Goal: Task Accomplishment & Management: Complete application form

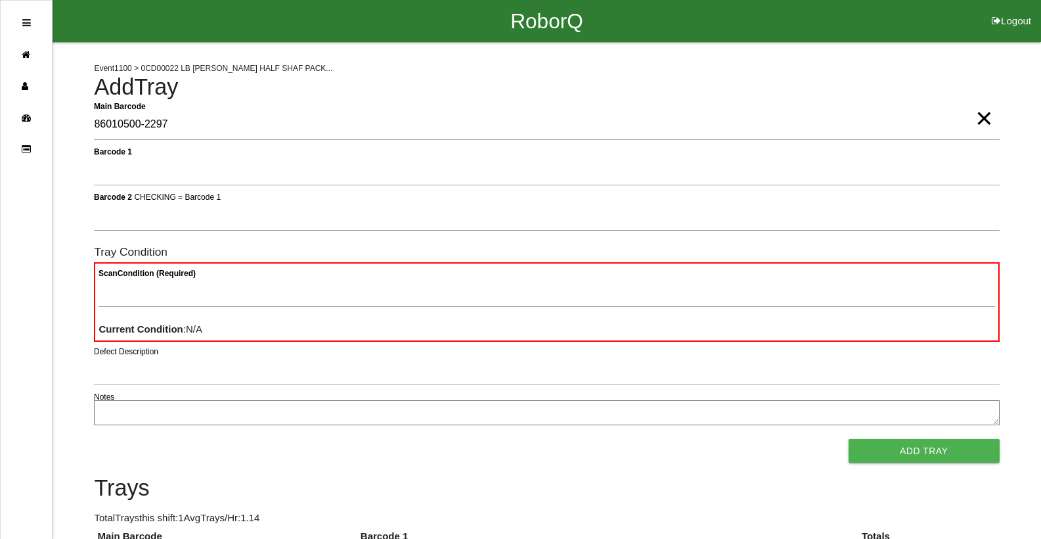
type Barcode "86010500-2297"
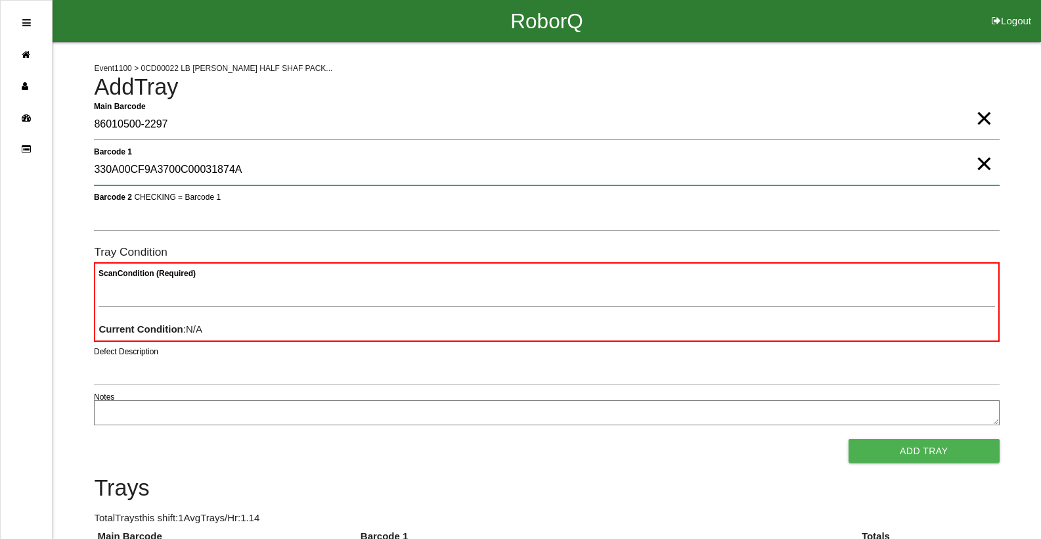
type 1 "330A00CF9A3700C00031874A"
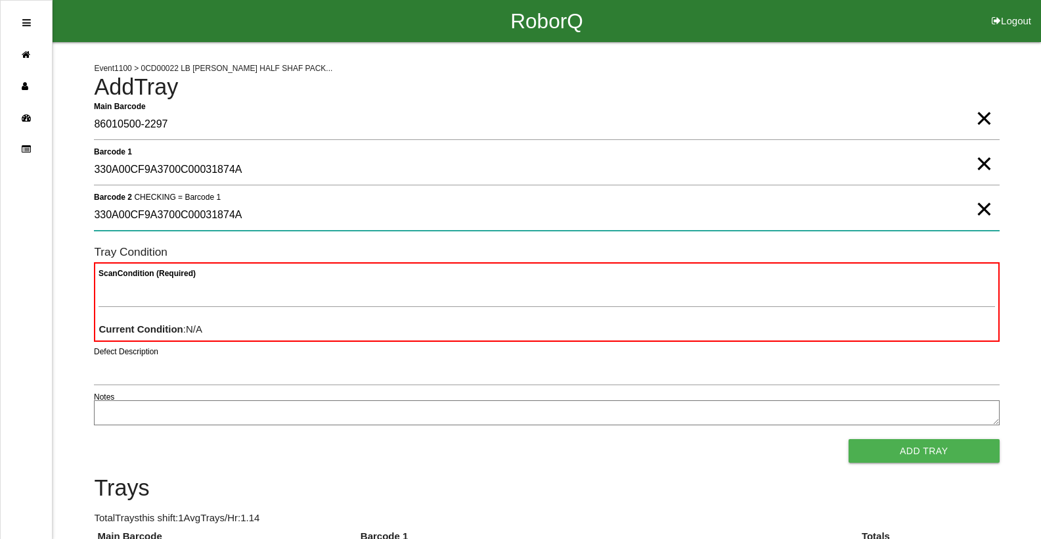
type 2 "330A00CF9A3700C00031874A"
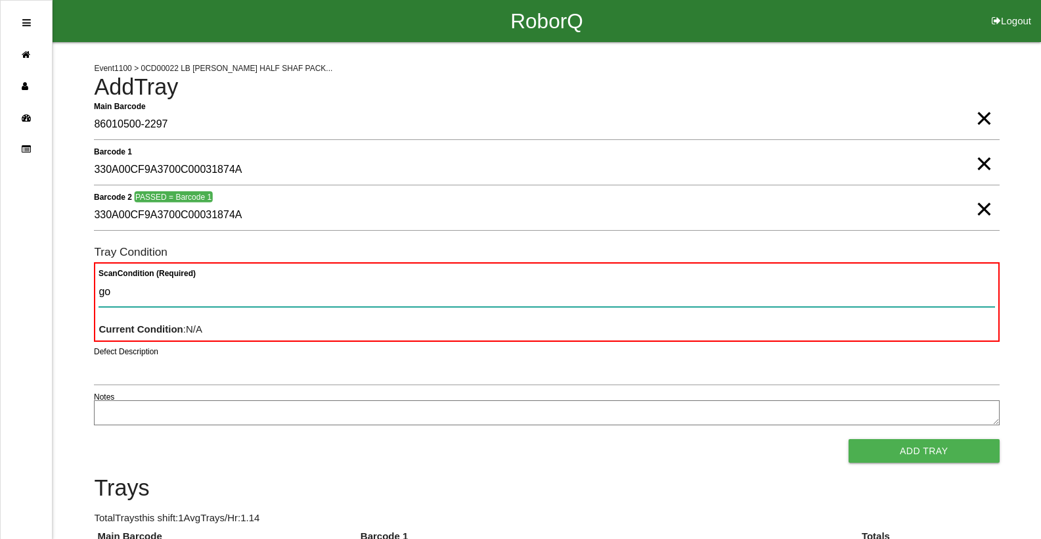
type Condition "goo"
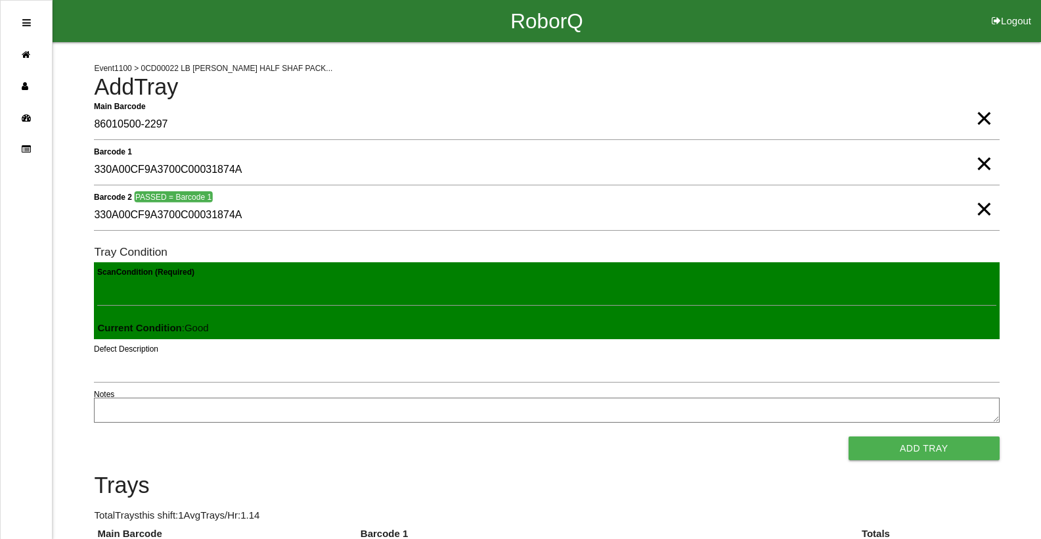
click at [849, 436] on button "Add Tray" at bounding box center [924, 448] width 151 height 24
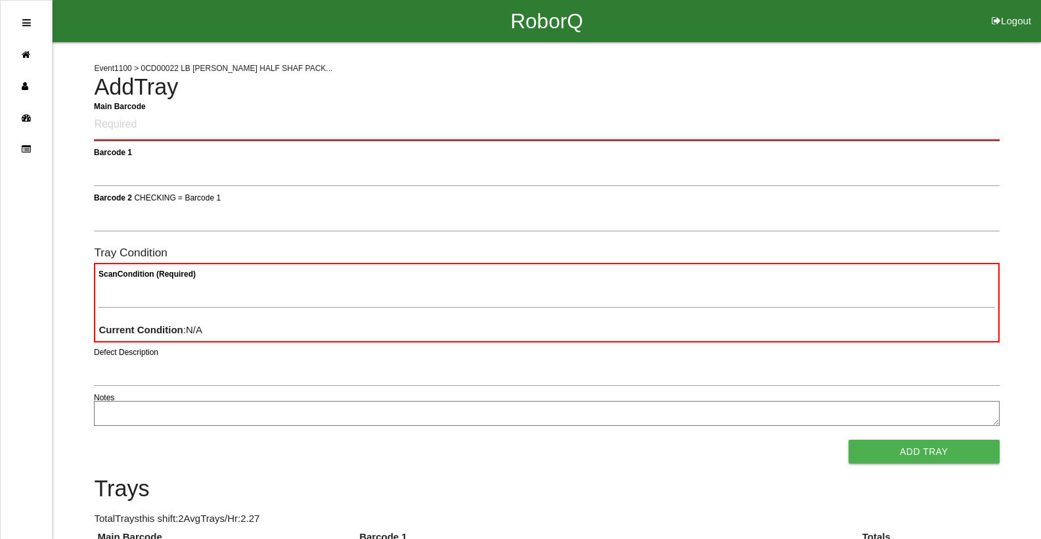
click at [185, 123] on Barcode "Main Barcode" at bounding box center [546, 125] width 905 height 31
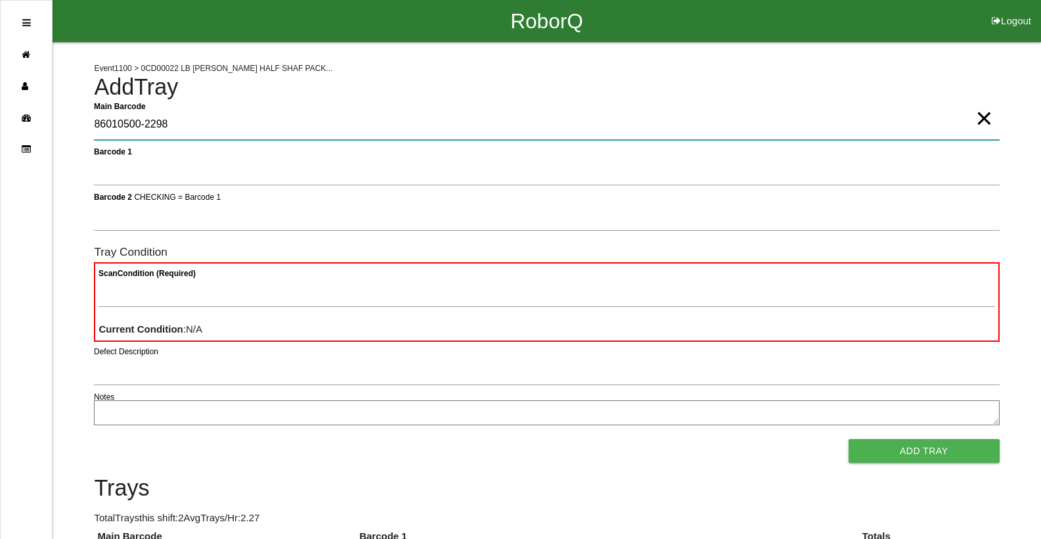
type Barcode "86010500-2298"
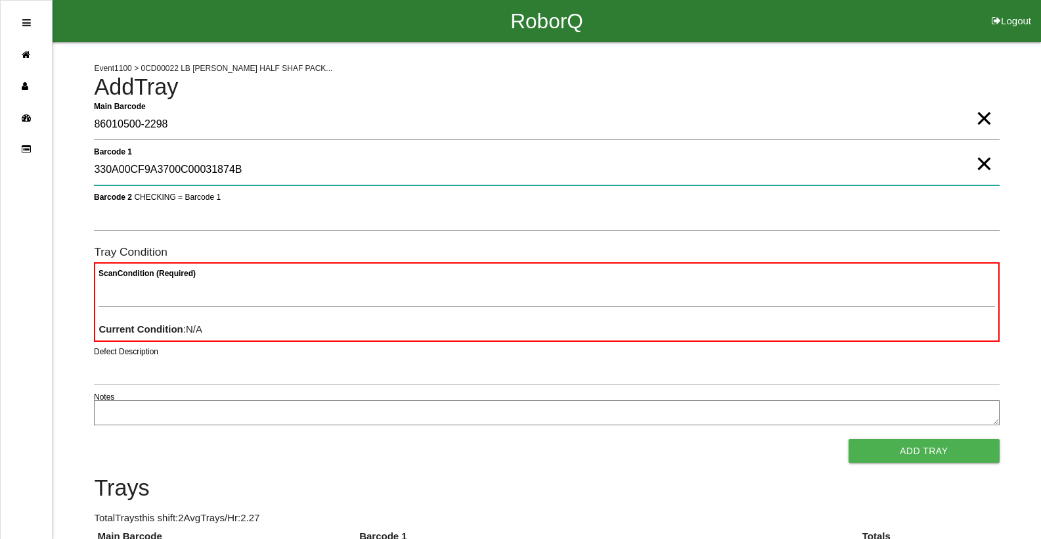
type 1 "330A00CF9A3700C00031874B"
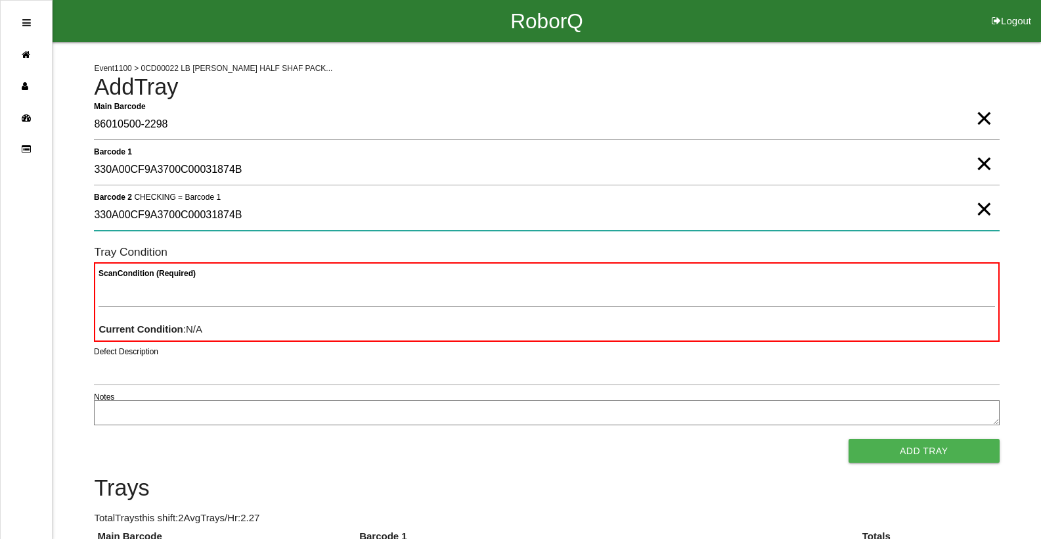
type 2 "330A00CF9A3700C00031874B"
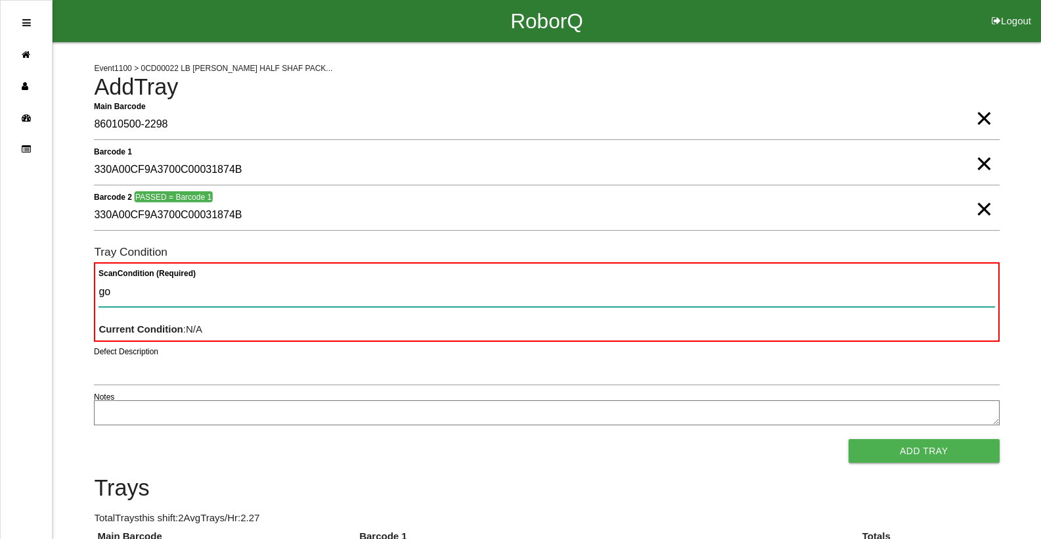
type Condition "goo"
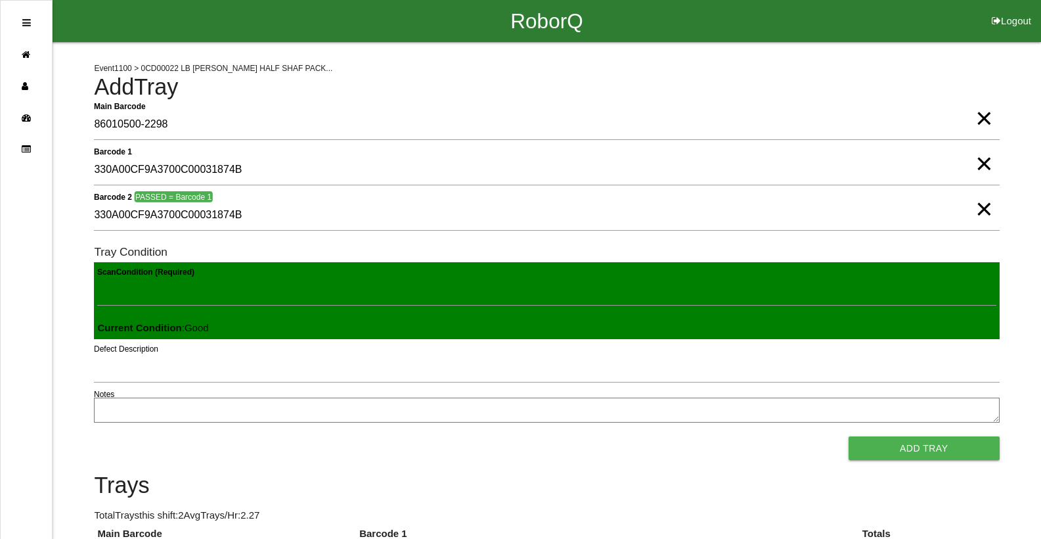
click at [849, 436] on button "Add Tray" at bounding box center [924, 448] width 151 height 24
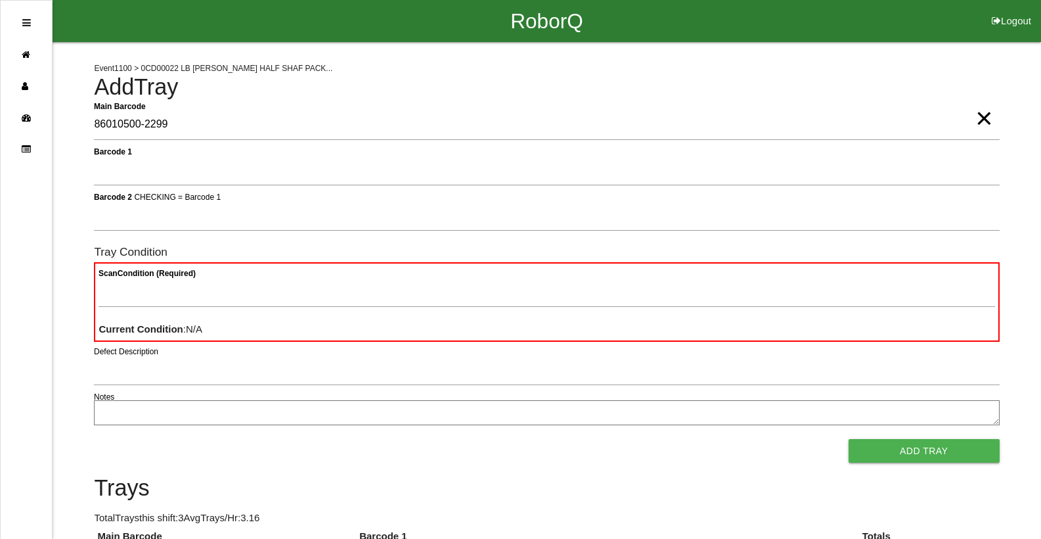
type Barcode "86010500-2299"
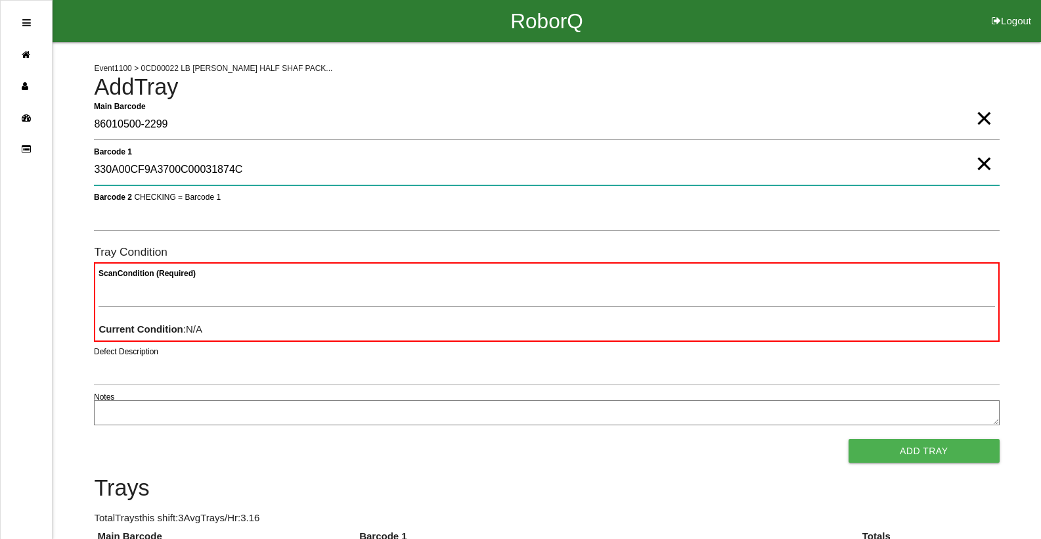
type 1 "330A00CF9A3700C00031874C"
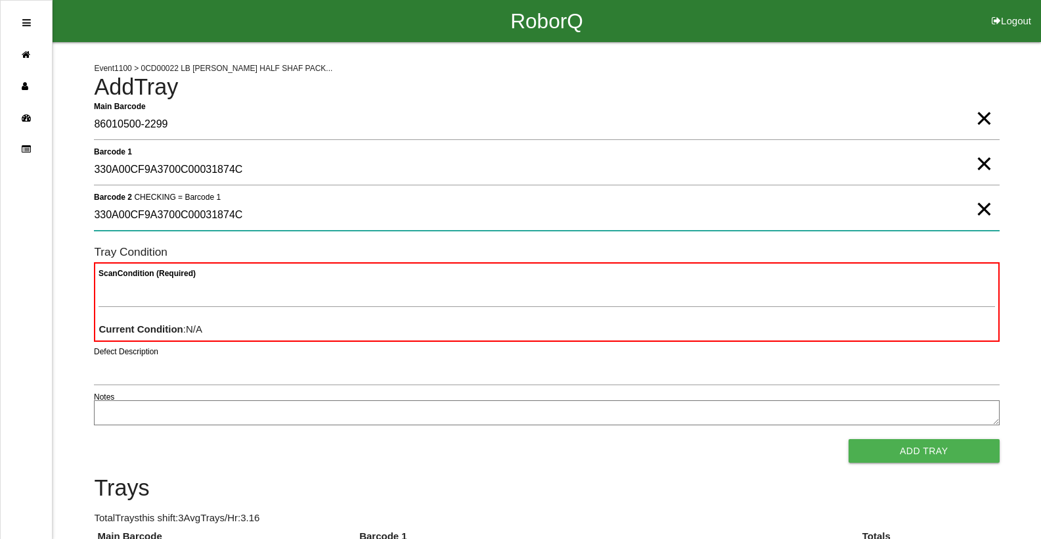
type 2 "330A00CF9A3700C00031874C"
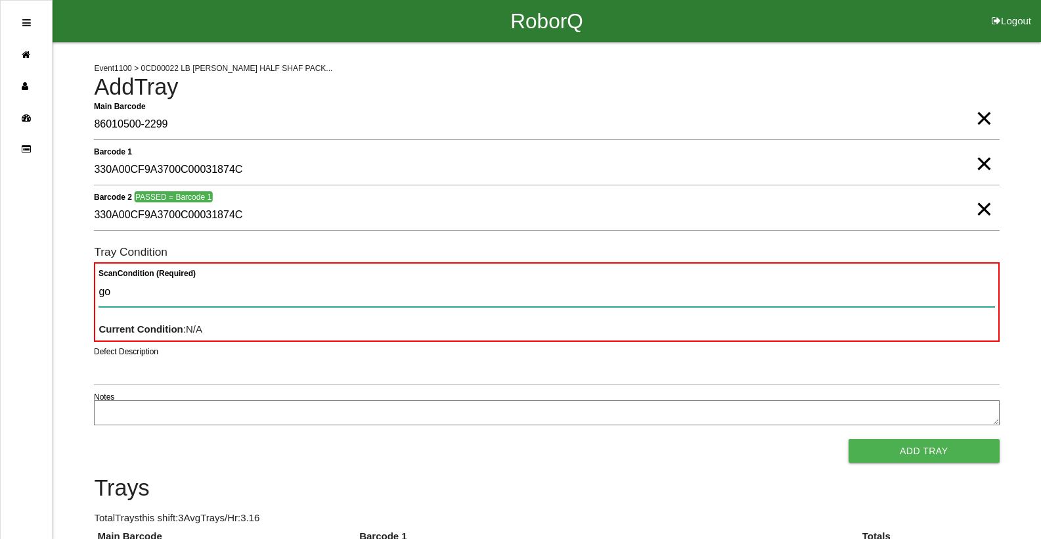
type Condition "goo"
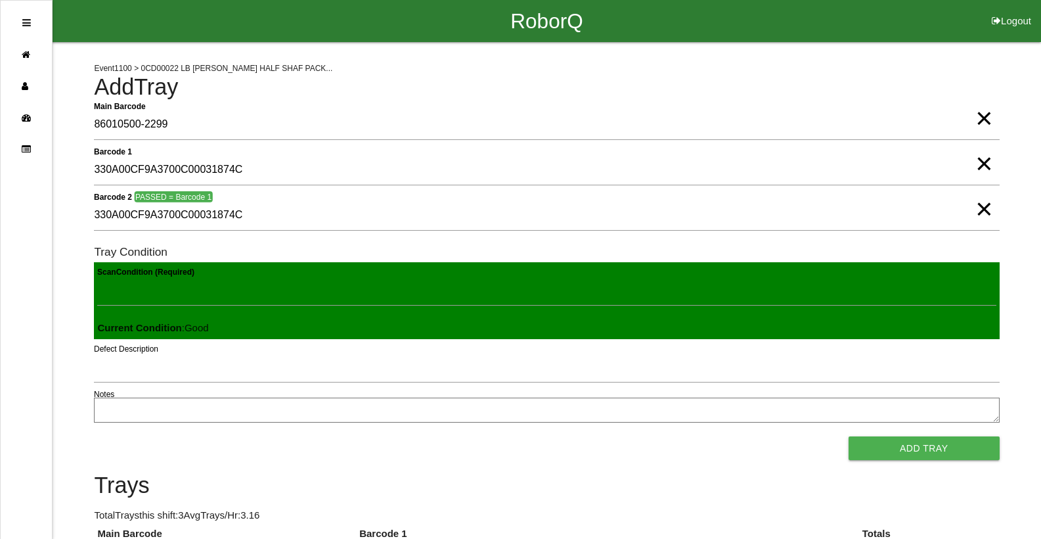
click at [849, 436] on button "Add Tray" at bounding box center [924, 448] width 151 height 24
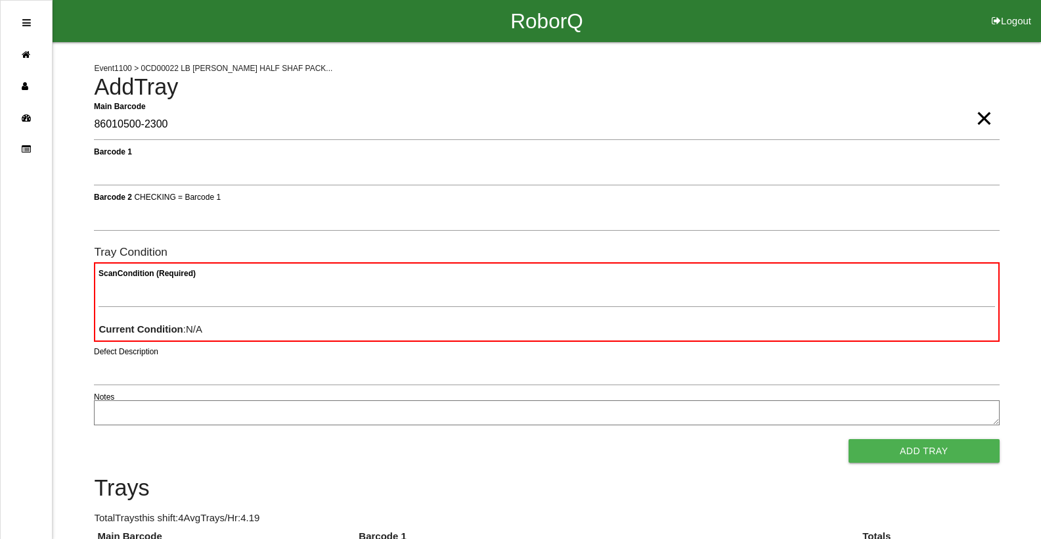
type Barcode "86010500-2300"
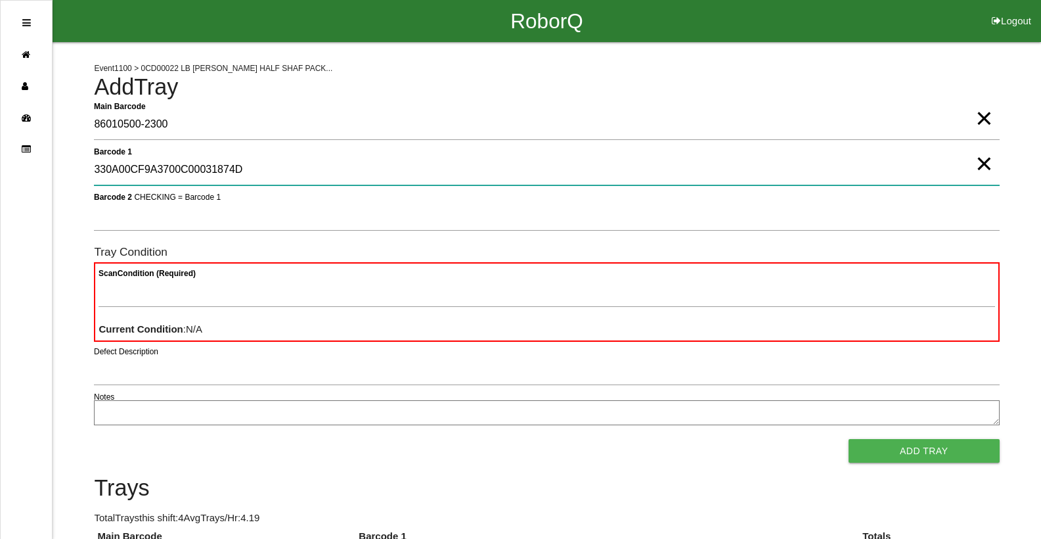
type 1 "330A00CF9A3700C00031874D"
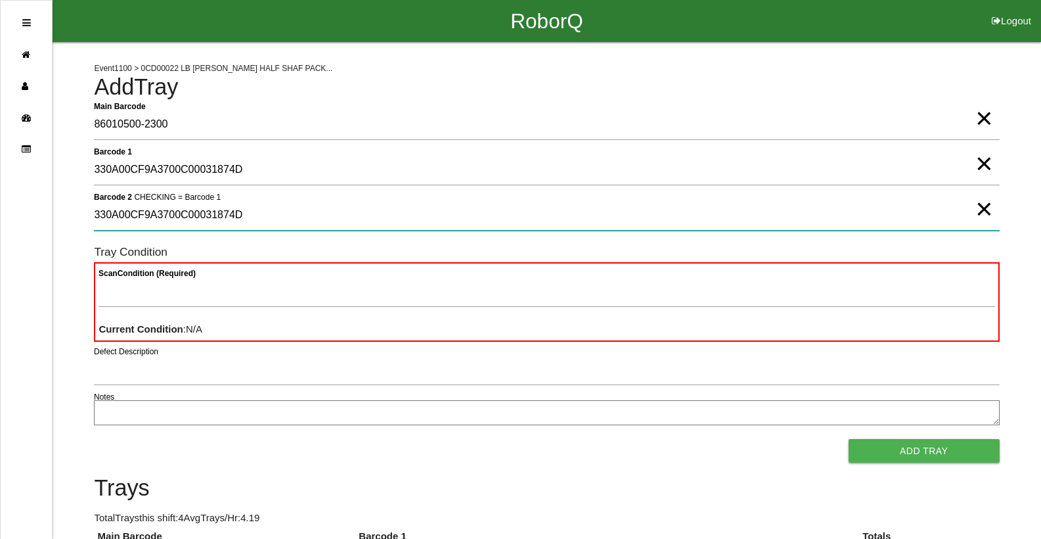
type 2 "330A00CF9A3700C00031874D"
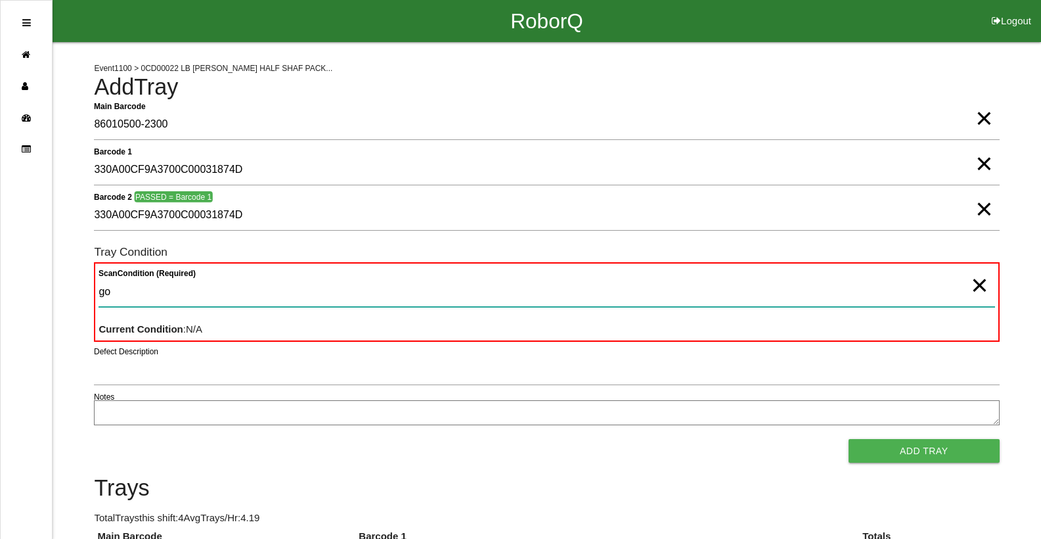
type Condition "goo"
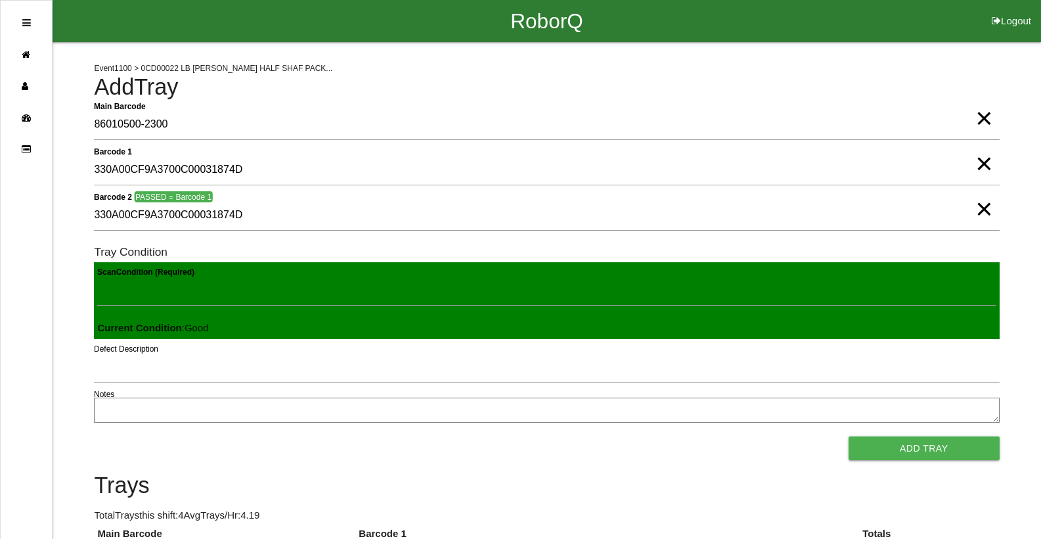
click at [849, 436] on button "Add Tray" at bounding box center [924, 448] width 151 height 24
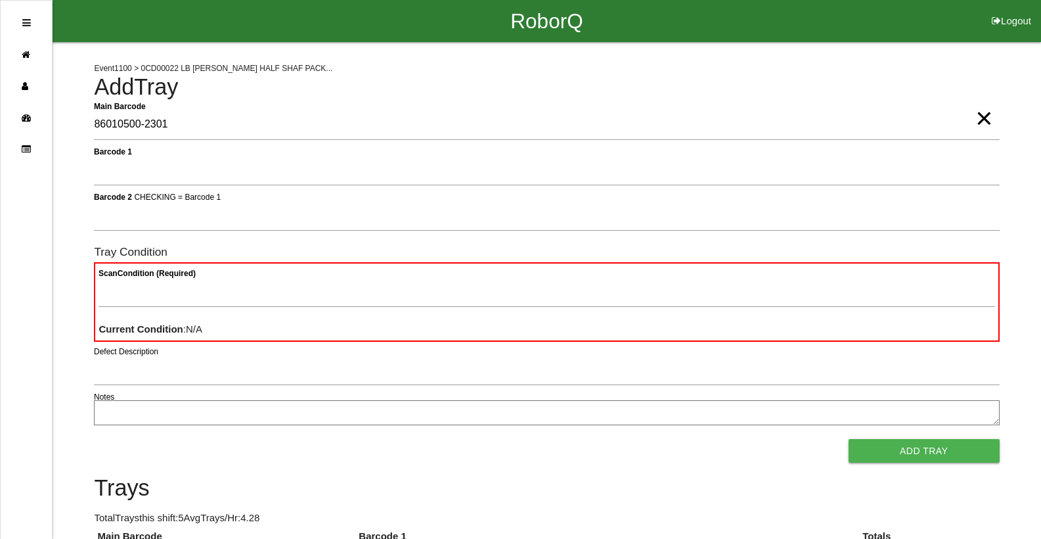
type Barcode "86010500-2301"
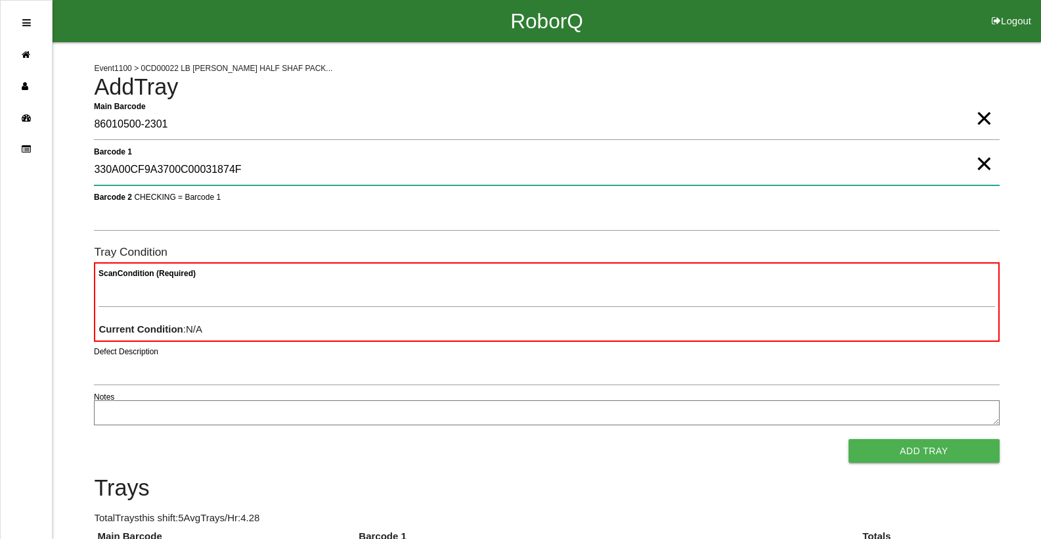
type 1 "330A00CF9A3700C00031874F"
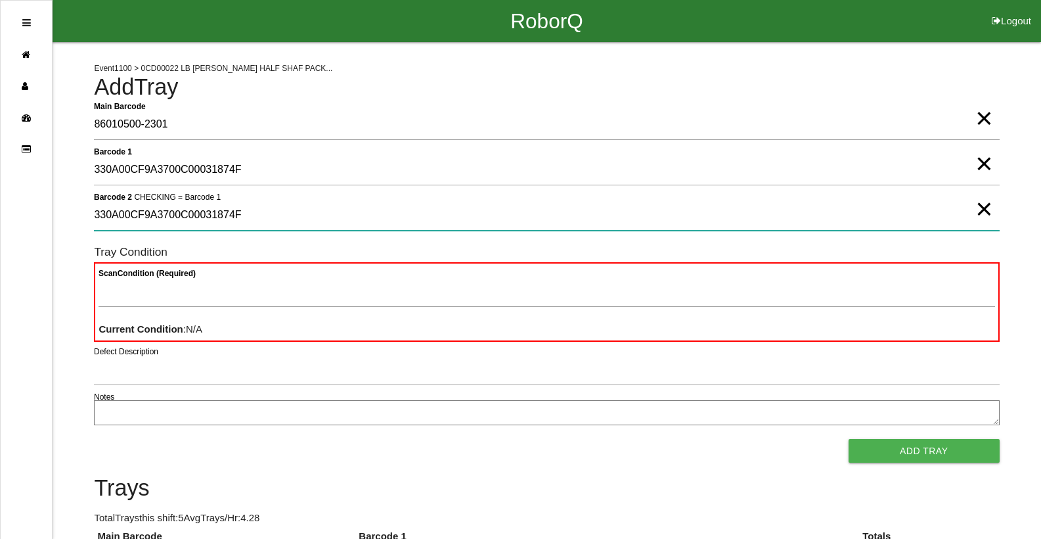
type 2 "330A00CF9A3700C00031874F"
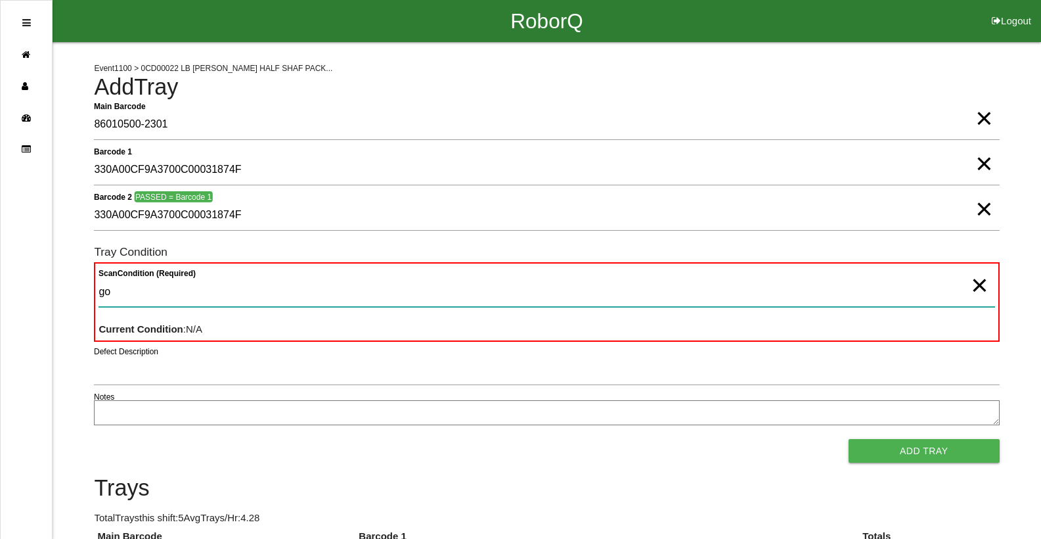
type Condition "goo"
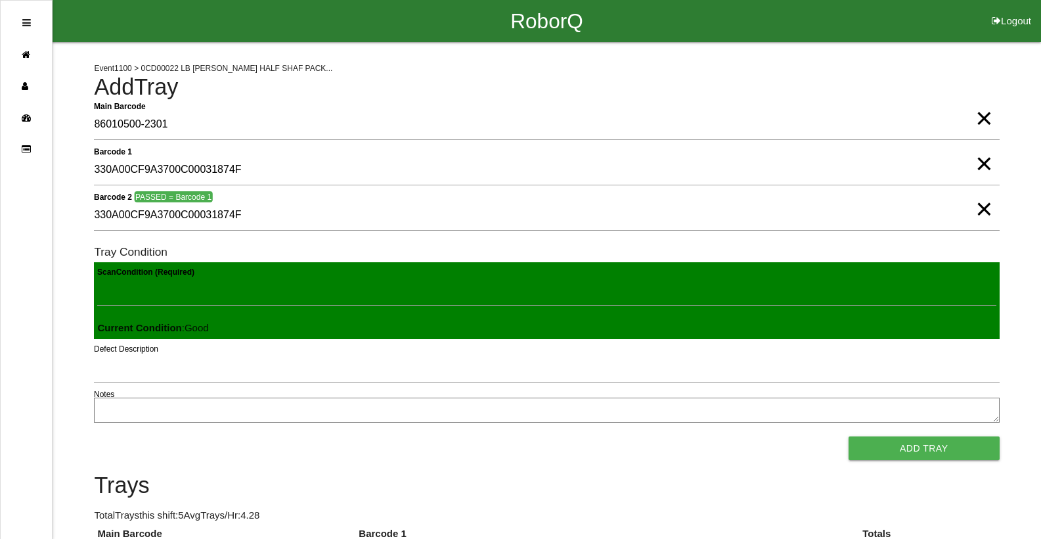
click at [849, 436] on button "Add Tray" at bounding box center [924, 448] width 151 height 24
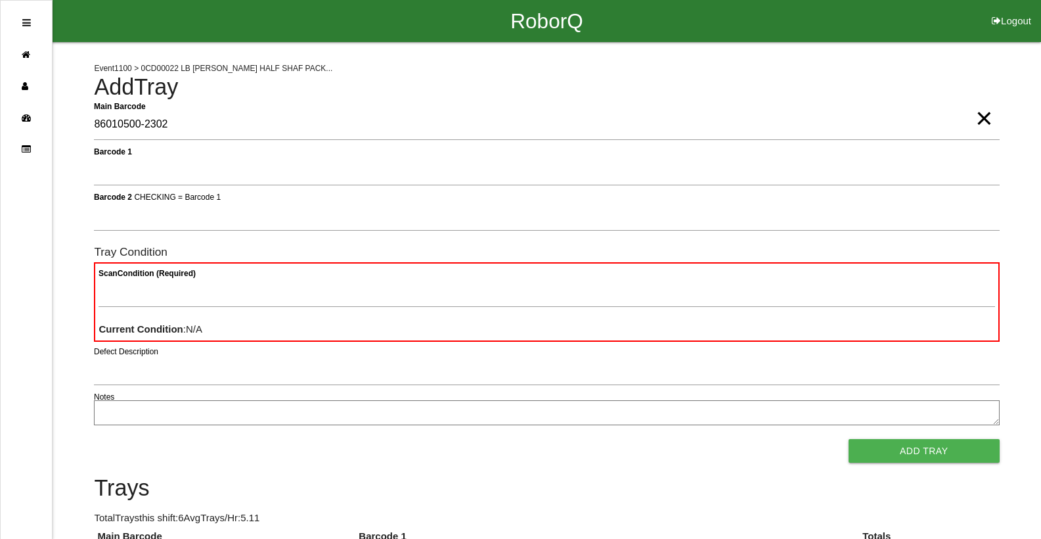
type Barcode "86010500-2302"
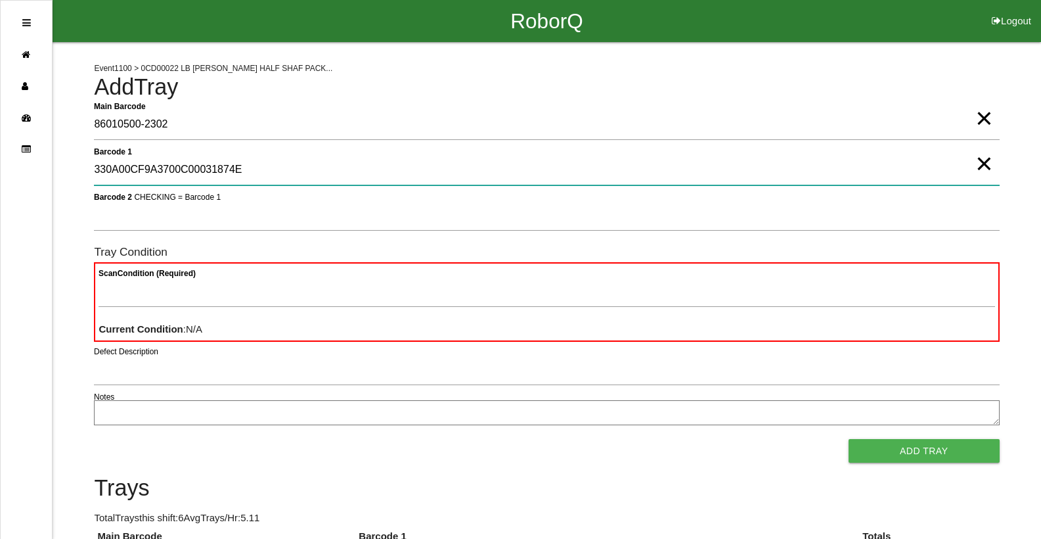
type 1 "330A00CF9A3700C00031874E"
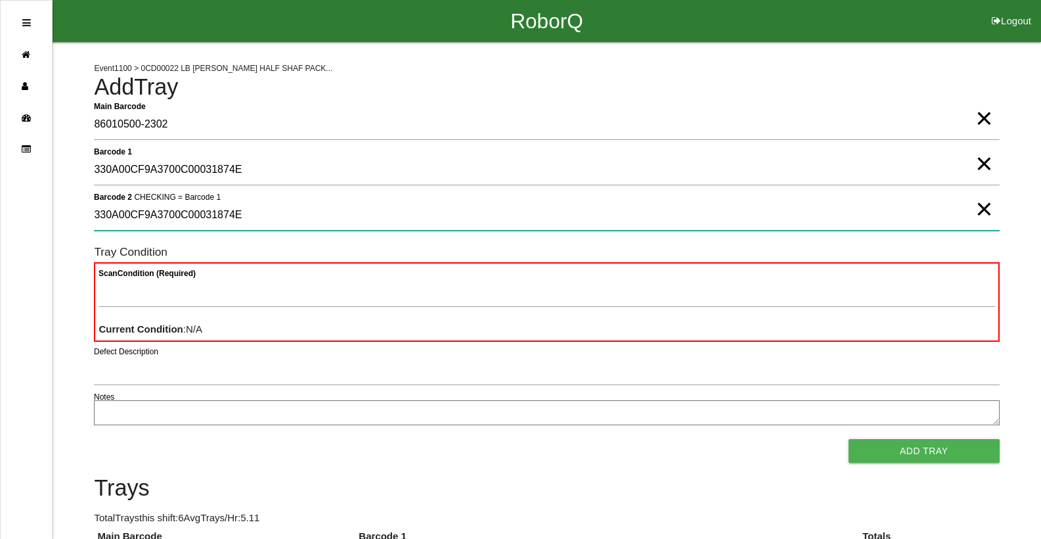
type 2 "330A00CF9A3700C00031874E"
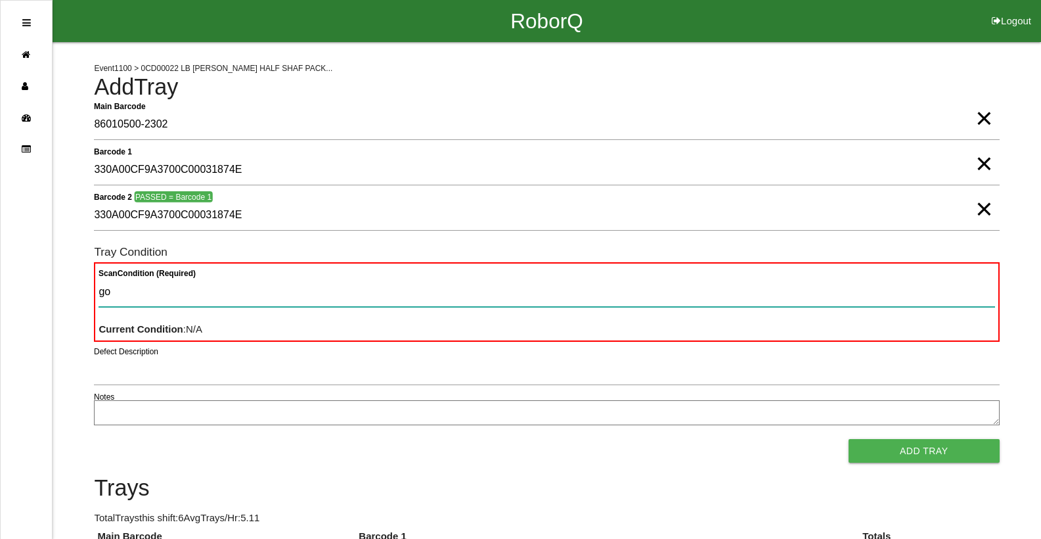
type Condition "goo"
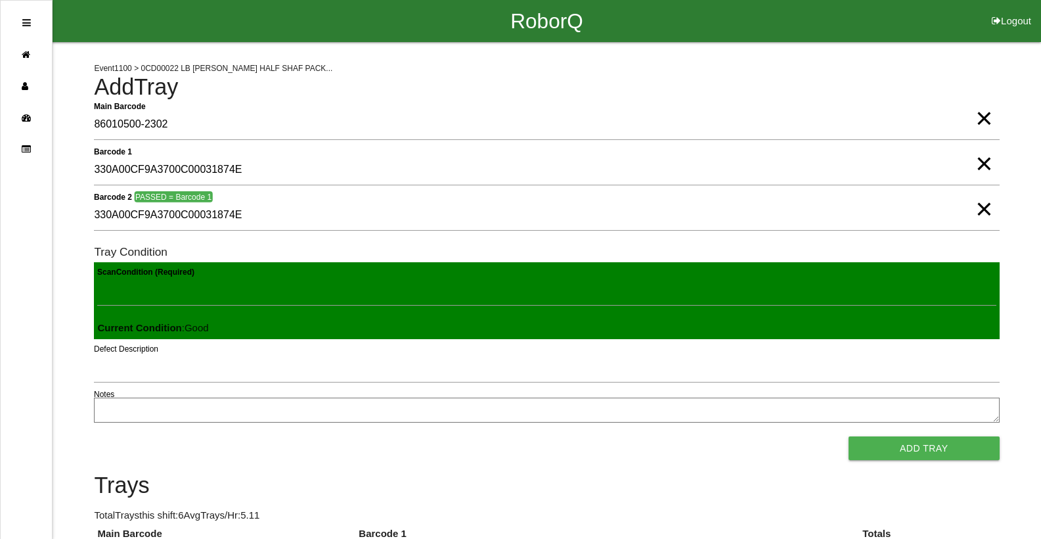
click at [849, 436] on button "Add Tray" at bounding box center [924, 448] width 151 height 24
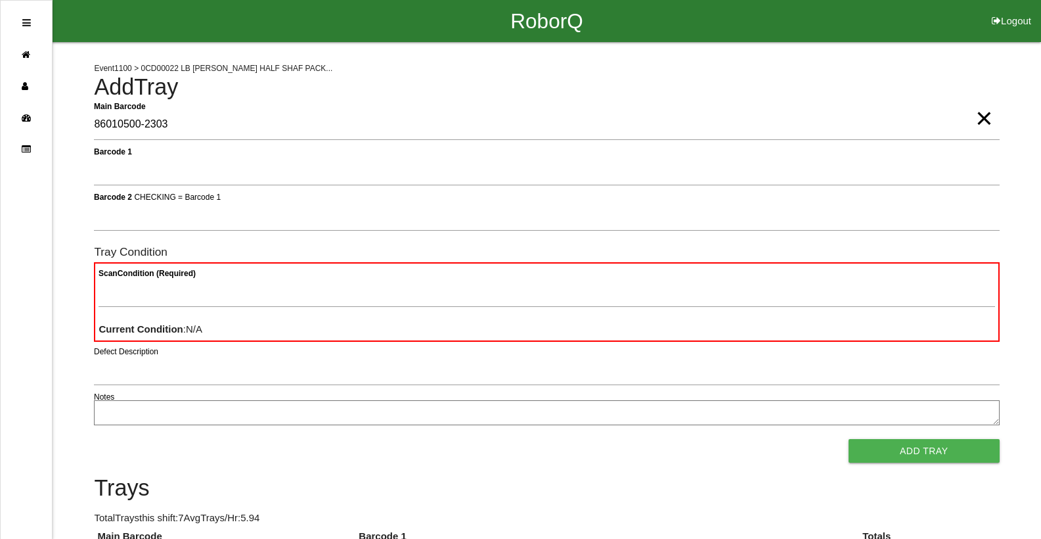
type Barcode "86010500-2303"
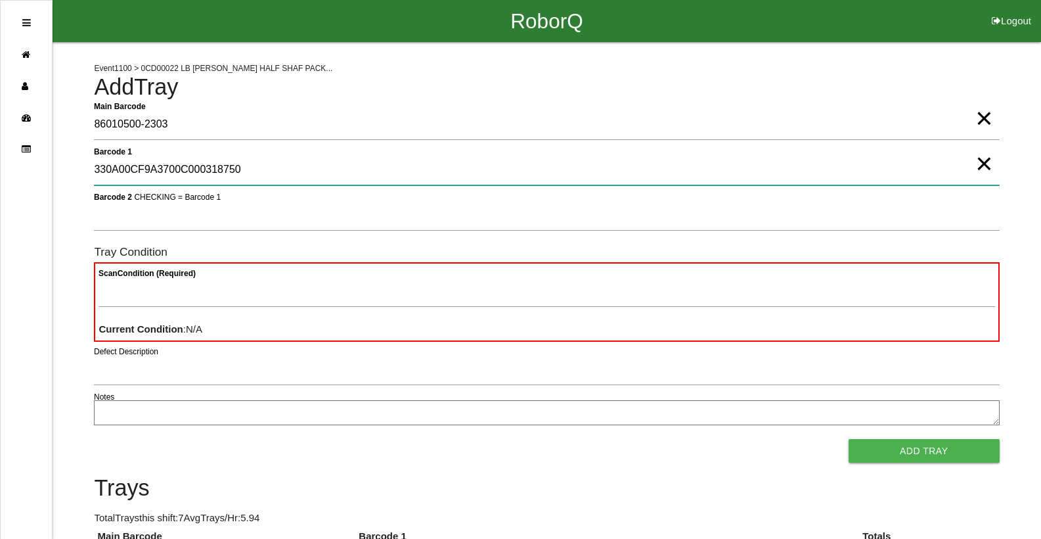
type 1 "330A00CF9A3700C000318750"
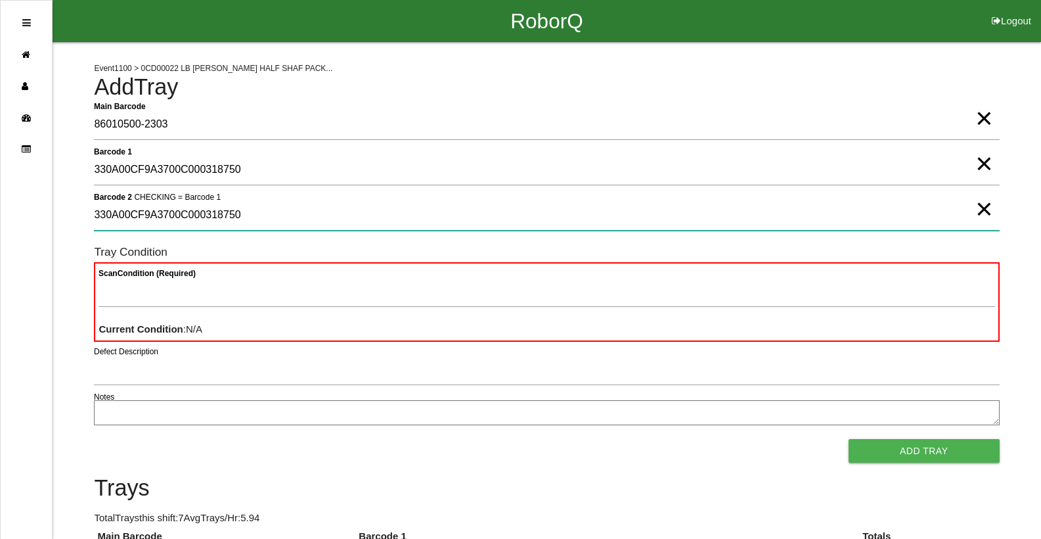
type 2 "330A00CF9A3700C000318750"
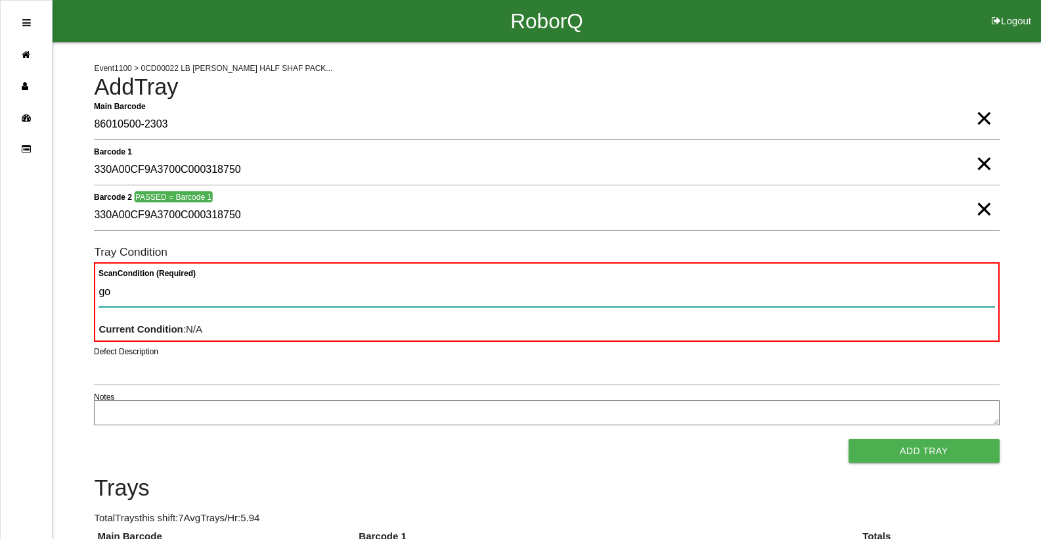
type Condition "goo"
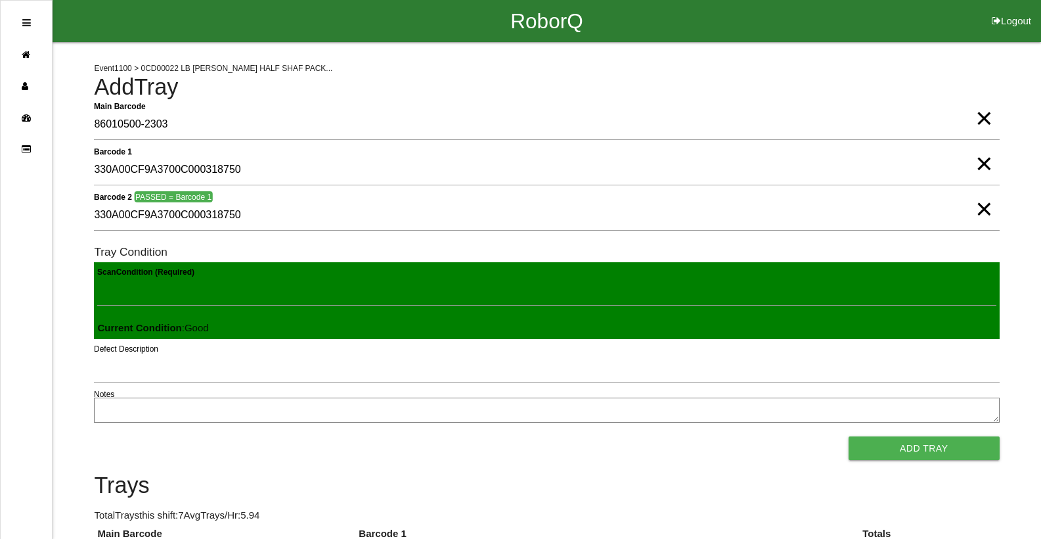
click at [849, 436] on button "Add Tray" at bounding box center [924, 448] width 151 height 24
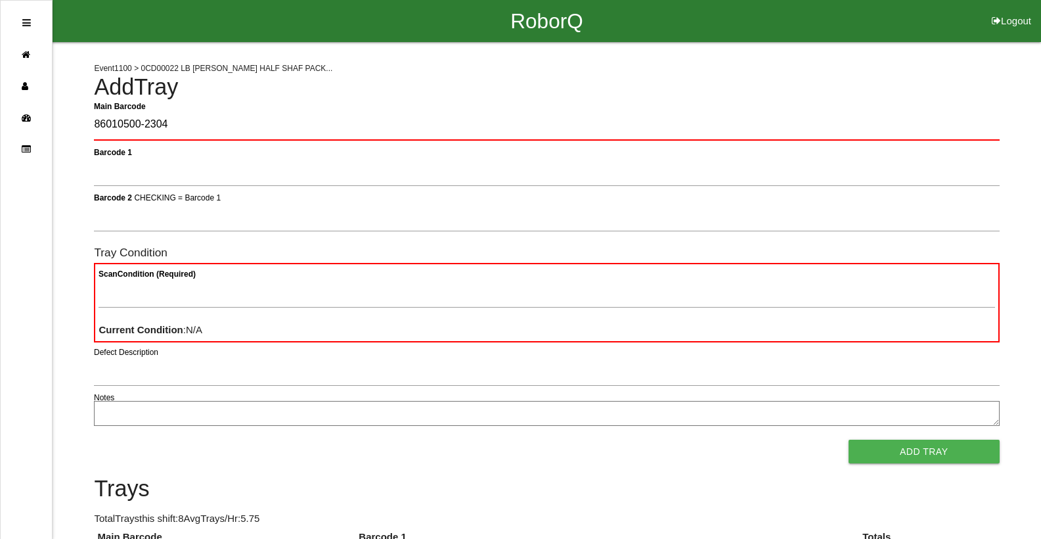
type Barcode "86010500-2304"
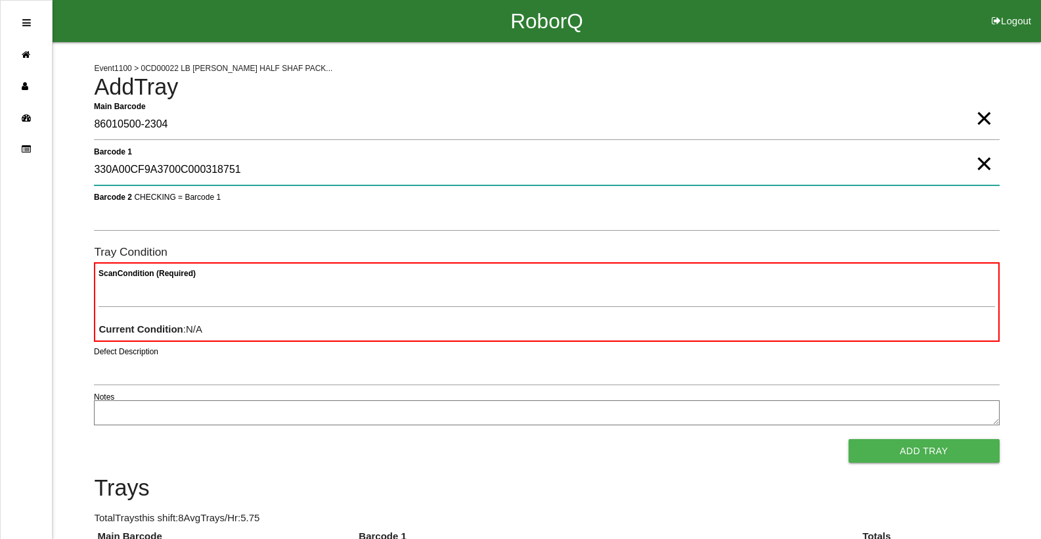
type 1 "330A00CF9A3700C000318751"
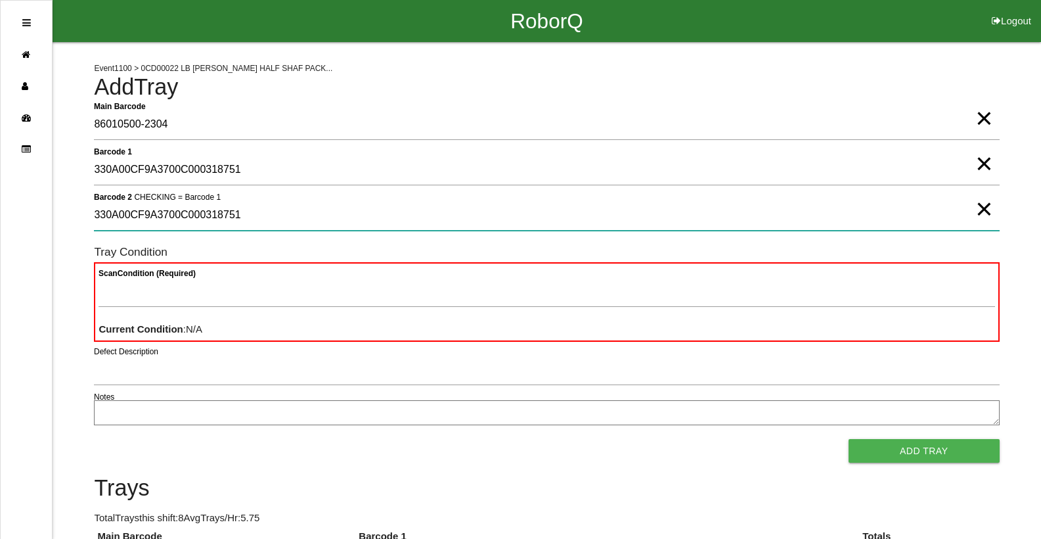
type 2 "330A00CF9A3700C000318751"
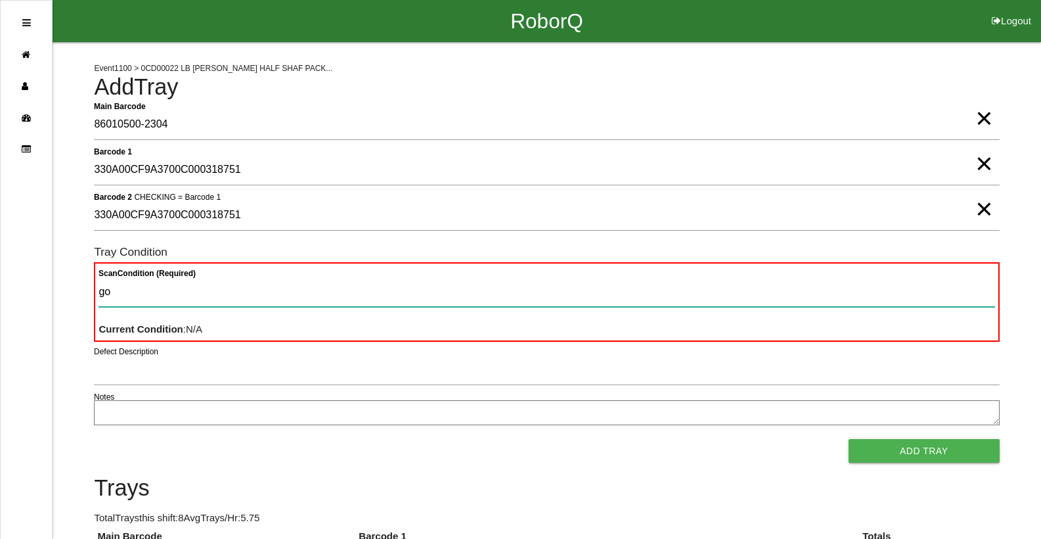
type Condition "goo"
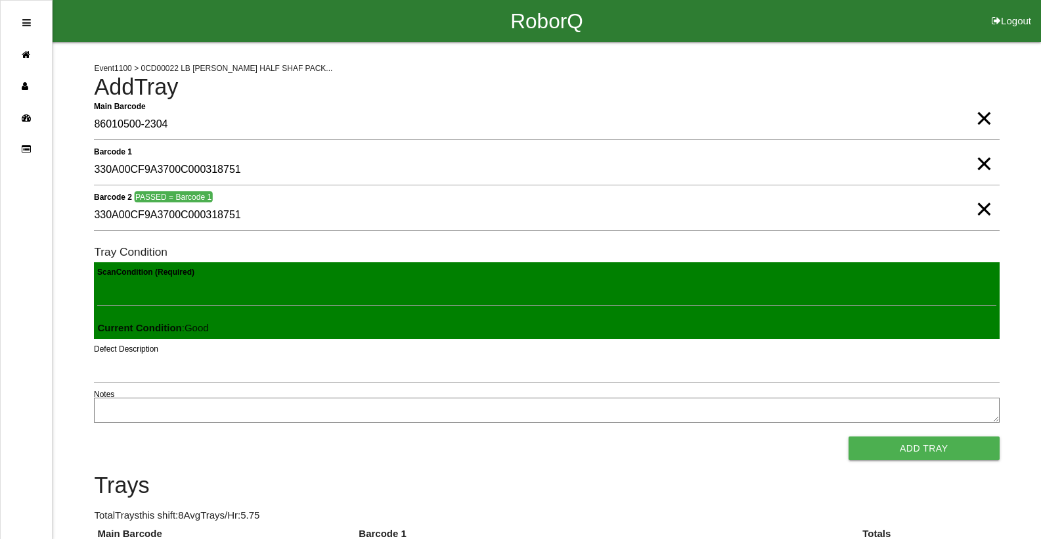
click at [849, 436] on button "Add Tray" at bounding box center [924, 448] width 151 height 24
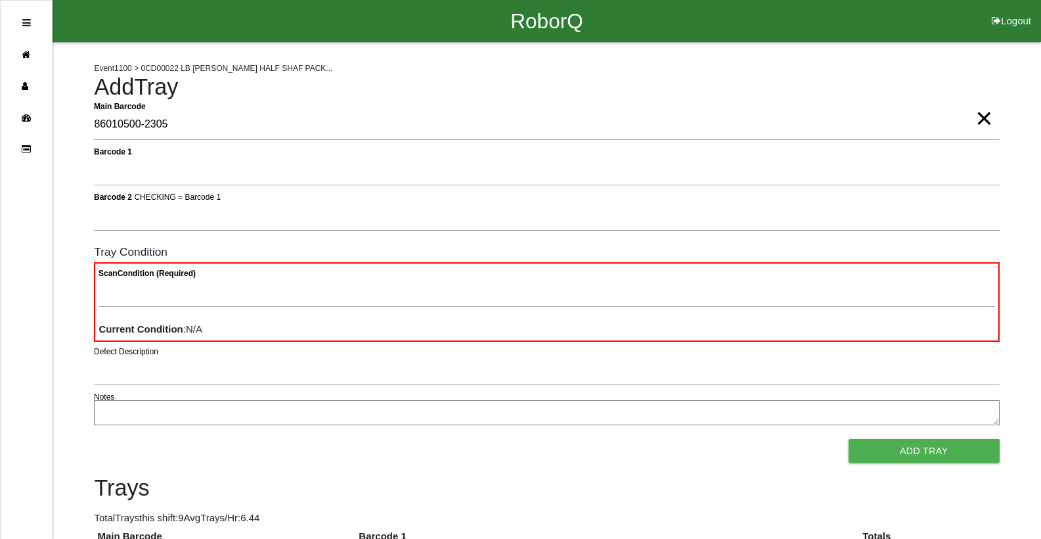
type Barcode "86010500-2305"
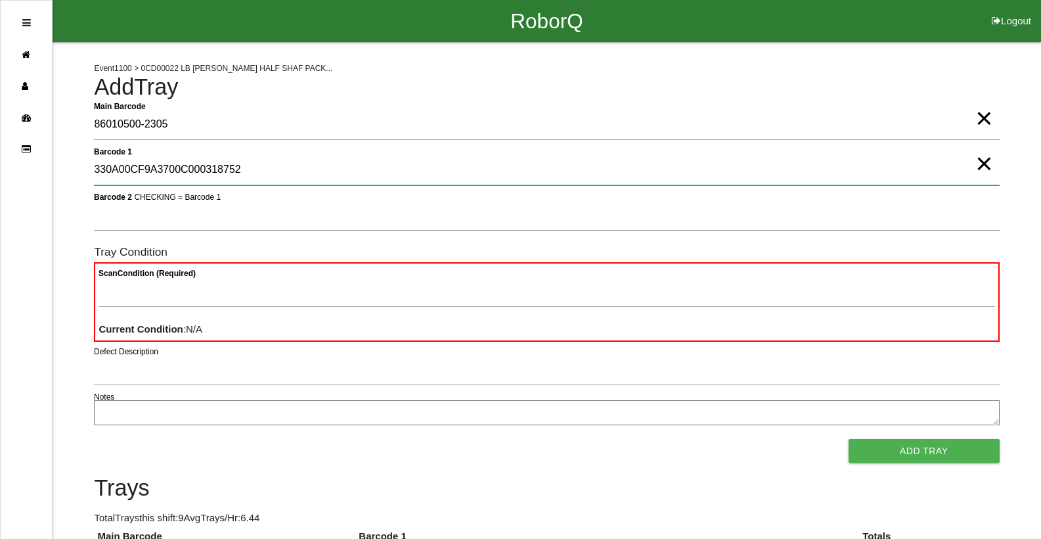
type 1 "330A00CF9A3700C000318752"
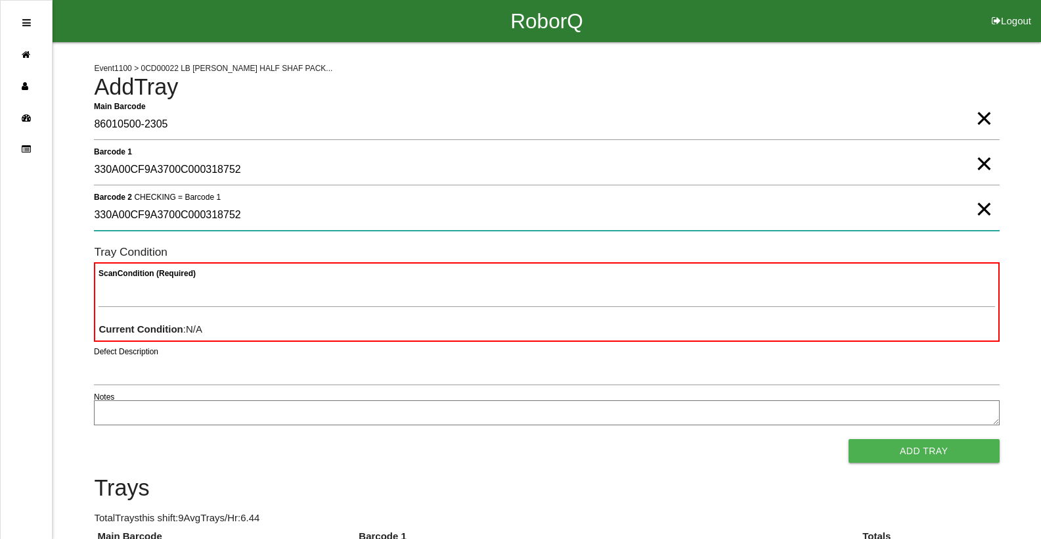
type 2 "330A00CF9A3700C000318752"
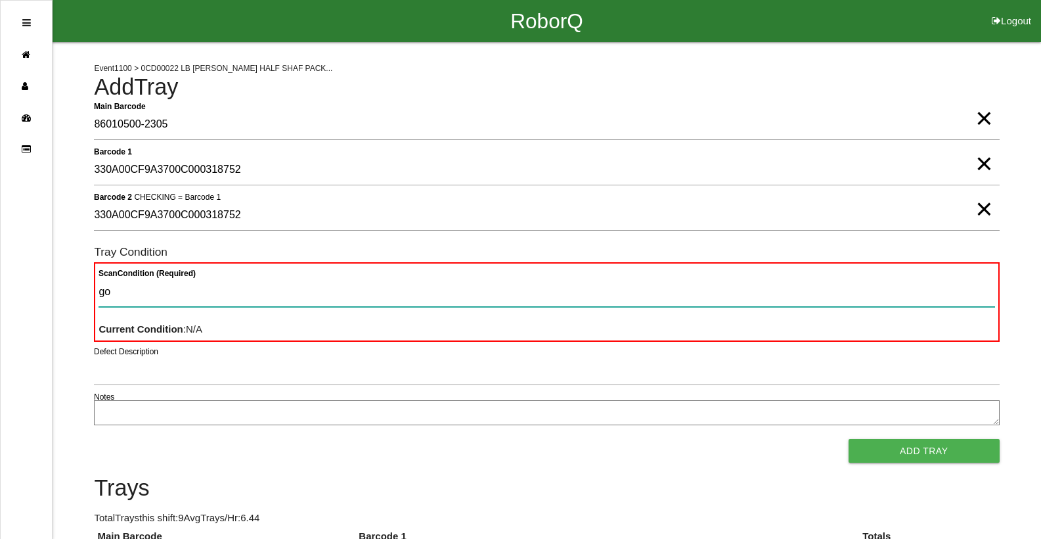
type Condition "goo"
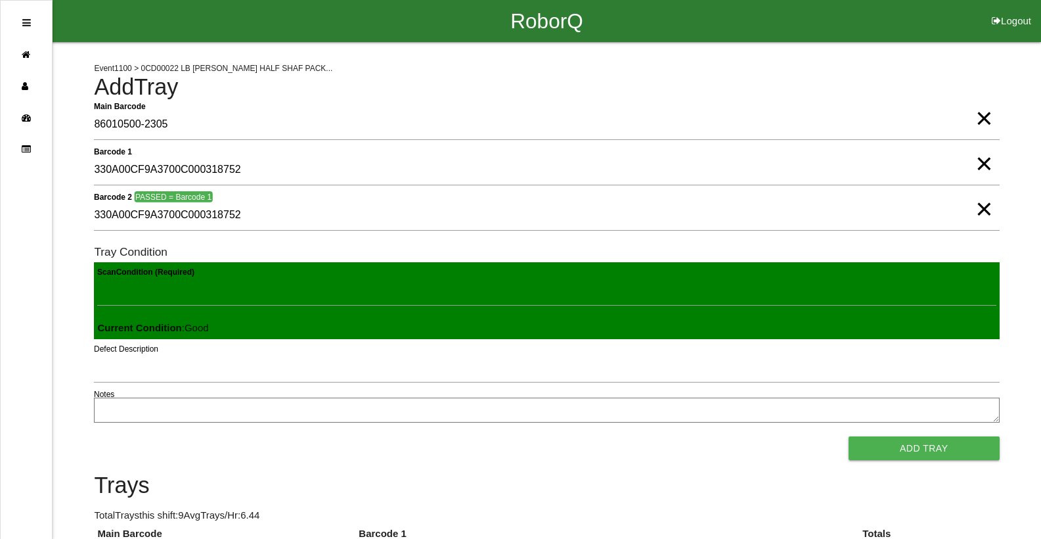
click at [849, 436] on button "Add Tray" at bounding box center [924, 448] width 151 height 24
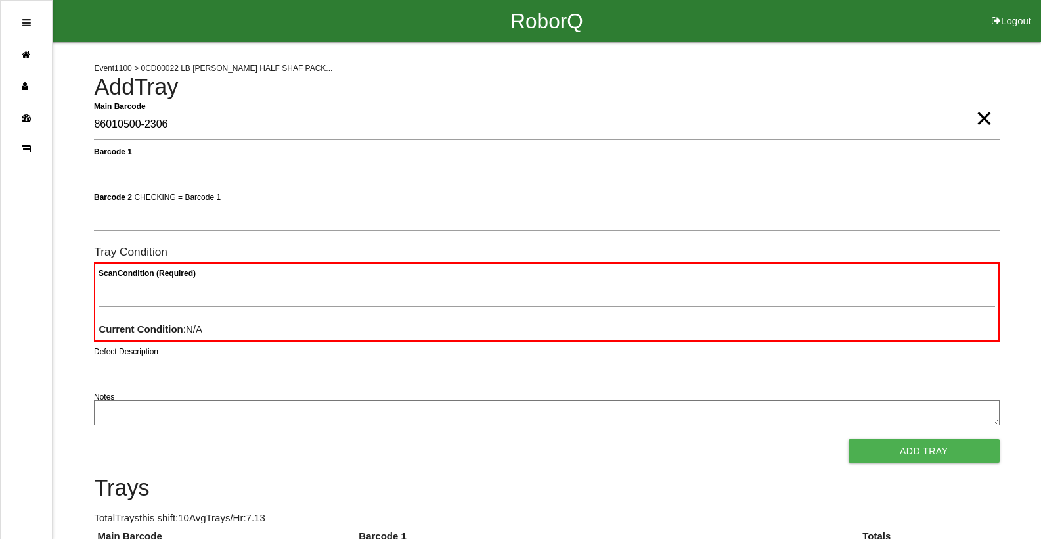
type Barcode "86010500-2306"
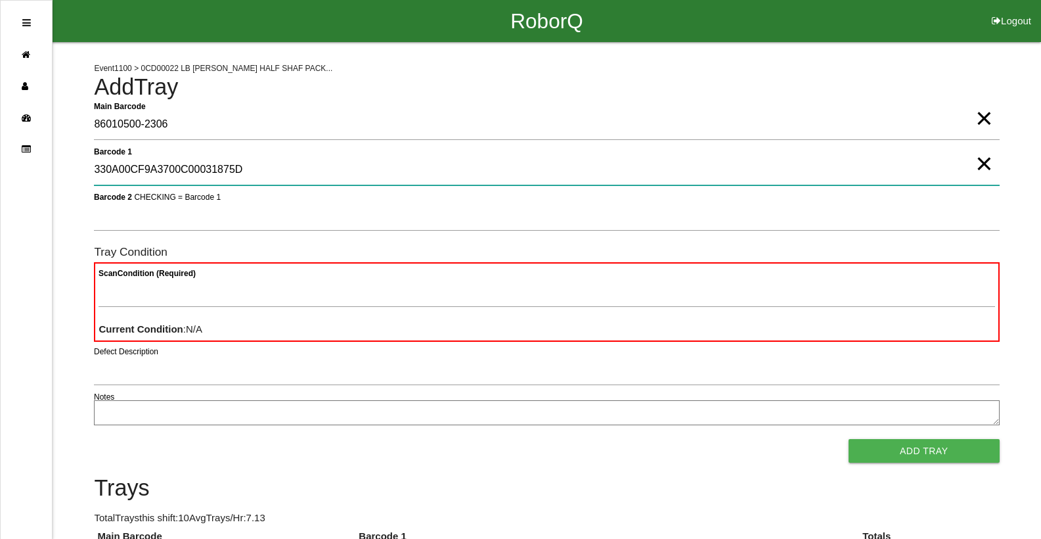
type 1 "330A00CF9A3700C00031875D"
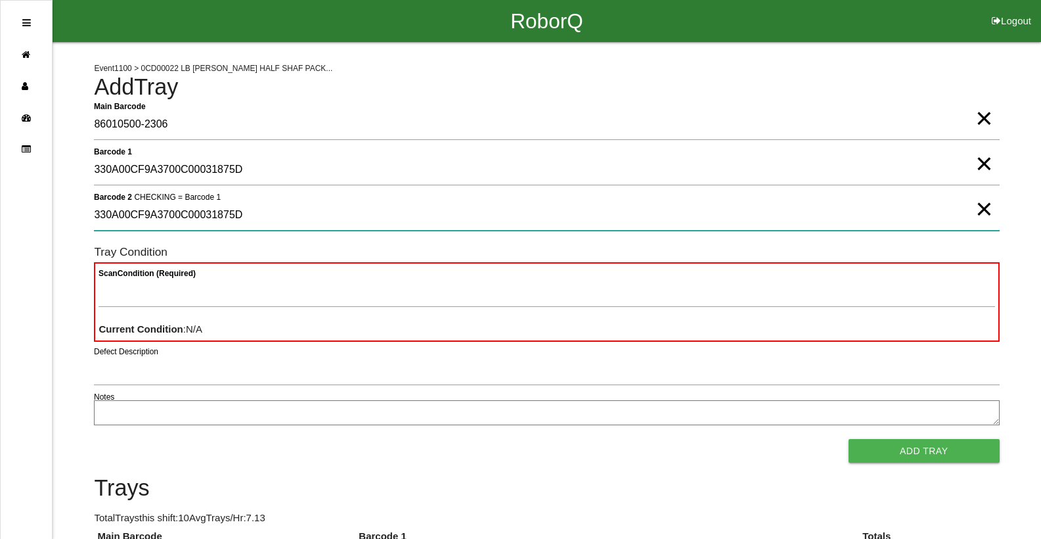
type 2 "330A00CF9A3700C00031875D"
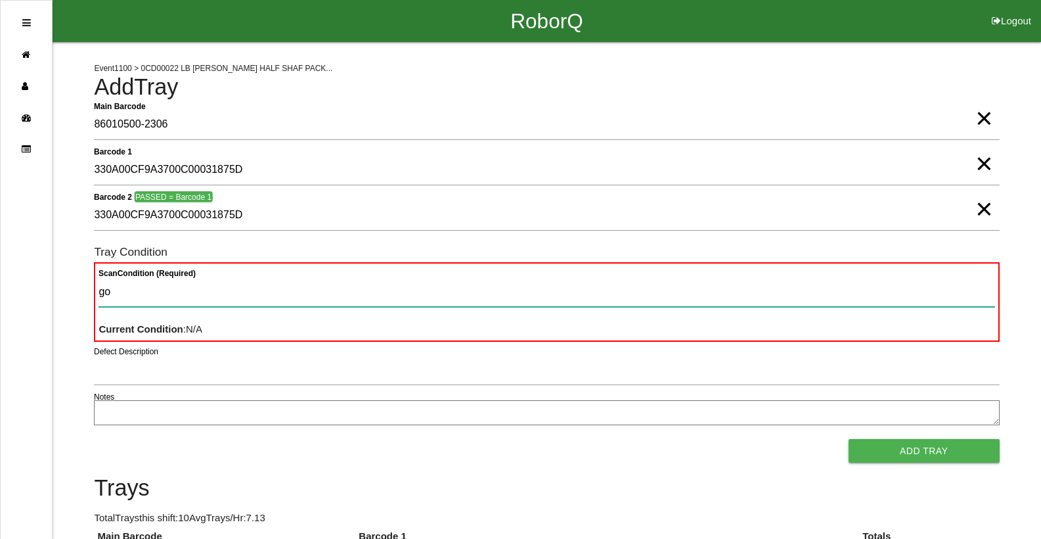
type Condition "goo"
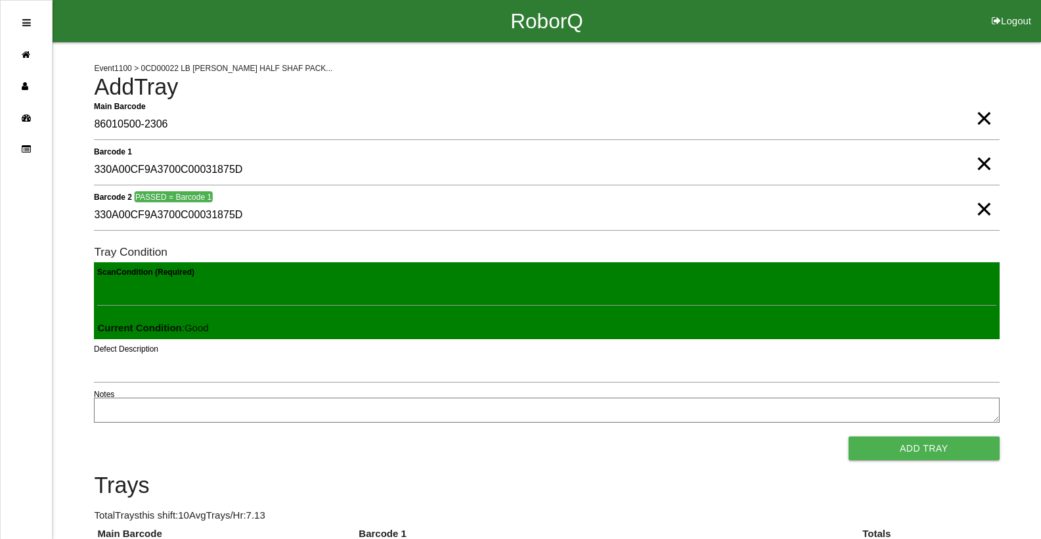
click at [849, 436] on button "Add Tray" at bounding box center [924, 448] width 151 height 24
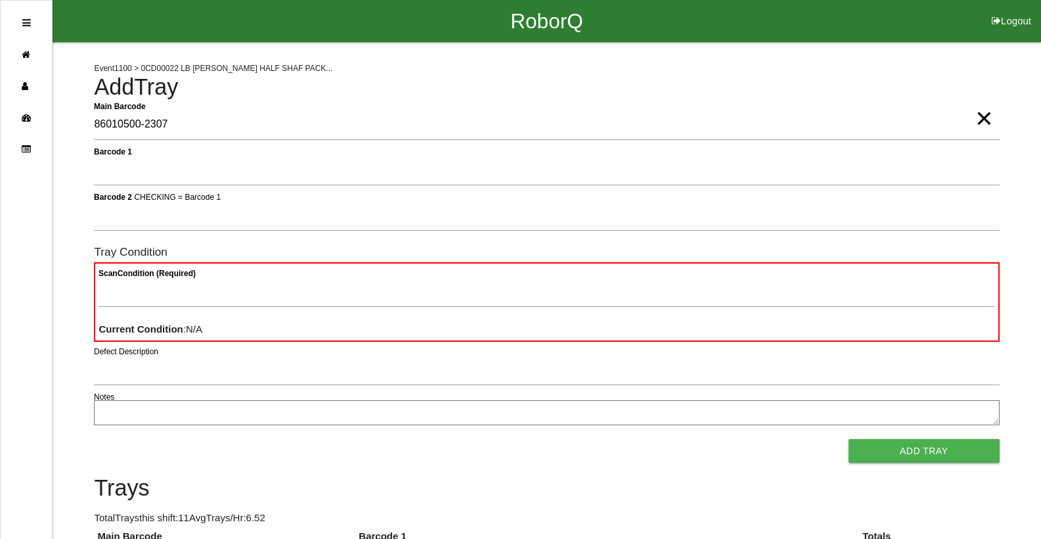
type Barcode "86010500-2307"
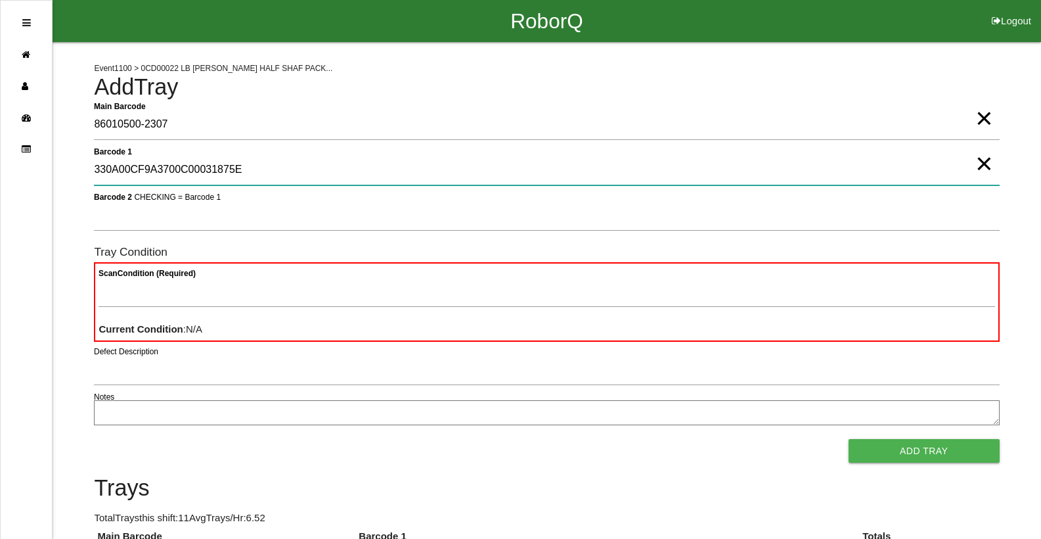
type 1 "330A00CF9A3700C00031875E"
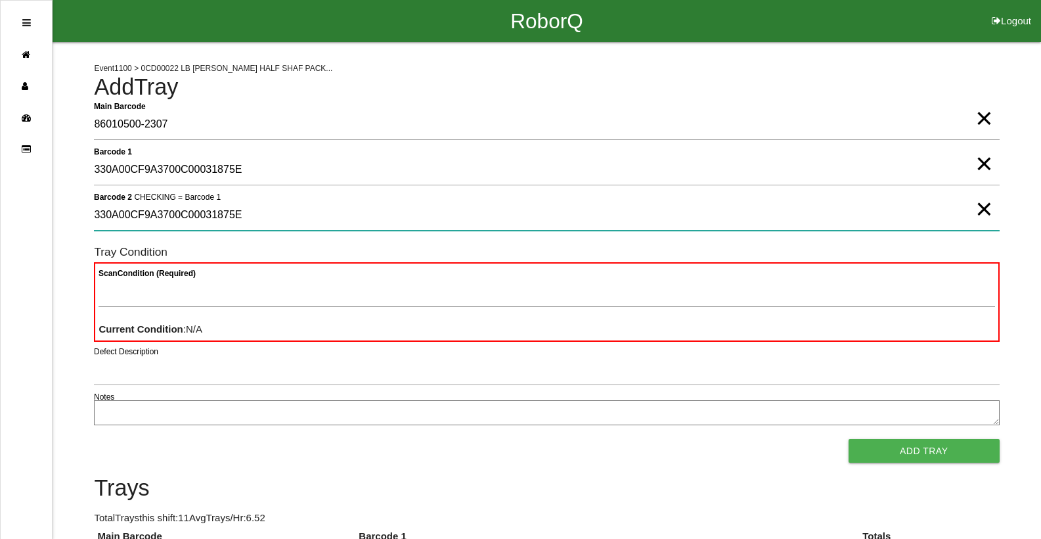
type 2 "330A00CF9A3700C00031875E"
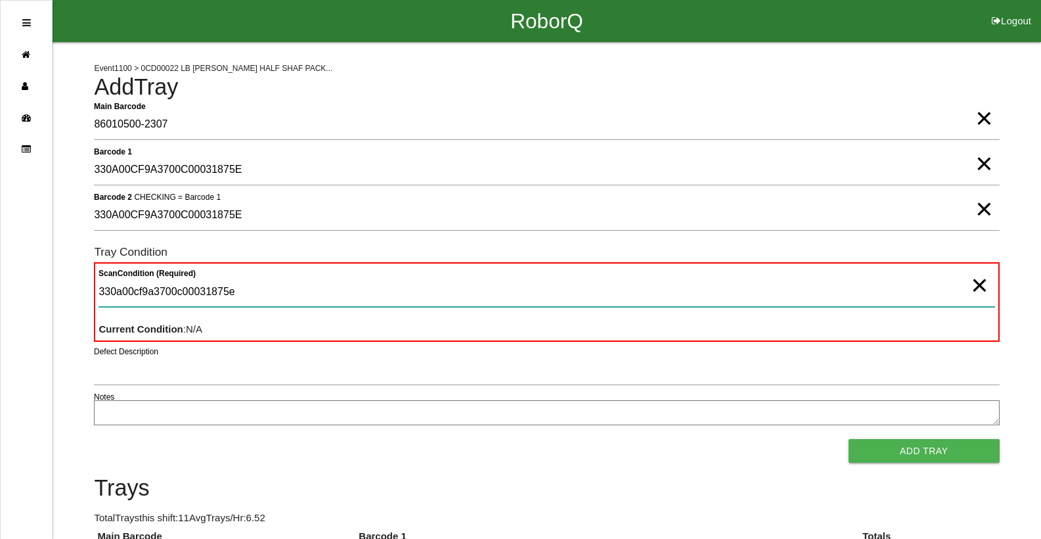
type Condition "330a00cf9a3700c00031875e"
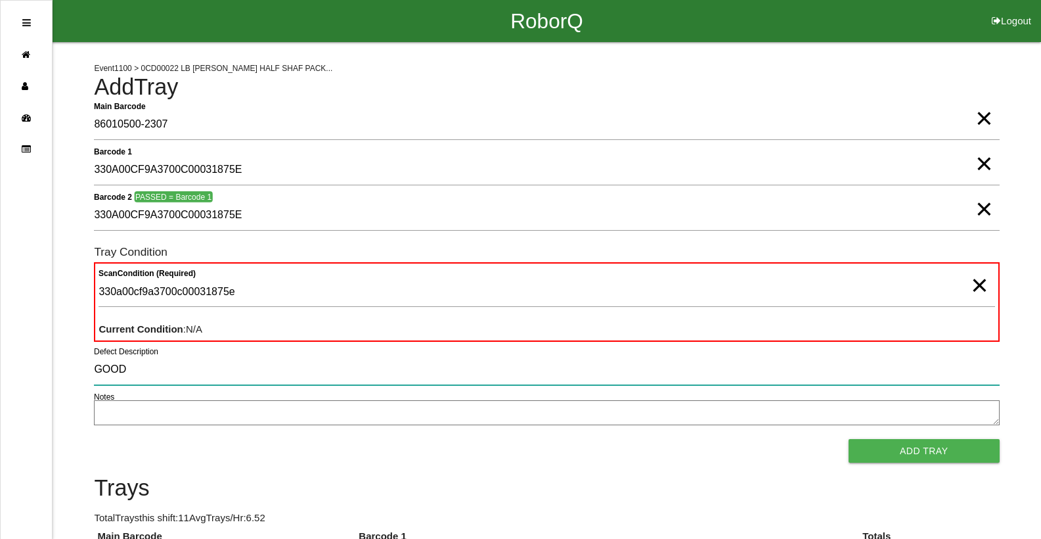
type input "GOOD"
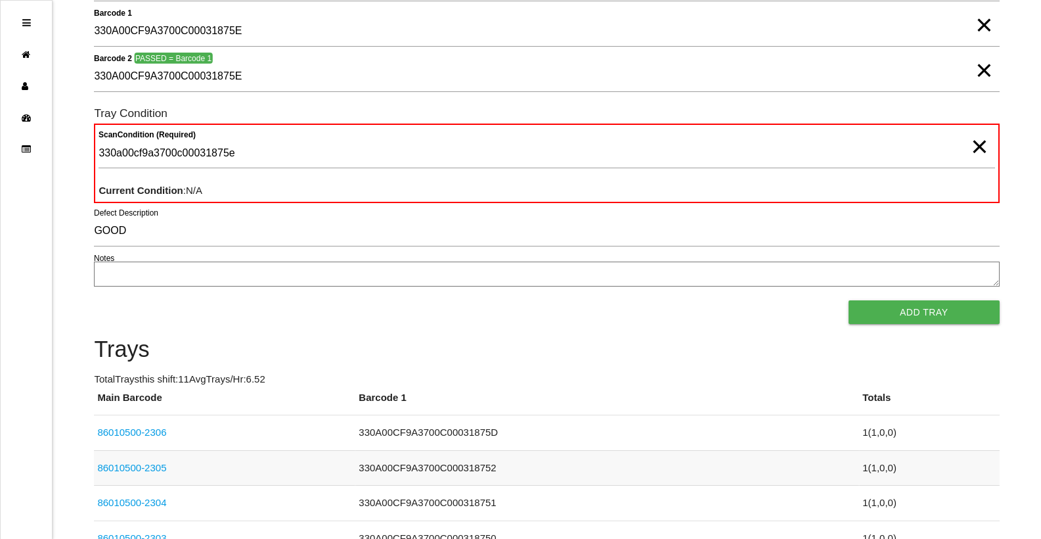
scroll to position [73, 0]
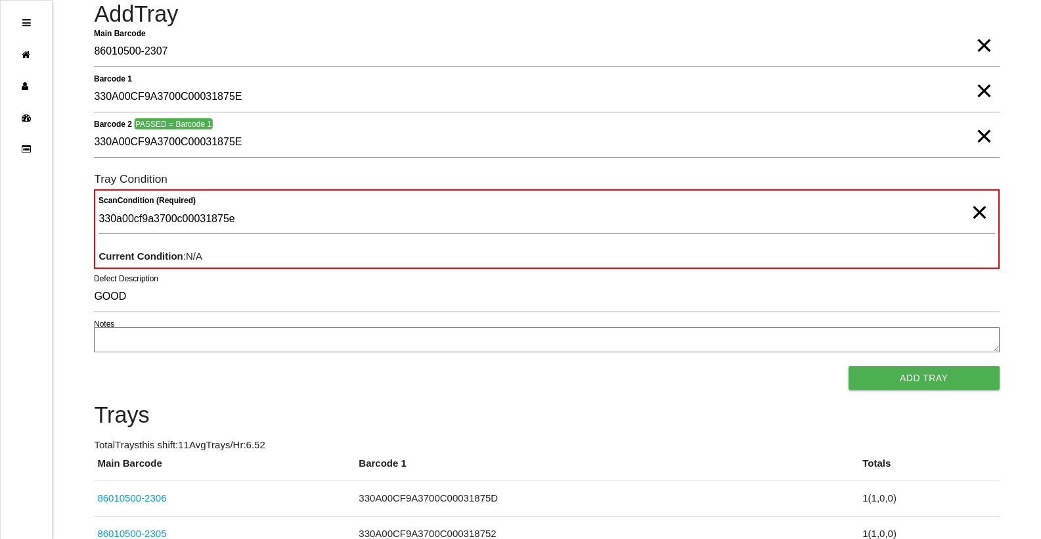
click at [980, 212] on span "×" at bounding box center [979, 199] width 17 height 26
click at [985, 134] on span "×" at bounding box center [983, 123] width 17 height 26
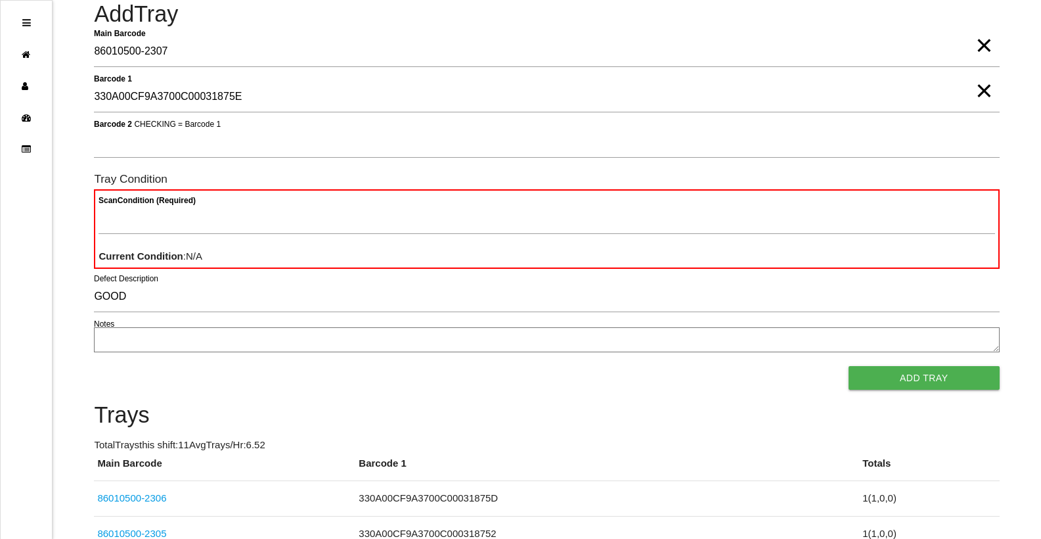
click at [977, 88] on span "×" at bounding box center [983, 77] width 17 height 26
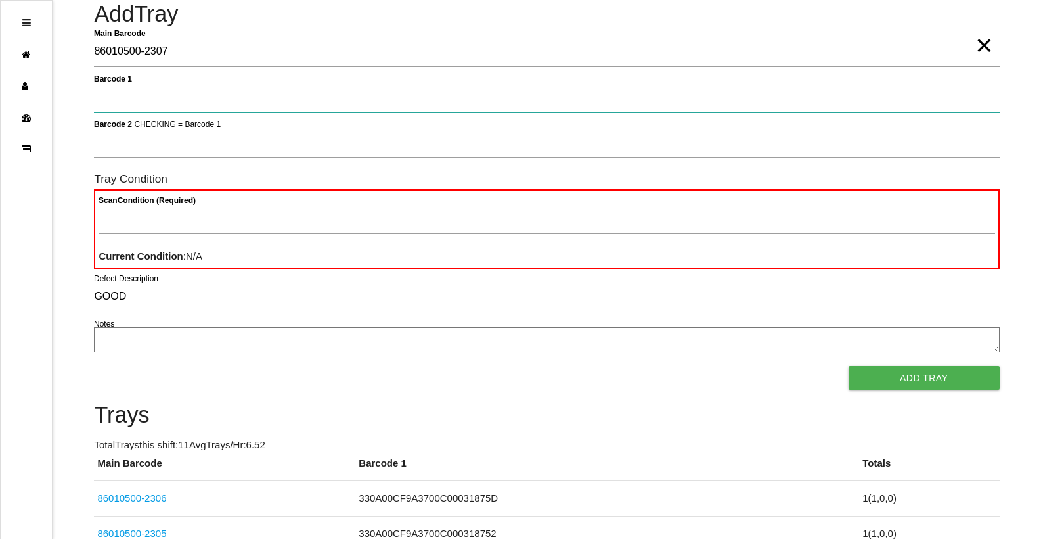
drag, startPoint x: 976, startPoint y: 98, endPoint x: 992, endPoint y: 81, distance: 23.2
click at [986, 95] on 1 "Barcode 1" at bounding box center [546, 97] width 905 height 30
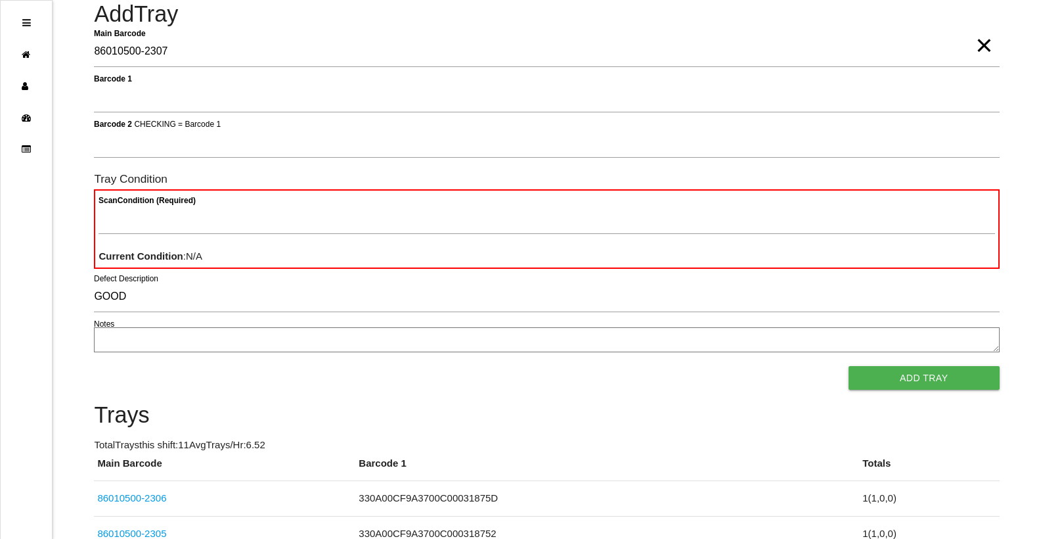
click at [992, 45] on span "×" at bounding box center [983, 32] width 17 height 26
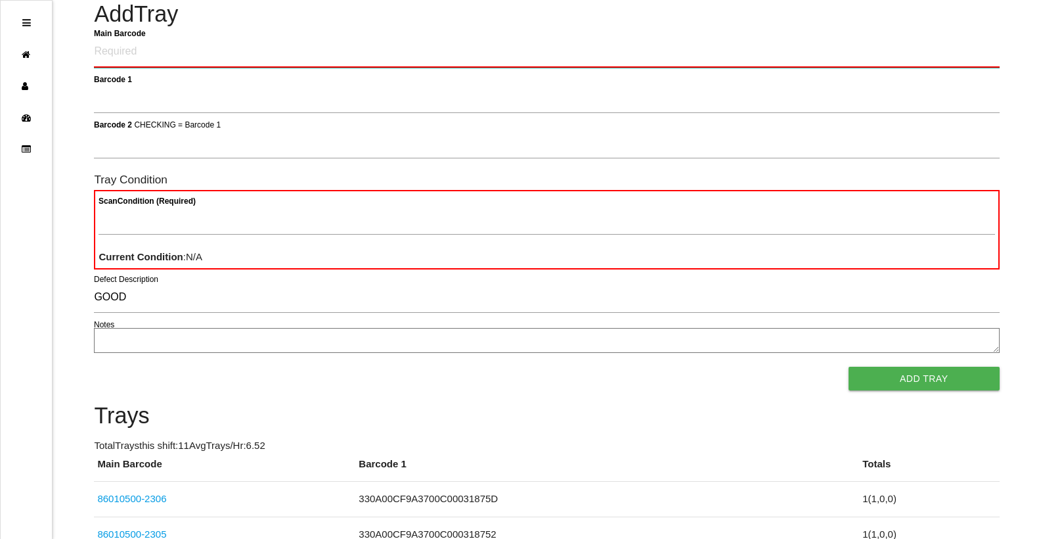
click at [876, 45] on Barcode "Main Barcode" at bounding box center [546, 52] width 905 height 31
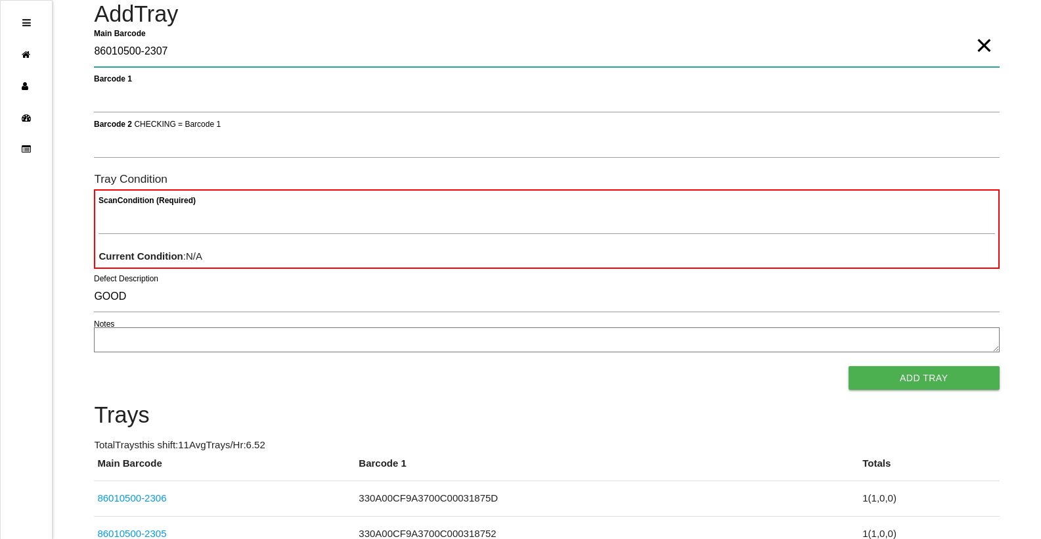
type Barcode "86010500-2307"
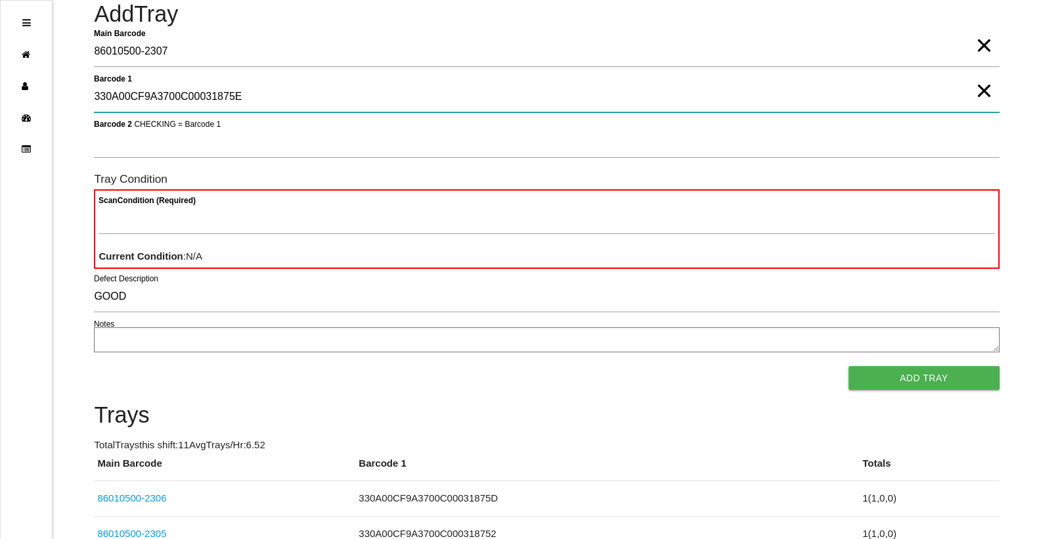
type 1 "330A00CF9A3700C00031875E"
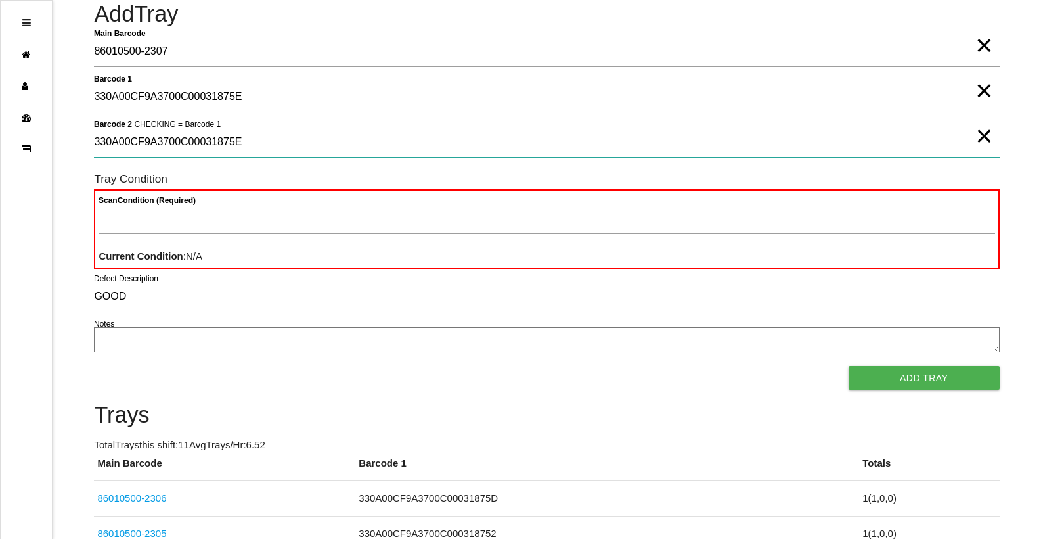
type 2 "330A00CF9A3700C00031875E"
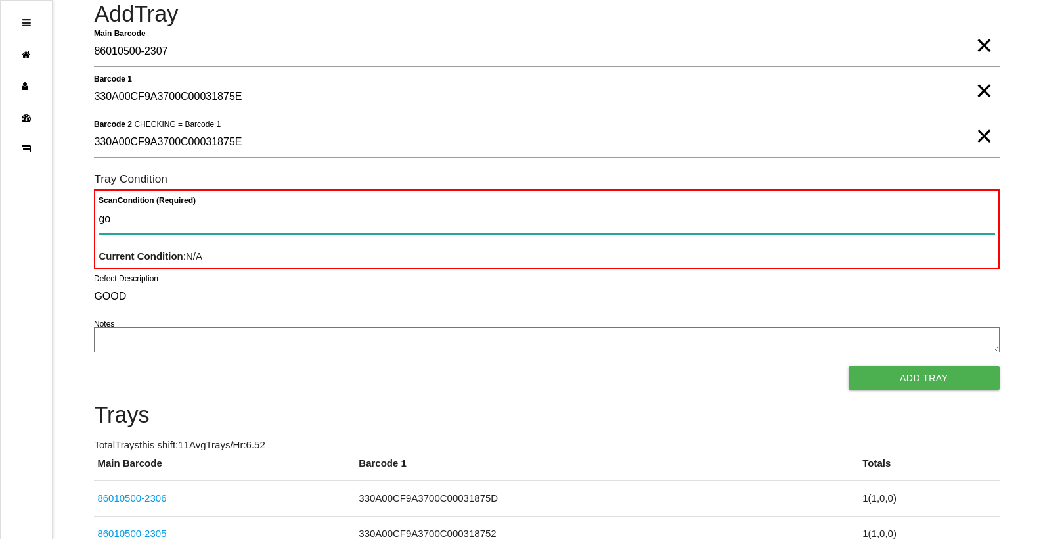
type Condition "goo"
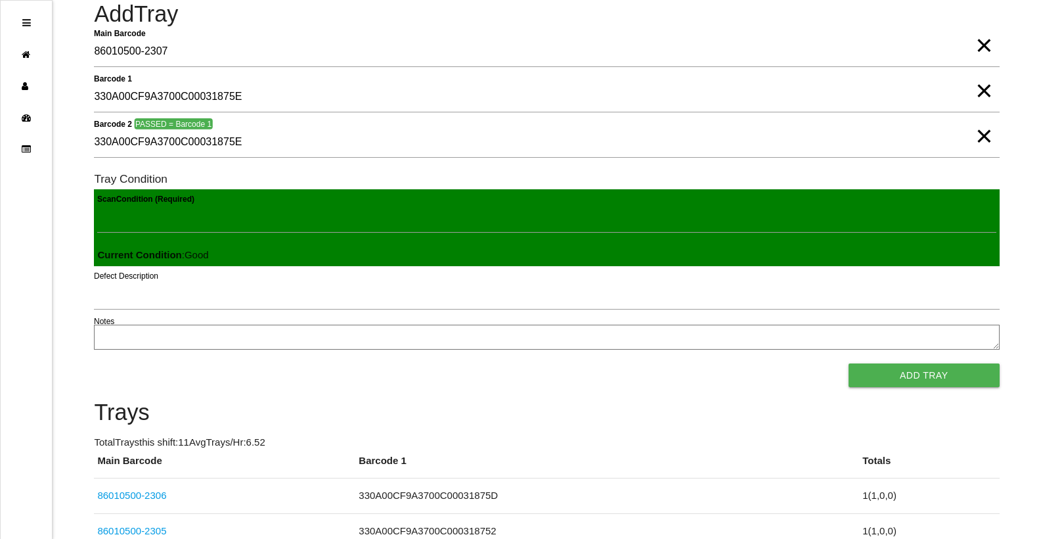
click at [849, 363] on button "Add Tray" at bounding box center [924, 375] width 151 height 24
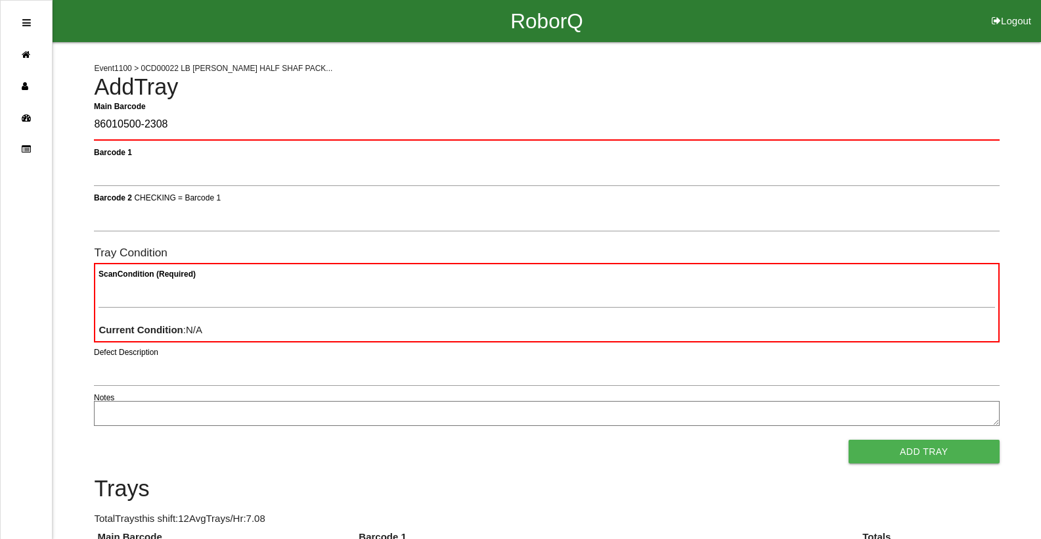
type Barcode "86010500-2308"
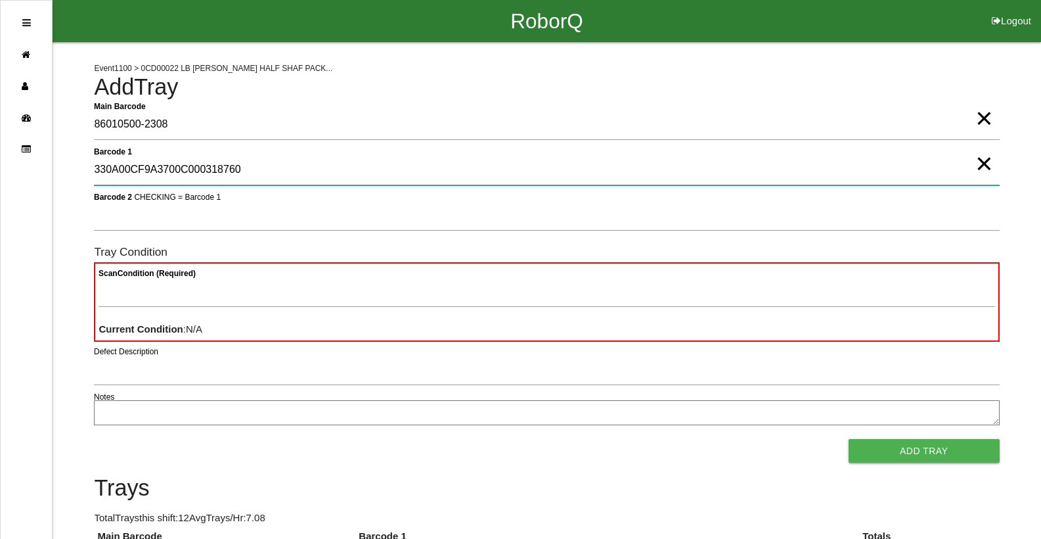
type 1 "330A00CF9A3700C000318760"
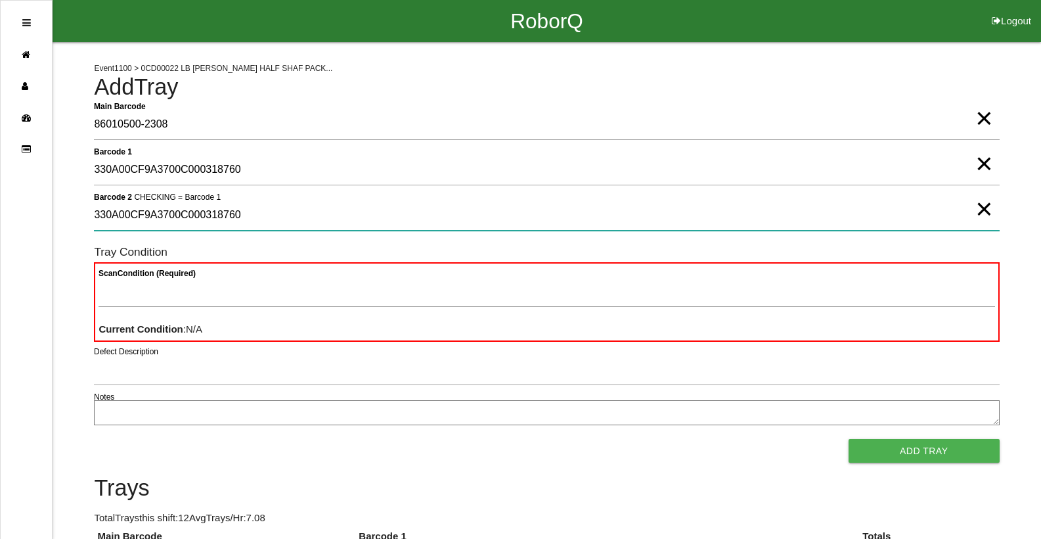
type 2 "330A00CF9A3700C000318760"
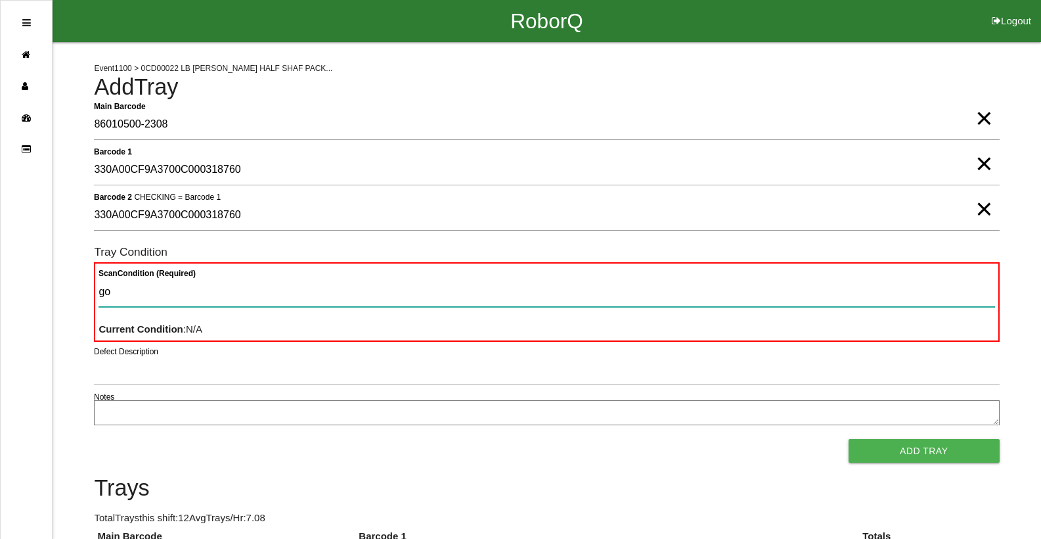
type Condition "goo"
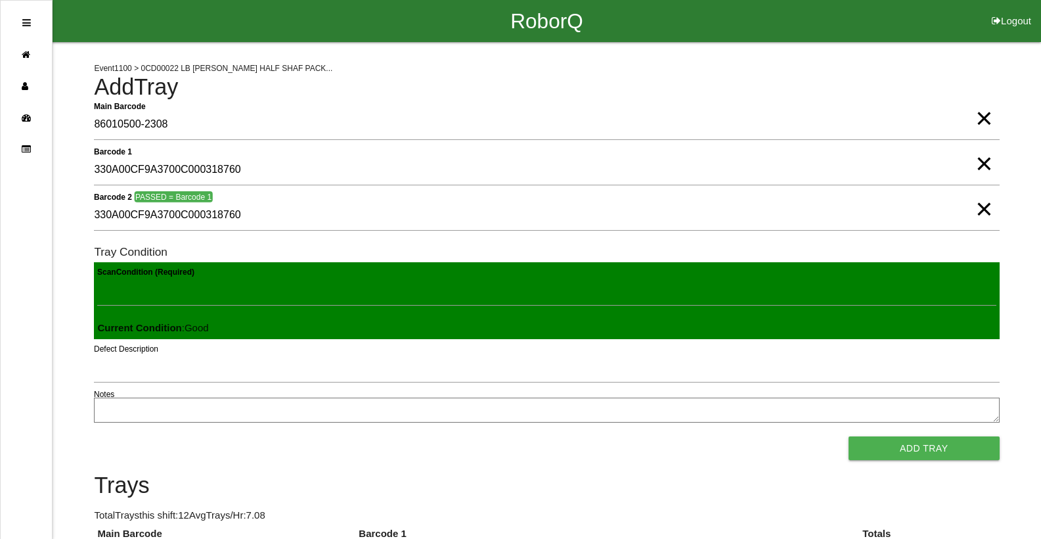
click at [849, 436] on button "Add Tray" at bounding box center [924, 448] width 151 height 24
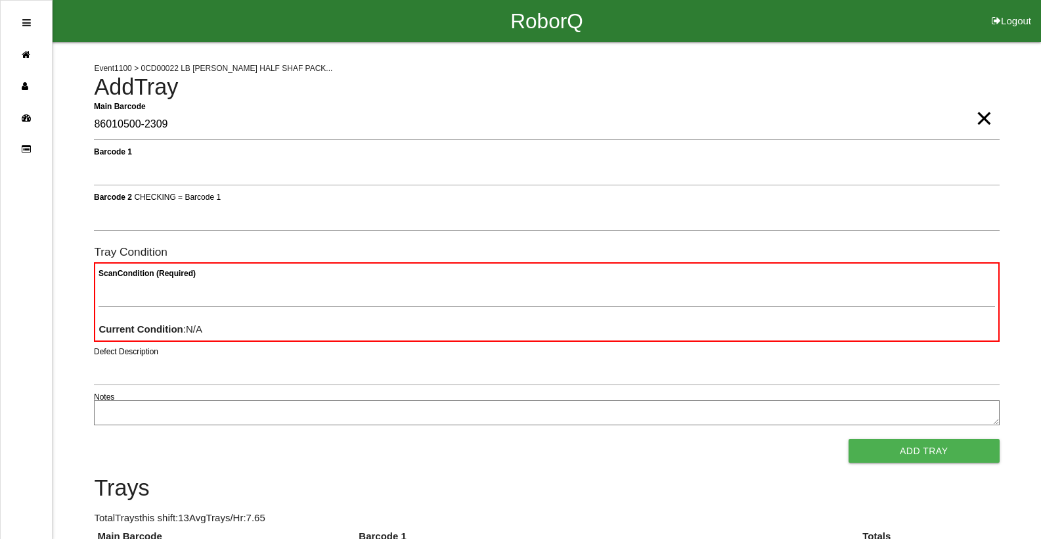
type Barcode "86010500-2309"
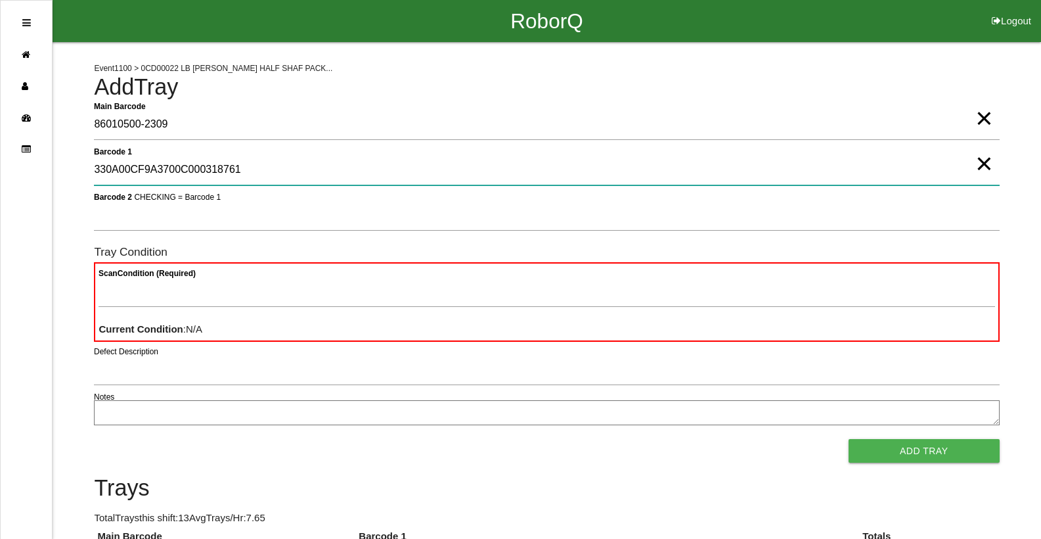
type 1 "330A00CF9A3700C000318761"
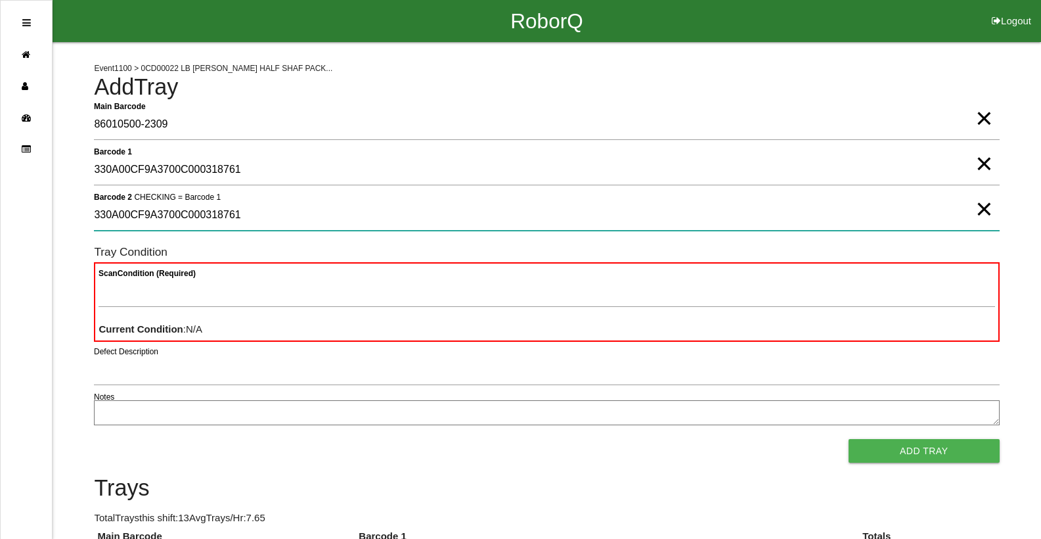
type 2 "330A00CF9A3700C000318761"
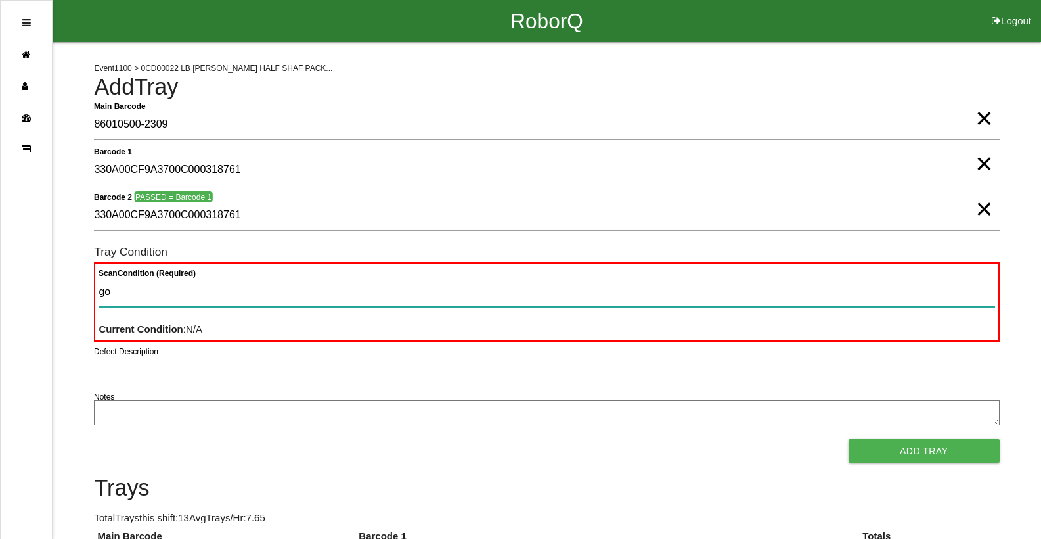
type Condition "goo"
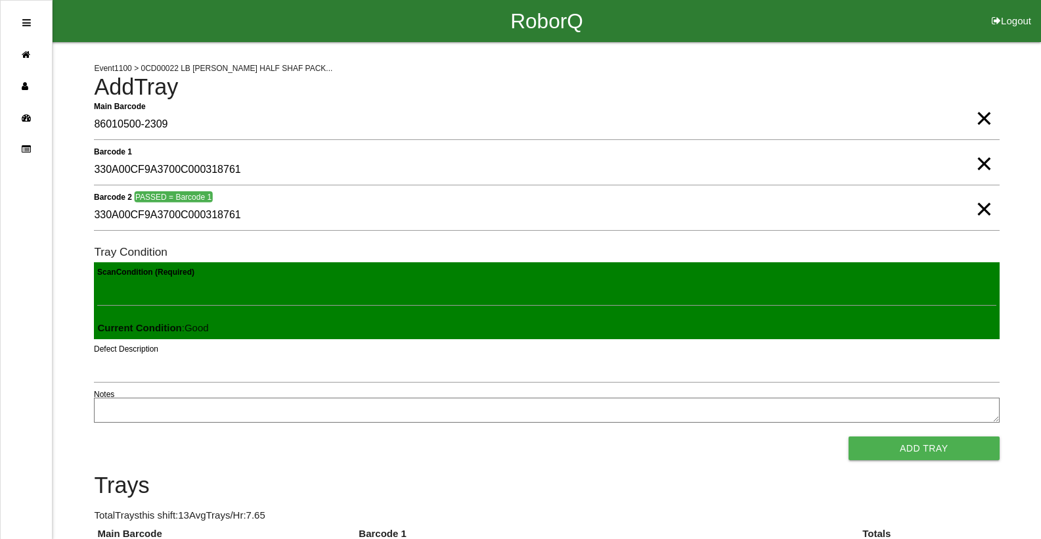
click at [849, 436] on button "Add Tray" at bounding box center [924, 448] width 151 height 24
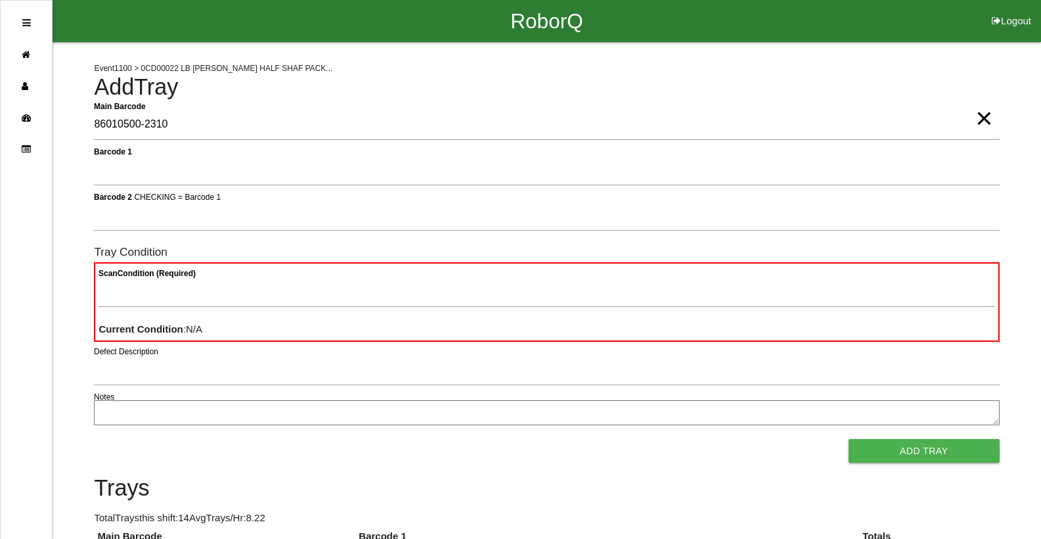
type Barcode "86010500-2310"
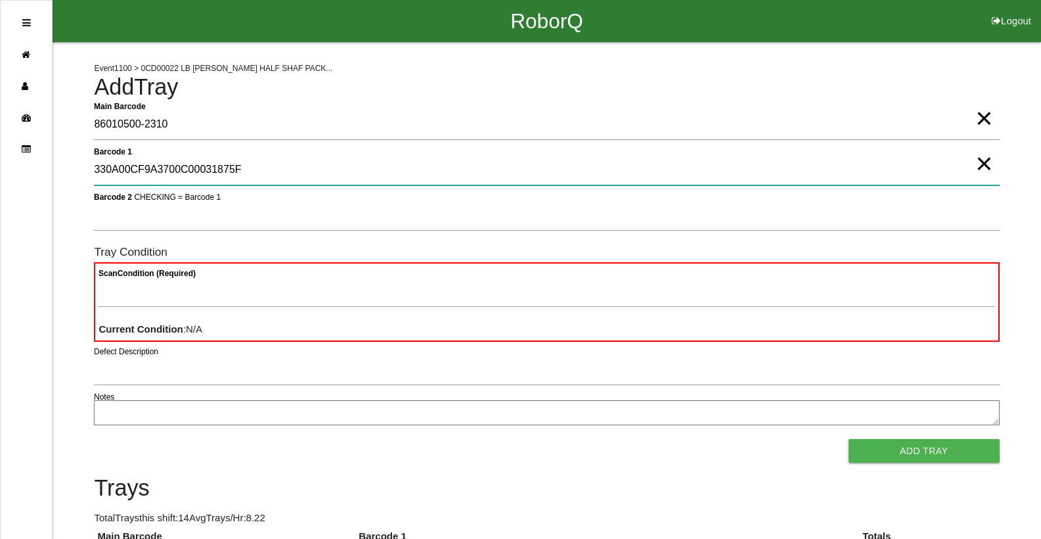
type 1 "330A00CF9A3700C00031875F"
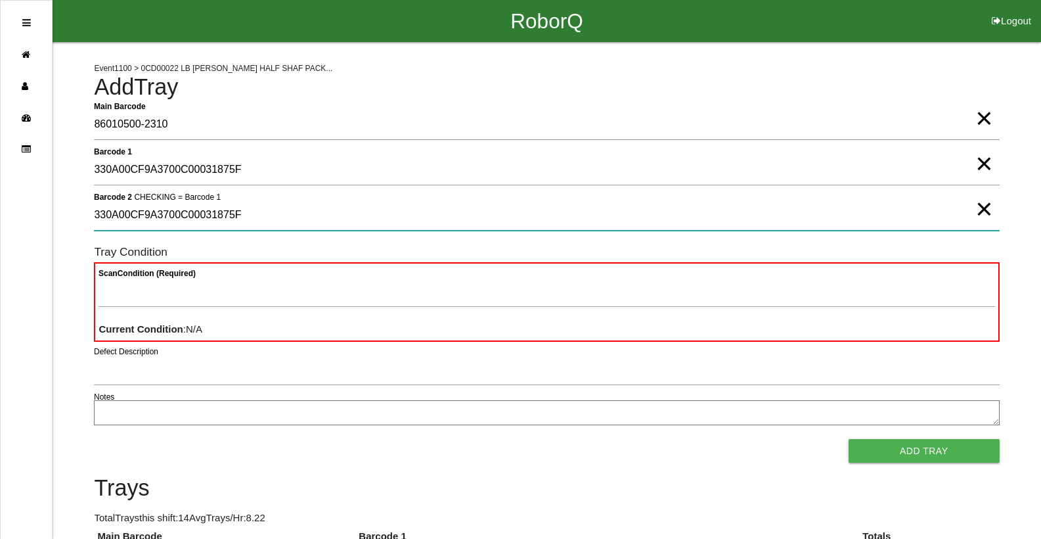
type 2 "330A00CF9A3700C00031875F"
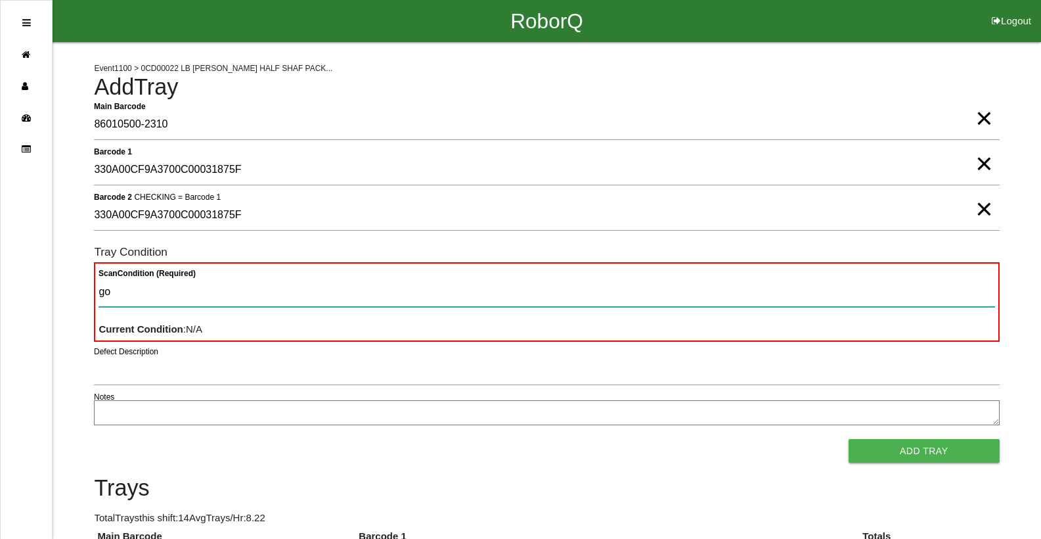
type Condition "goo"
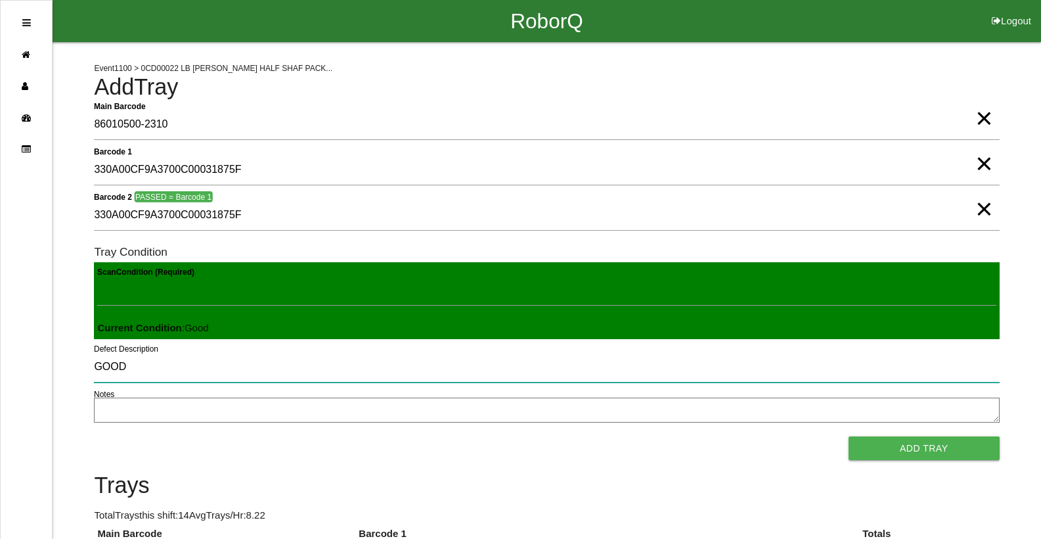
type input "GOOD"
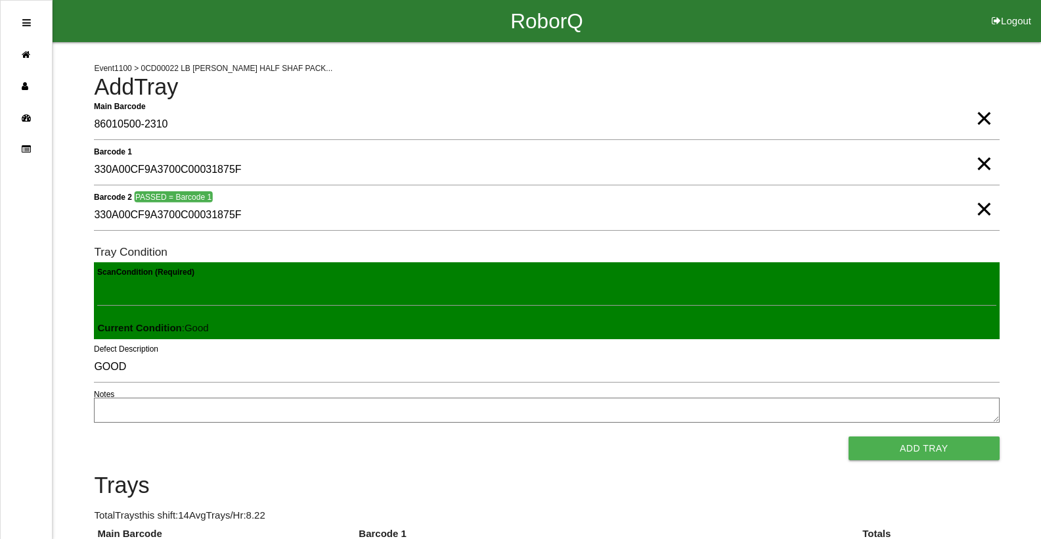
click at [992, 117] on span "×" at bounding box center [983, 105] width 17 height 26
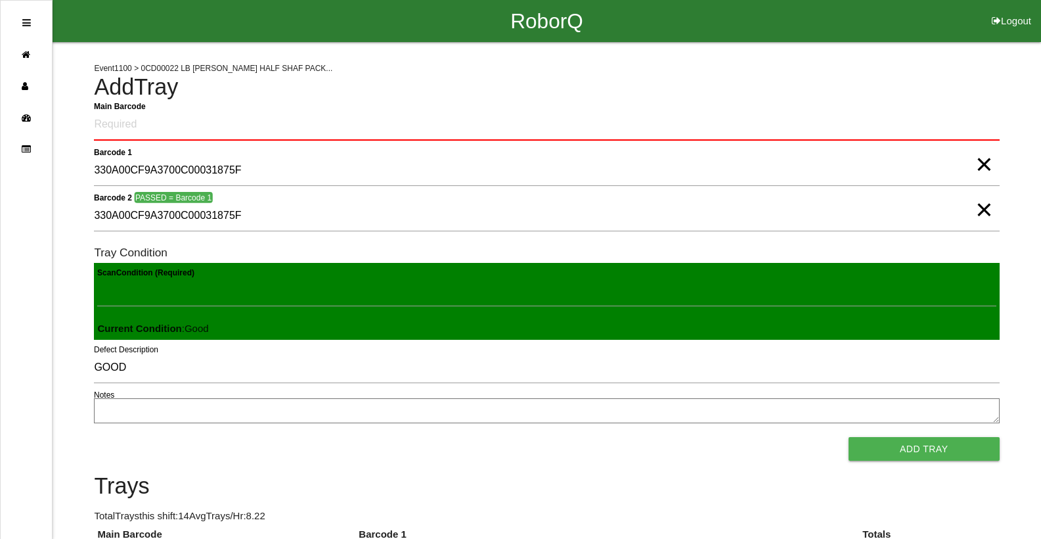
click at [987, 164] on span "×" at bounding box center [983, 151] width 17 height 26
drag, startPoint x: 986, startPoint y: 213, endPoint x: 963, endPoint y: 190, distance: 32.5
click at [986, 210] on span "×" at bounding box center [983, 196] width 17 height 26
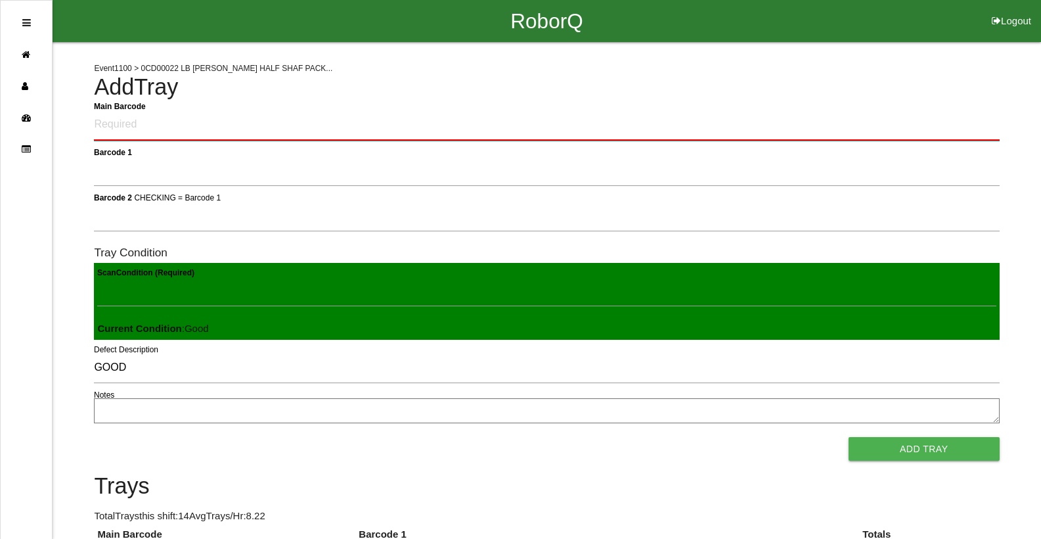
click at [933, 120] on Barcode "Main Barcode" at bounding box center [546, 125] width 905 height 31
click at [929, 127] on Barcode "Main Barcode" at bounding box center [546, 125] width 905 height 31
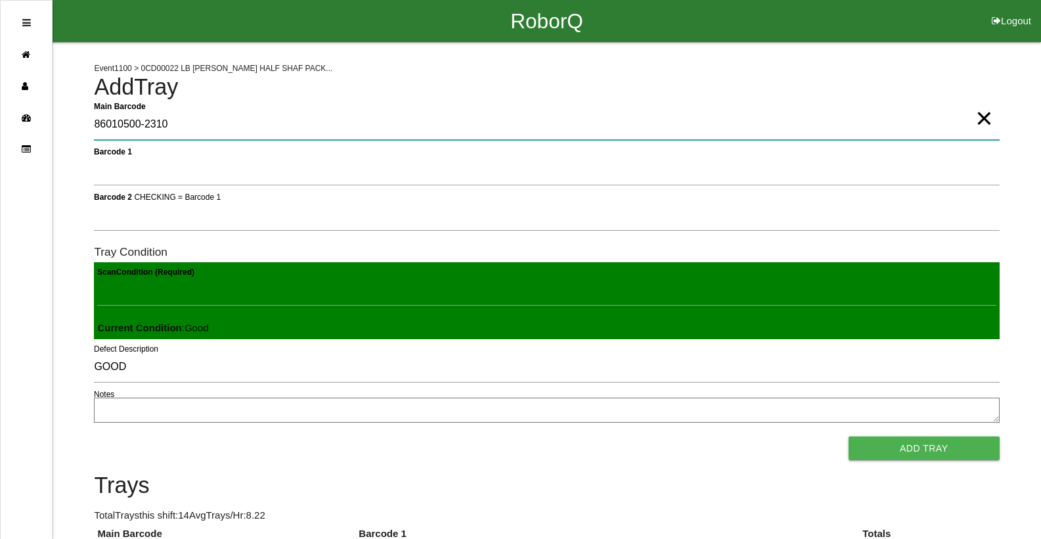
type Barcode "86010500-2310"
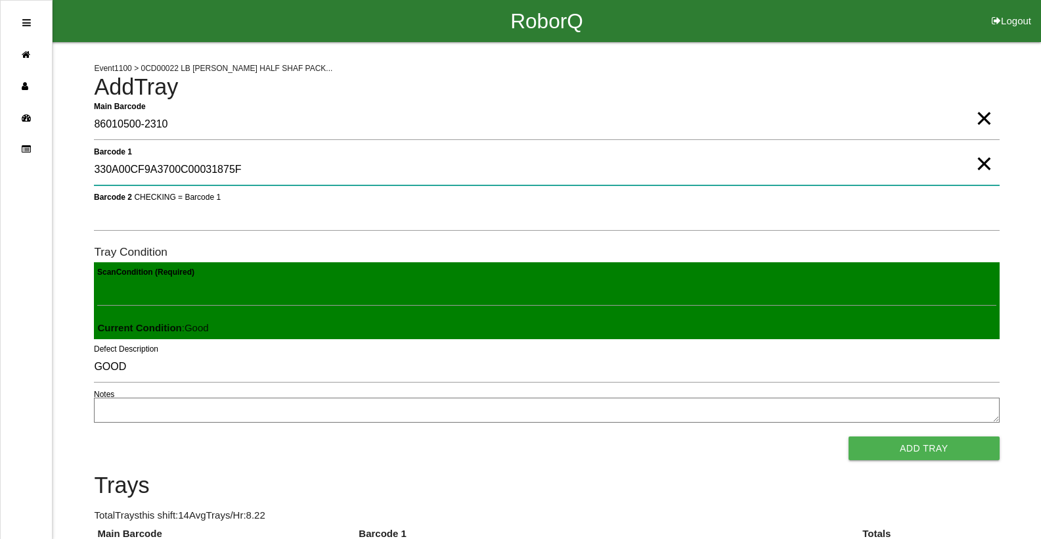
type 1 "330A00CF9A3700C00031875F"
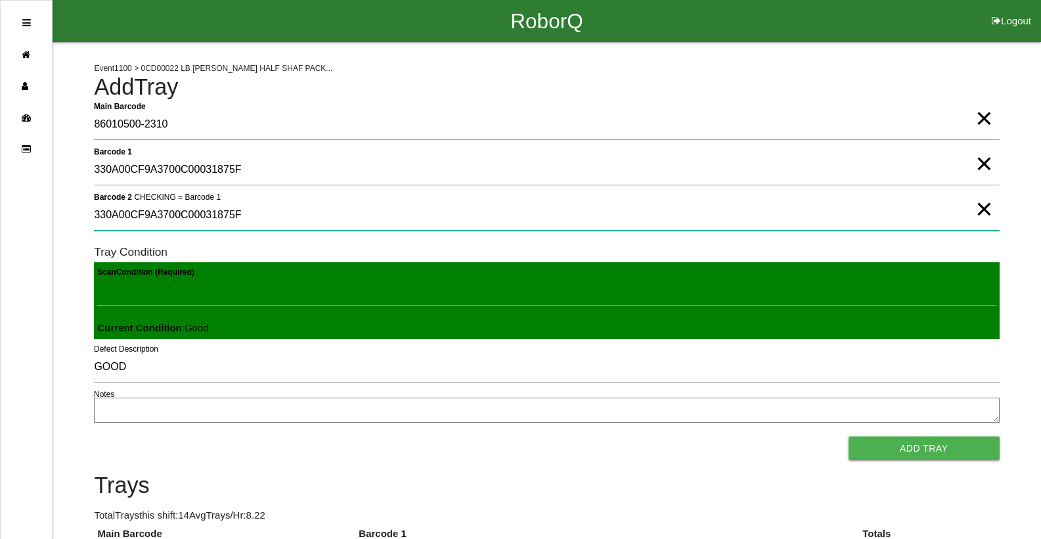
type 2 "330A00CF9A3700C00031875F"
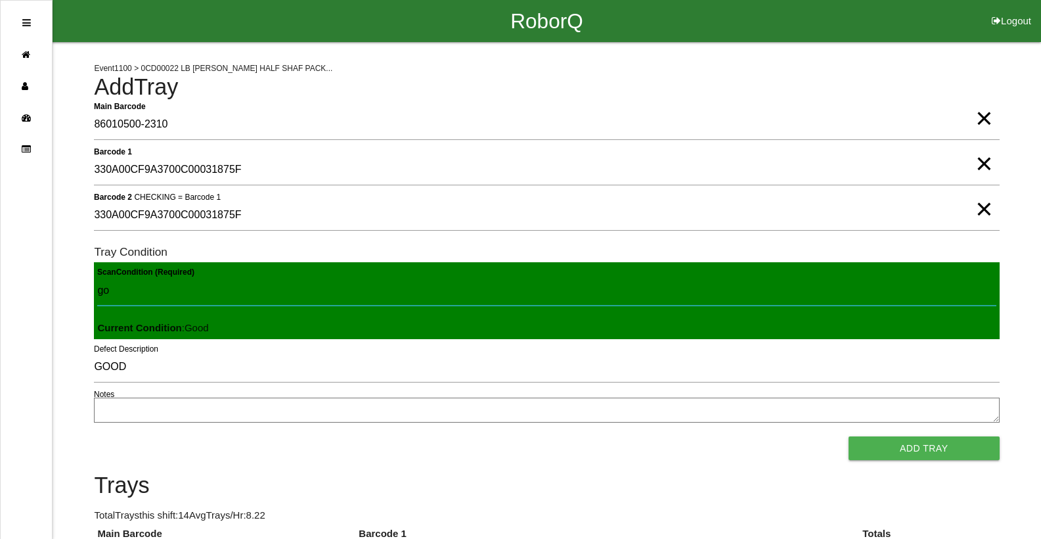
type Condition "goo"
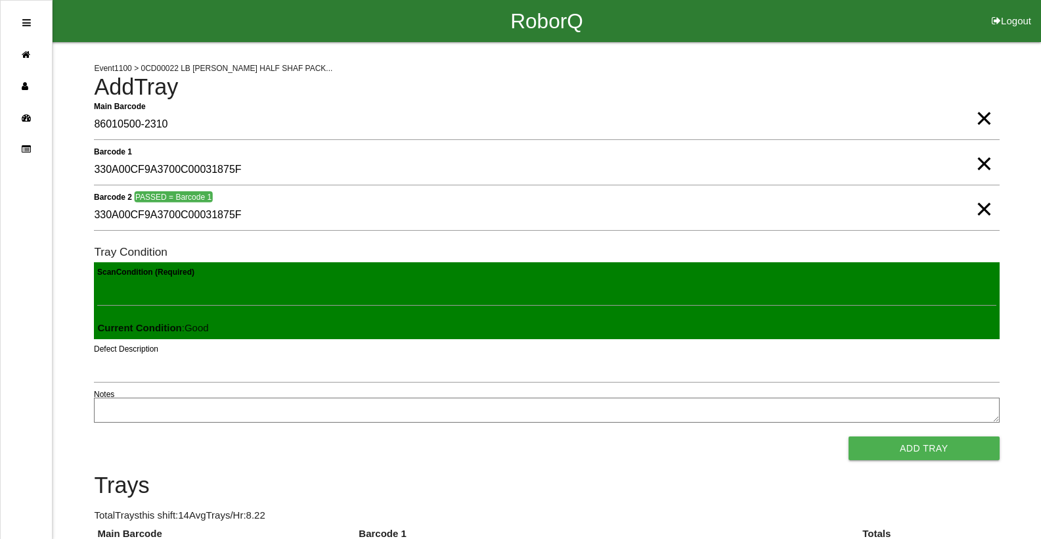
click at [849, 436] on button "Add Tray" at bounding box center [924, 448] width 151 height 24
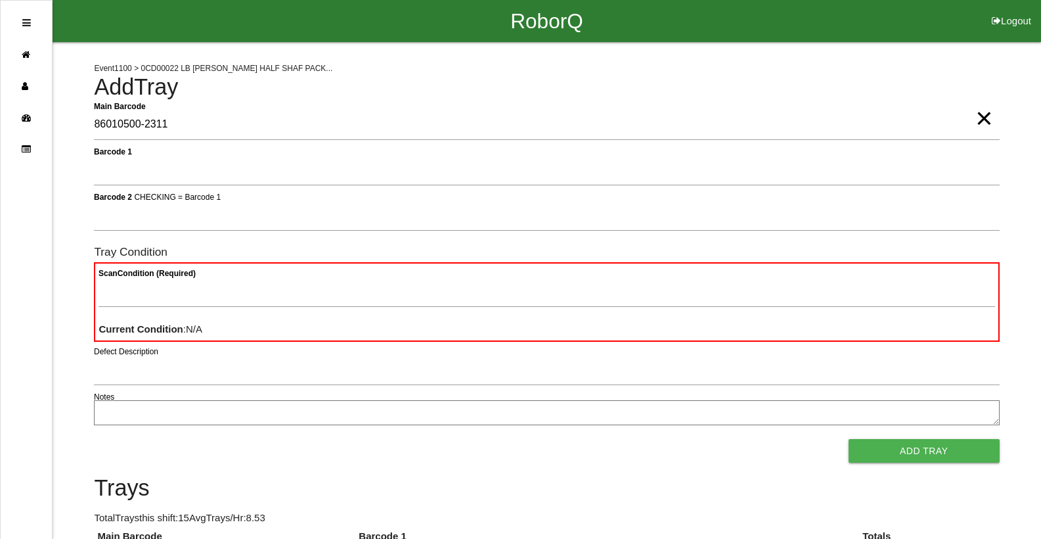
type Barcode "86010500-2311"
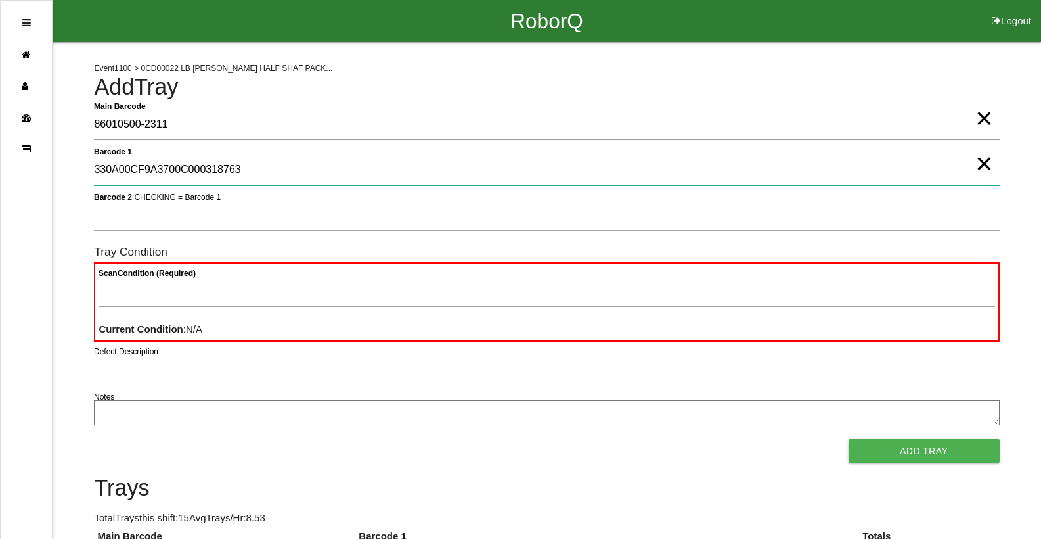
type 1 "330A00CF9A3700C000318763"
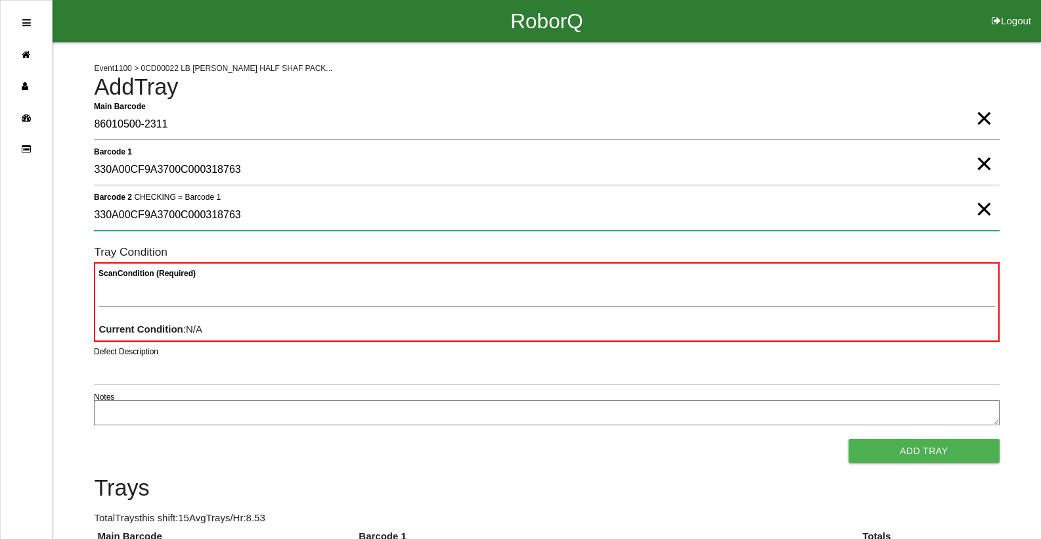
type 2 "330A00CF9A3700C000318763"
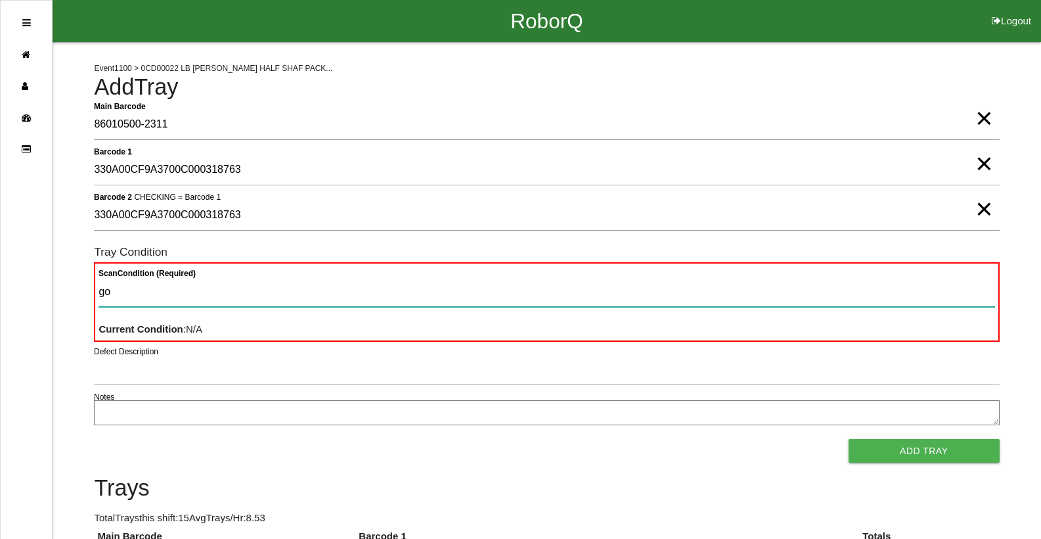
type Condition "goo"
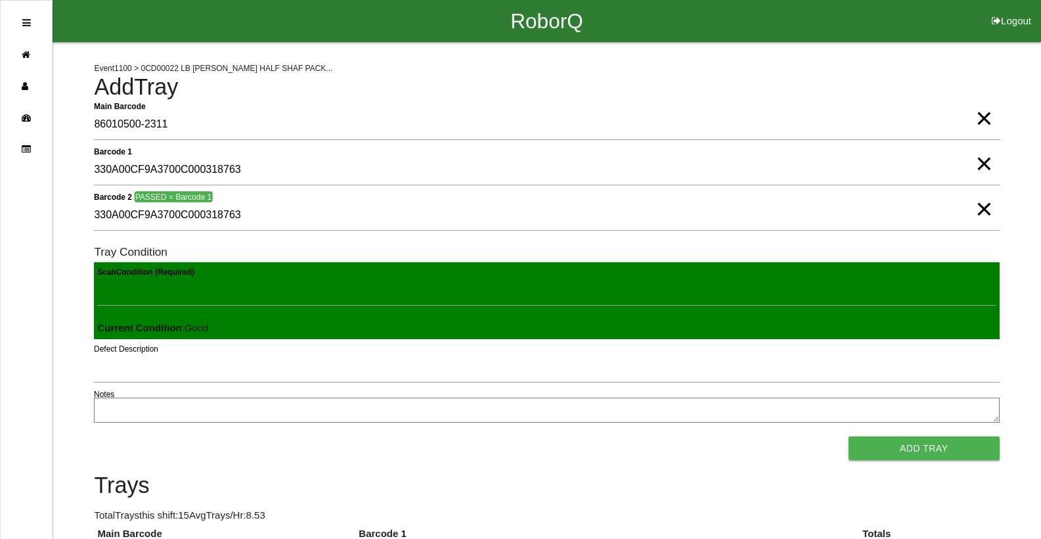
click at [849, 436] on button "Add Tray" at bounding box center [924, 448] width 151 height 24
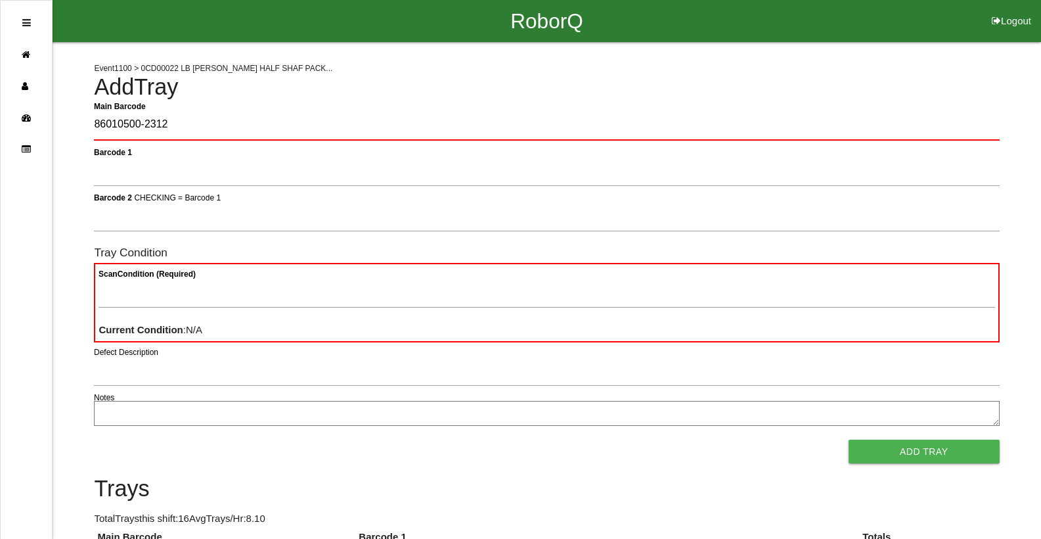
type Barcode "86010500-2312"
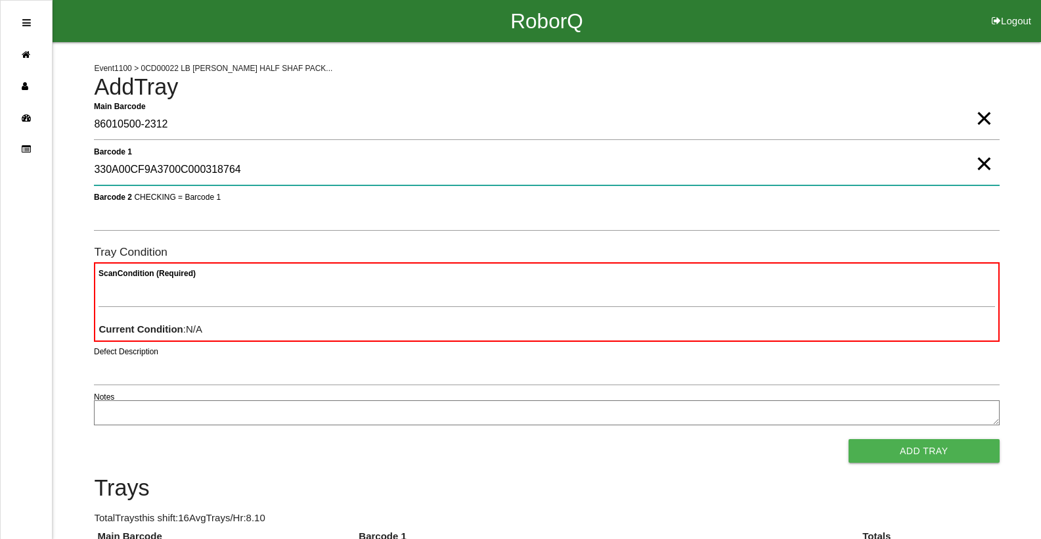
type 1 "330A00CF9A3700C000318764"
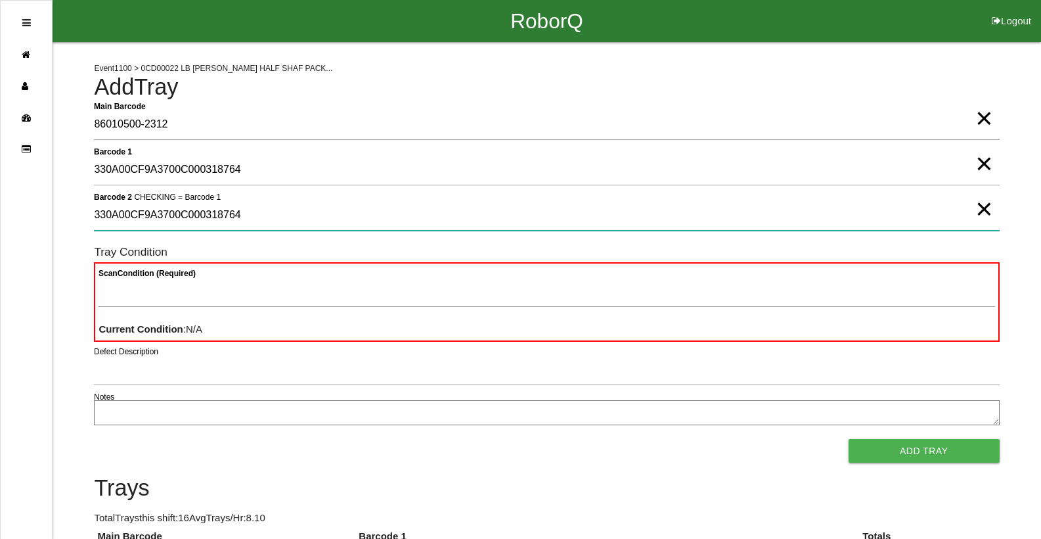
type 2 "330A00CF9A3700C000318764"
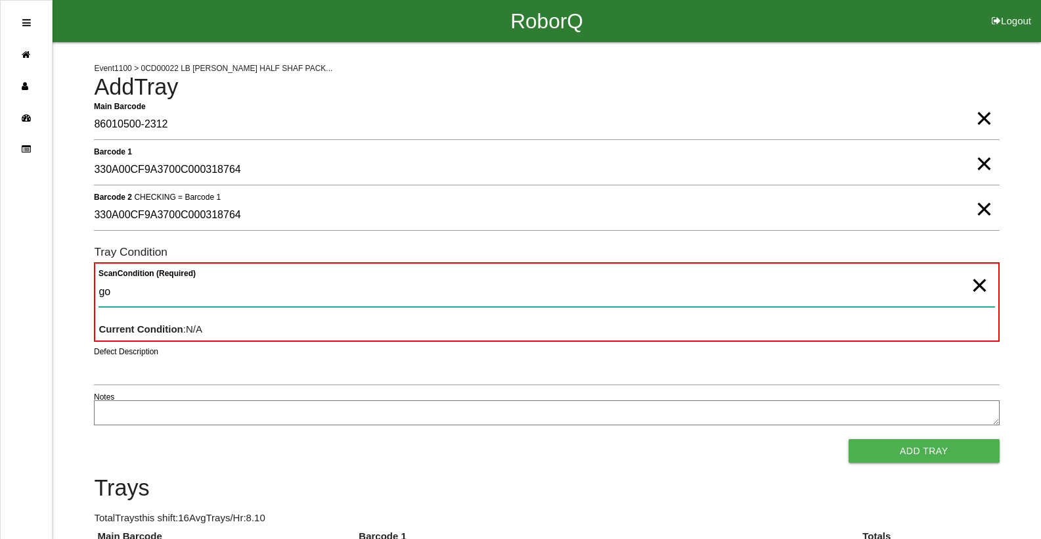
type Condition "goo"
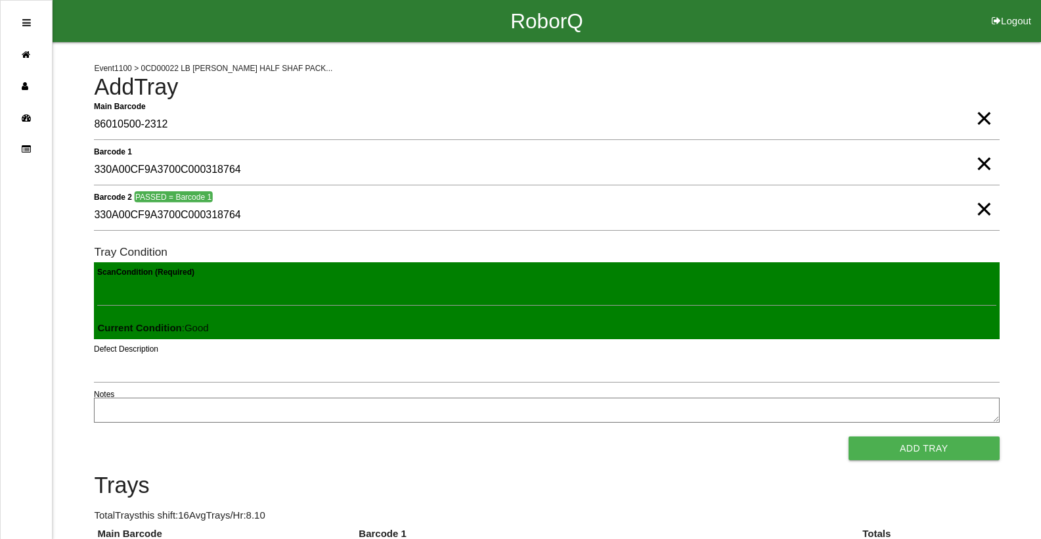
click at [849, 436] on button "Add Tray" at bounding box center [924, 448] width 151 height 24
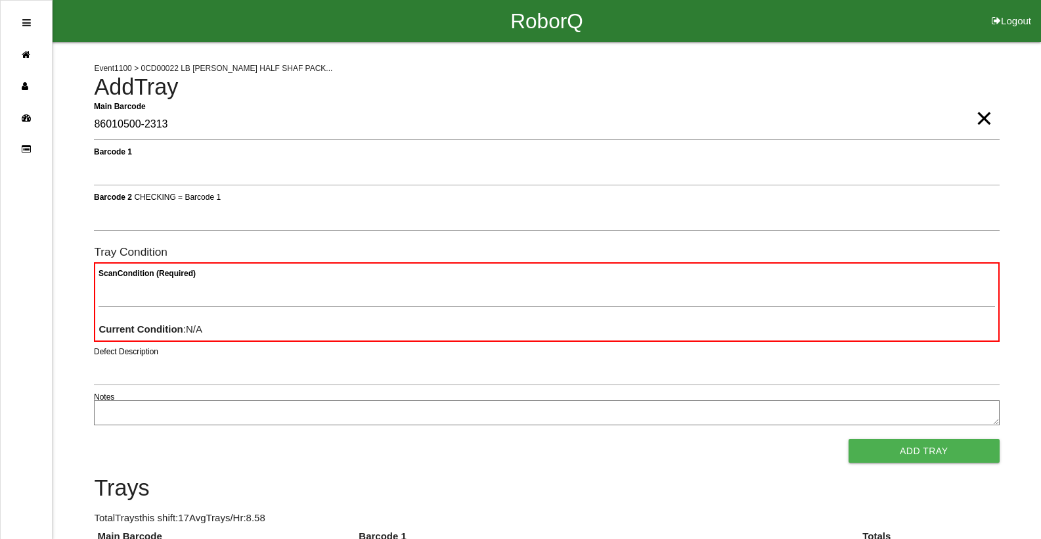
type Barcode "86010500-2313"
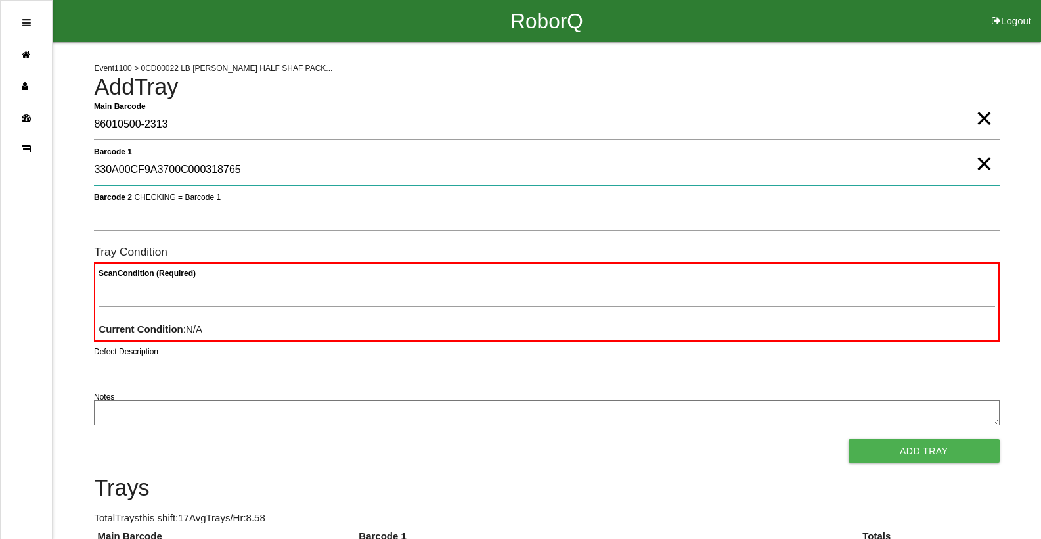
type 1 "330A00CF9A3700C000318765"
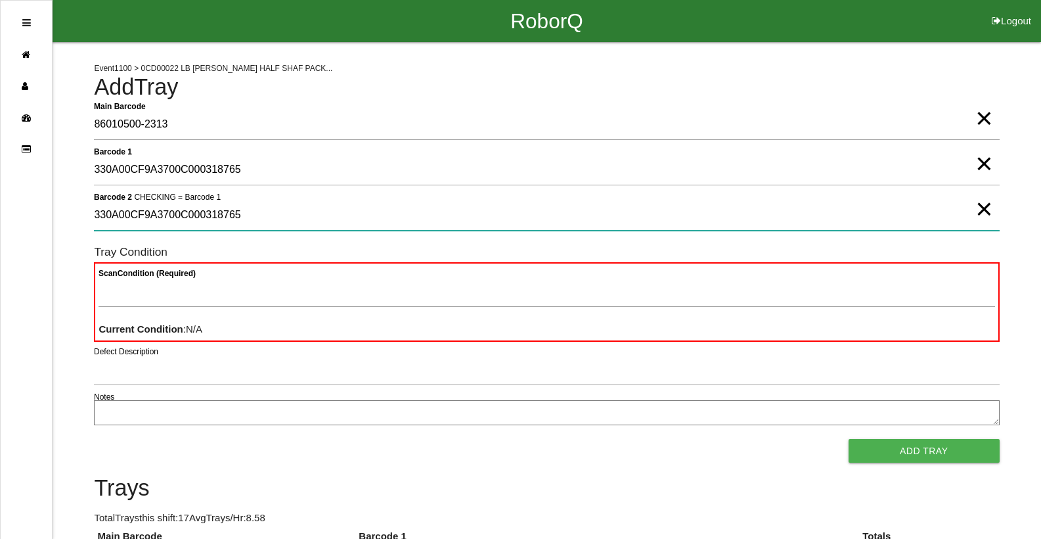
type 2 "330A00CF9A3700C000318765"
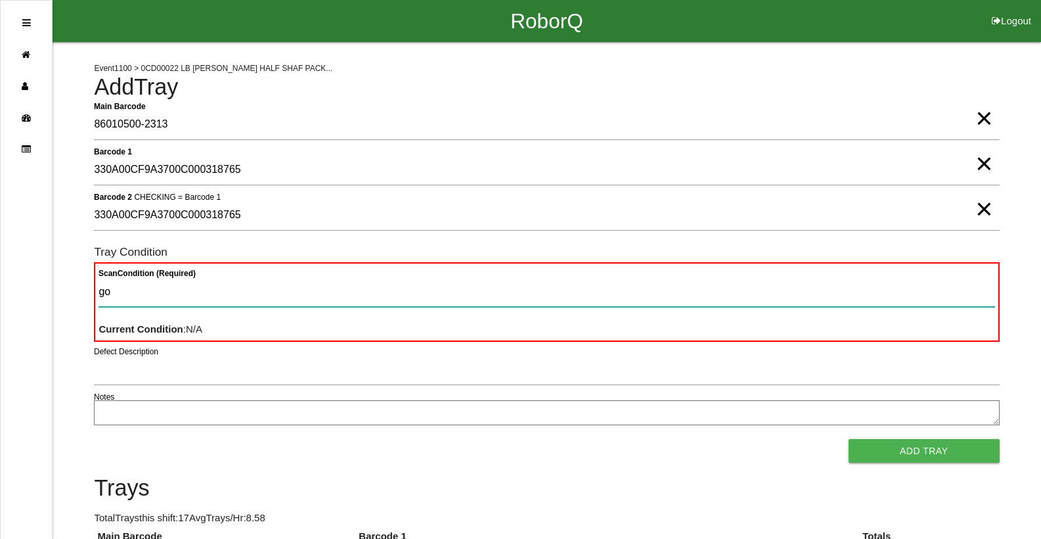
type Condition "goo"
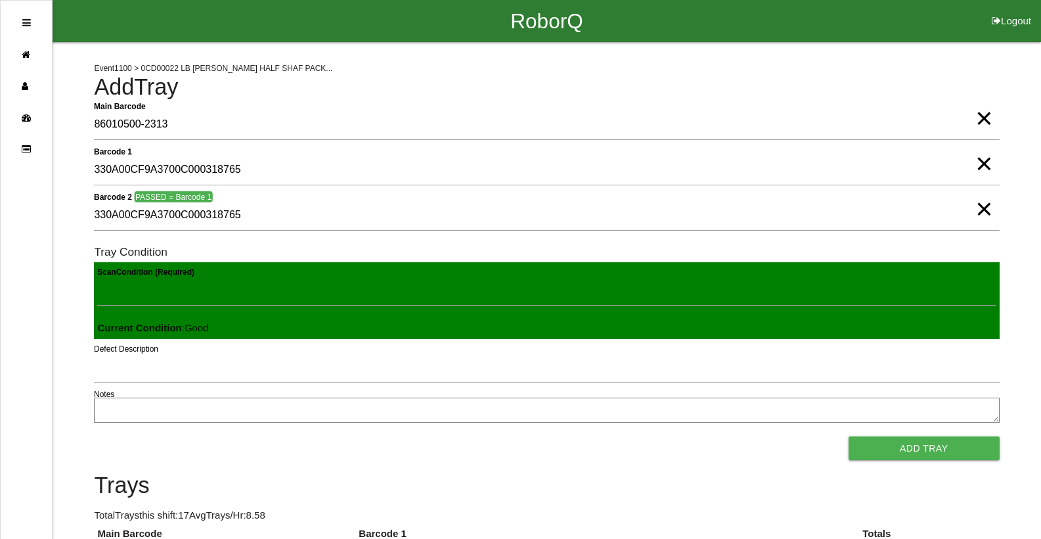
click at [849, 436] on button "Add Tray" at bounding box center [924, 448] width 151 height 24
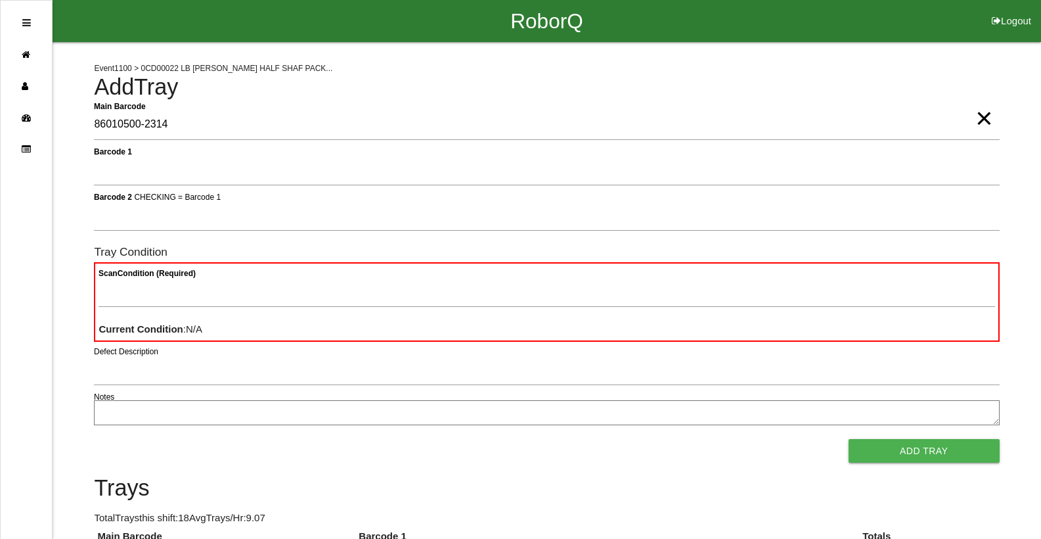
type Barcode "86010500-2314"
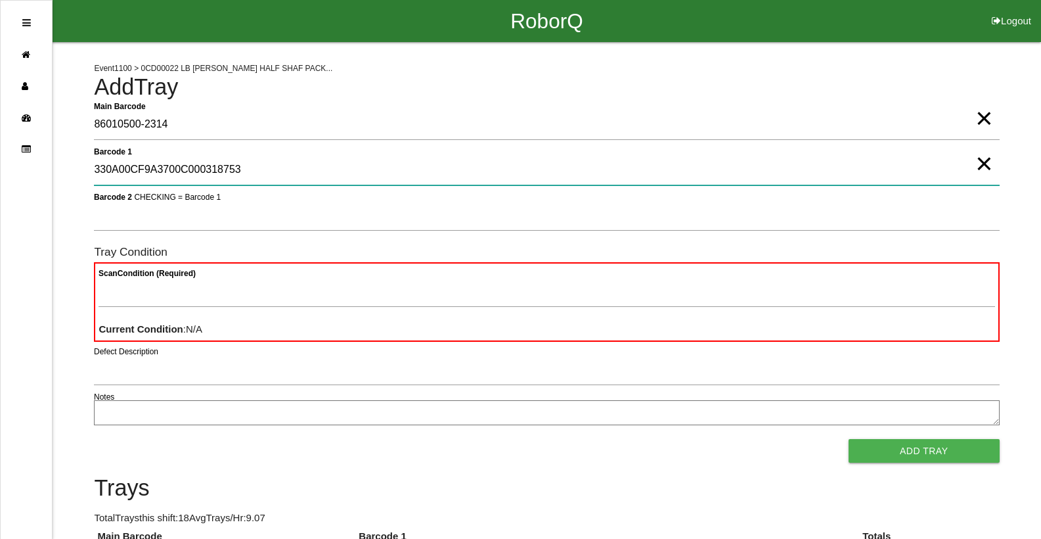
type 1 "330A00CF9A3700C000318753"
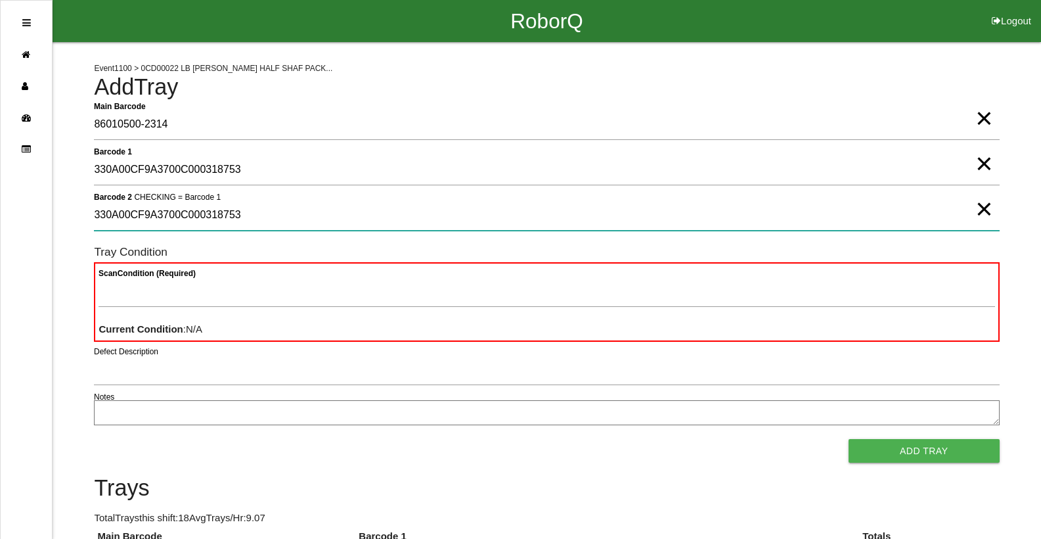
type 2 "330A00CF9A3700C000318753"
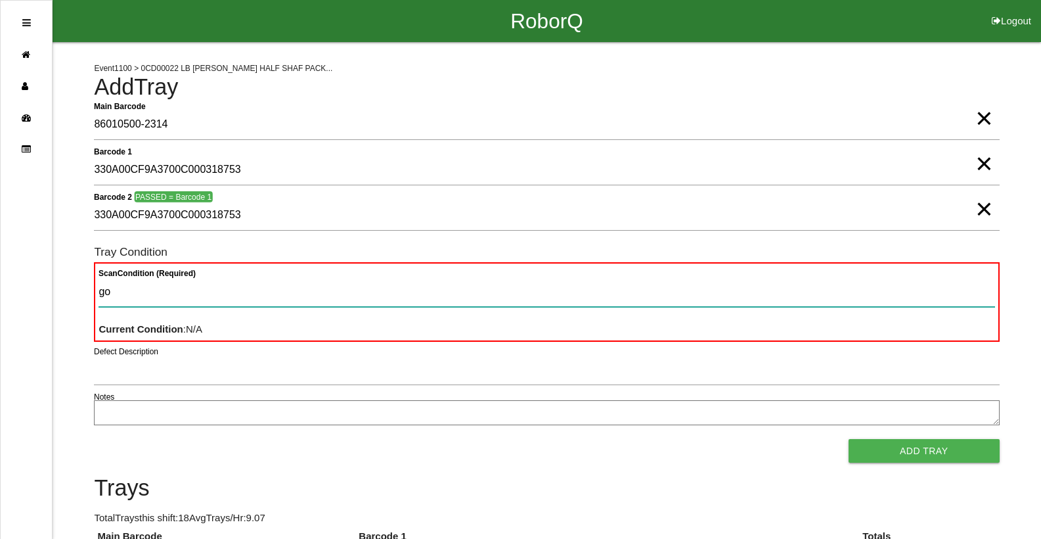
type Condition "goo"
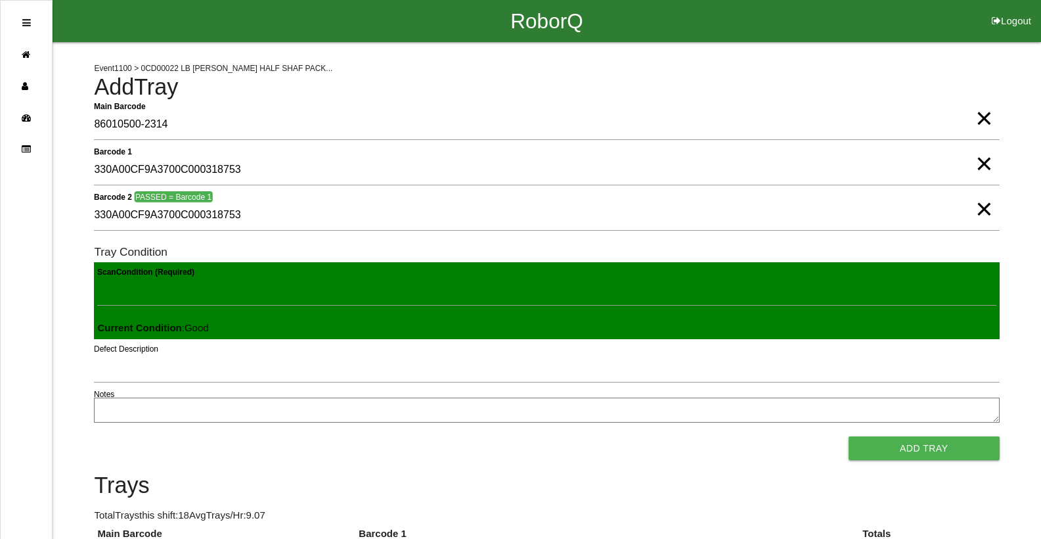
click at [849, 436] on button "Add Tray" at bounding box center [924, 448] width 151 height 24
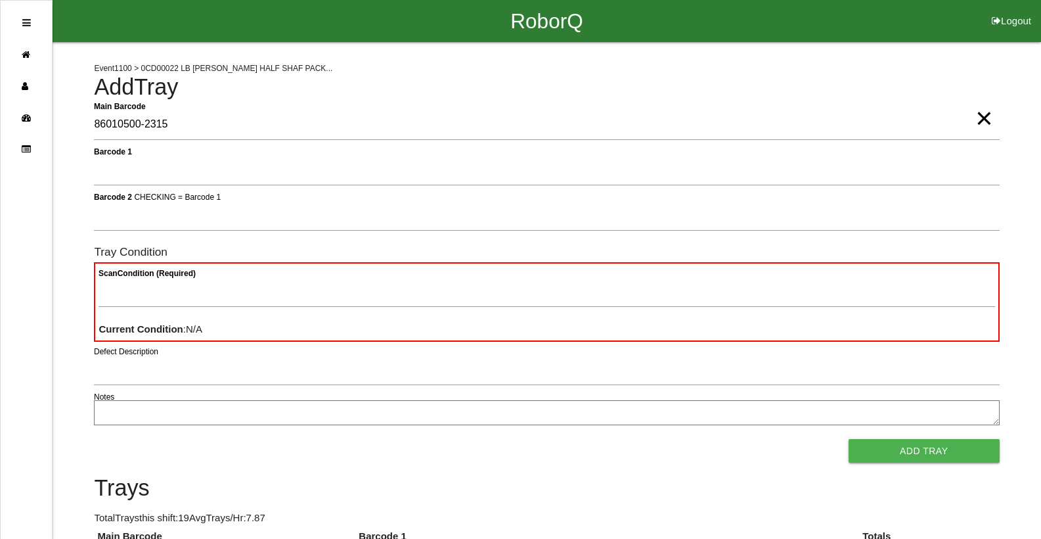
type Barcode "86010500-2315"
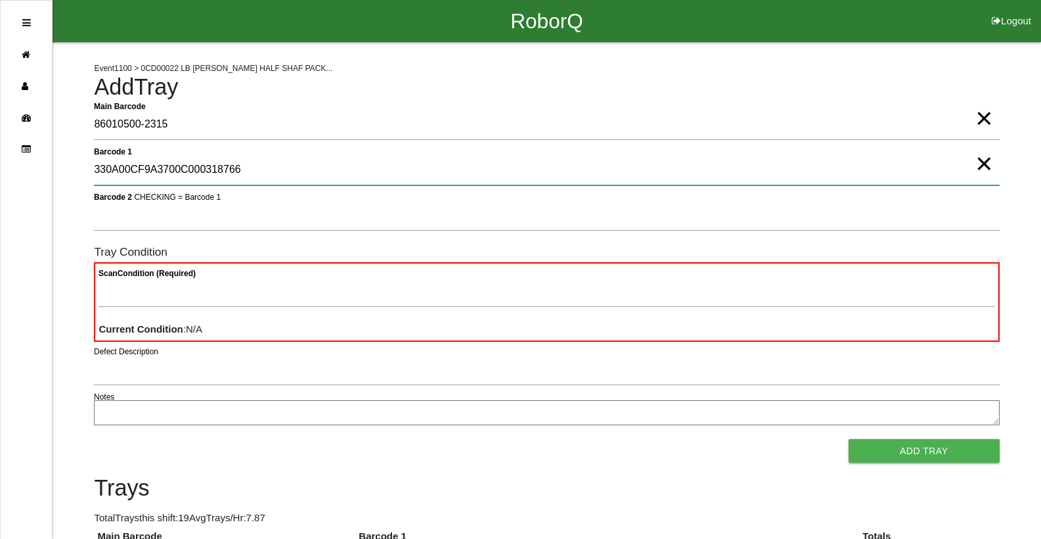
type 1 "330A00CF9A3700C000318766"
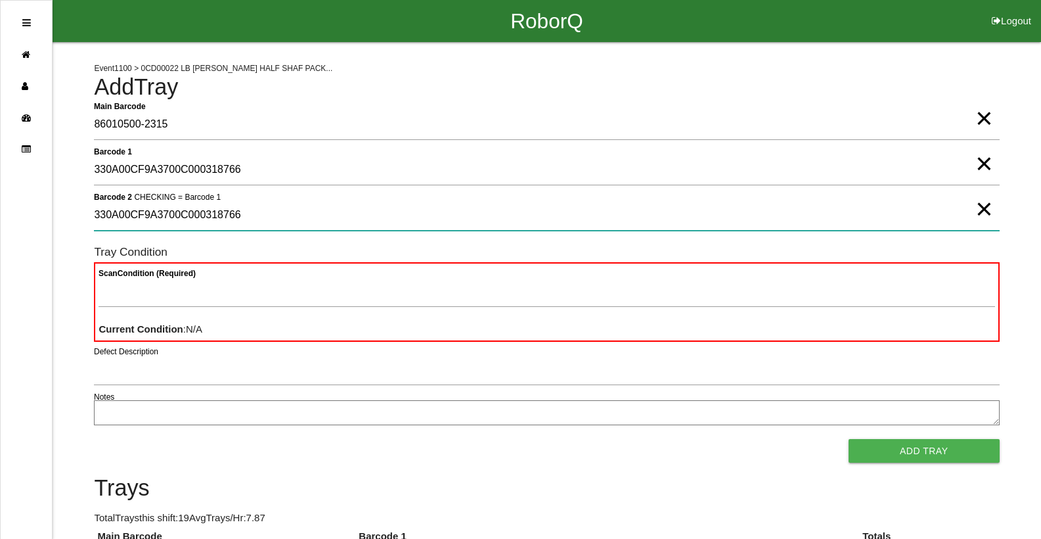
type 2 "330A00CF9A3700C000318766"
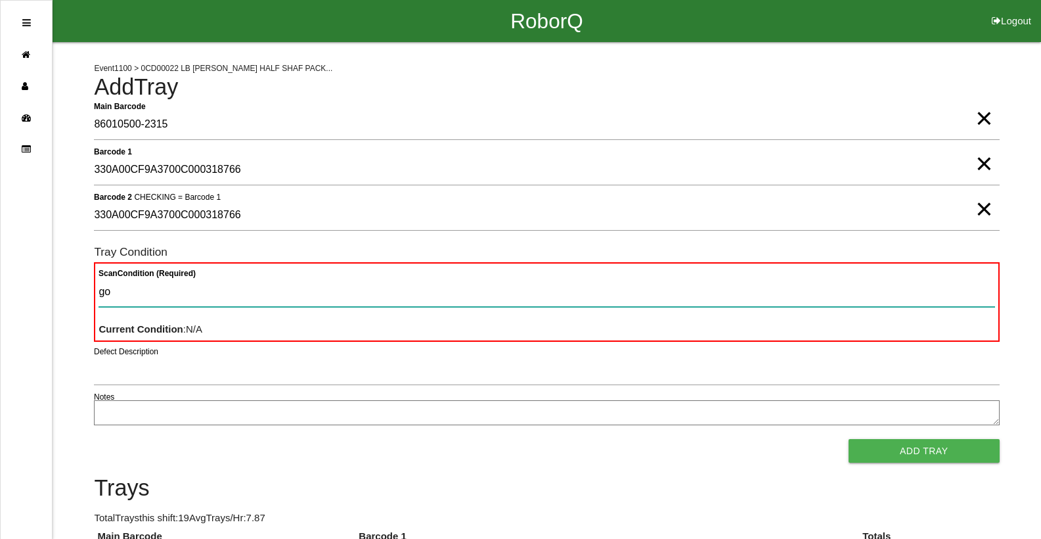
type Condition "goo"
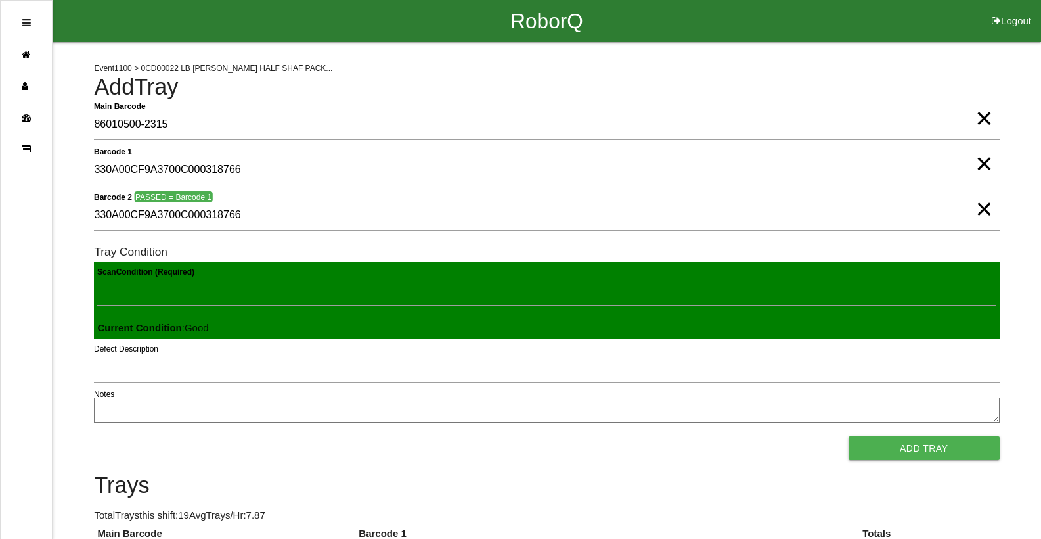
click at [849, 436] on button "Add Tray" at bounding box center [924, 448] width 151 height 24
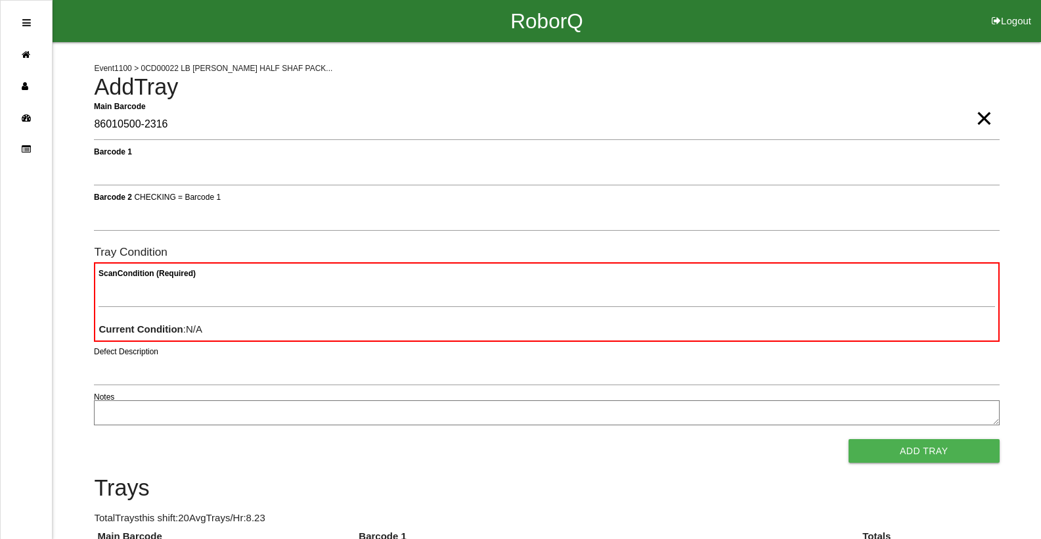
type Barcode "86010500-2316"
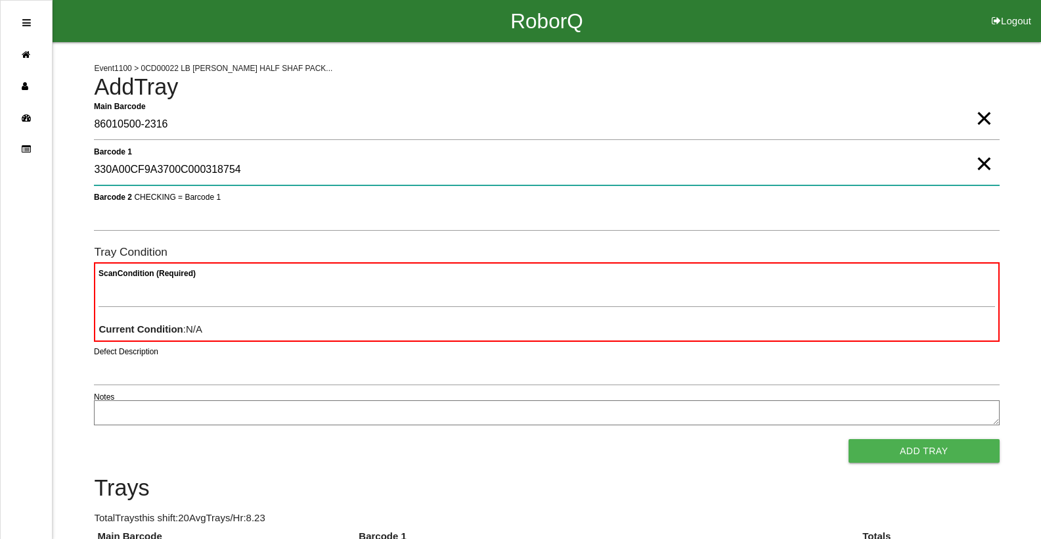
type 1 "330A00CF9A3700C000318754"
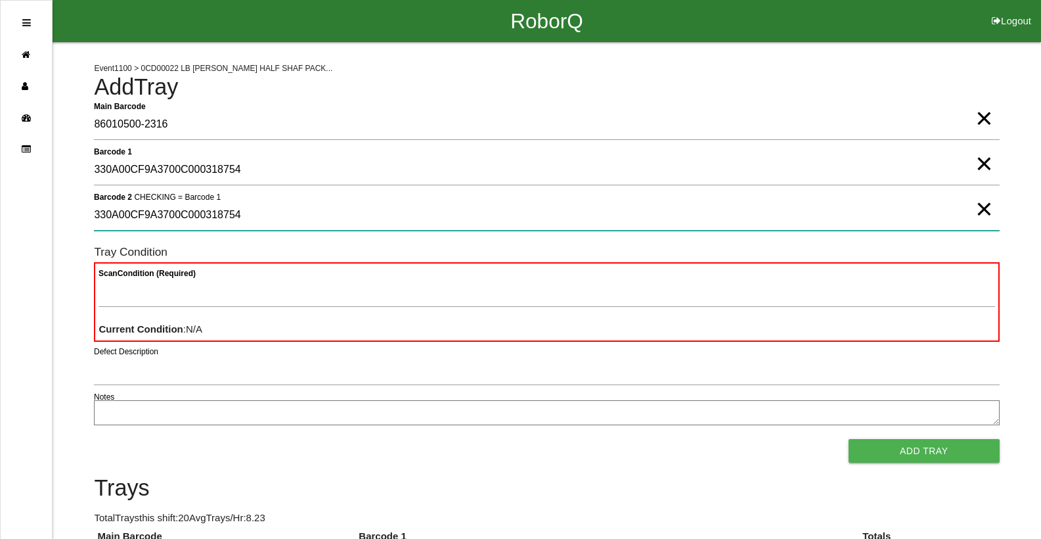
type 2 "330A00CF9A3700C000318754"
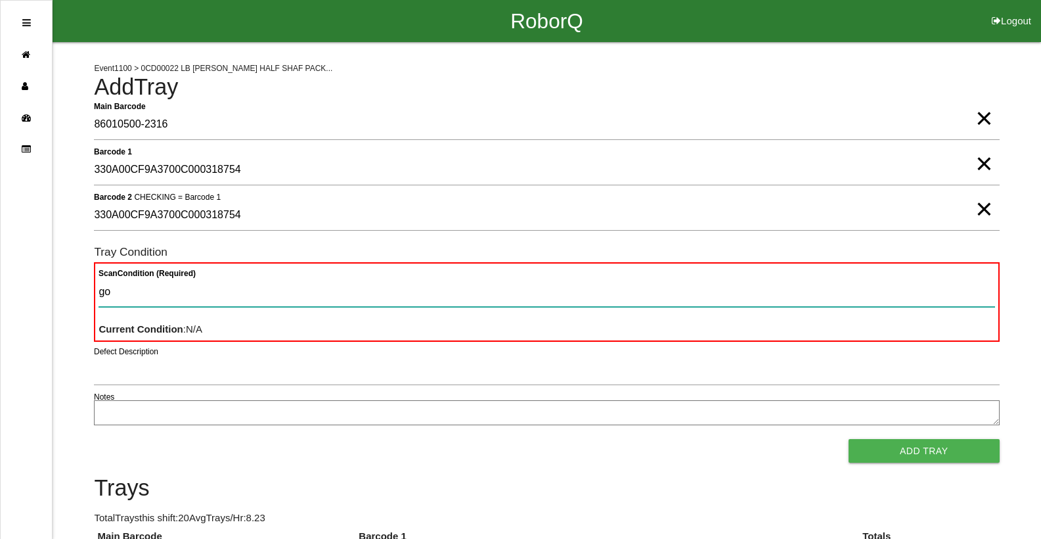
type Condition "goo"
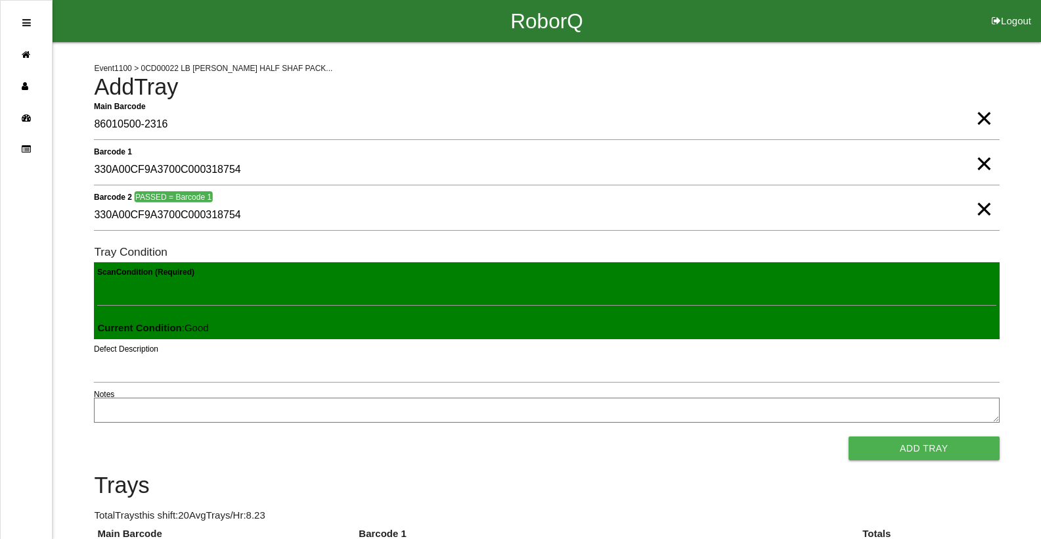
click at [849, 436] on button "Add Tray" at bounding box center [924, 448] width 151 height 24
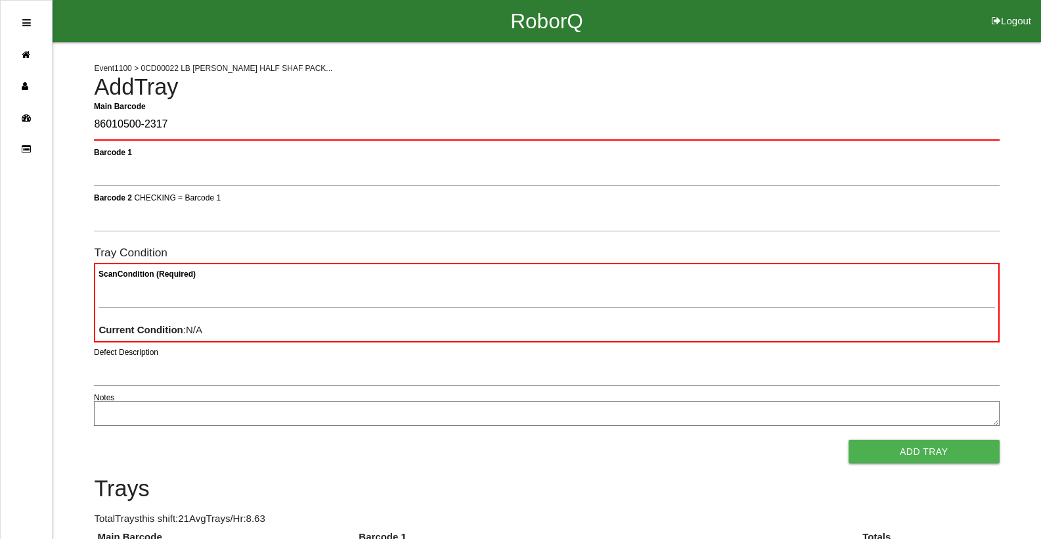
type Barcode "86010500-2317"
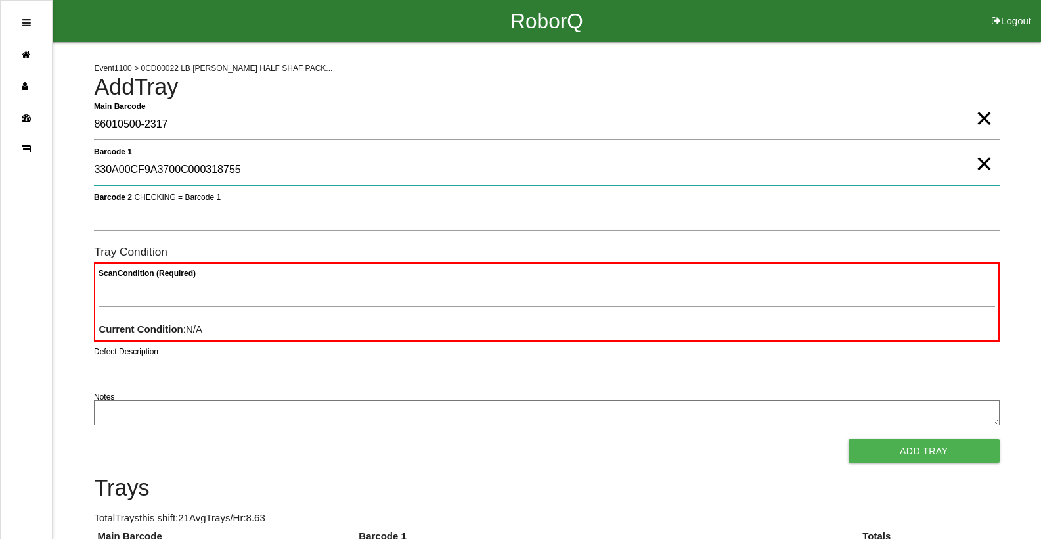
type 1 "330A00CF9A3700C000318755"
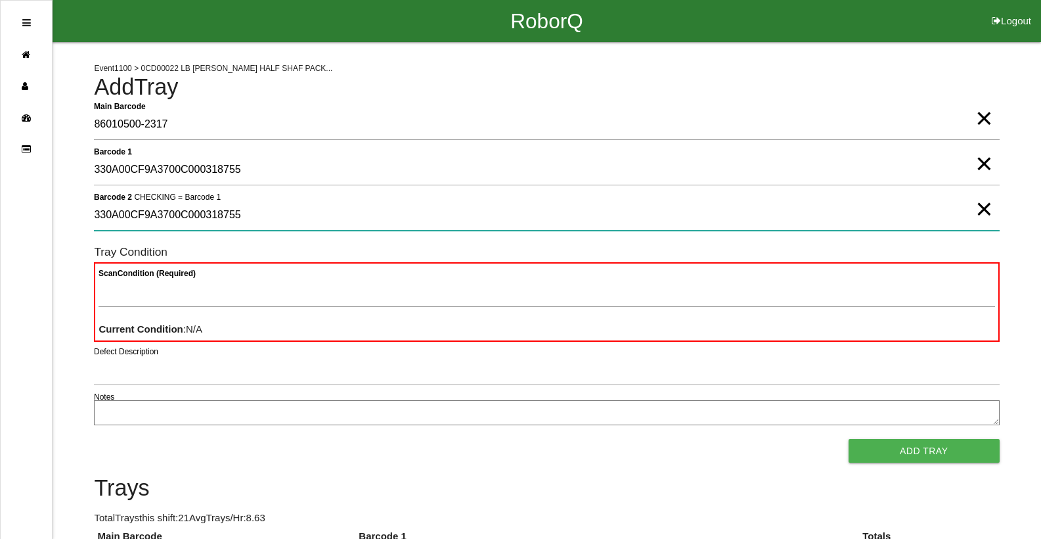
type 2 "330A00CF9A3700C000318755"
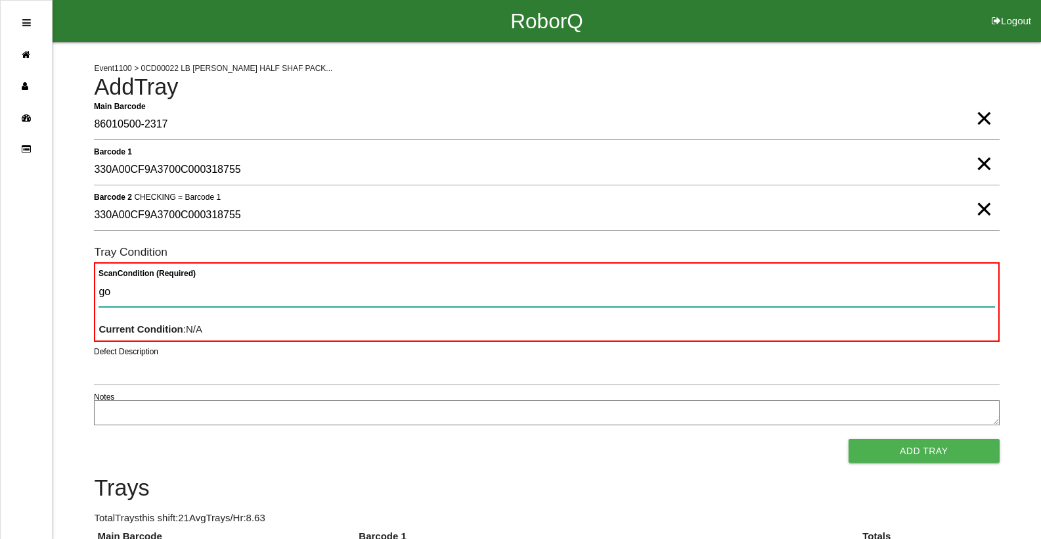
type Condition "goo"
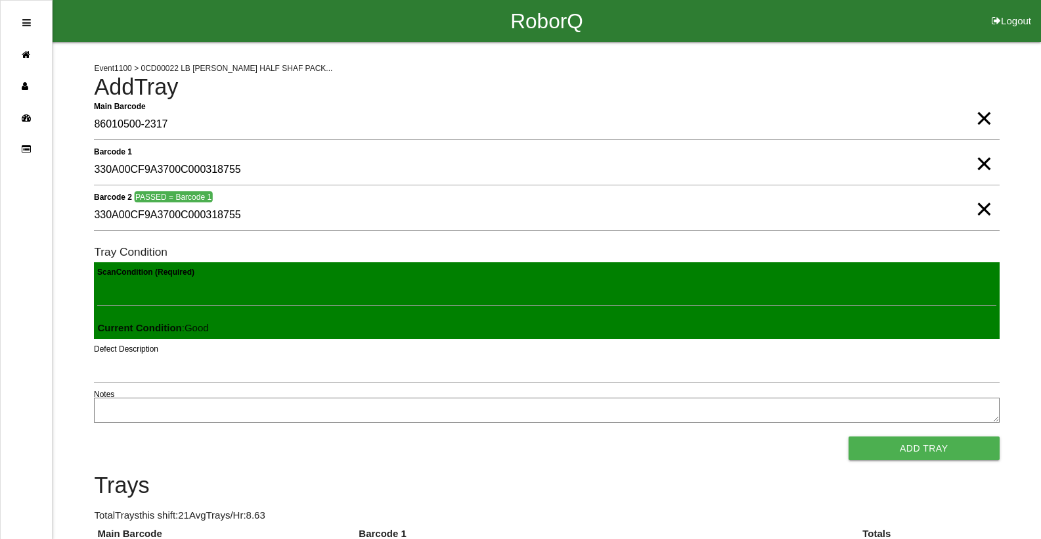
click at [849, 436] on button "Add Tray" at bounding box center [924, 448] width 151 height 24
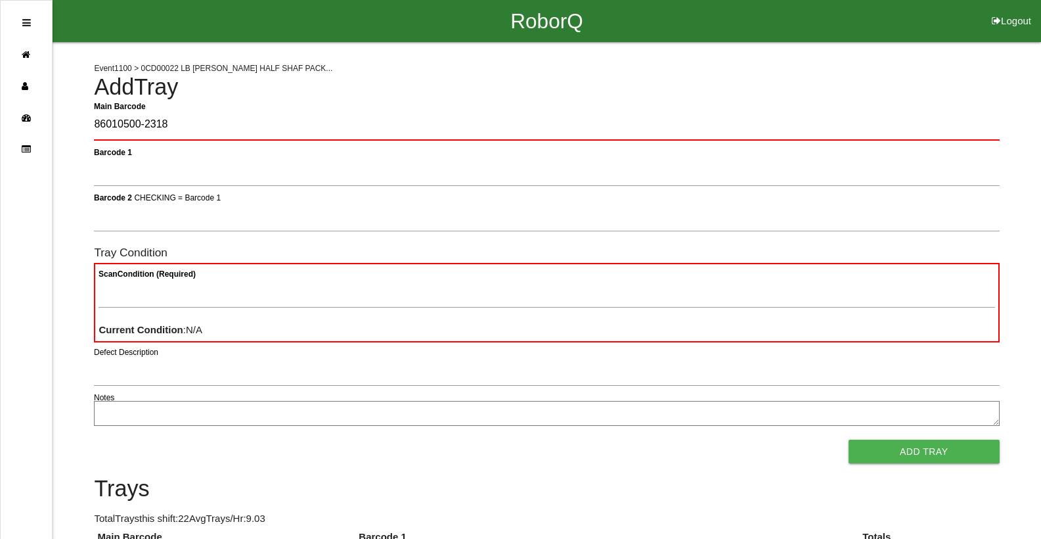
type Barcode "86010500-2318"
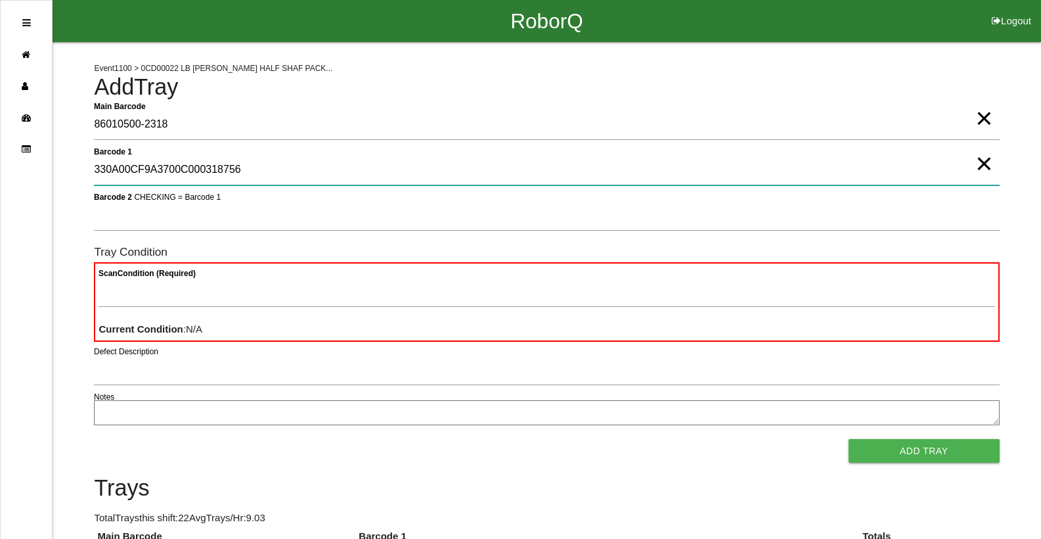
type 1 "330A00CF9A3700C000318756"
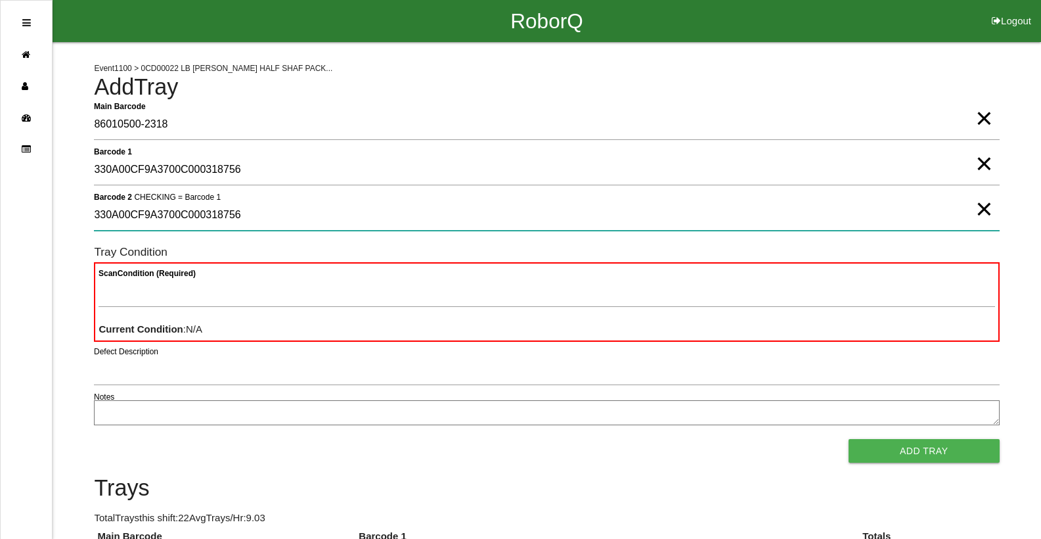
type 2 "330A00CF9A3700C000318756"
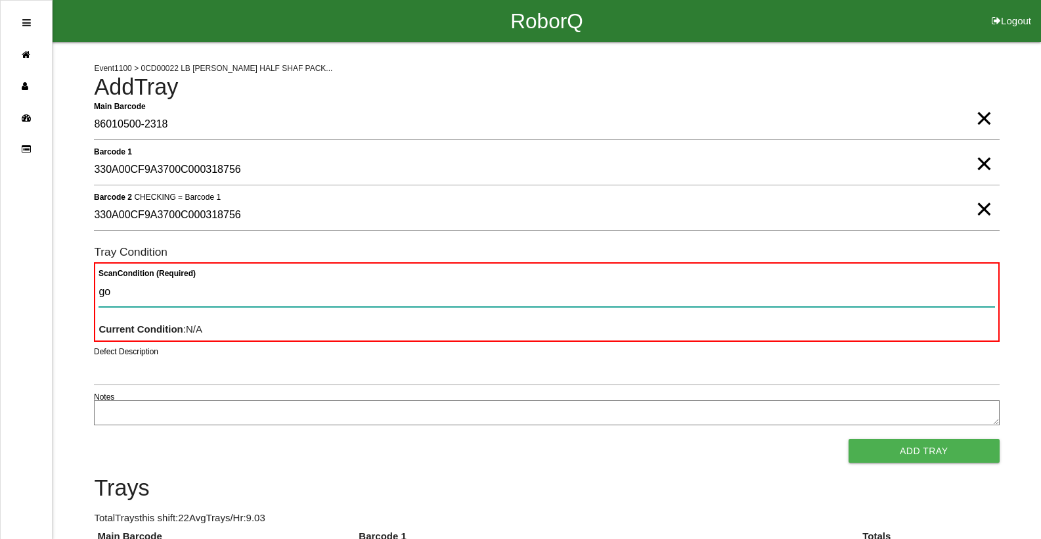
type Condition "goo"
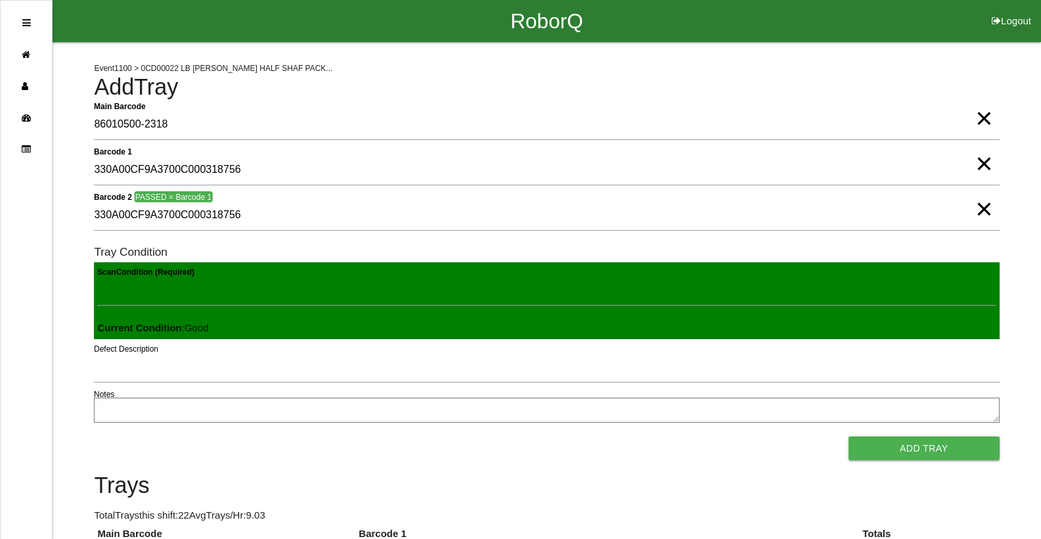
click at [849, 436] on button "Add Tray" at bounding box center [924, 448] width 151 height 24
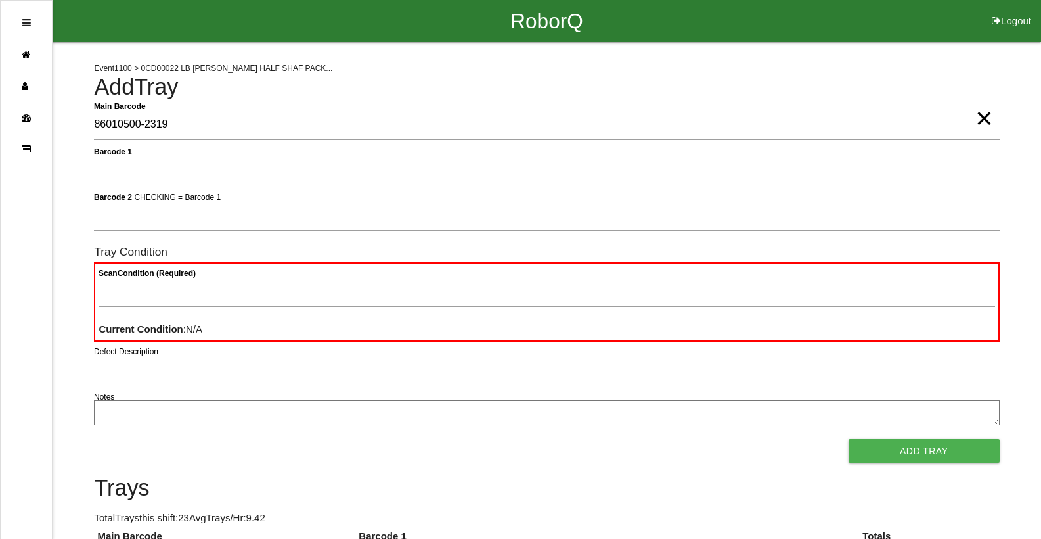
type Barcode "86010500-2319"
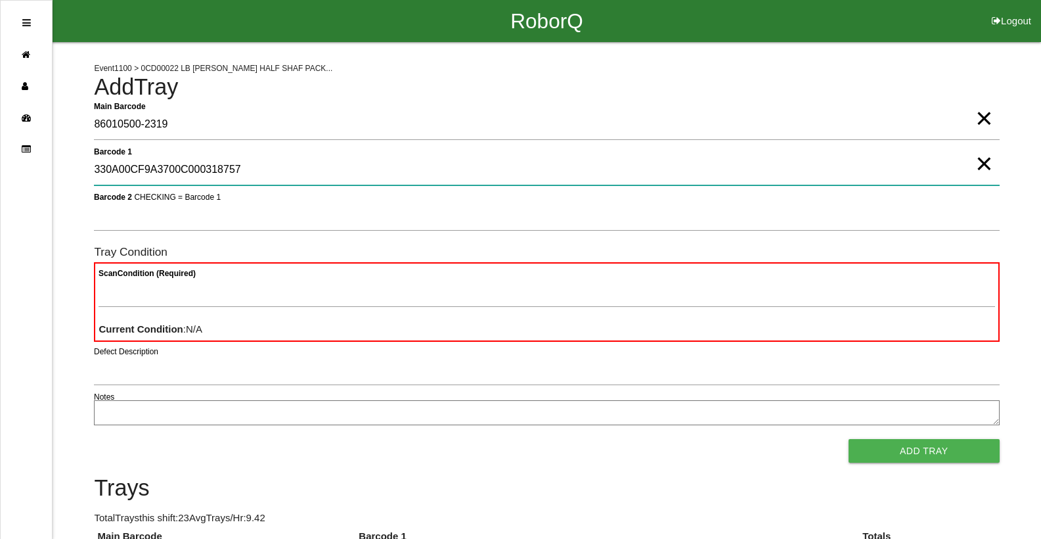
type 1 "330A00CF9A3700C000318757"
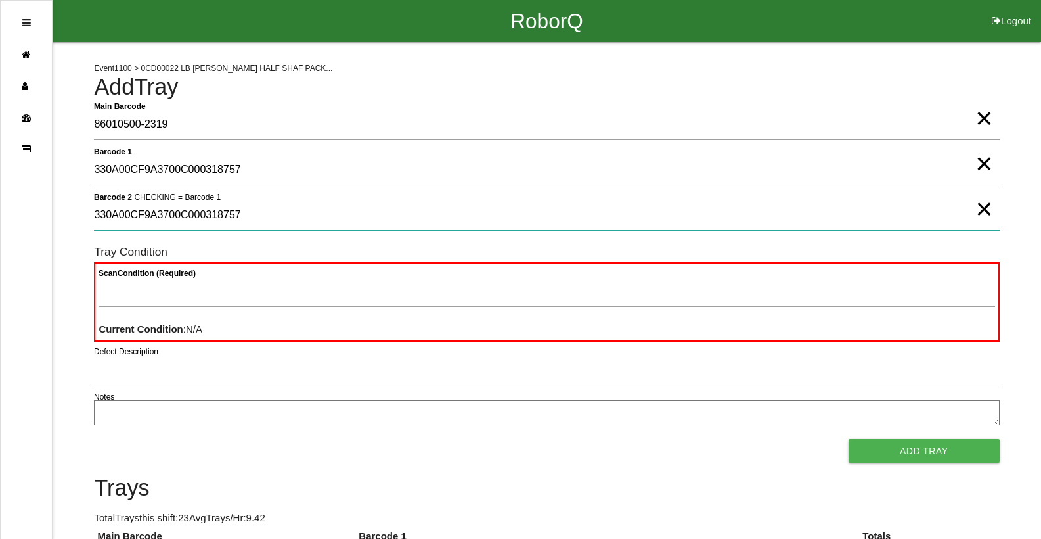
type 2 "330A00CF9A3700C000318757"
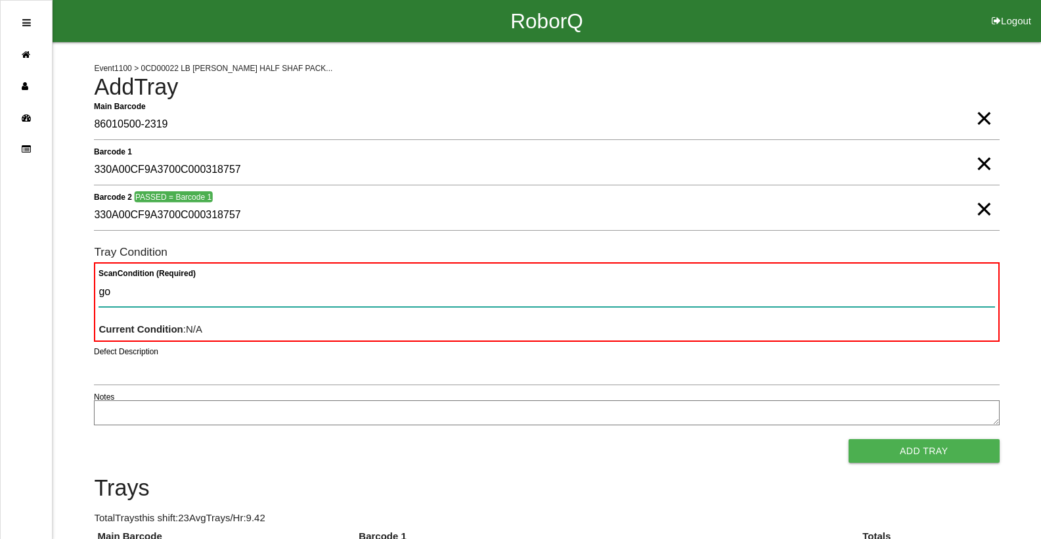
type Condition "goo"
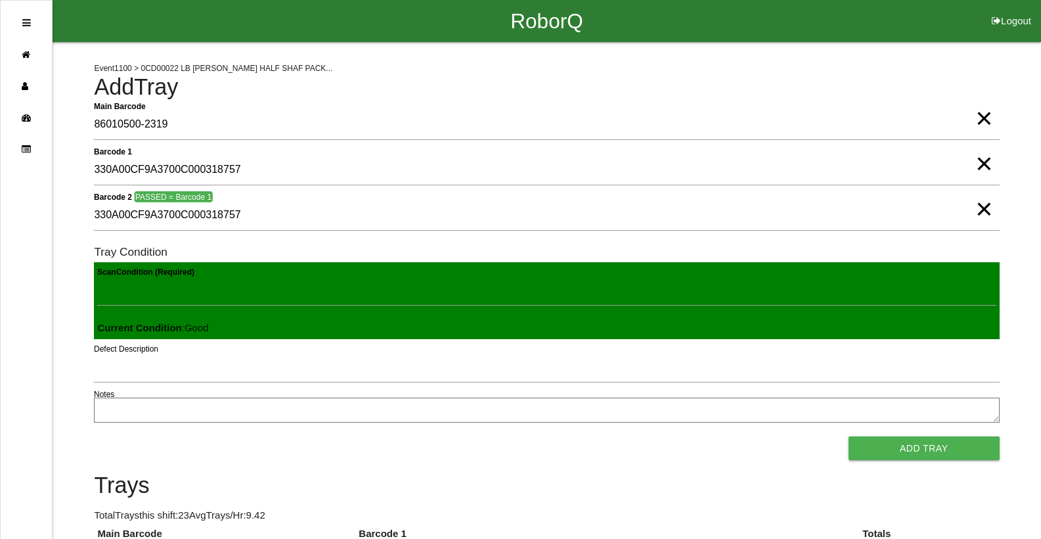
click at [849, 436] on button "Add Tray" at bounding box center [924, 448] width 151 height 24
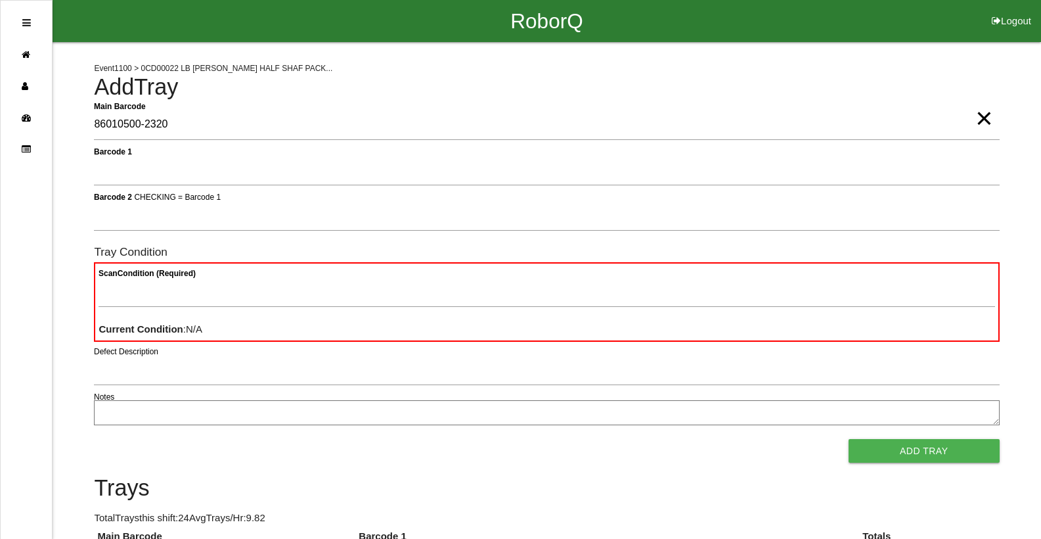
type Barcode "86010500-2320"
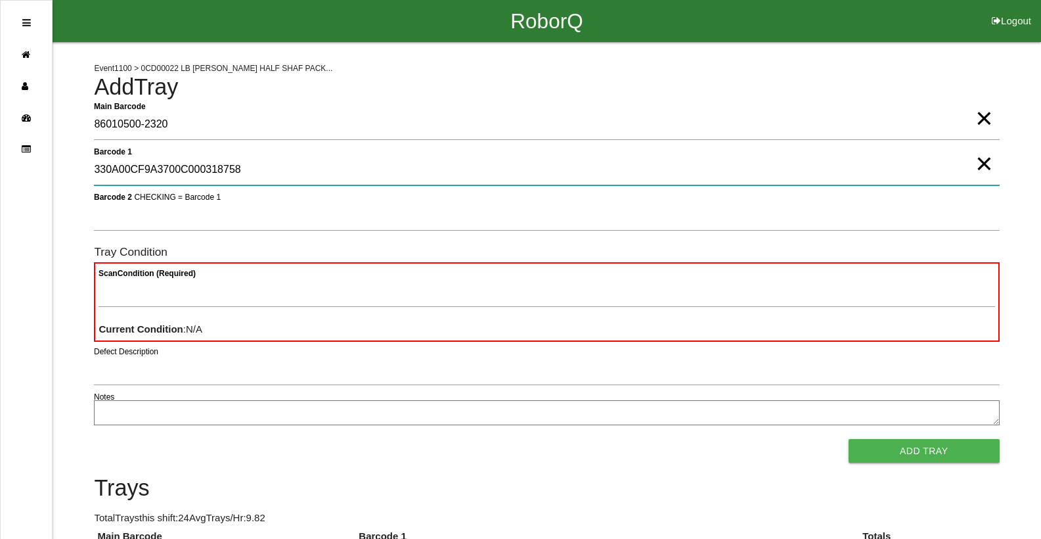
type 1 "330A00CF9A3700C000318758"
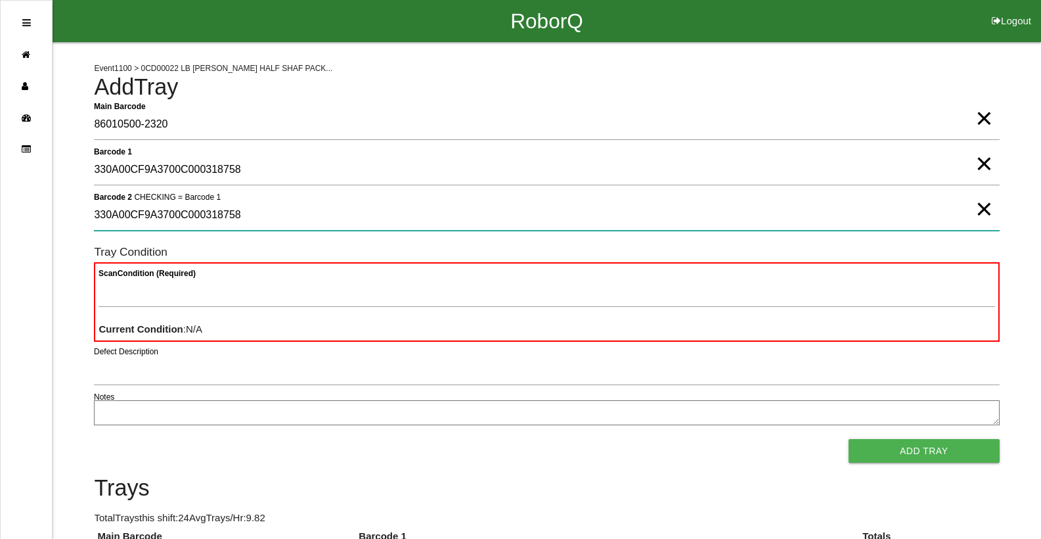
type 2 "330A00CF9A3700C000318758"
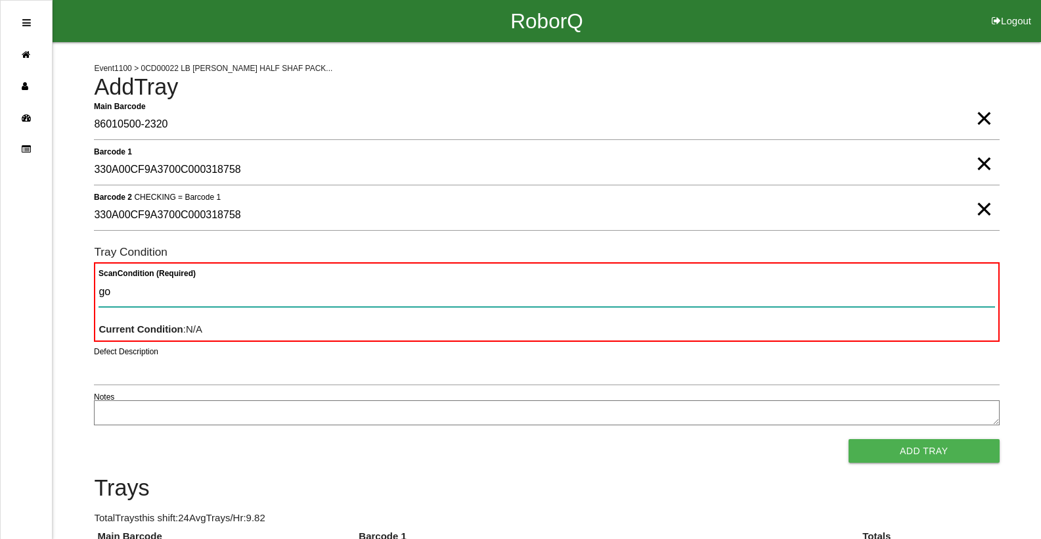
type Condition "goo"
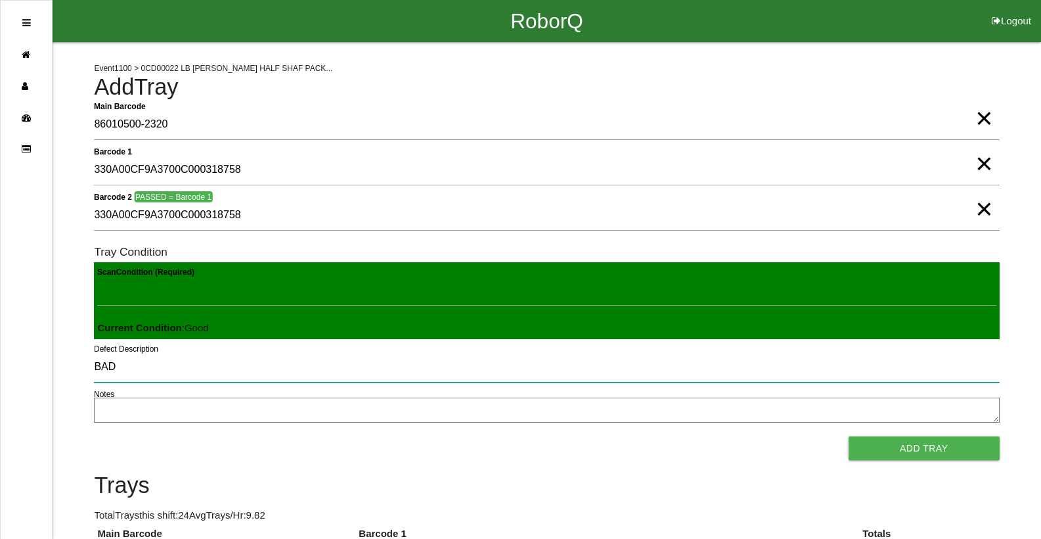
type input "BAD"
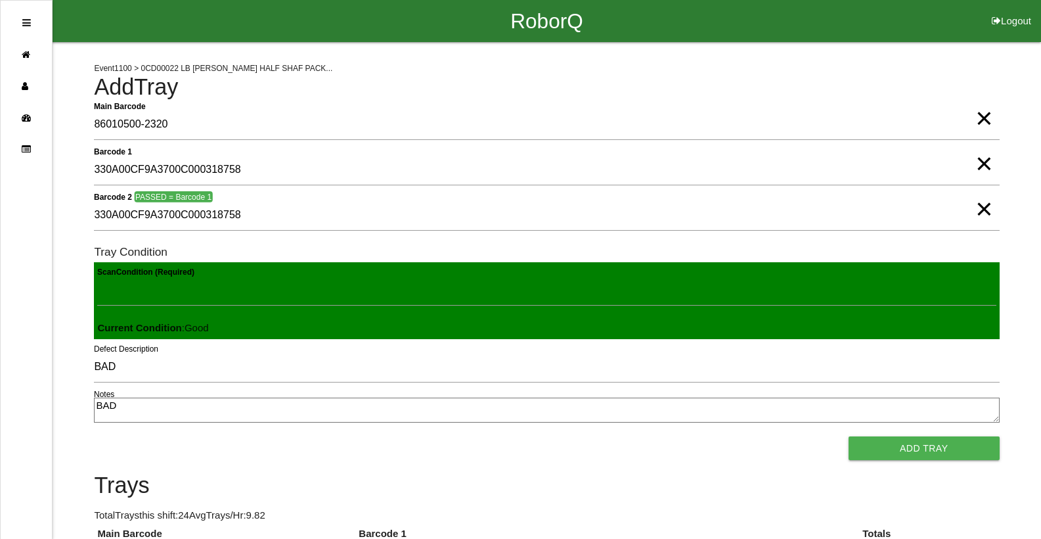
type textarea "BAD"
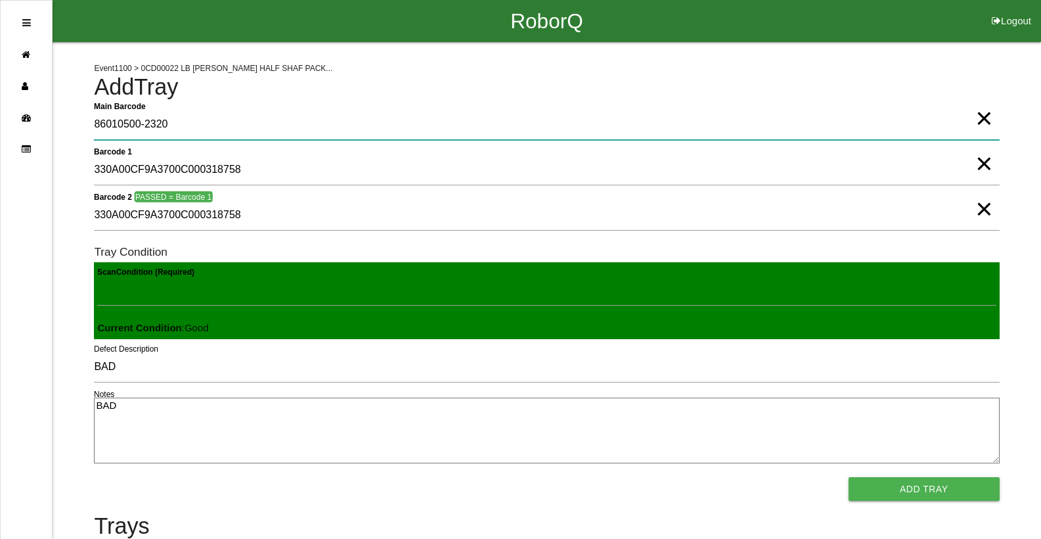
drag, startPoint x: 697, startPoint y: 135, endPoint x: 699, endPoint y: 126, distance: 8.8
click at [699, 126] on Barcode "86010500-2320" at bounding box center [546, 125] width 905 height 30
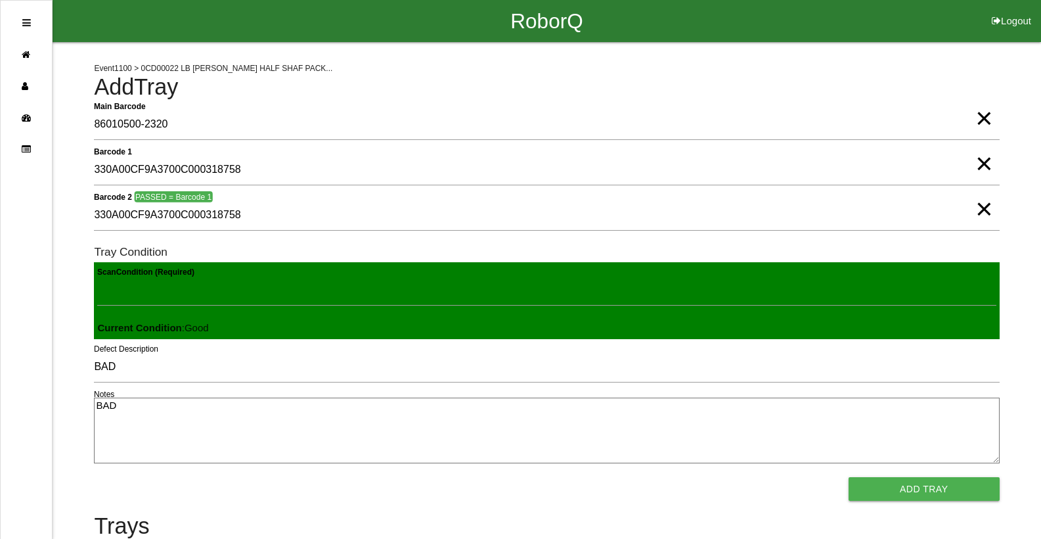
click at [986, 118] on span "×" at bounding box center [983, 105] width 17 height 26
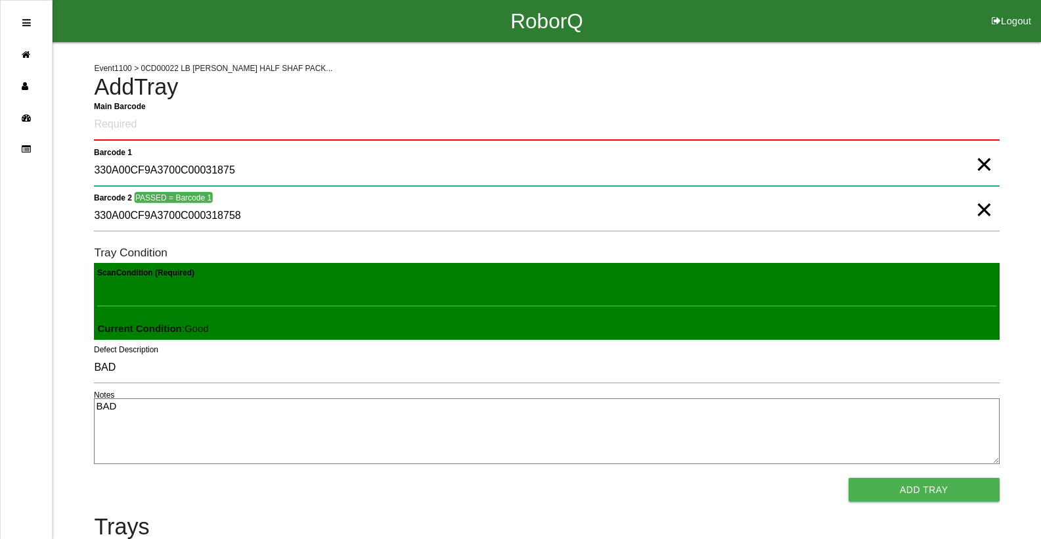
type 1 "330A00CF9A3700C000318758"
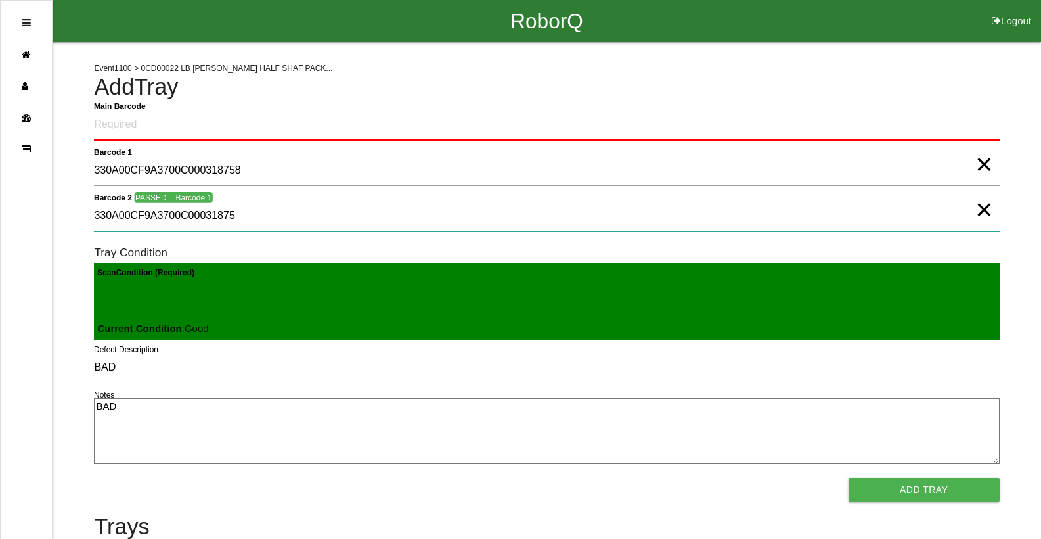
type 2 "330A00CF9A3700C000318758"
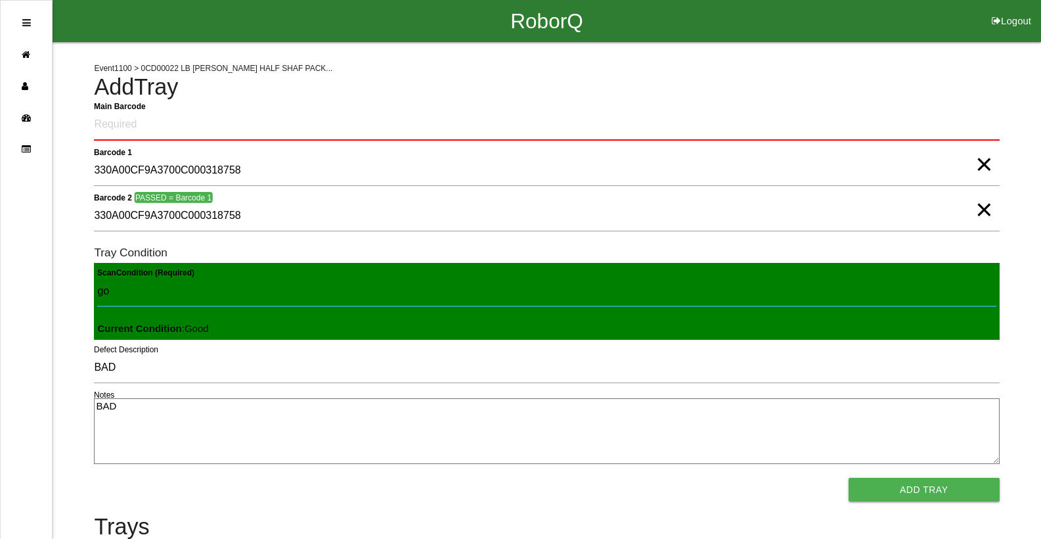
type Condition "goo"
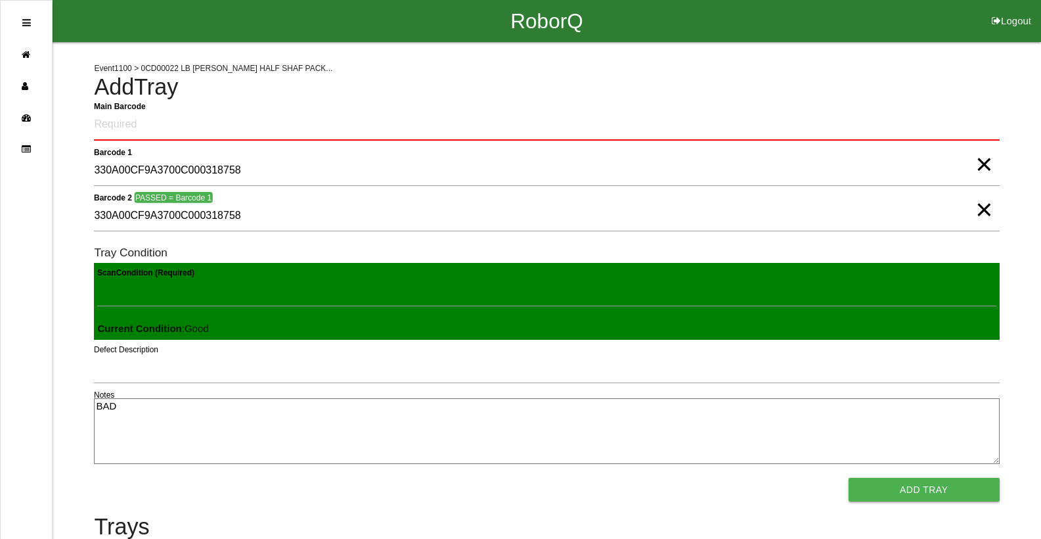
click at [849, 477] on button "Add Tray" at bounding box center [924, 489] width 151 height 24
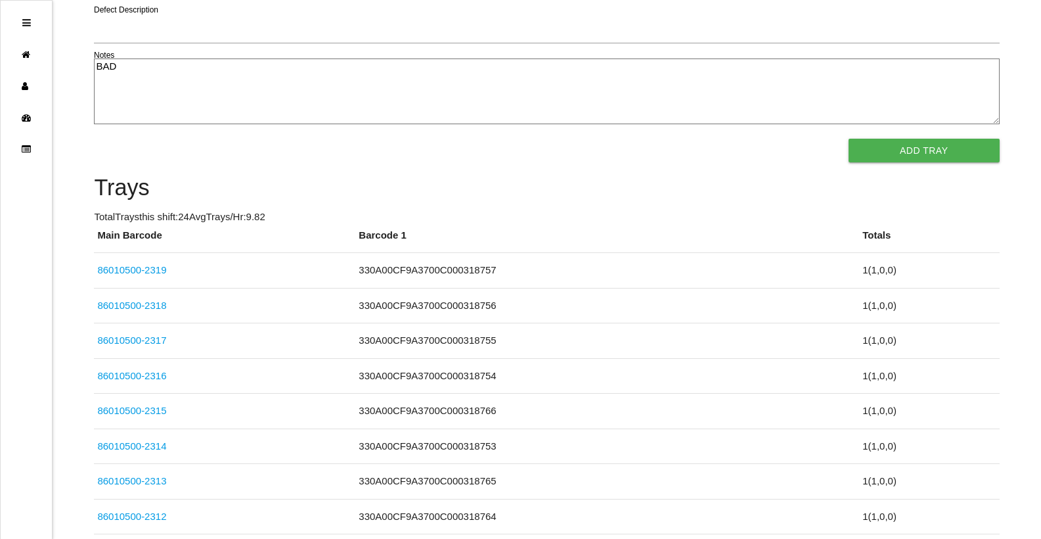
drag, startPoint x: 949, startPoint y: 83, endPoint x: 0, endPoint y: 569, distance: 1066.5
drag, startPoint x: 705, startPoint y: 154, endPoint x: 616, endPoint y: 150, distance: 89.4
click at [705, 154] on div "Add Tray" at bounding box center [546, 151] width 905 height 24
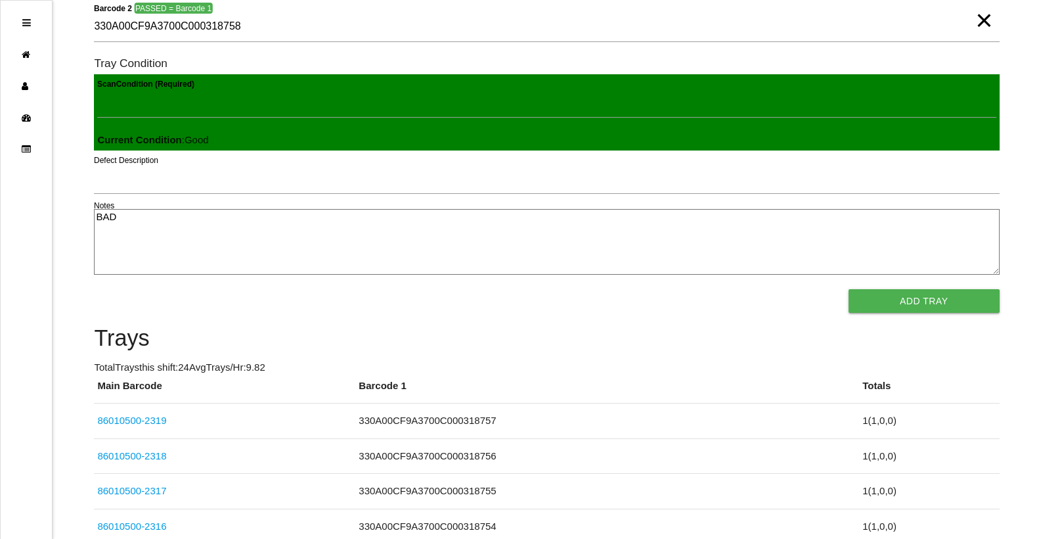
scroll to position [0, 0]
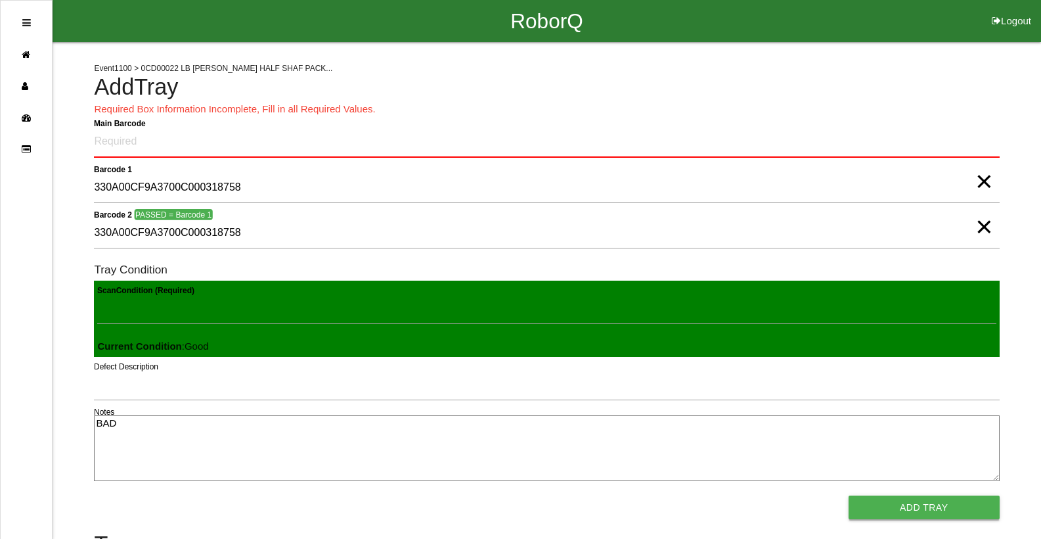
click at [904, 505] on button "Add Tray" at bounding box center [924, 507] width 151 height 24
click at [903, 506] on button "Add Tray" at bounding box center [924, 507] width 151 height 24
click at [891, 512] on button "Add Tray" at bounding box center [924, 507] width 151 height 24
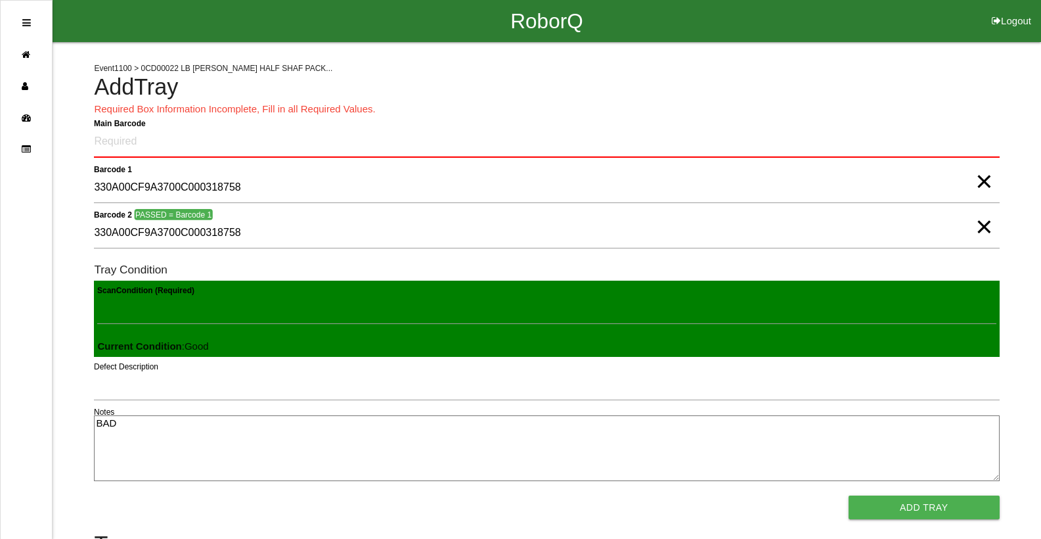
drag, startPoint x: 891, startPoint y: 512, endPoint x: 0, endPoint y: 113, distance: 976.0
click at [871, 497] on button "Add Tray" at bounding box center [924, 507] width 151 height 24
click at [980, 227] on span "×" at bounding box center [983, 213] width 17 height 26
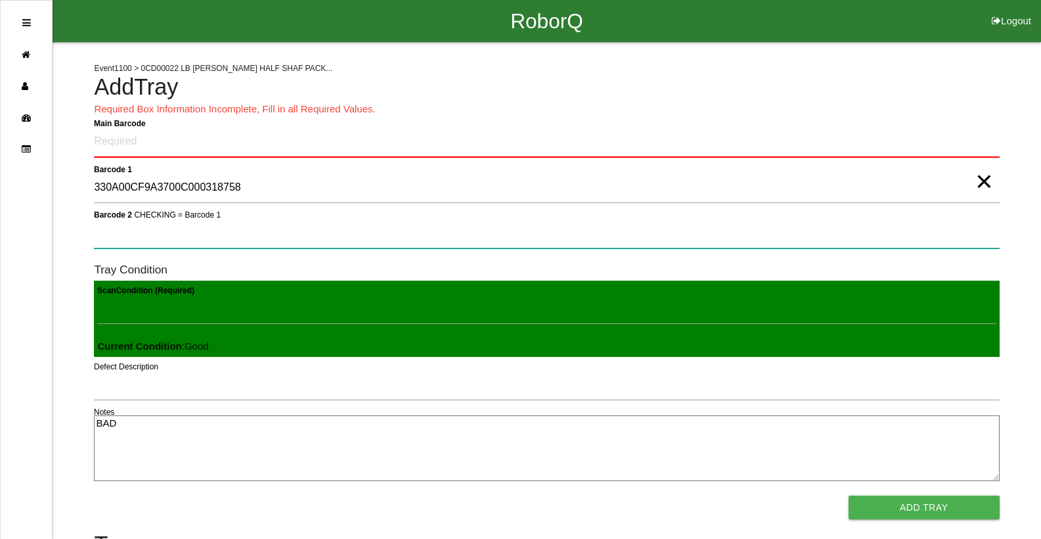
drag, startPoint x: 980, startPoint y: 236, endPoint x: 977, endPoint y: 209, distance: 27.8
click at [981, 233] on 2 "Barcode 2 CHECKING = Barcode 1" at bounding box center [546, 233] width 905 height 30
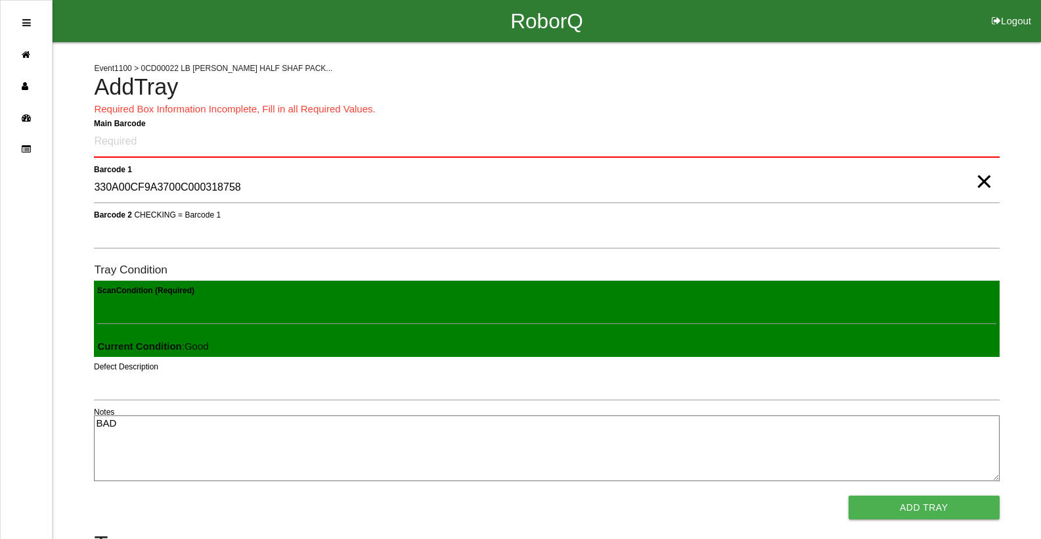
click at [978, 181] on span "×" at bounding box center [983, 168] width 17 height 26
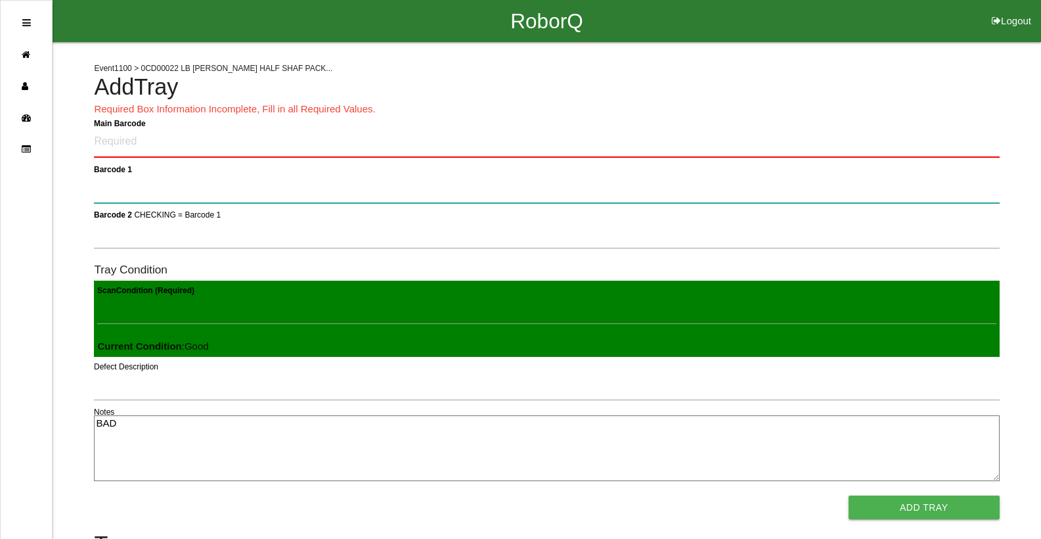
click at [979, 189] on 1 "Barcode 1" at bounding box center [546, 188] width 905 height 30
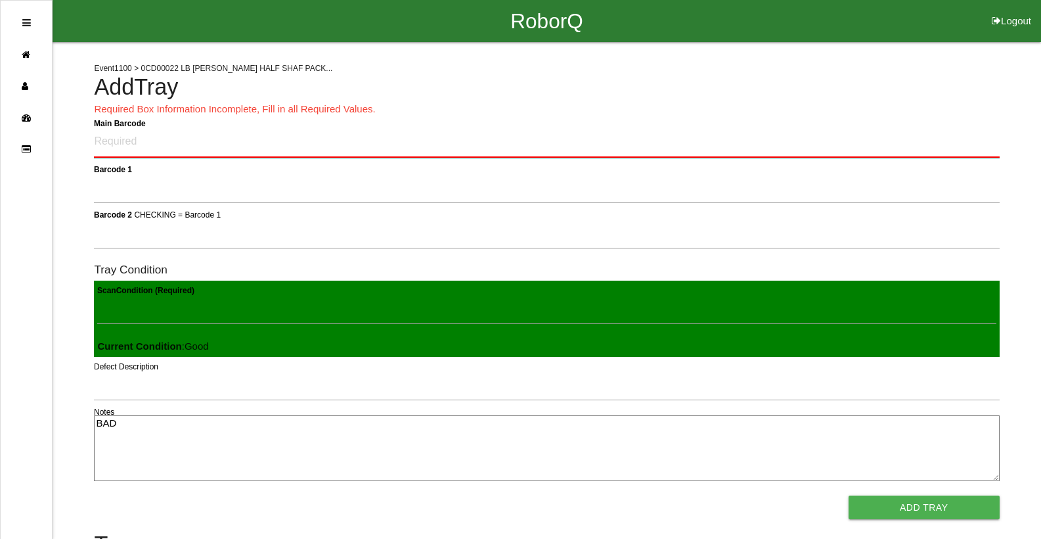
click at [112, 143] on Barcode "Main Barcode" at bounding box center [546, 142] width 905 height 31
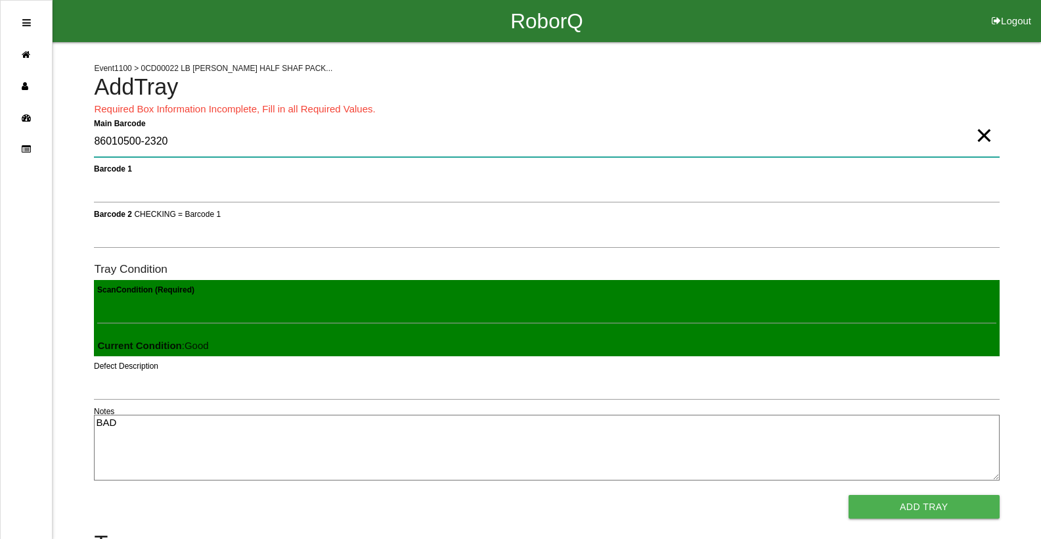
type Barcode "86010500-2320"
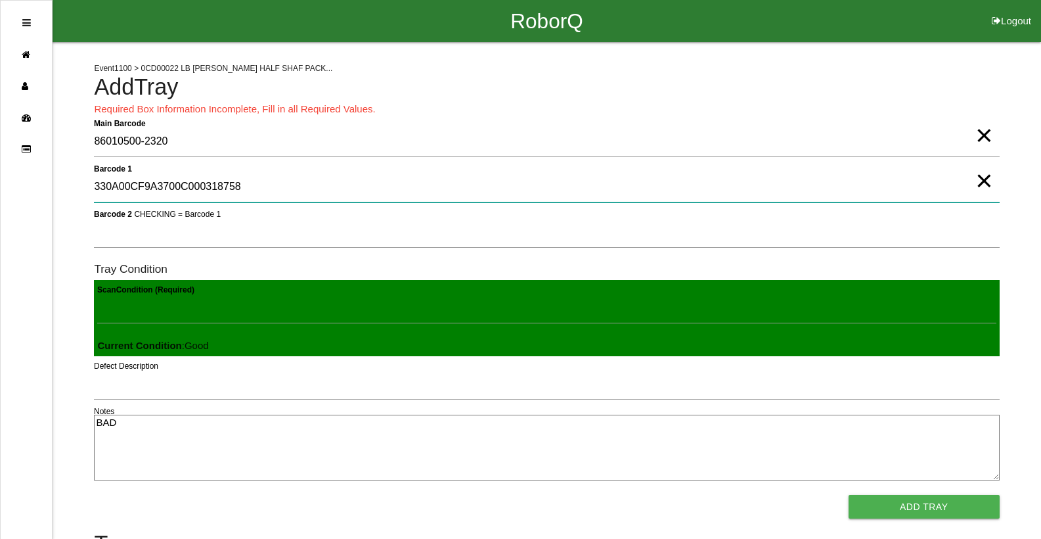
type 1 "330A00CF9A3700C000318758"
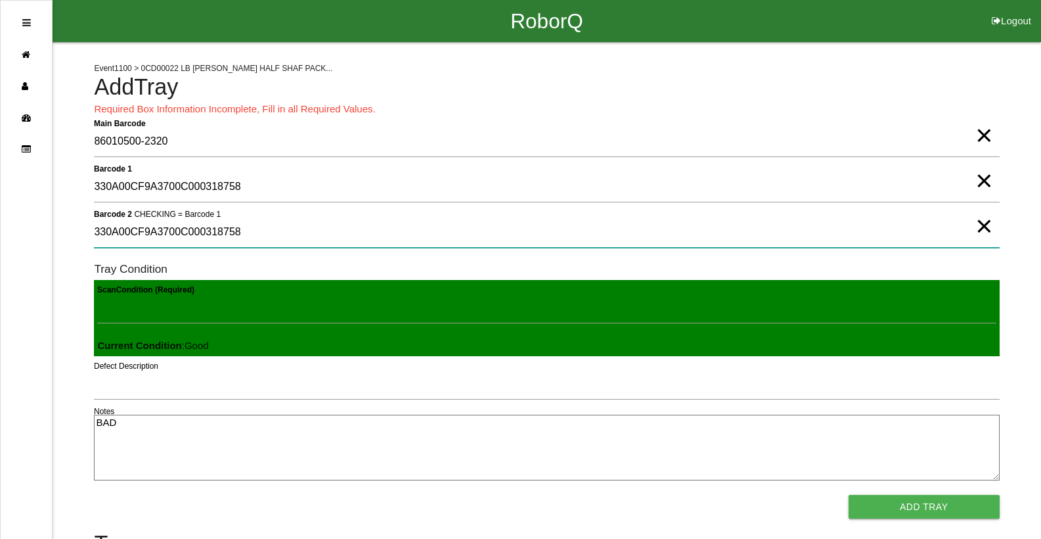
type 2 "330A00CF9A3700C000318758"
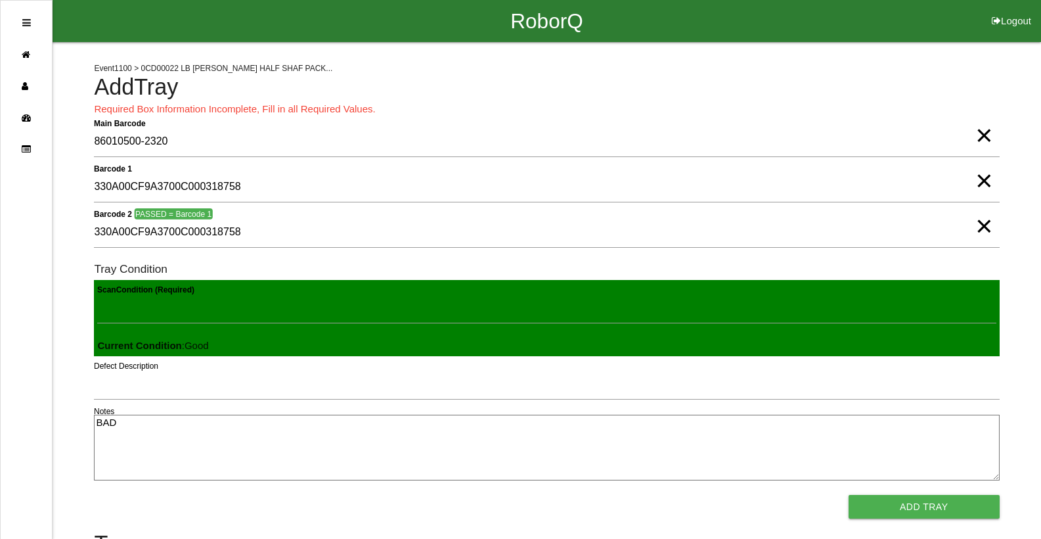
click at [849, 495] on button "Add Tray" at bounding box center [924, 507] width 151 height 24
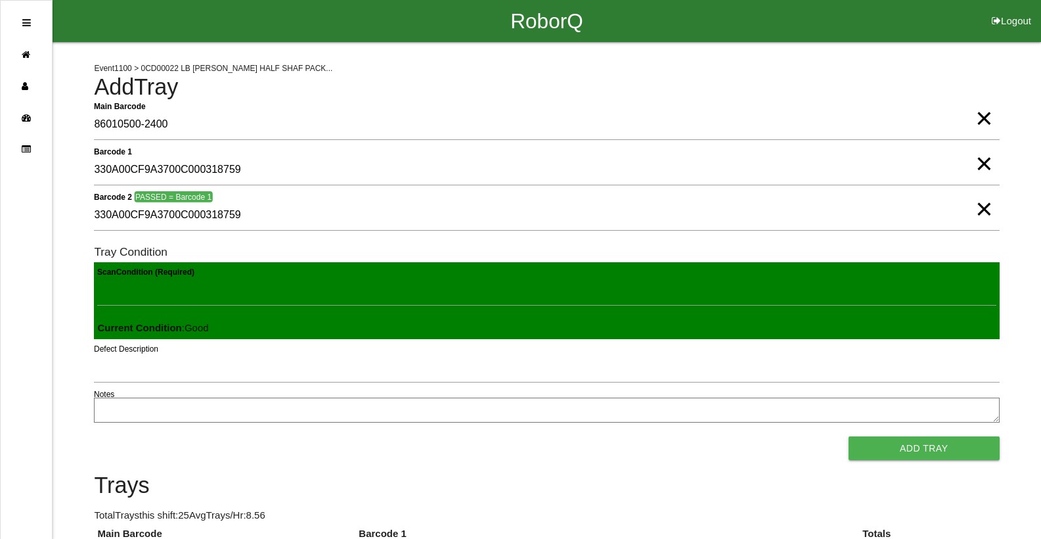
click at [849, 436] on button "Add Tray" at bounding box center [924, 448] width 151 height 24
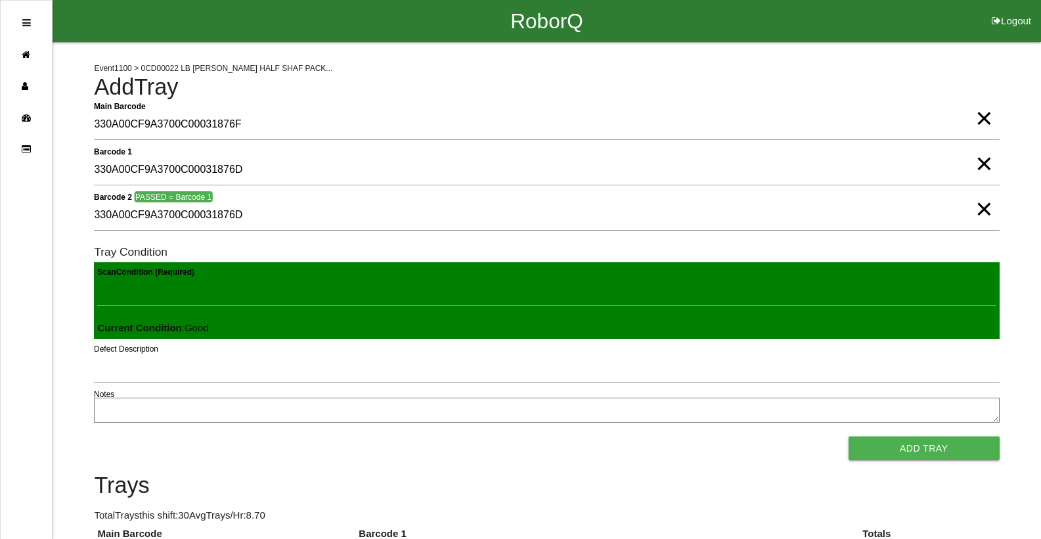
click at [849, 436] on button "Add Tray" at bounding box center [924, 448] width 151 height 24
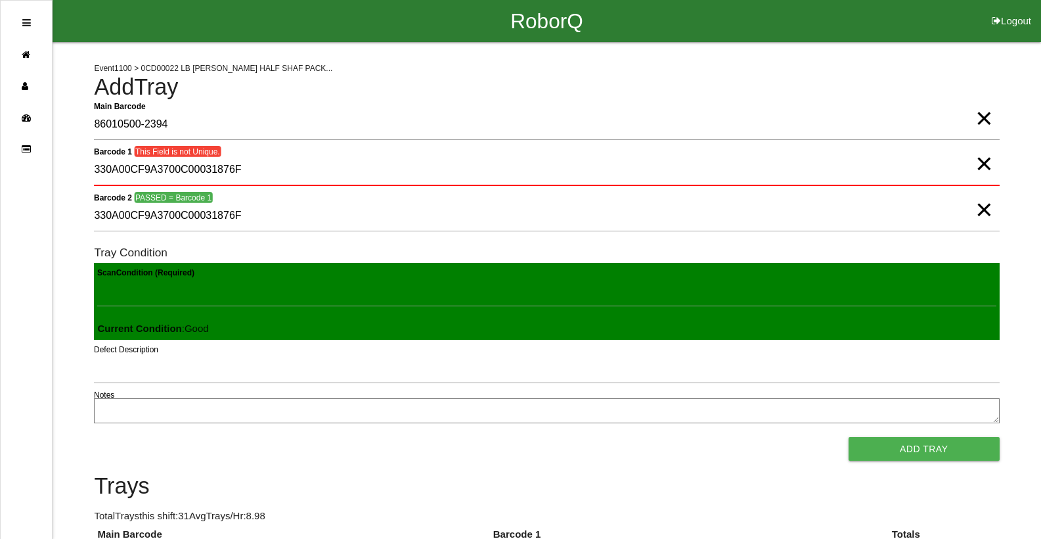
click at [849, 437] on button "Add Tray" at bounding box center [924, 449] width 151 height 24
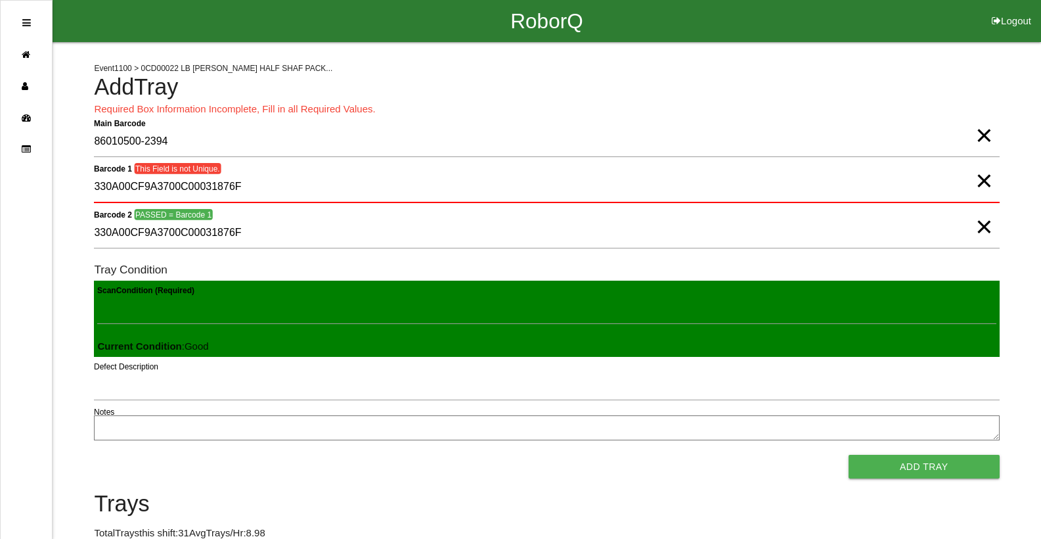
drag, startPoint x: 973, startPoint y: 142, endPoint x: 982, endPoint y: 143, distance: 8.6
click at [981, 135] on span "×" at bounding box center [983, 122] width 17 height 26
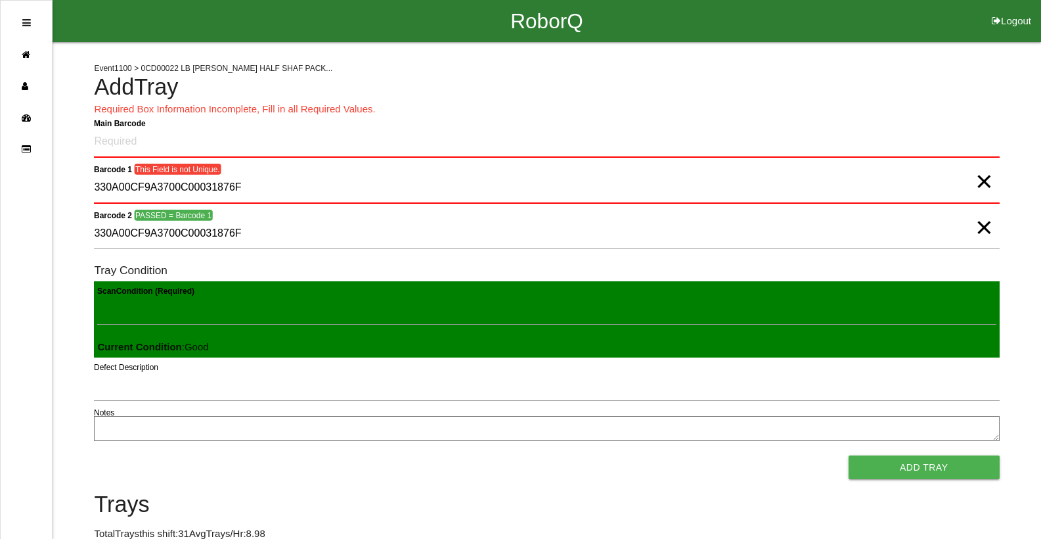
drag, startPoint x: 975, startPoint y: 178, endPoint x: 986, endPoint y: 192, distance: 17.9
click at [985, 181] on span "×" at bounding box center [983, 168] width 17 height 26
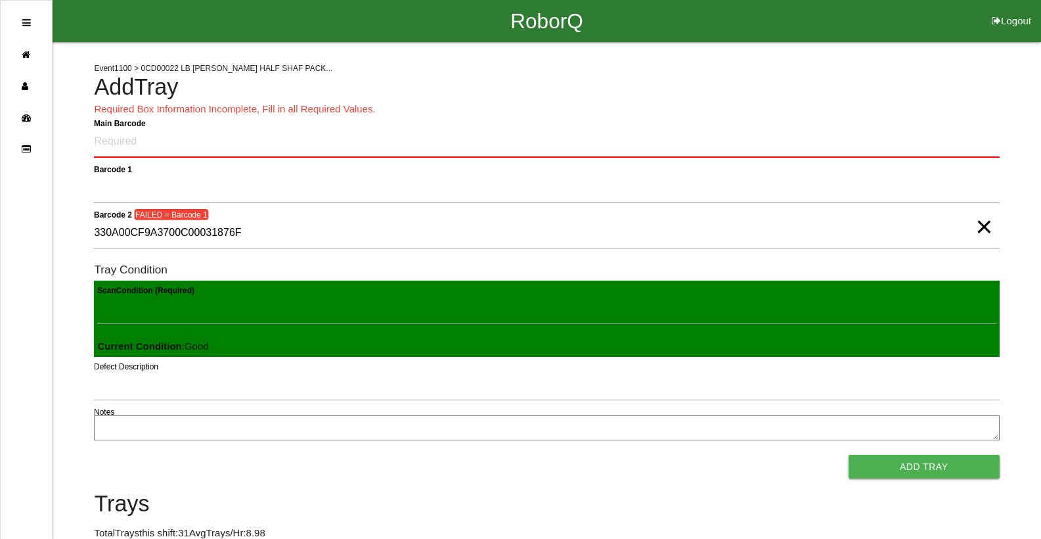
click at [985, 214] on span "×" at bounding box center [983, 213] width 17 height 26
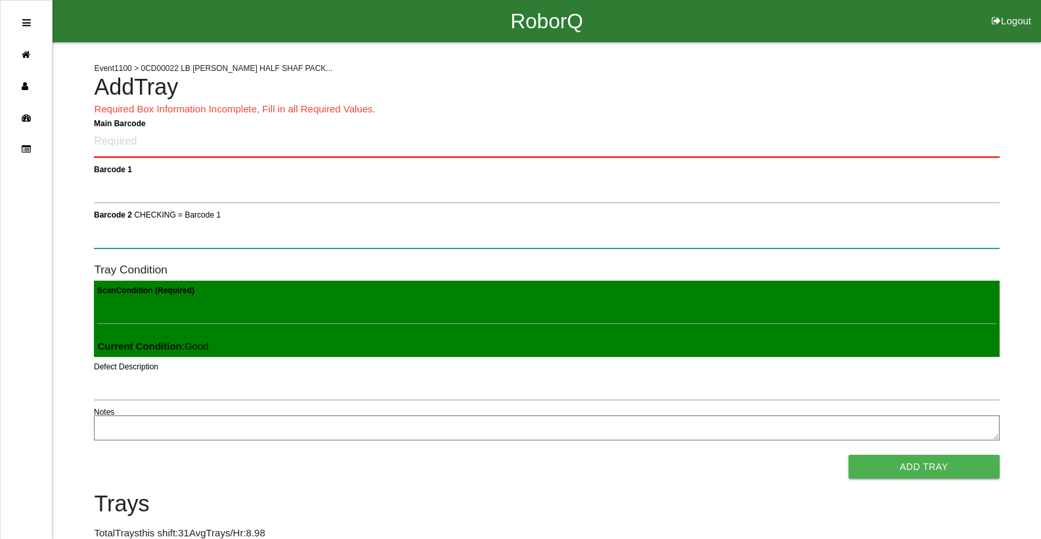
click at [983, 222] on 2 "Barcode 2 CHECKING = Barcode 1" at bounding box center [546, 233] width 905 height 30
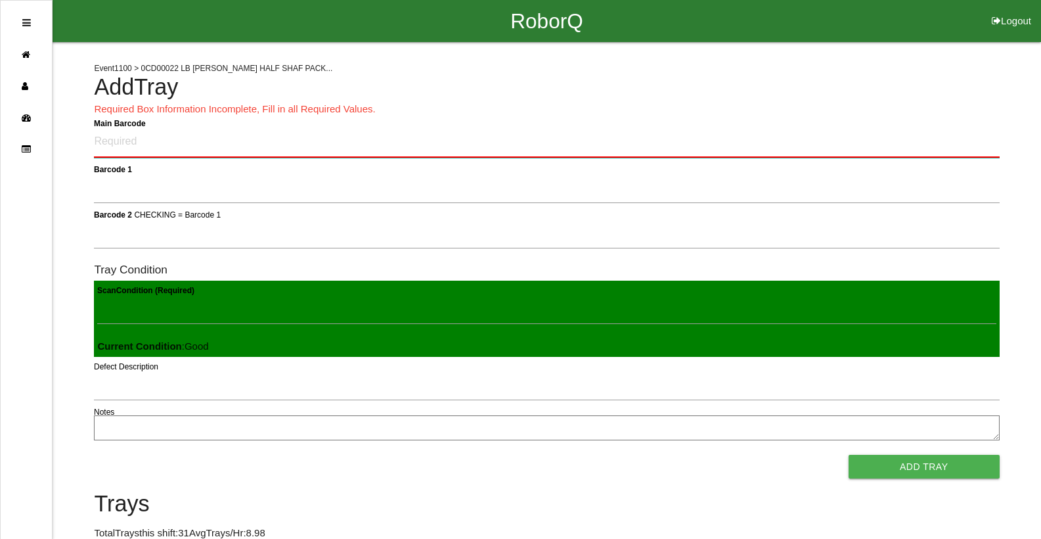
drag, startPoint x: 984, startPoint y: 129, endPoint x: 983, endPoint y: 138, distance: 8.6
click at [983, 138] on Barcode "Main Barcode" at bounding box center [546, 142] width 905 height 31
click at [986, 156] on Barcode "Main Barcode" at bounding box center [546, 142] width 905 height 31
click at [986, 148] on Barcode "Main Barcode" at bounding box center [546, 142] width 905 height 31
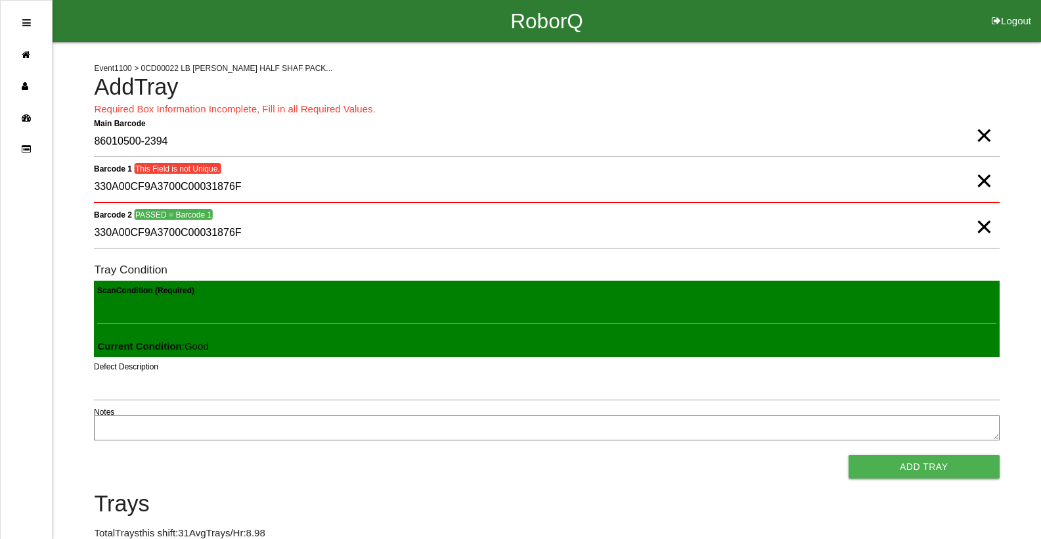
click at [849, 454] on button "Add Tray" at bounding box center [924, 466] width 151 height 24
click at [982, 135] on span "×" at bounding box center [983, 122] width 17 height 26
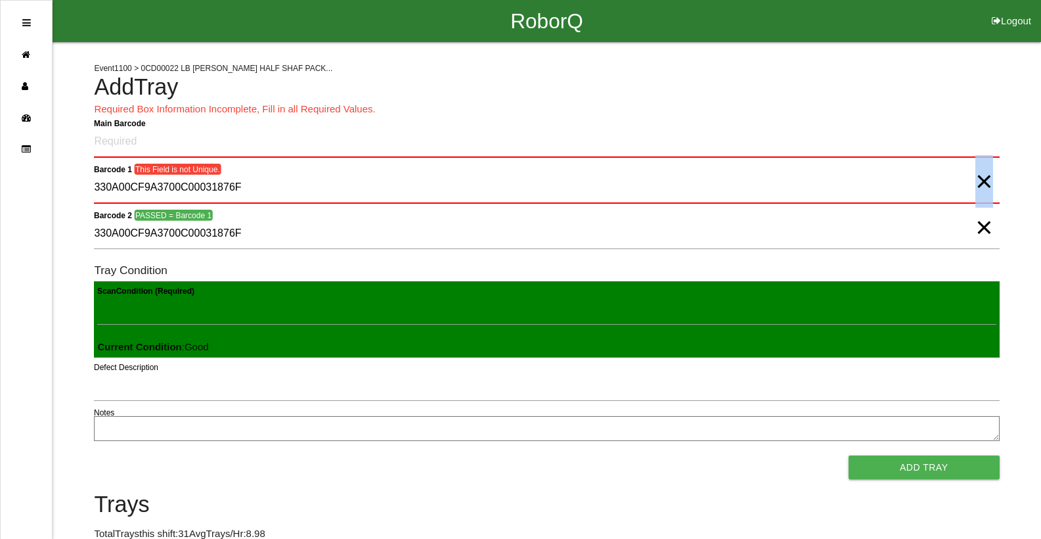
click at [983, 181] on span "×" at bounding box center [983, 168] width 17 height 26
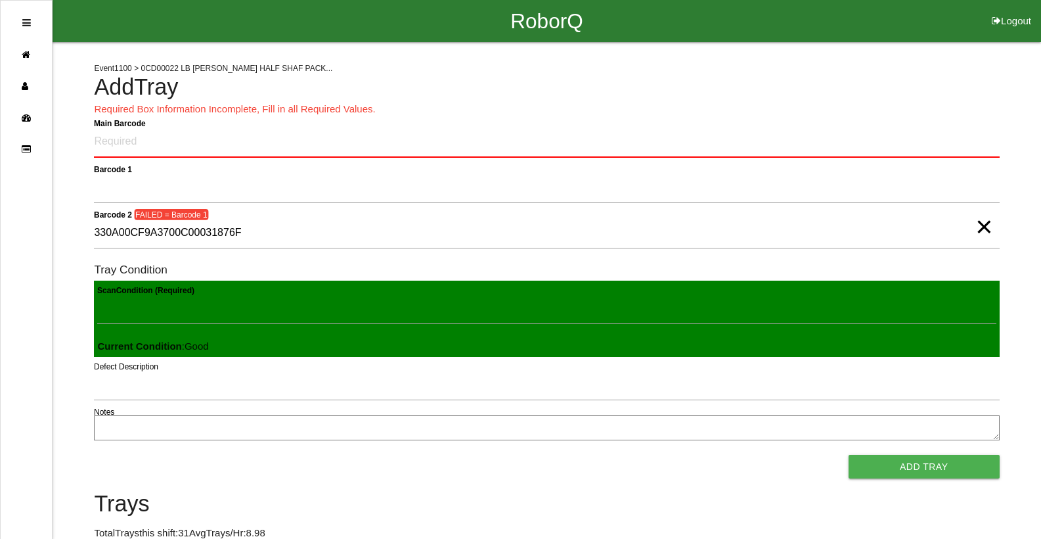
click at [990, 226] on span "×" at bounding box center [983, 213] width 17 height 26
click at [477, 143] on Barcode "Main Barcode" at bounding box center [546, 142] width 905 height 31
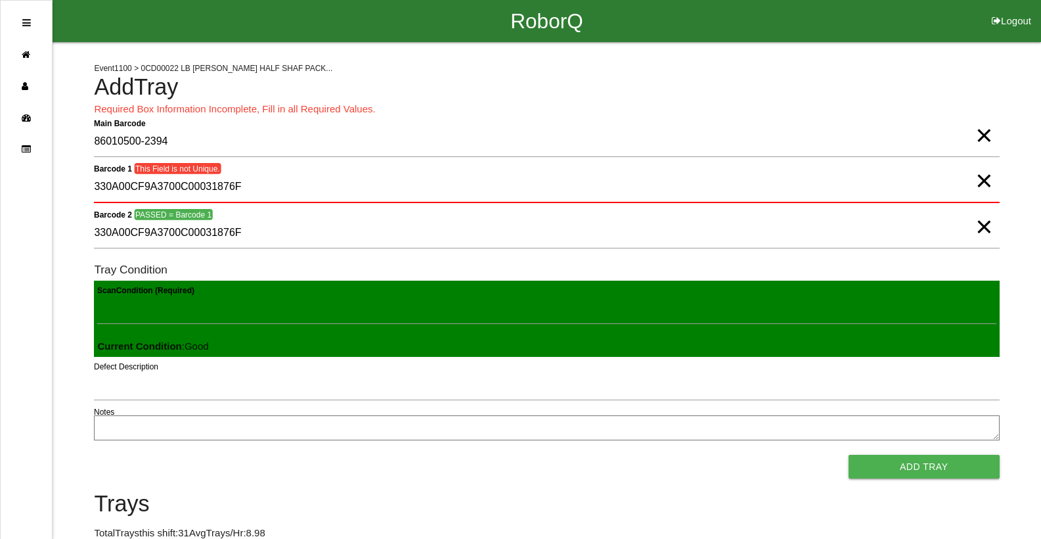
click at [985, 135] on span "×" at bounding box center [983, 122] width 17 height 26
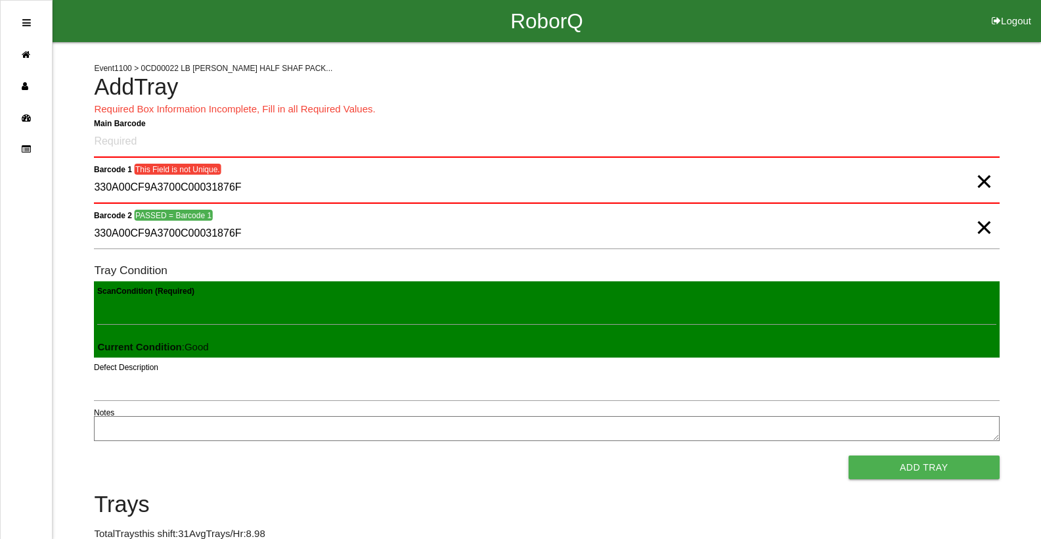
click at [979, 181] on span "×" at bounding box center [983, 168] width 17 height 26
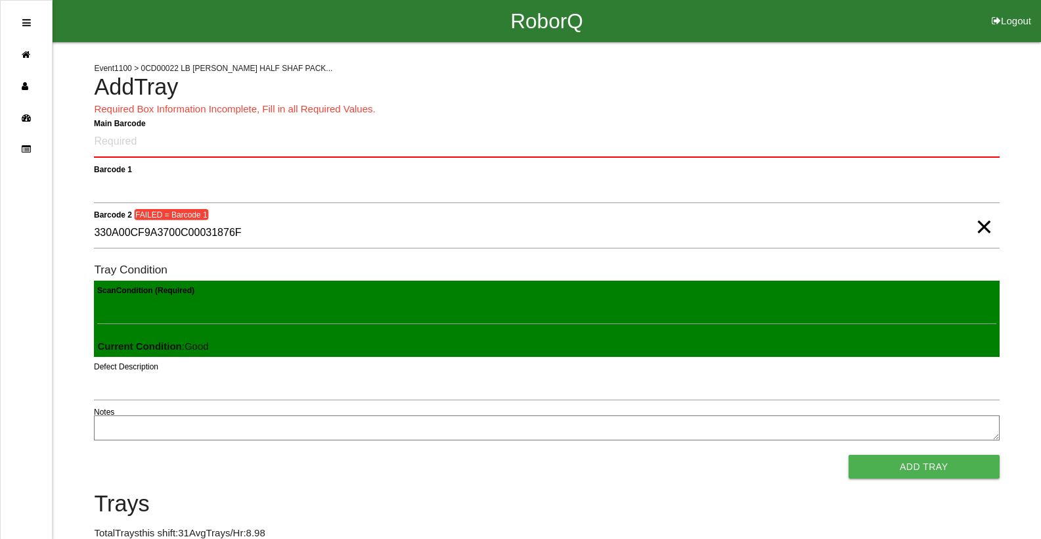
click at [986, 227] on span "×" at bounding box center [983, 213] width 17 height 26
click at [971, 147] on Barcode "Main Barcode" at bounding box center [546, 142] width 905 height 31
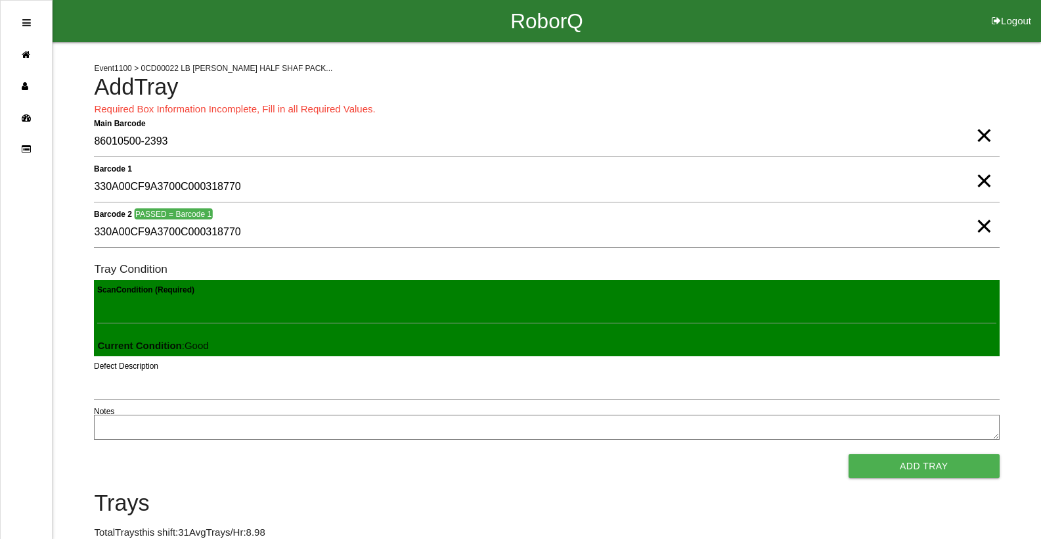
click button "Add Tray" at bounding box center [924, 466] width 151 height 24
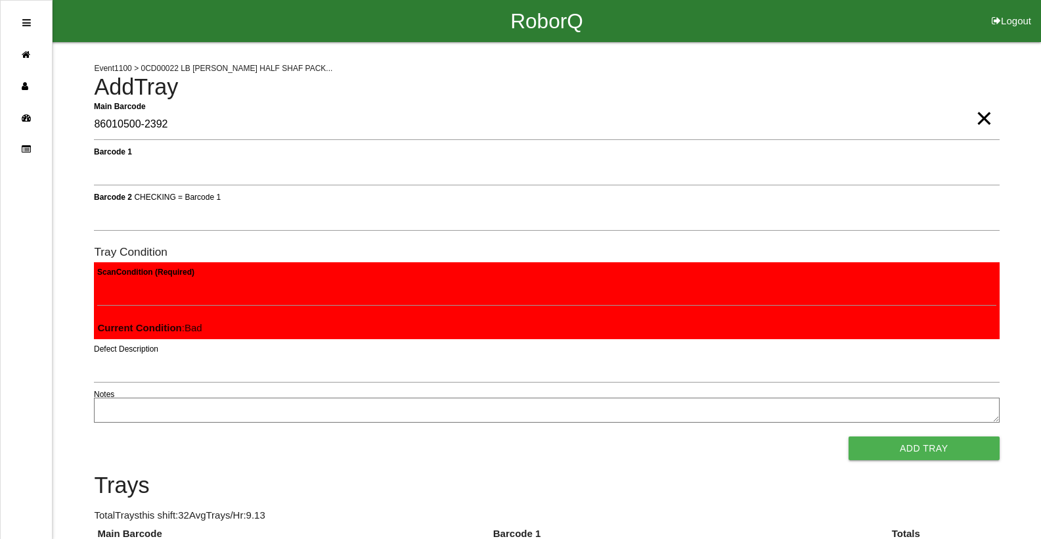
click at [849, 436] on button "Add Tray" at bounding box center [924, 448] width 151 height 24
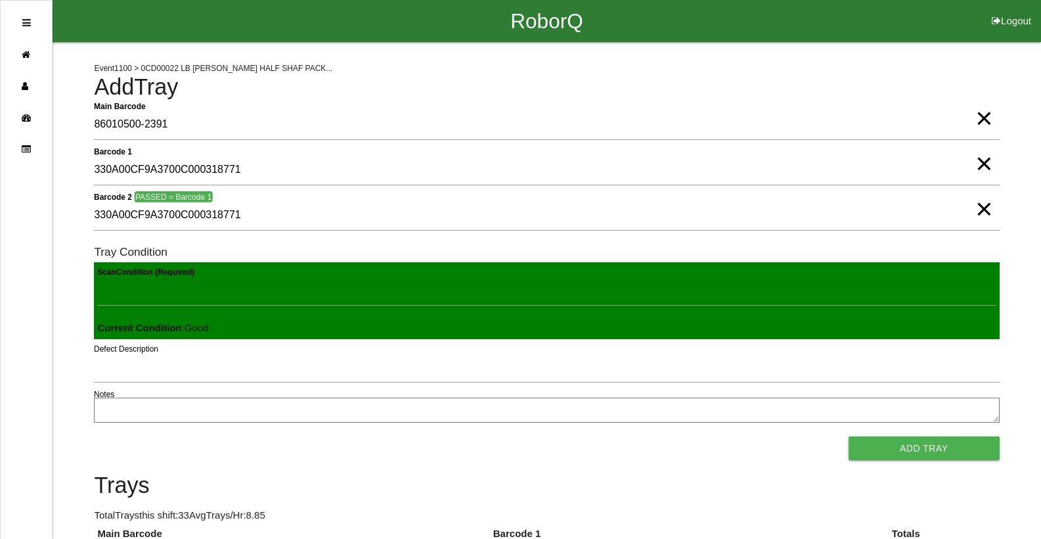
click at [849, 436] on button "Add Tray" at bounding box center [924, 448] width 151 height 24
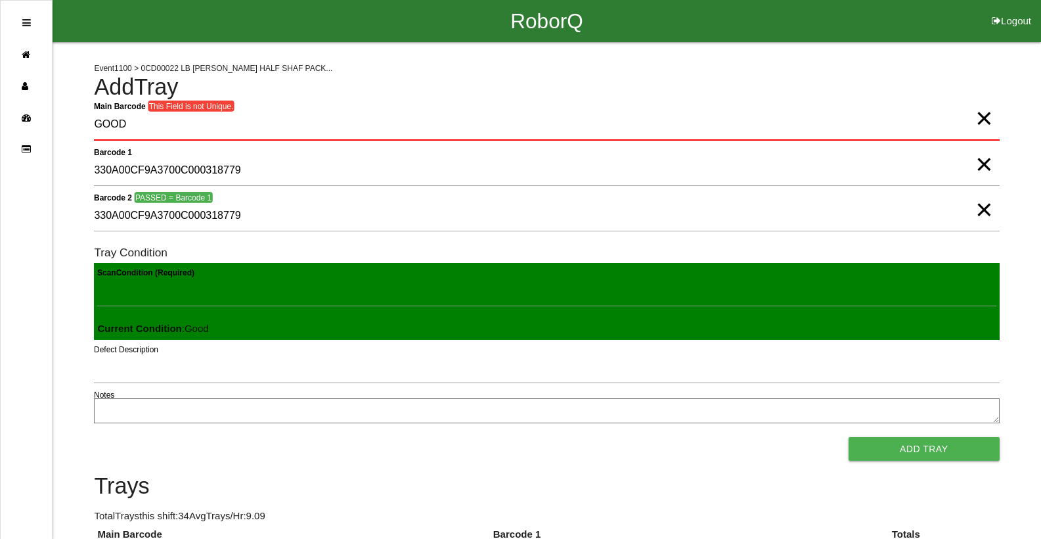
click at [849, 437] on button "Add Tray" at bounding box center [924, 449] width 151 height 24
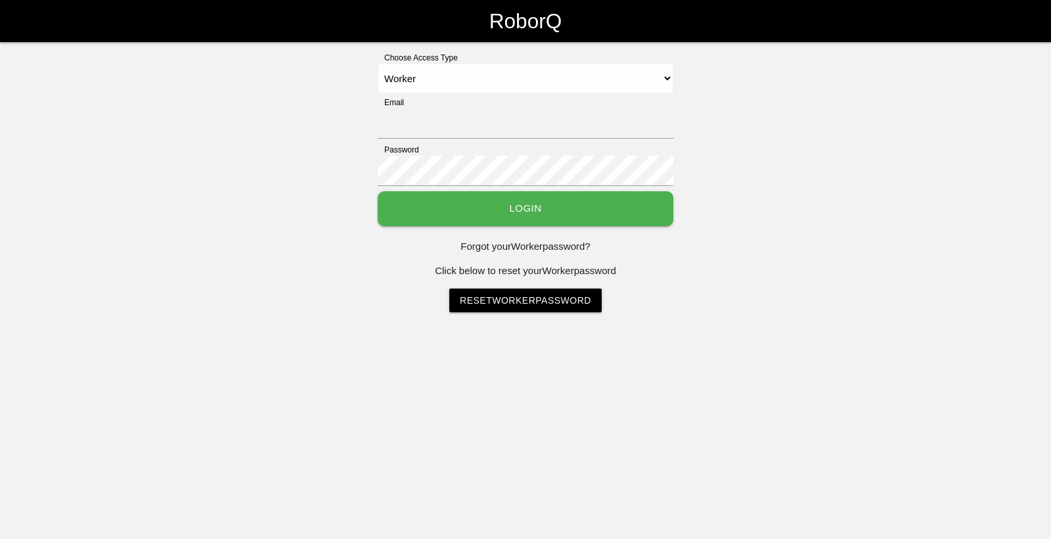
select select "Worker"
type input "[EMAIL_ADDRESS][DOMAIN_NAME]"
click at [449, 213] on button "Login" at bounding box center [526, 208] width 296 height 35
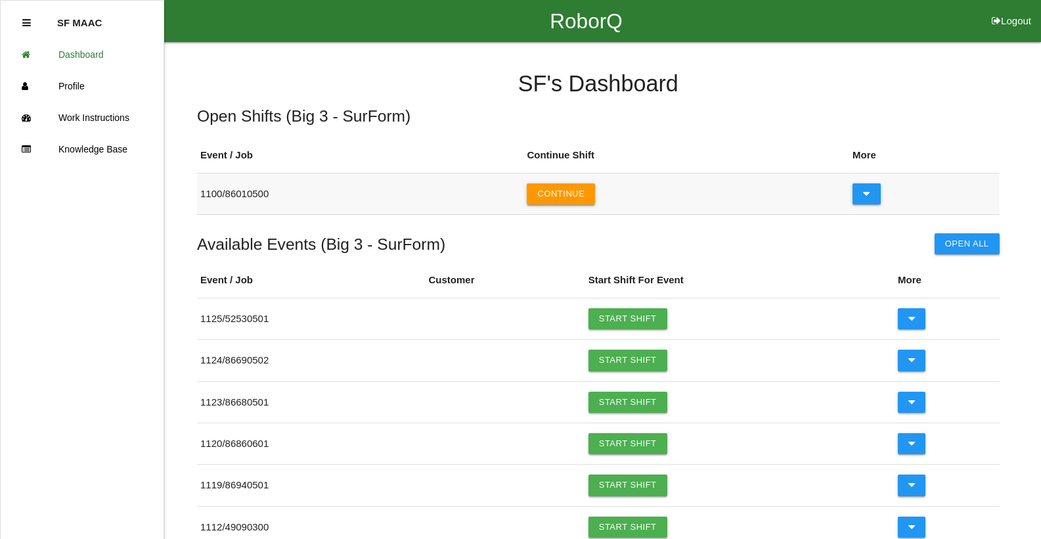
click at [563, 184] on button "Continue" at bounding box center [561, 193] width 68 height 21
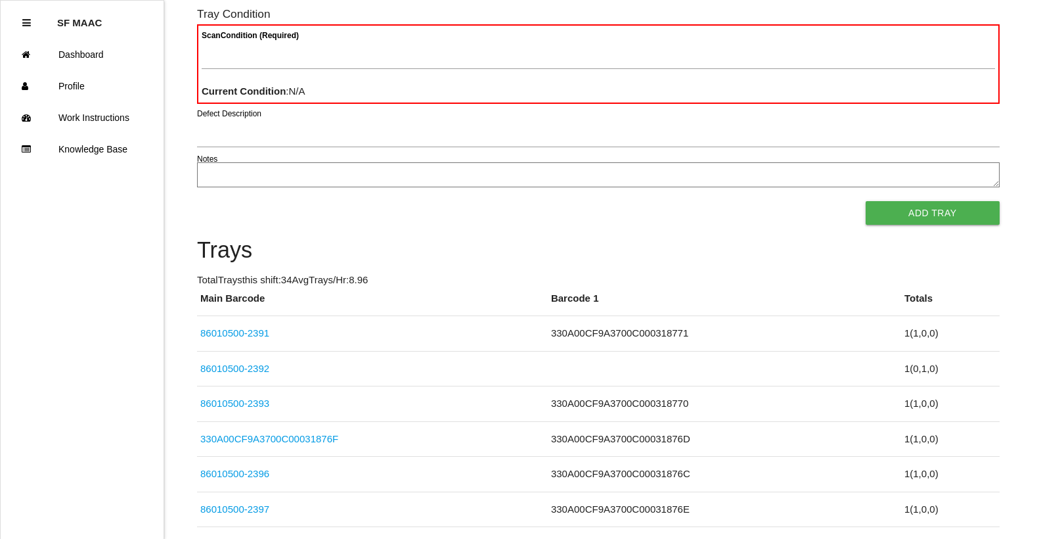
scroll to position [197, 0]
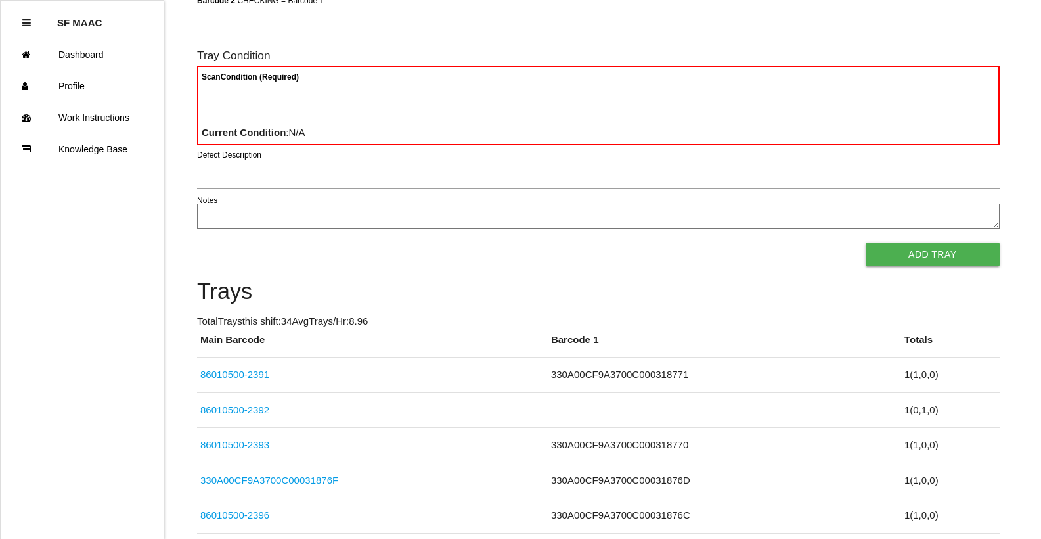
click at [368, 250] on form "Main Barcode Barcode 1 Barcode 2 CHECKING = Barcode 1 Tray Condition Scan Condi…" at bounding box center [598, 90] width 803 height 354
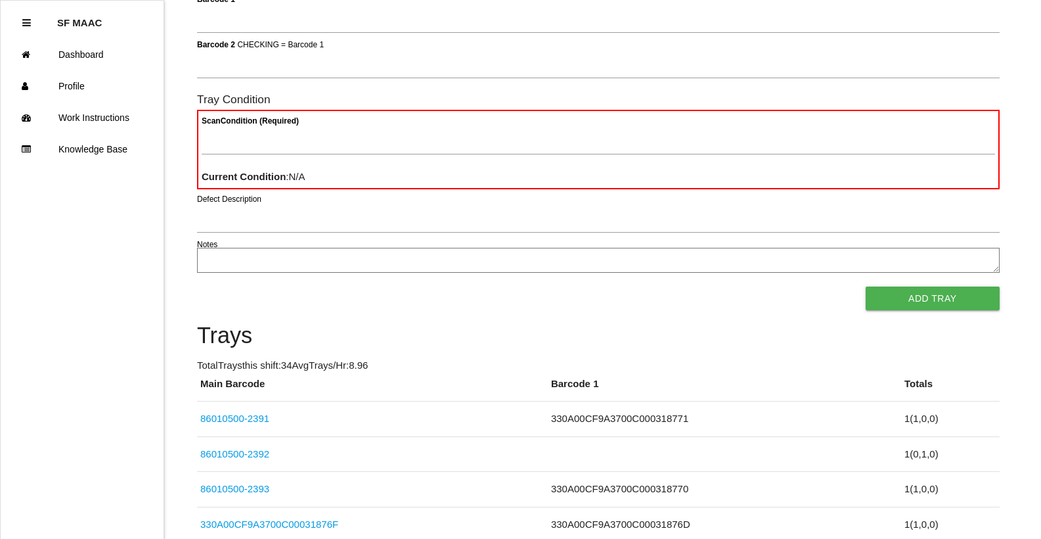
scroll to position [0, 0]
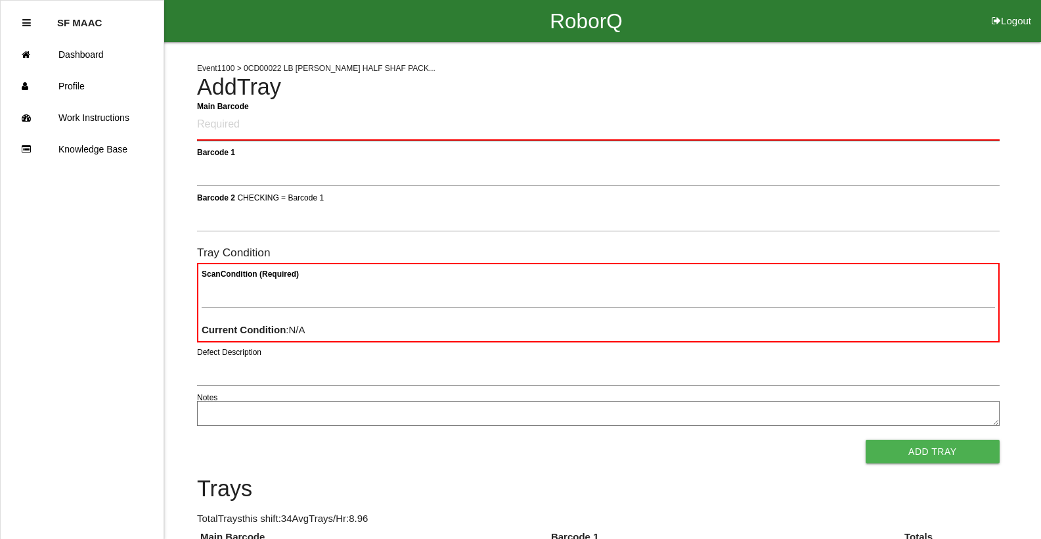
click at [239, 135] on Barcode "Main Barcode" at bounding box center [598, 125] width 803 height 31
click at [240, 133] on Barcode "Main Barcode" at bounding box center [598, 125] width 803 height 31
type Barcode "86010500-2390"
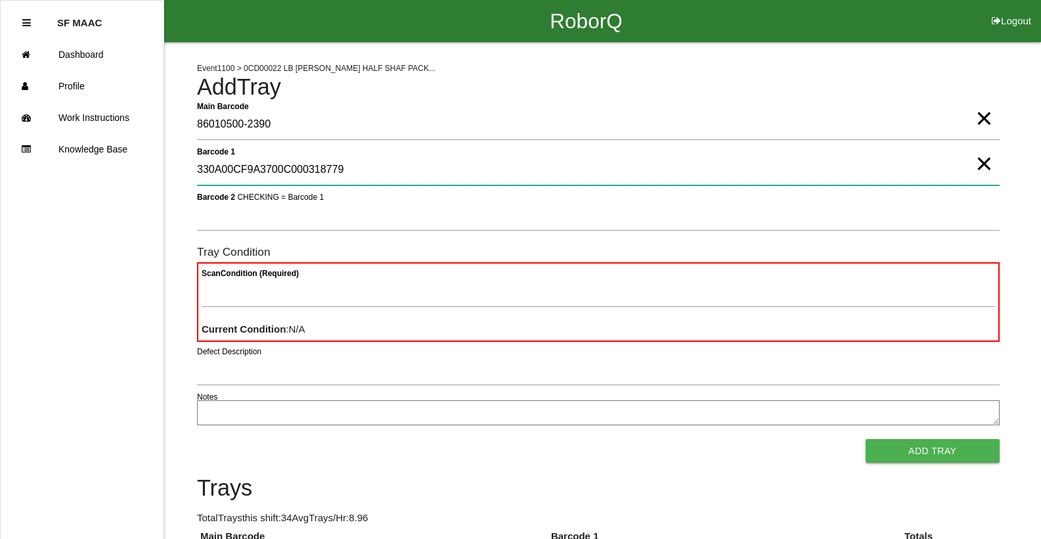
type 1 "330A00CF9A3700C000318779"
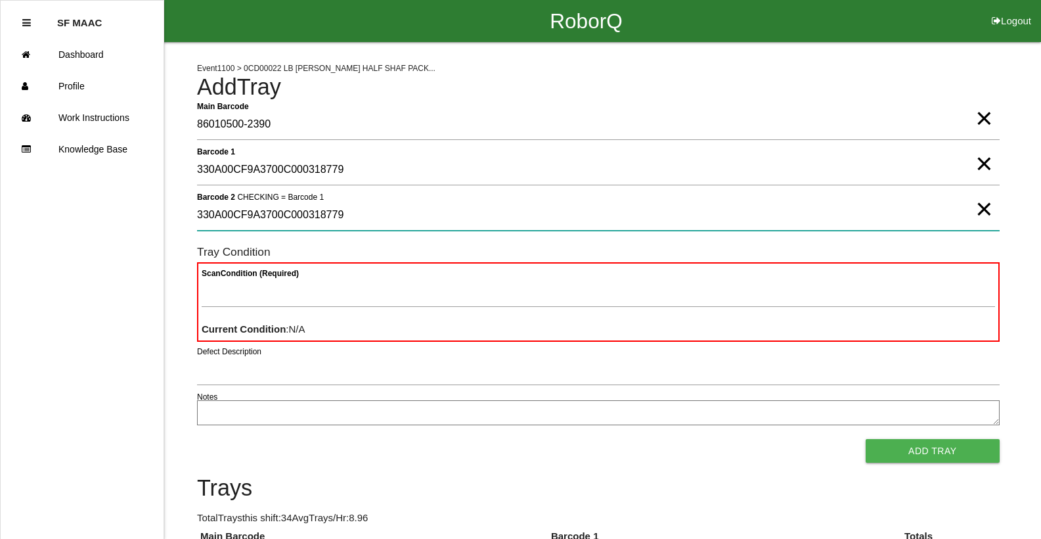
type 2 "330A00CF9A3700C000318779"
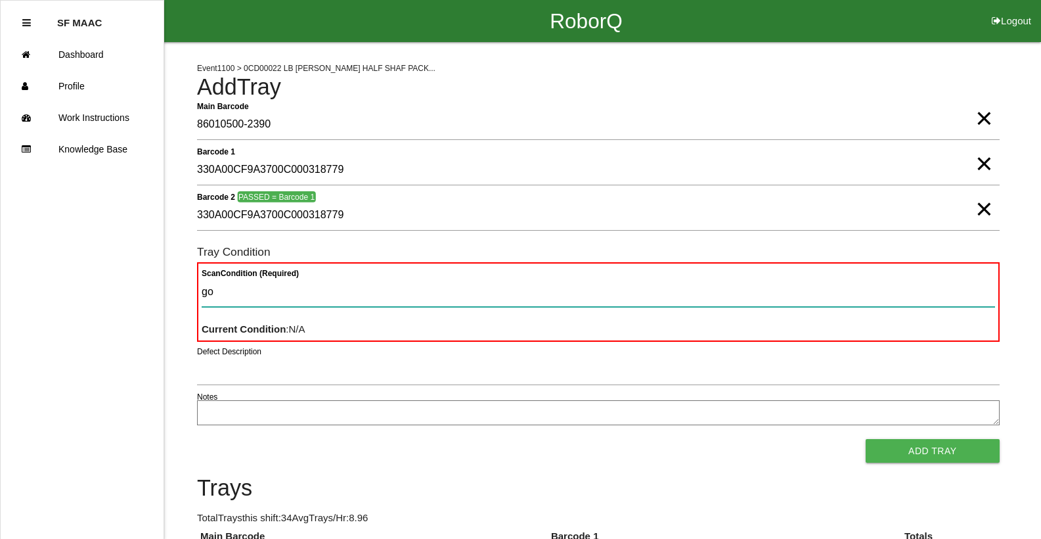
type Condition "goo"
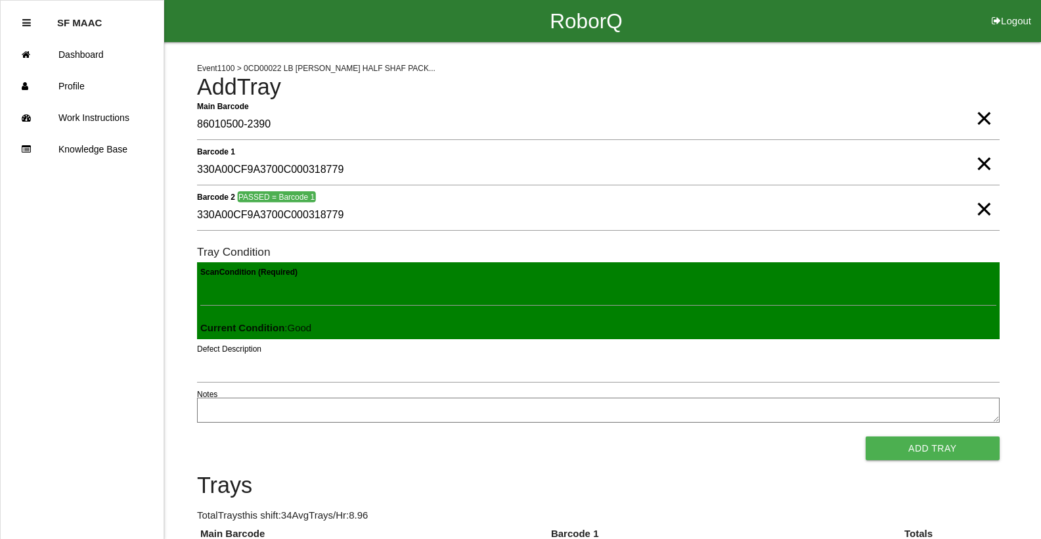
click at [866, 436] on button "Add Tray" at bounding box center [933, 448] width 134 height 24
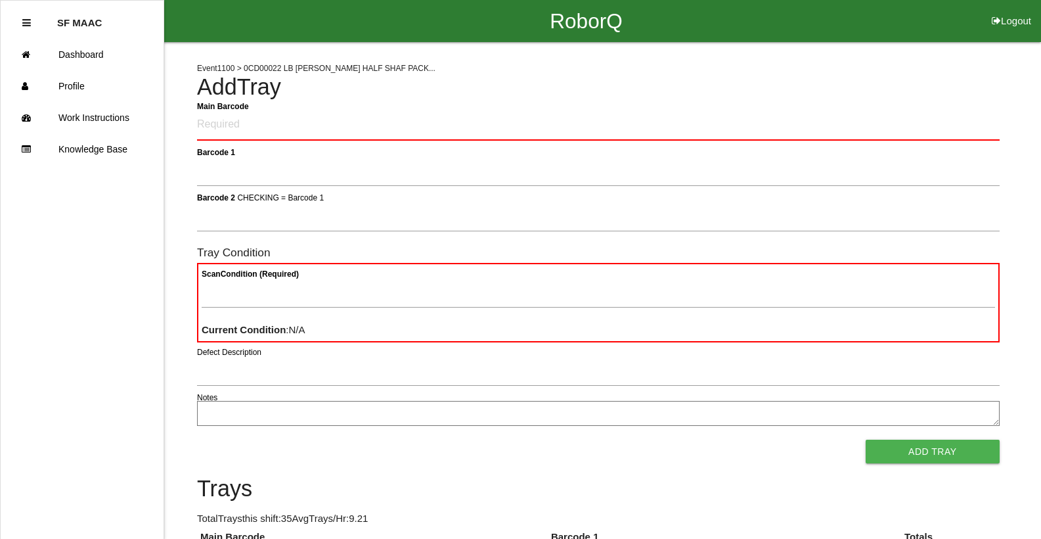
click at [403, 83] on h4 "Add Tray" at bounding box center [598, 87] width 803 height 25
click at [266, 125] on Barcode "Main Barcode" at bounding box center [598, 125] width 803 height 31
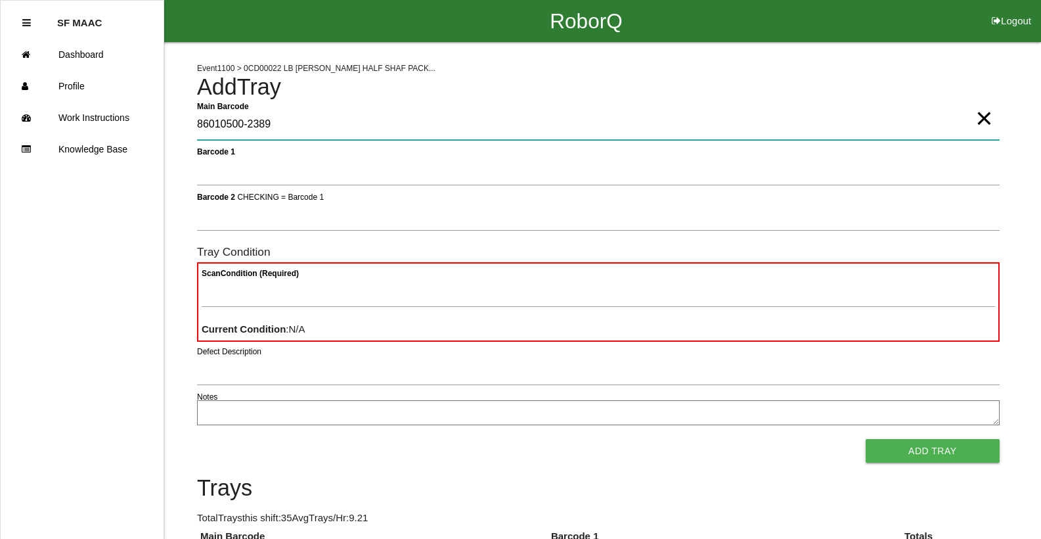
type Barcode "86010500-2389"
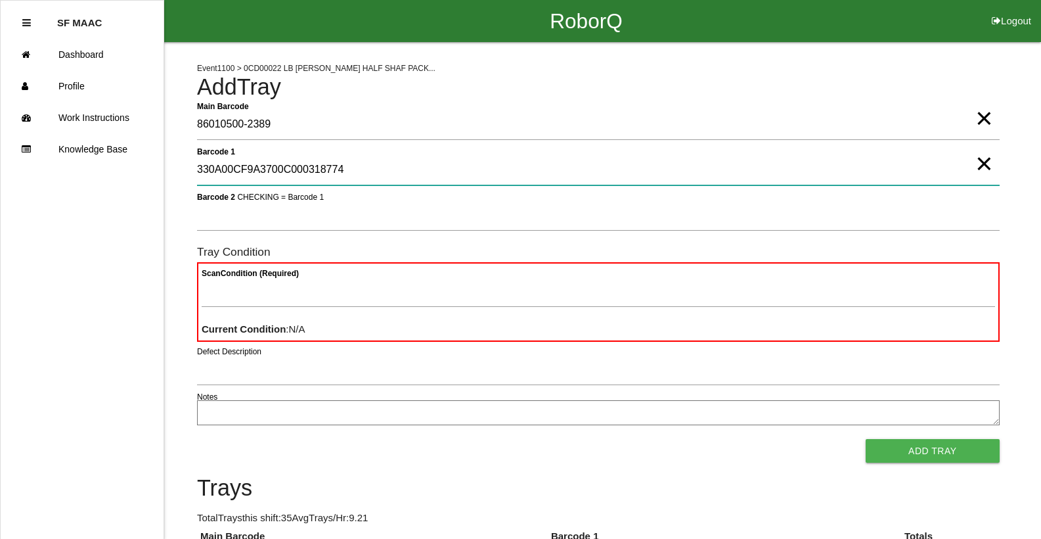
type 1 "330A00CF9A3700C000318774"
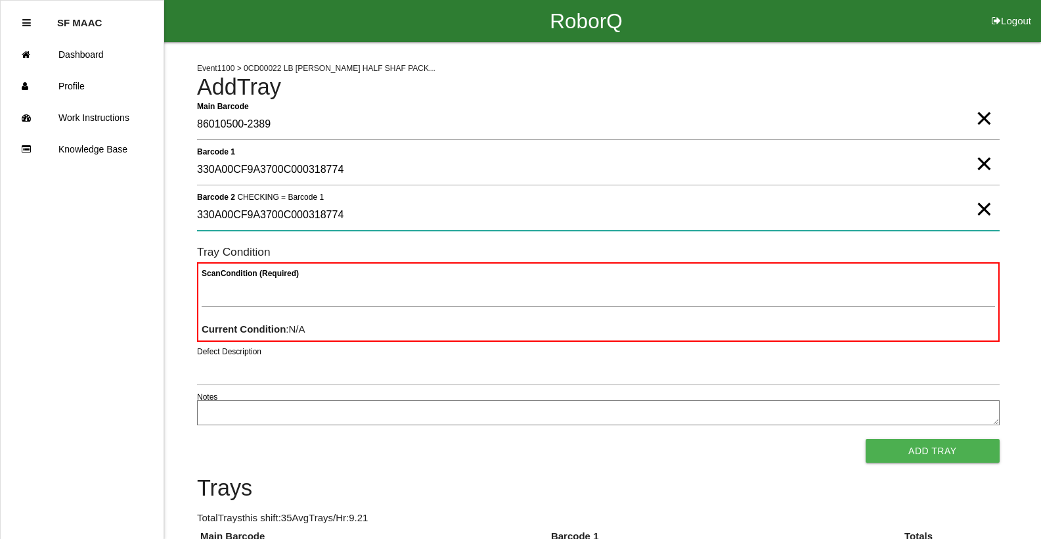
type 2 "330A00CF9A3700C000318774"
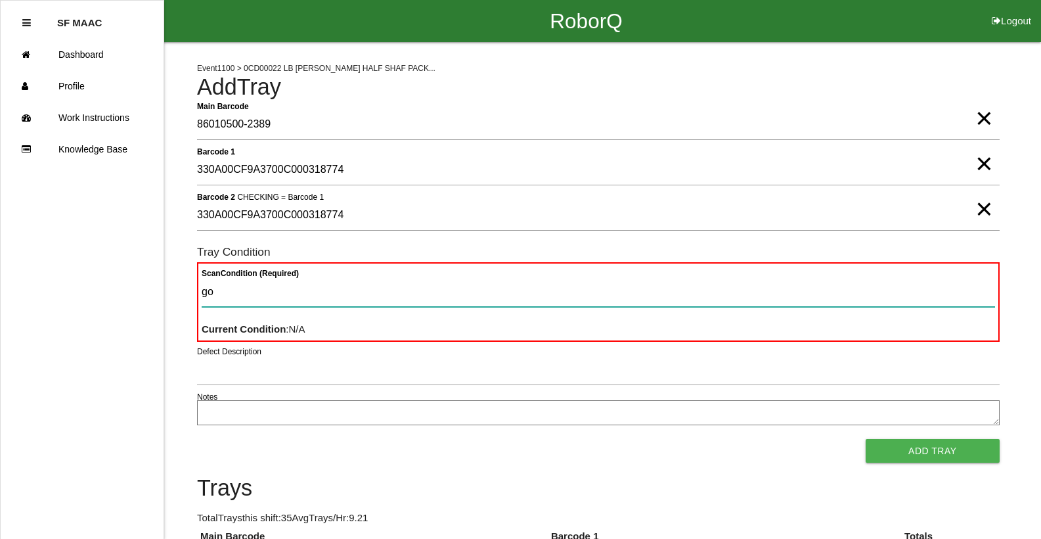
type Condition "goo"
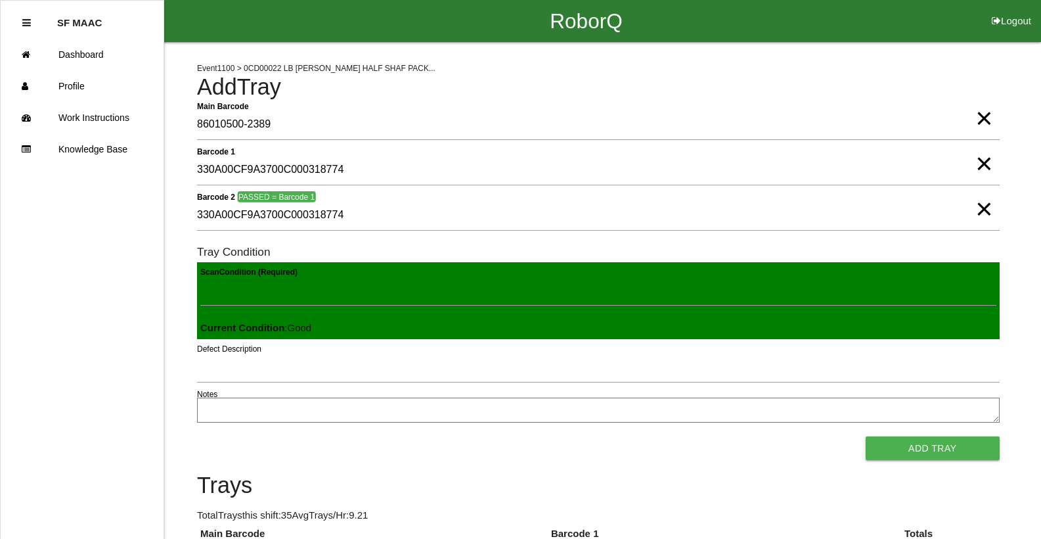
click at [866, 436] on button "Add Tray" at bounding box center [933, 448] width 134 height 24
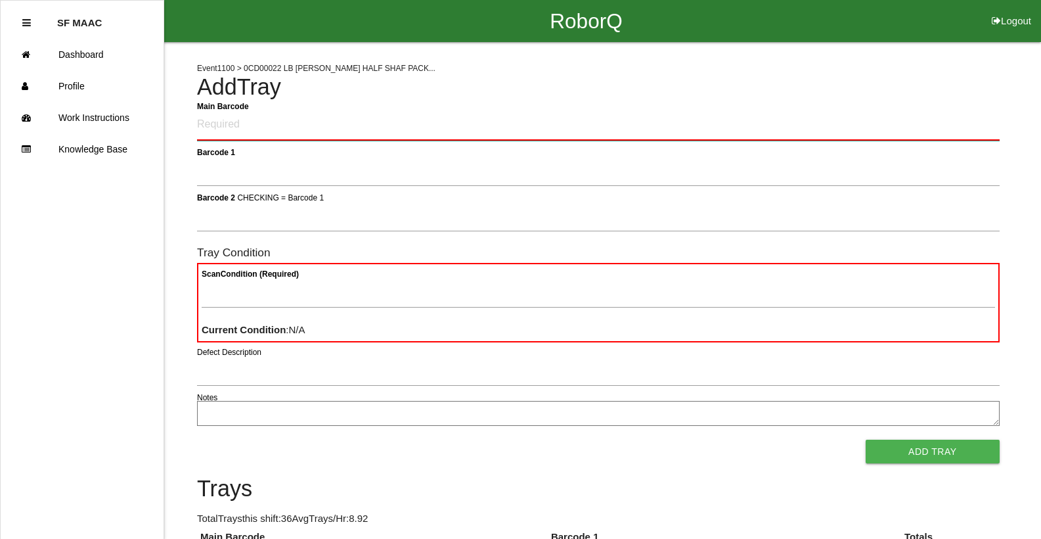
click at [288, 135] on Barcode "Main Barcode" at bounding box center [598, 125] width 803 height 31
type Barcode "86010500-2388"
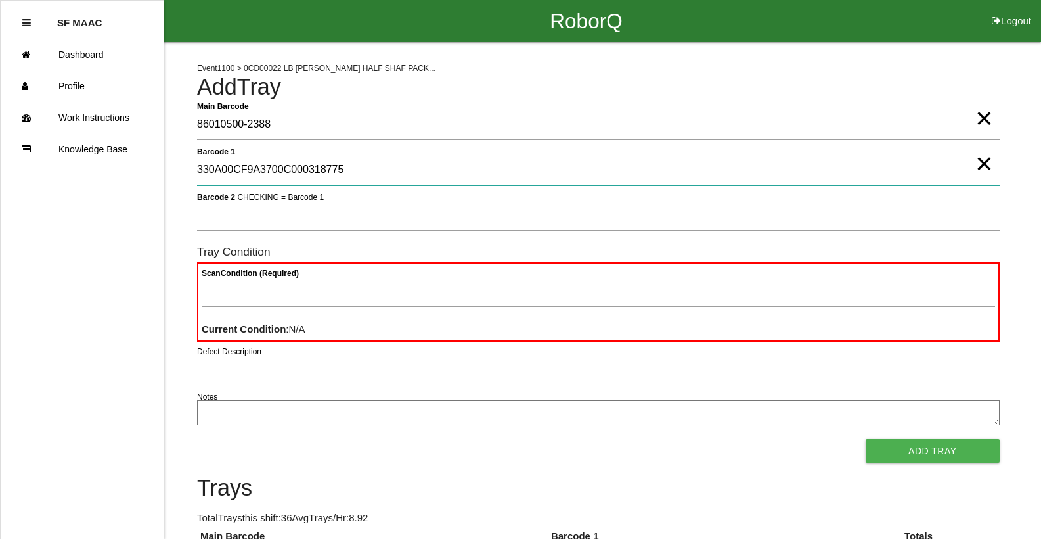
type 1 "330A00CF9A3700C000318775"
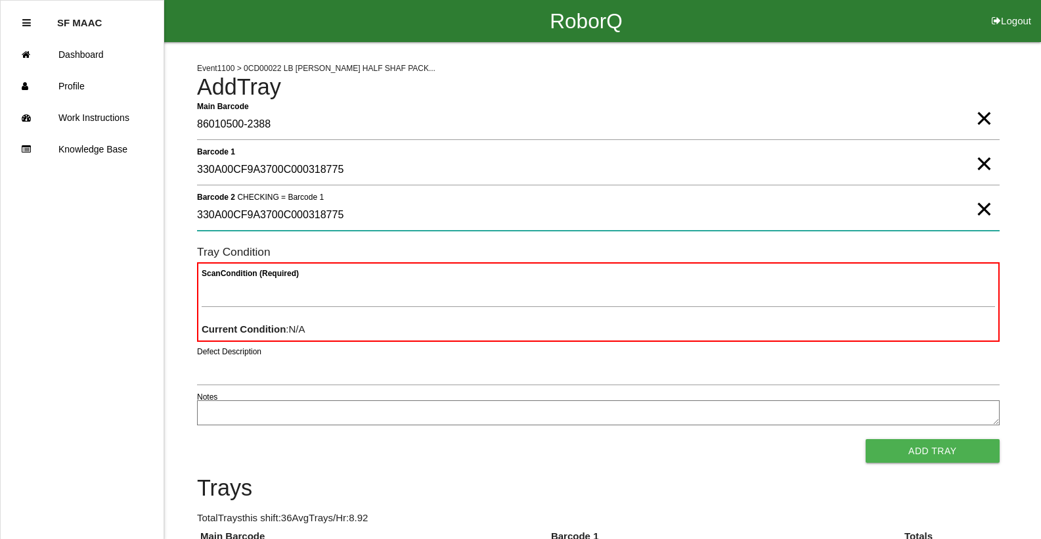
type 2 "330A00CF9A3700C000318775"
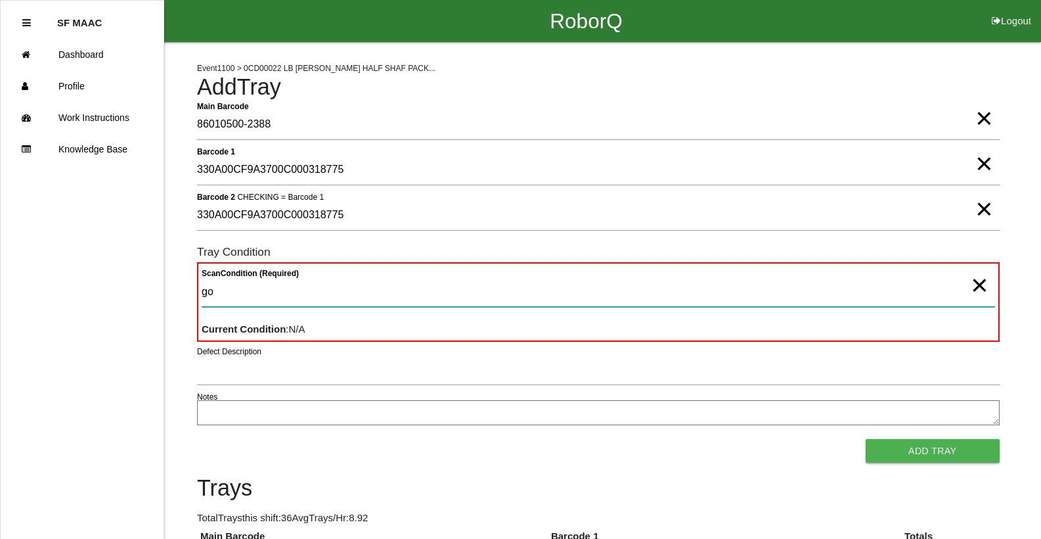
type Condition "goo"
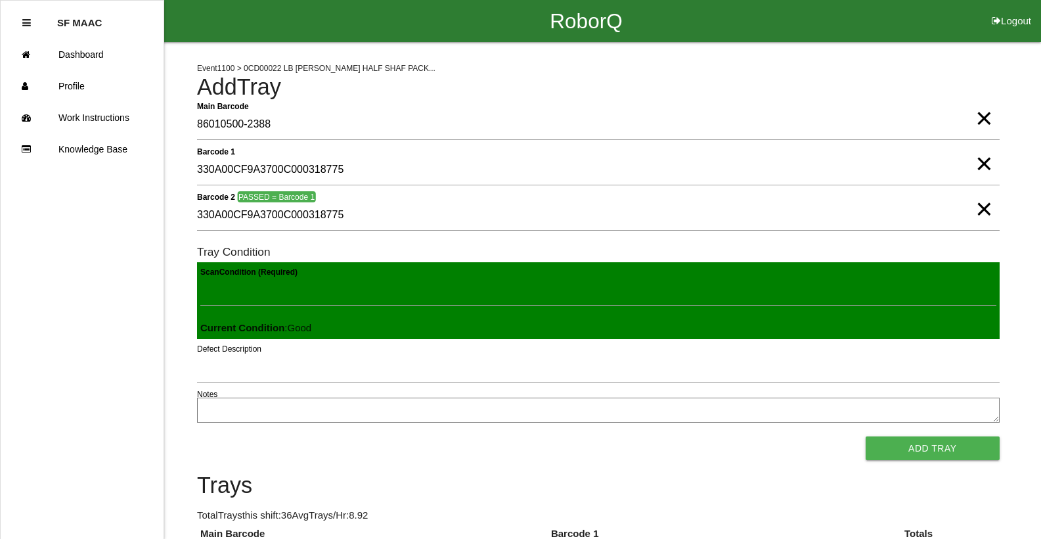
click at [866, 436] on button "Add Tray" at bounding box center [933, 448] width 134 height 24
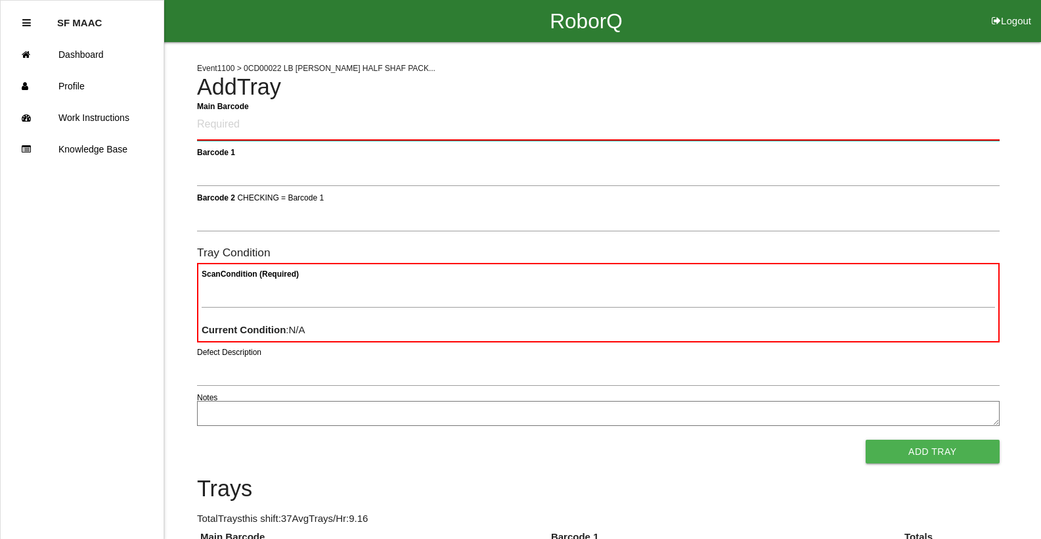
click at [330, 114] on Barcode "Main Barcode" at bounding box center [598, 125] width 803 height 31
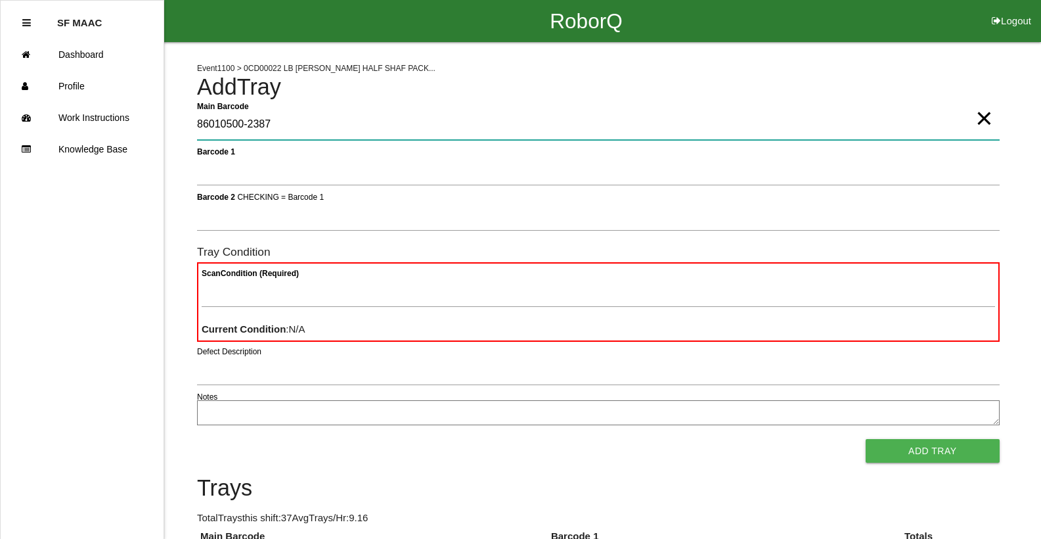
type Barcode "86010500-2387"
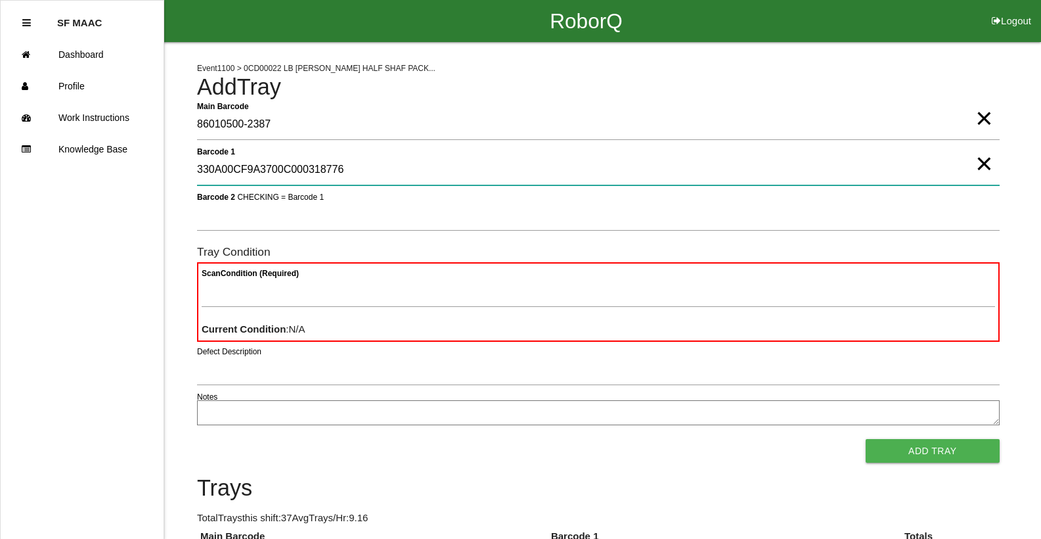
type 1 "330A00CF9A3700C000318776"
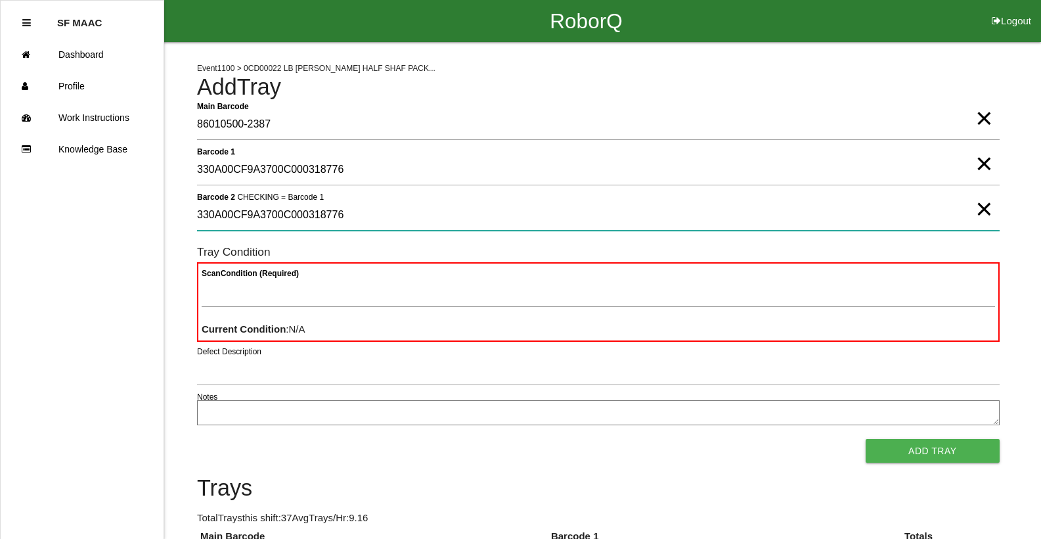
type 2 "330A00CF9A3700C000318776"
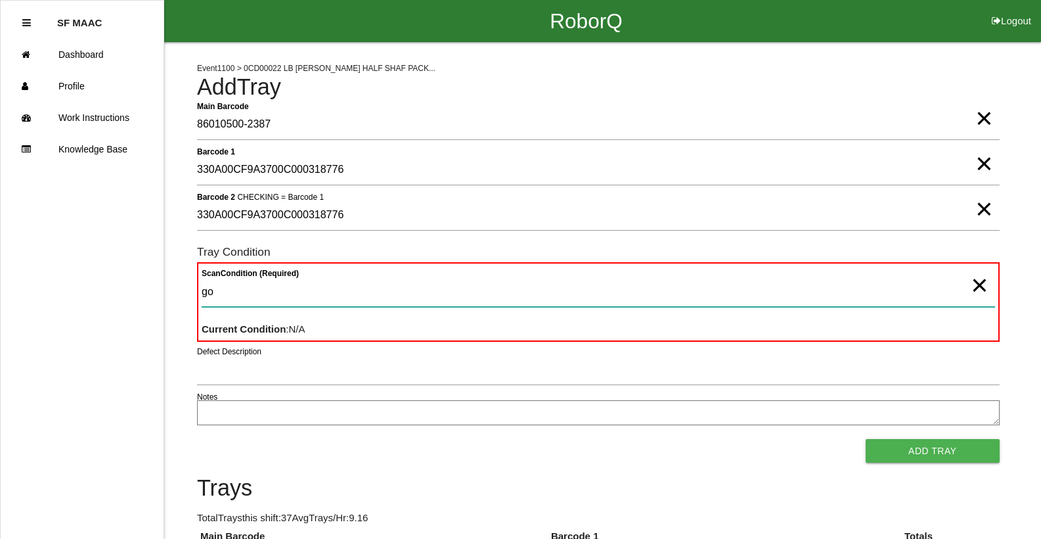
type Condition "goo"
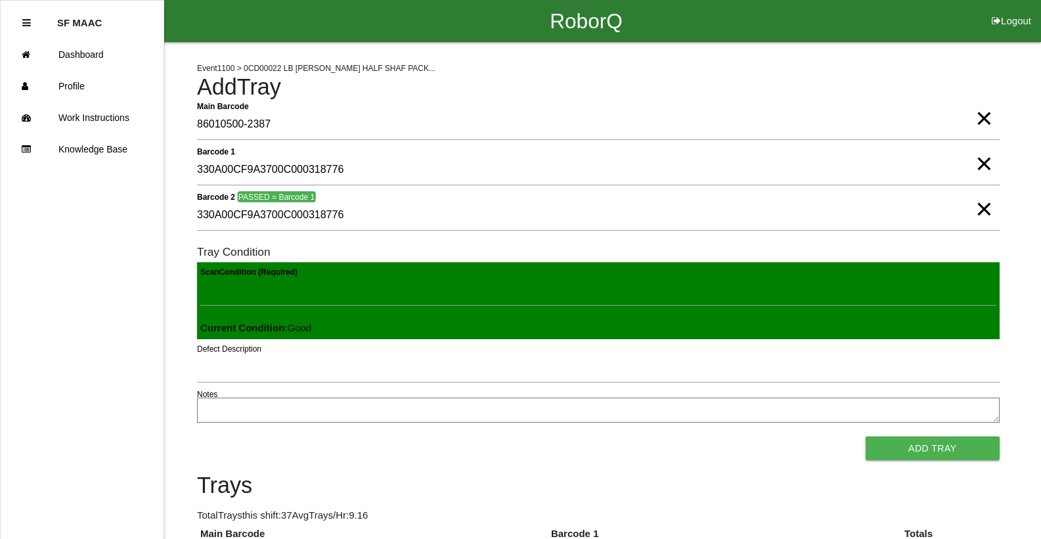
click at [866, 436] on button "Add Tray" at bounding box center [933, 448] width 134 height 24
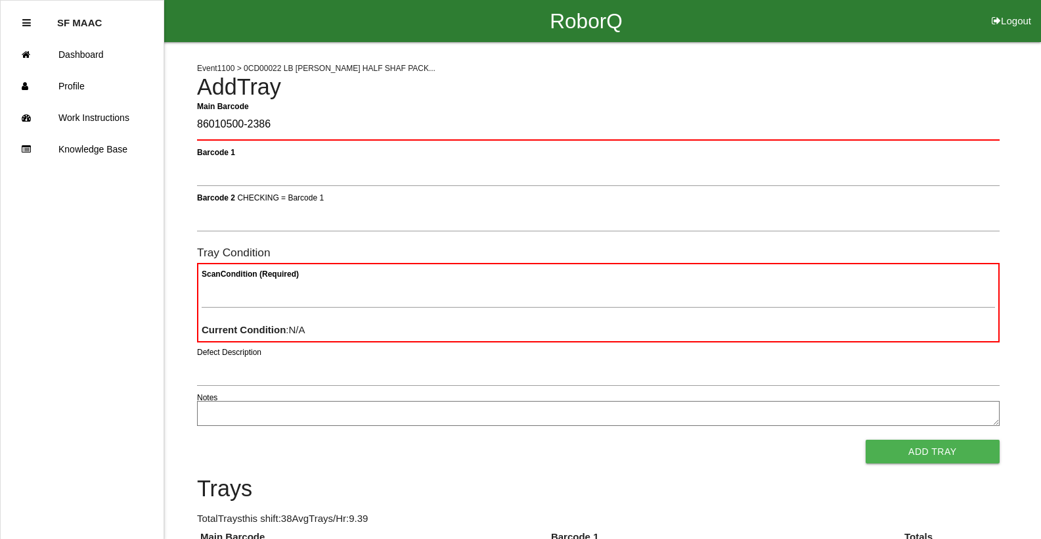
type Barcode "86010500-2386"
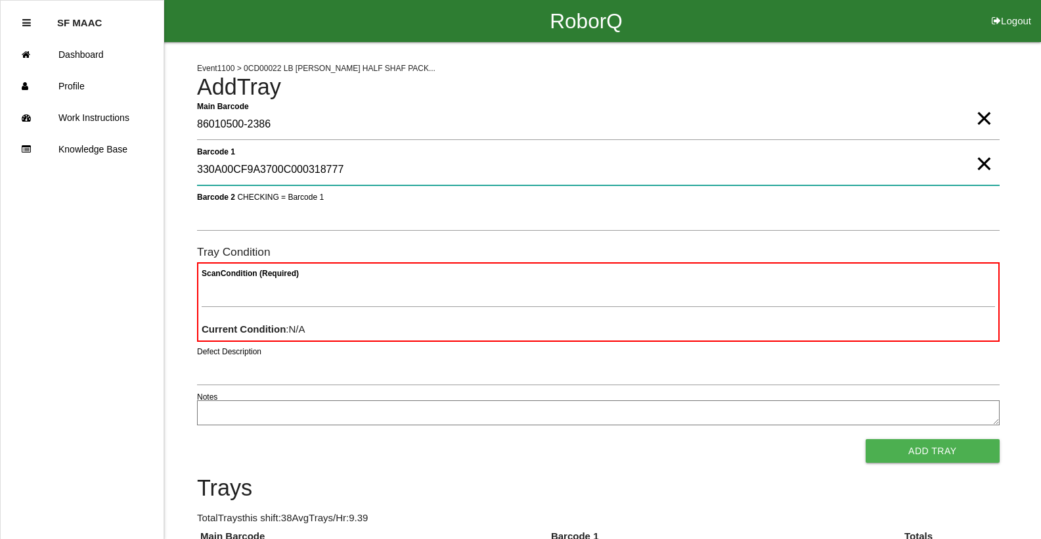
type 1 "330A00CF9A3700C000318777"
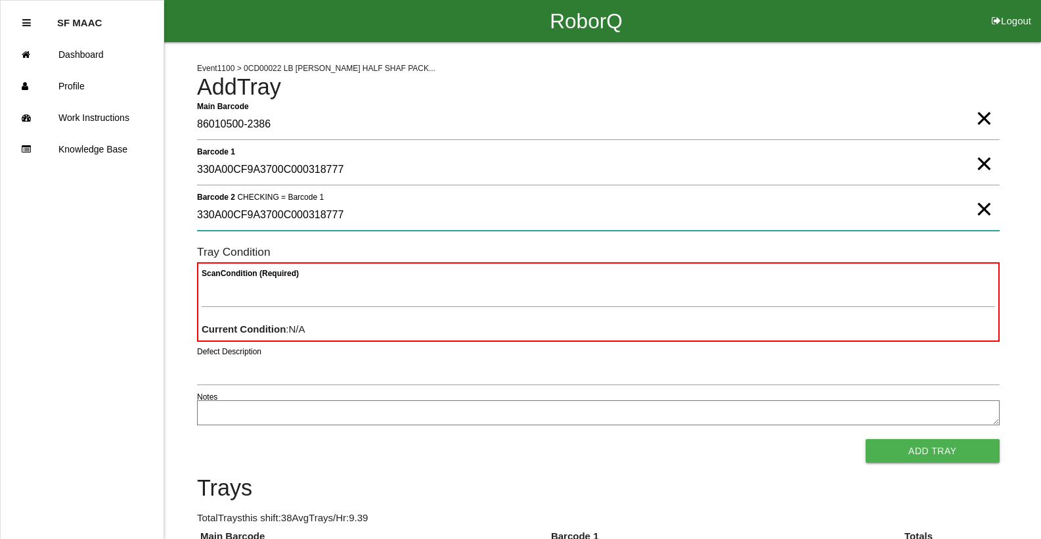
type 2 "330A00CF9A3700C000318777"
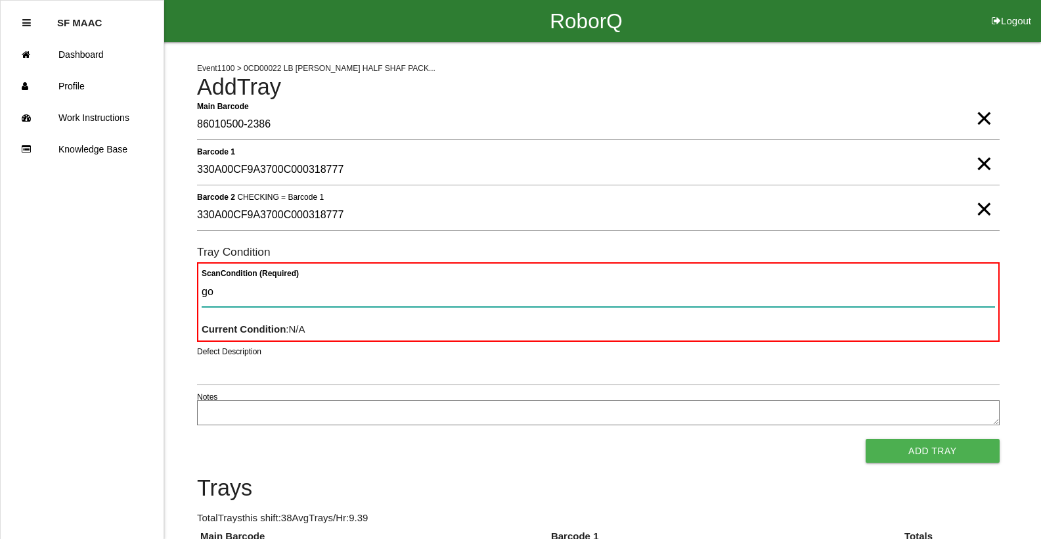
type Condition "goo"
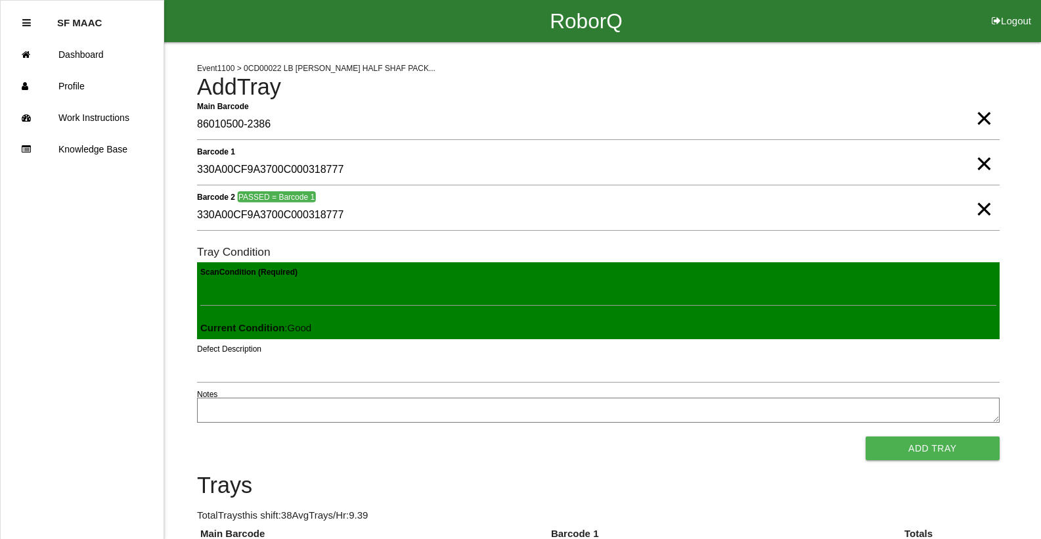
click at [866, 436] on button "Add Tray" at bounding box center [933, 448] width 134 height 24
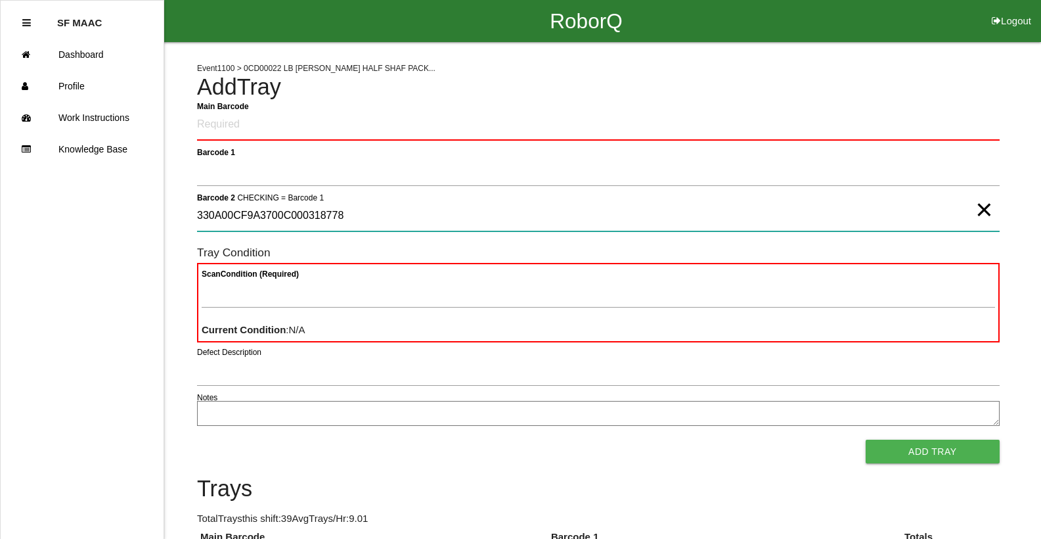
type 2 "330A00CF9A3700C000318778"
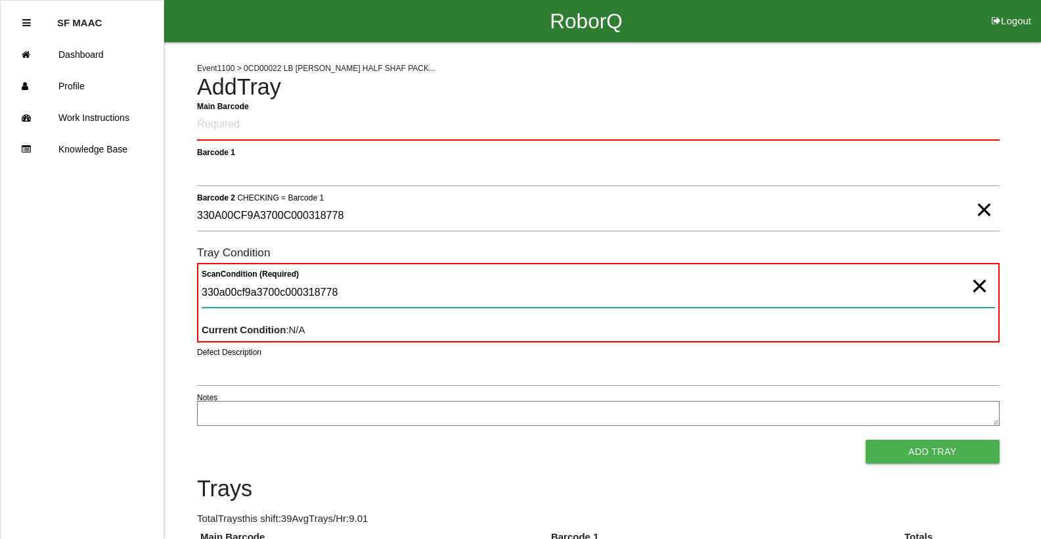
type Condition "330a00cf9a3700c000318778"
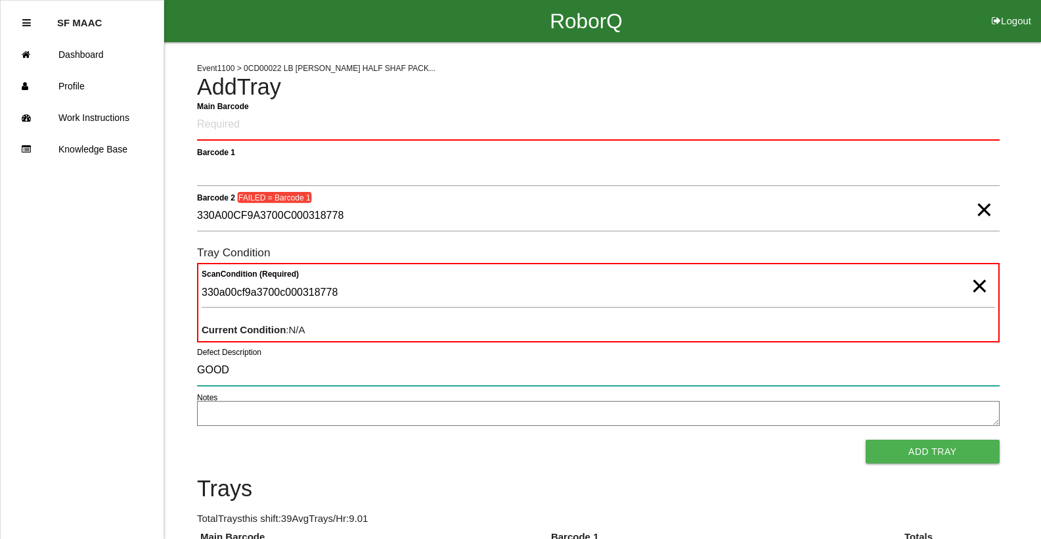
type input "GOOD"
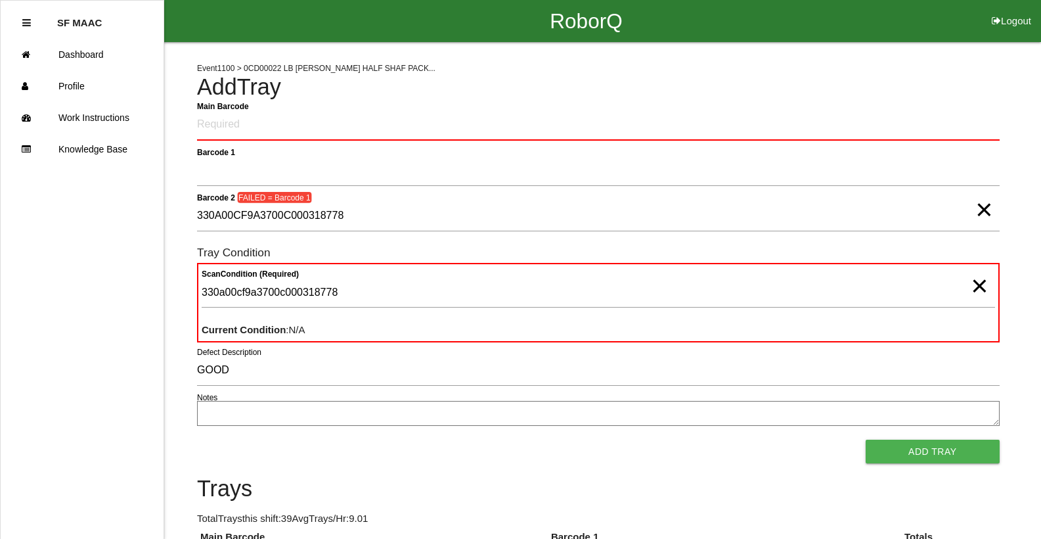
click at [990, 206] on span "×" at bounding box center [983, 196] width 17 height 26
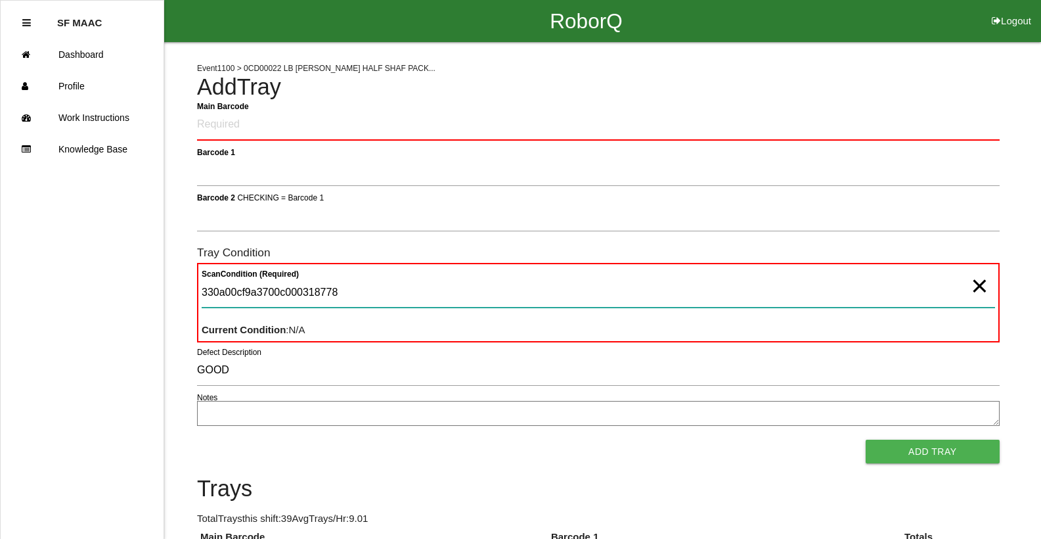
click at [963, 282] on Condition "330a00cf9a3700c000318778" at bounding box center [598, 292] width 793 height 30
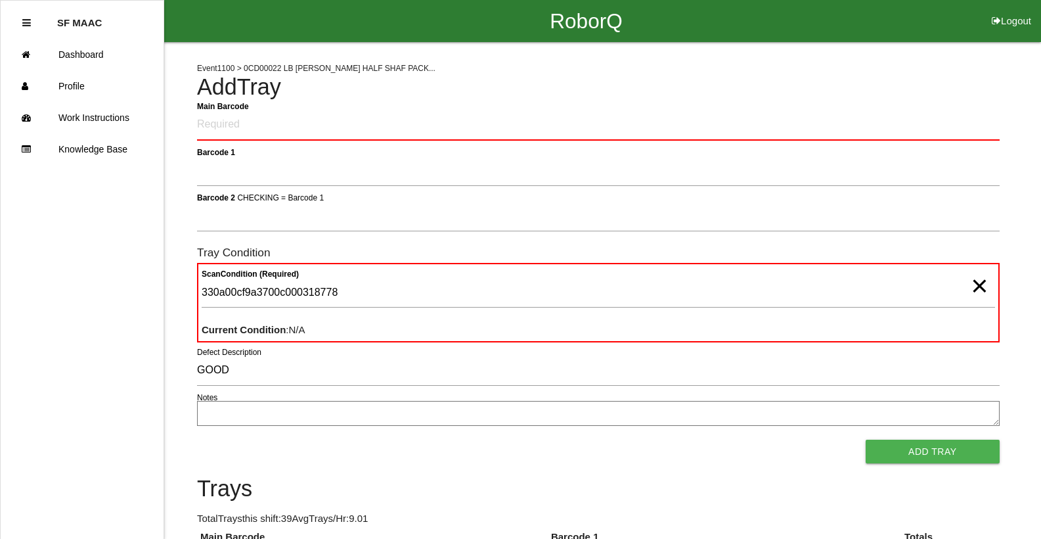
click at [983, 285] on span "×" at bounding box center [979, 272] width 17 height 26
click at [907, 118] on Barcode "Main Barcode" at bounding box center [598, 125] width 803 height 31
type Barcode "86010500-2385"
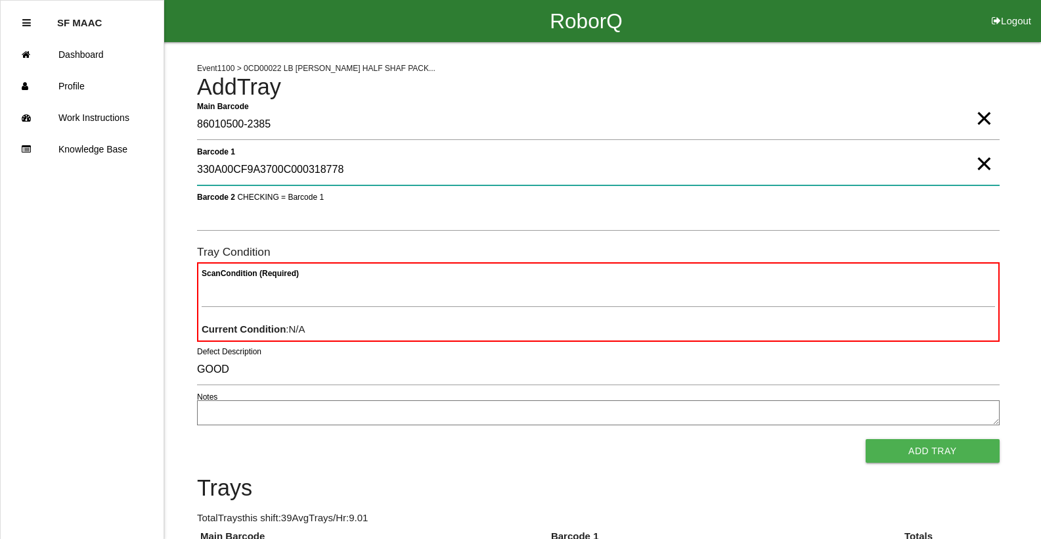
type 1 "330A00CF9A3700C000318778"
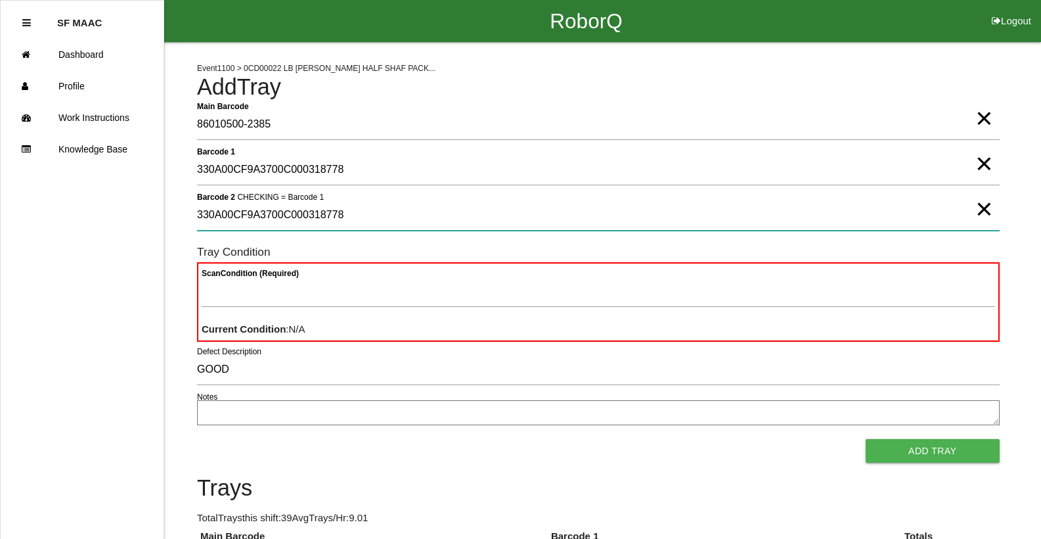
type 2 "330A00CF9A3700C000318778"
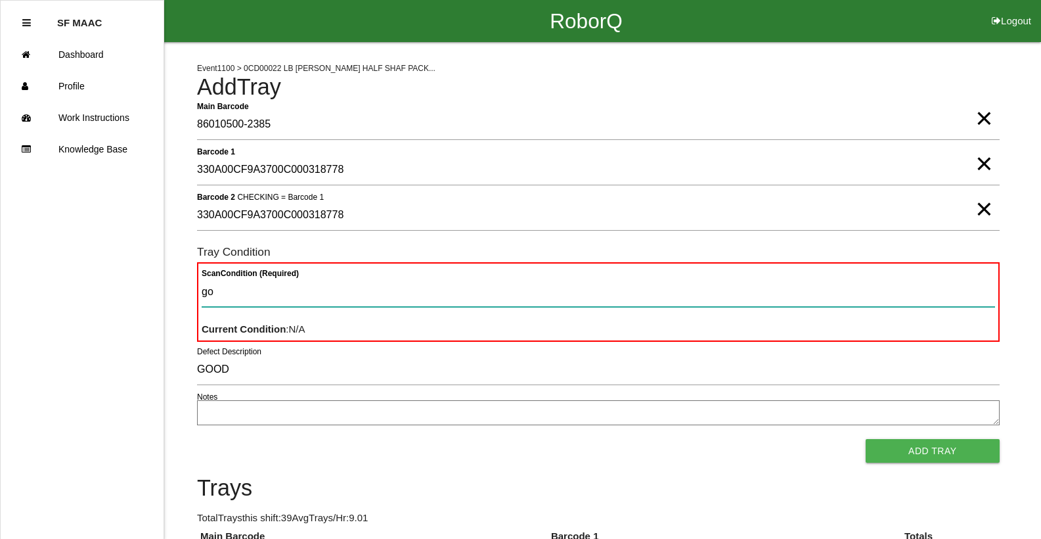
type Condition "goo"
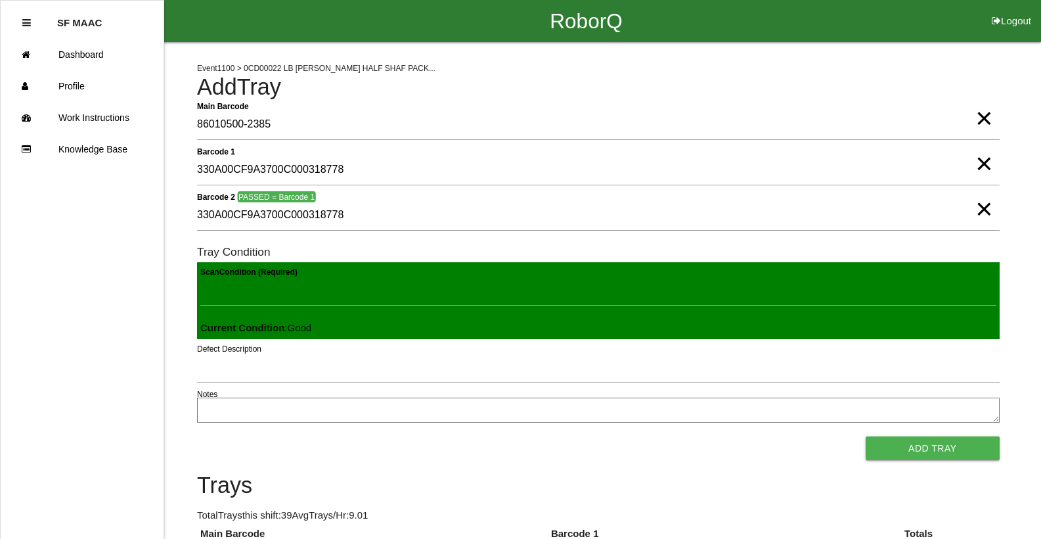
click at [866, 436] on button "Add Tray" at bounding box center [933, 448] width 134 height 24
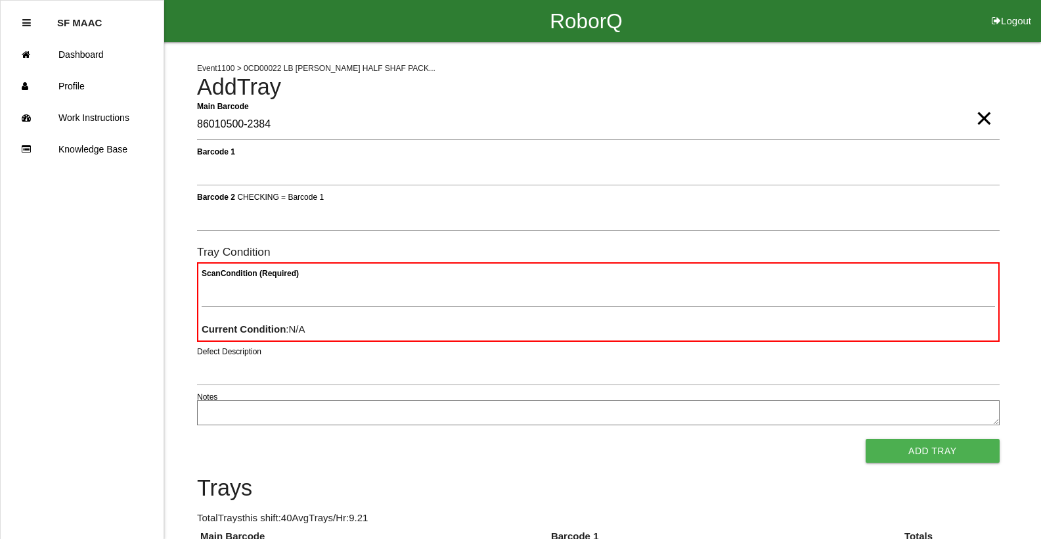
type Barcode "86010500-2384"
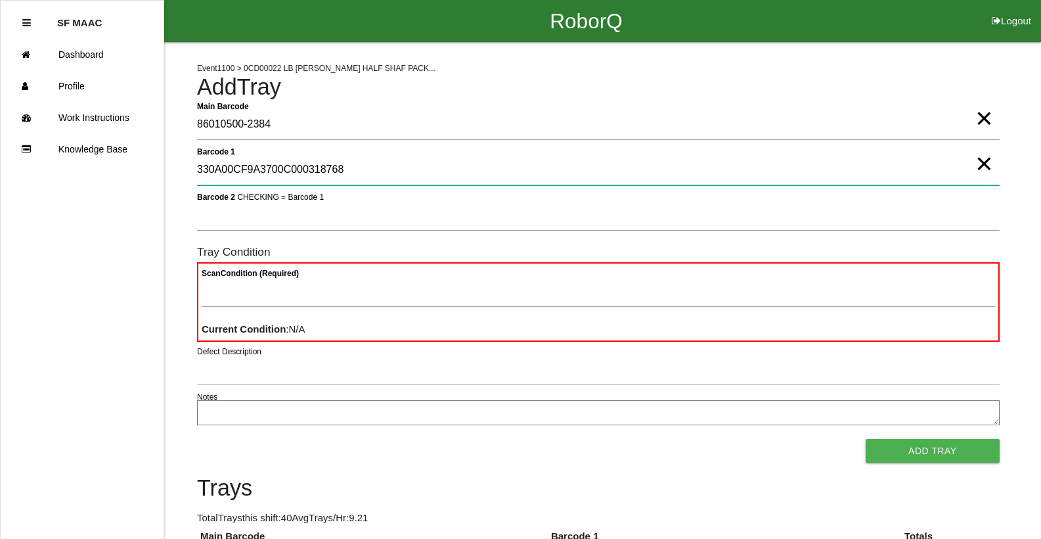
type 1 "330A00CF9A3700C000318768"
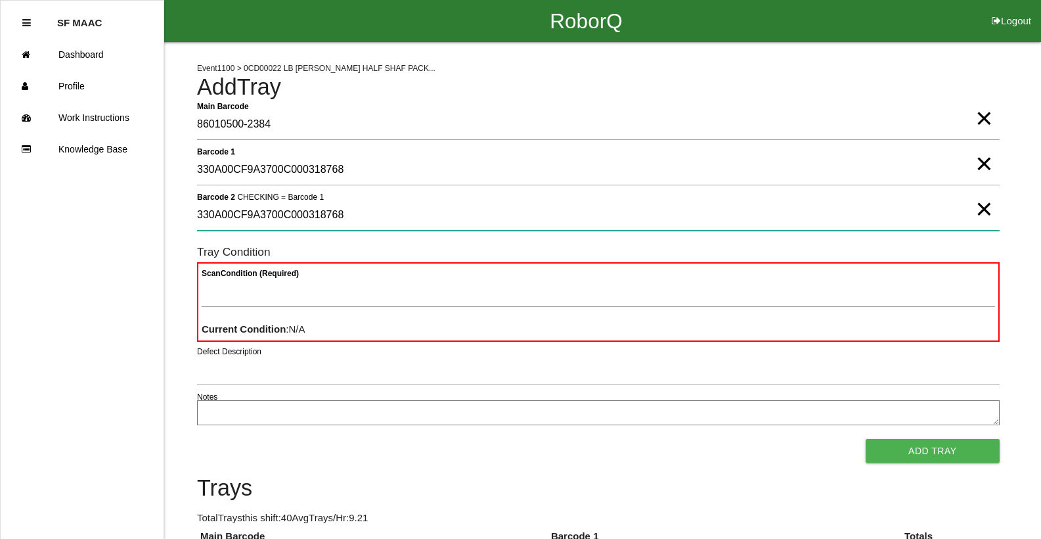
type 2 "330A00CF9A3700C000318768"
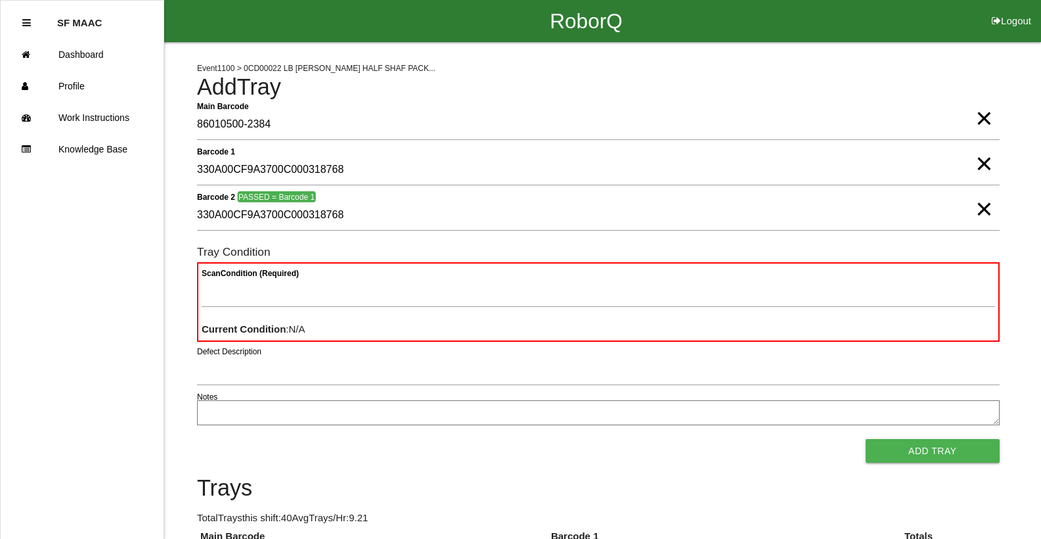
click at [983, 209] on span "×" at bounding box center [983, 196] width 17 height 26
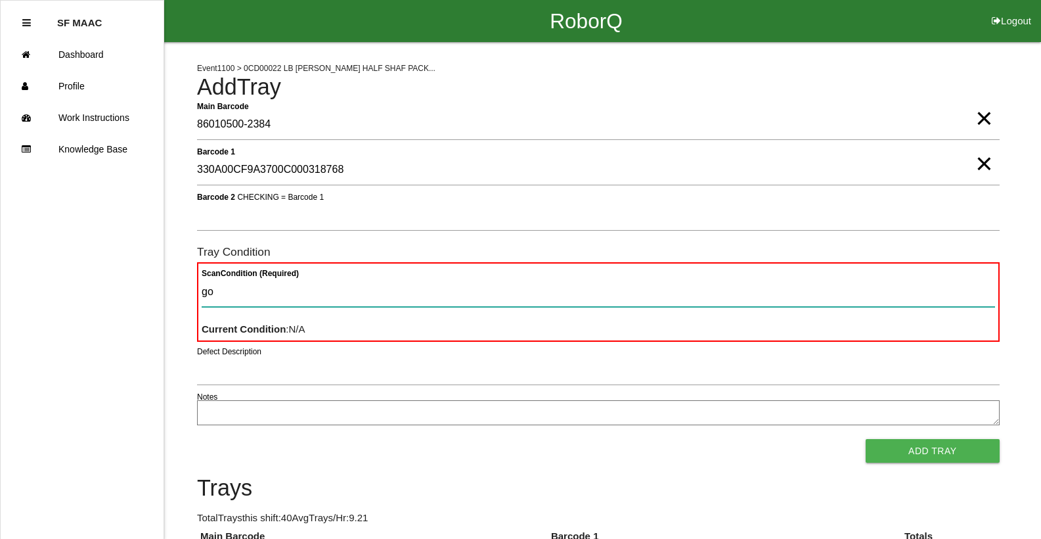
type Condition "goo"
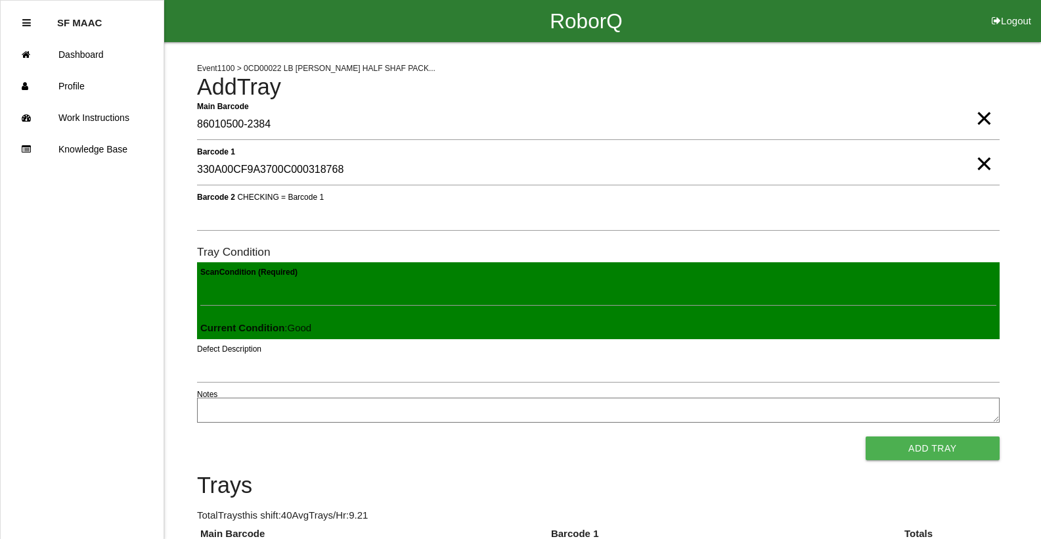
click at [866, 436] on button "Add Tray" at bounding box center [933, 448] width 134 height 24
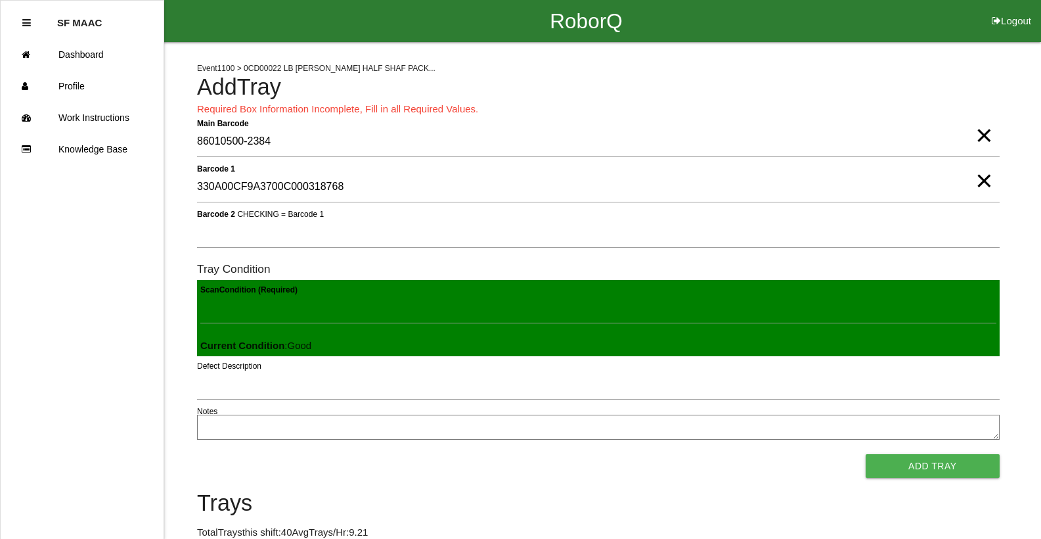
click at [983, 135] on span "×" at bounding box center [983, 122] width 17 height 26
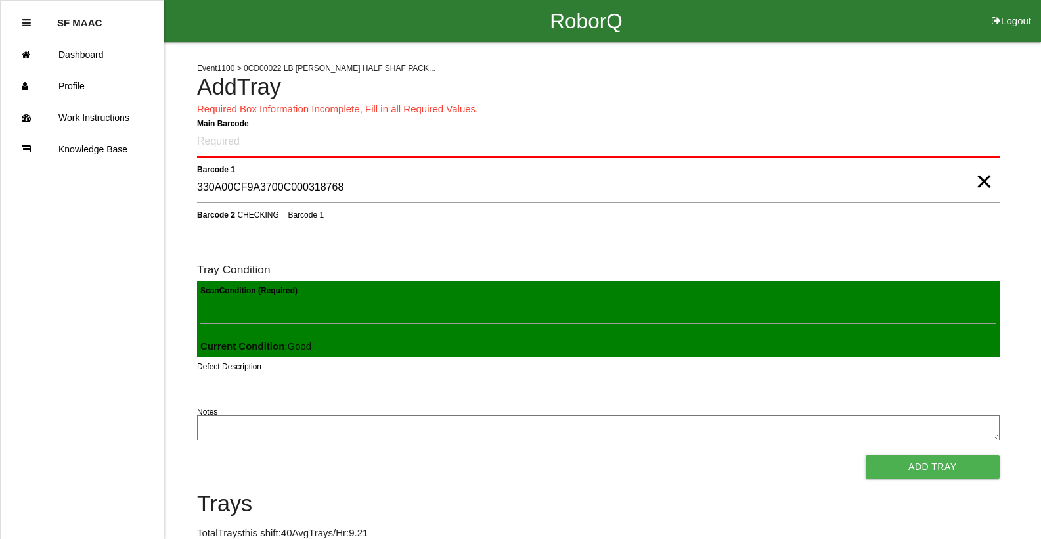
click at [983, 181] on span "×" at bounding box center [983, 168] width 17 height 26
click at [977, 154] on Barcode "Main Barcode" at bounding box center [598, 142] width 803 height 31
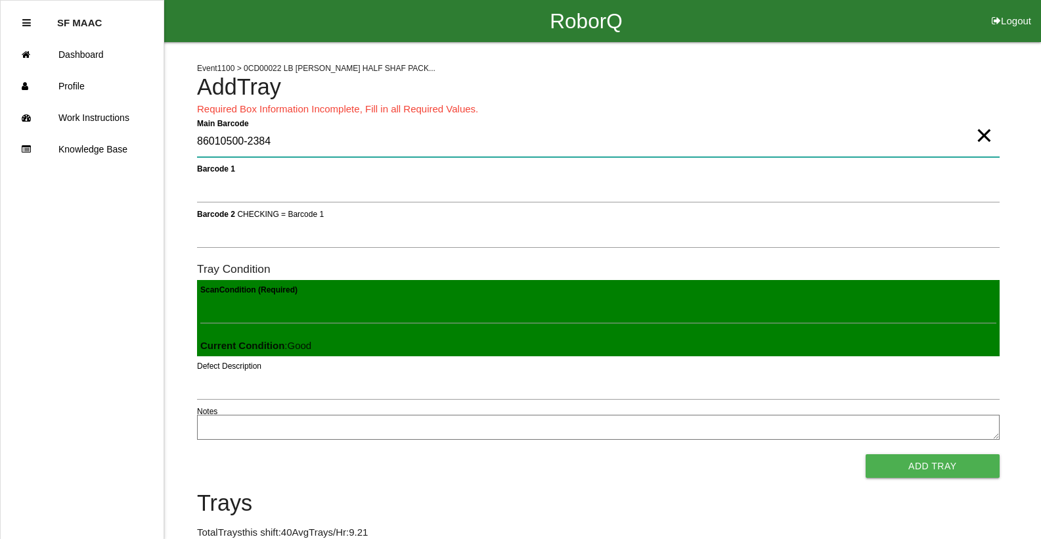
type Barcode "86010500-2384"
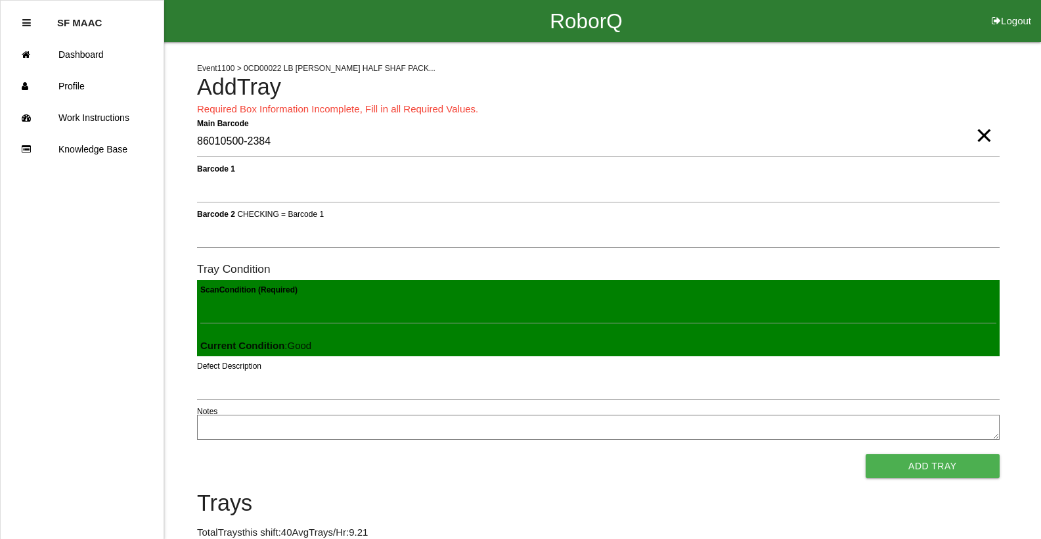
click at [983, 135] on span "×" at bounding box center [983, 122] width 17 height 26
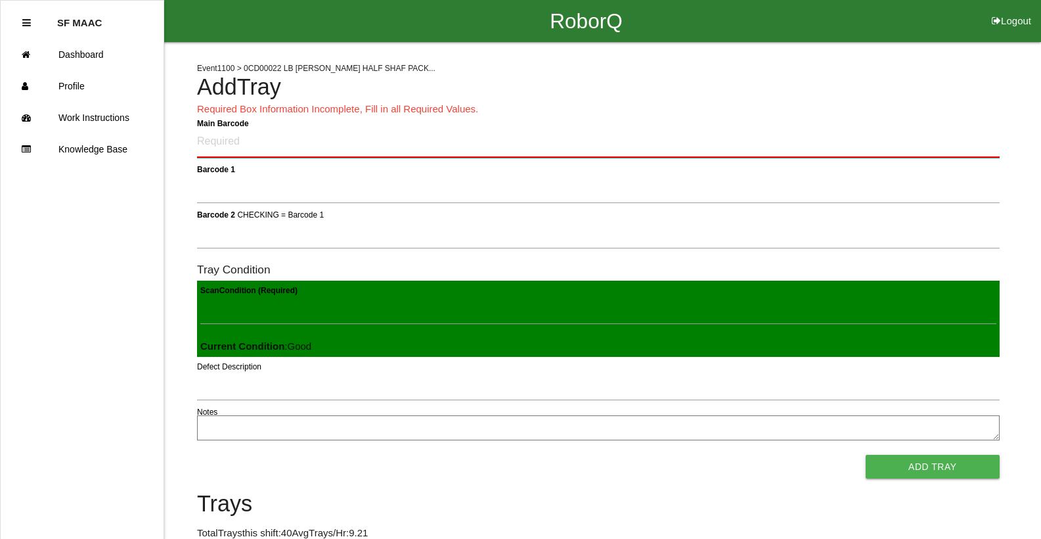
click at [965, 141] on Barcode "Main Barcode" at bounding box center [598, 142] width 803 height 31
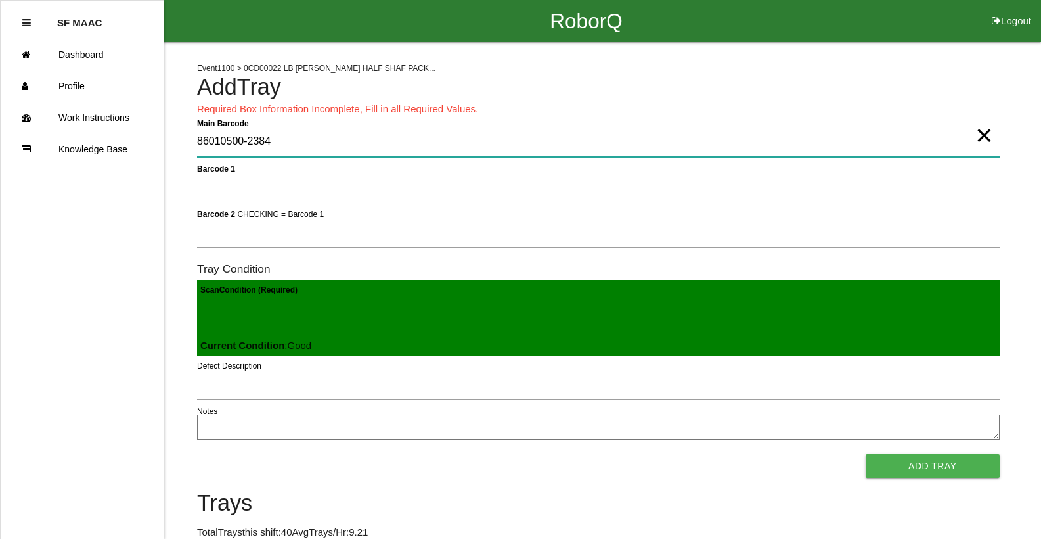
type Barcode "86010500-2384"
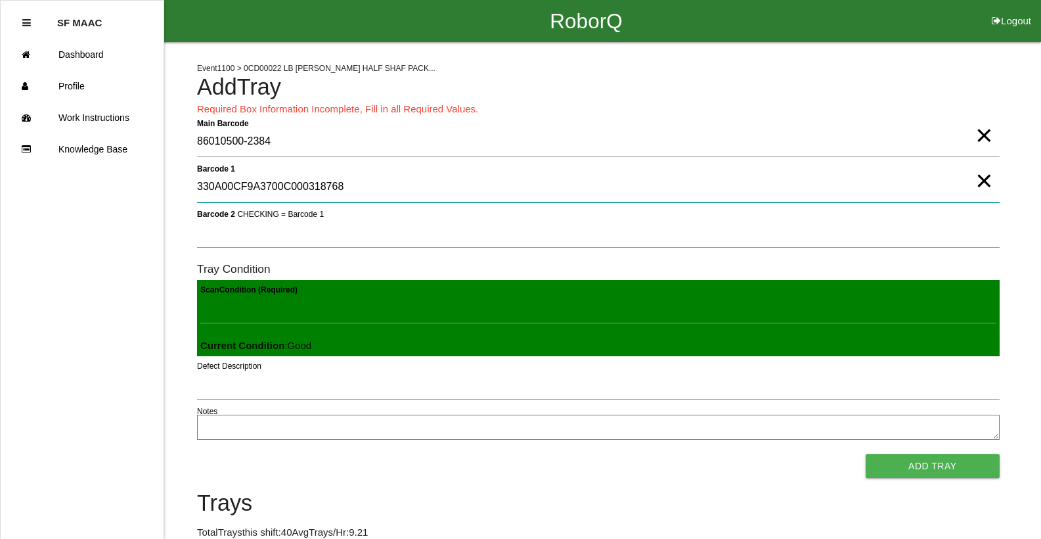
type 1 "330A00CF9A3700C000318768"
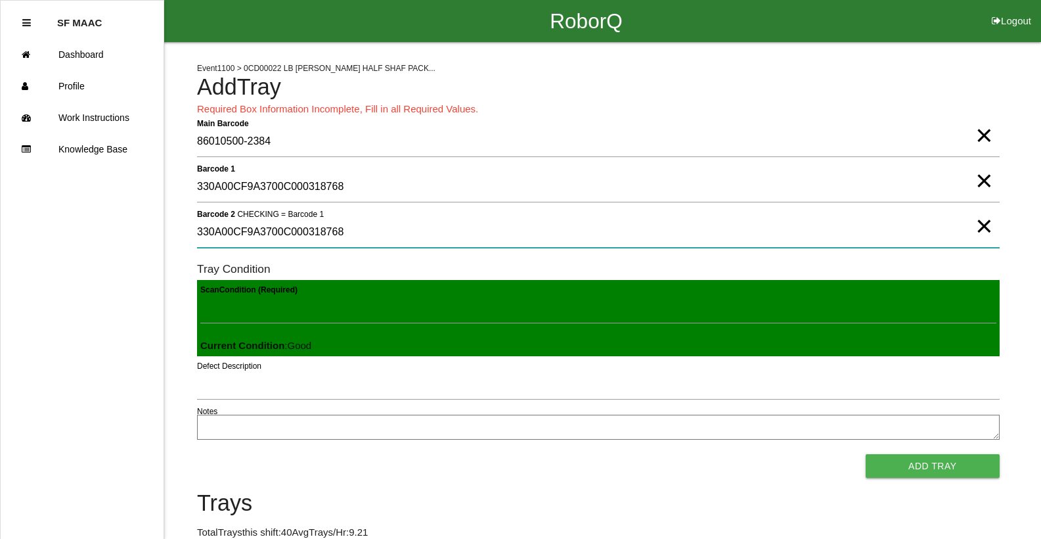
type 2 "330A00CF9A3700C000318768"
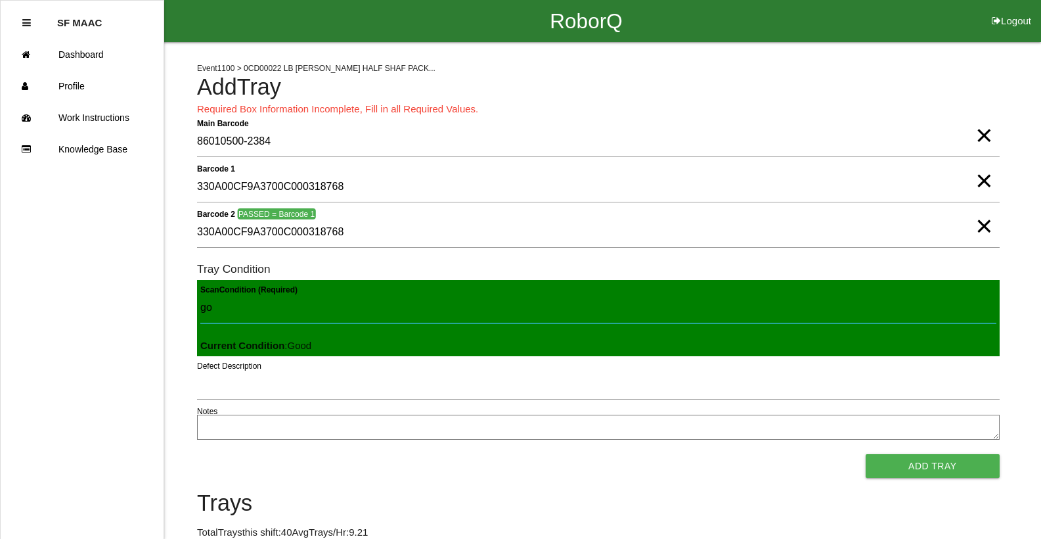
type Condition "goo"
click at [866, 454] on button "Add Tray" at bounding box center [933, 466] width 134 height 24
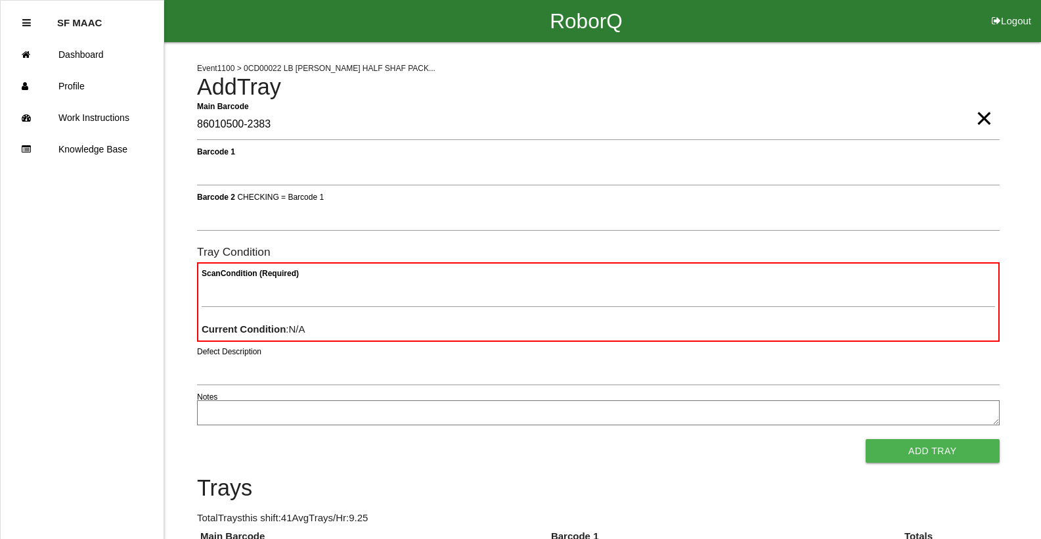
type Barcode "86010500-2383"
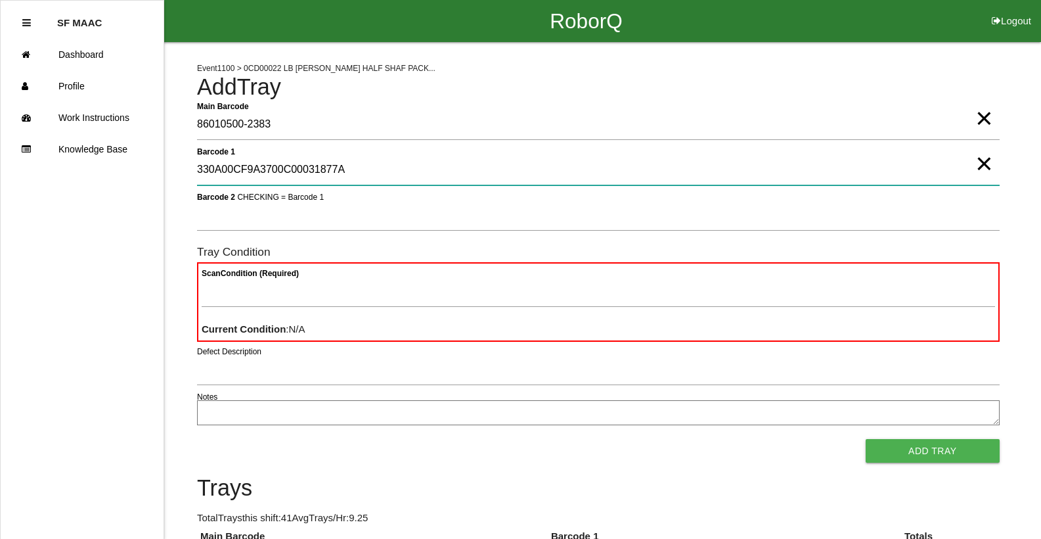
type 1 "330A00CF9A3700C00031877A"
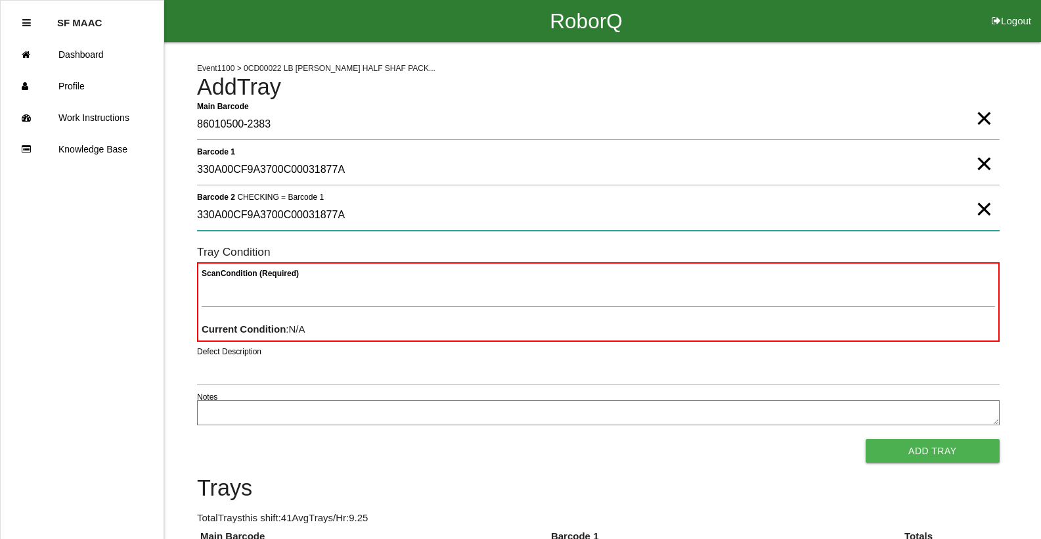
type 2 "330A00CF9A3700C00031877A"
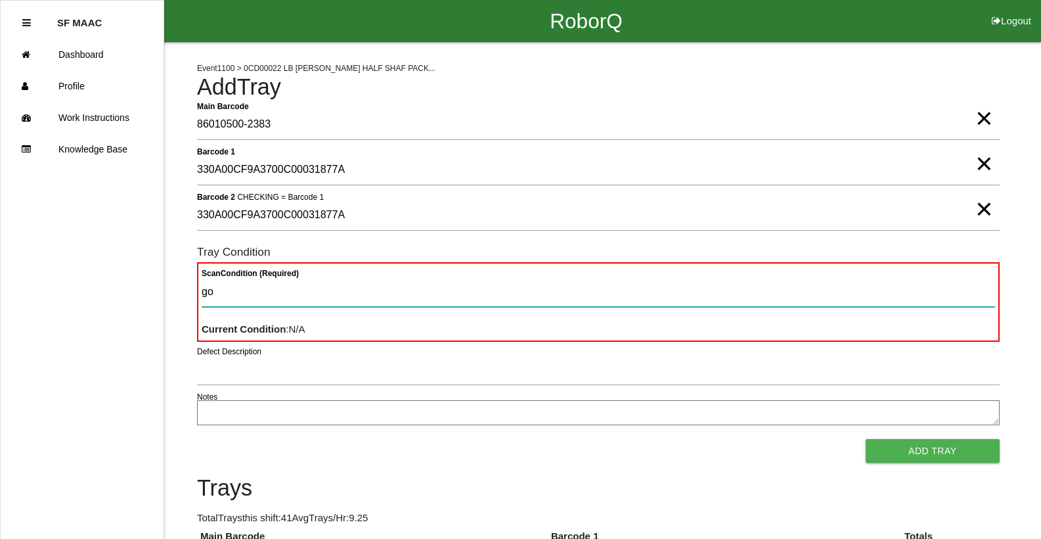
type Condition "goo"
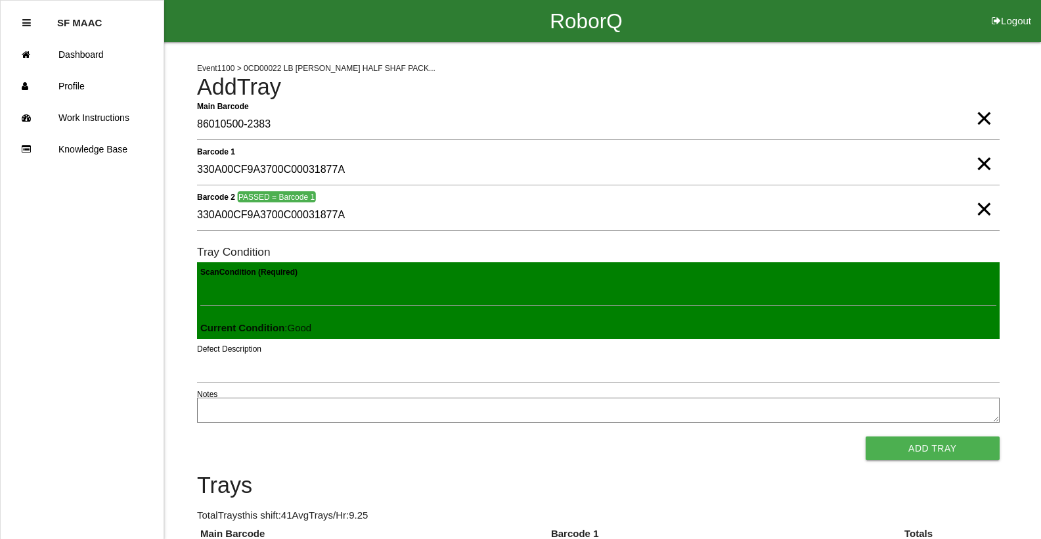
click at [866, 436] on button "Add Tray" at bounding box center [933, 448] width 134 height 24
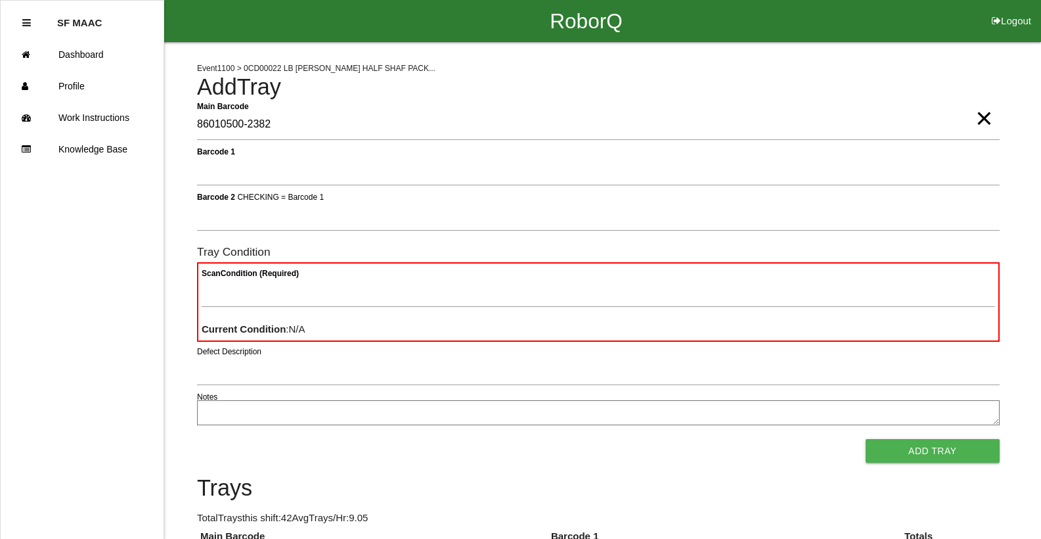
type Barcode "86010500-2382"
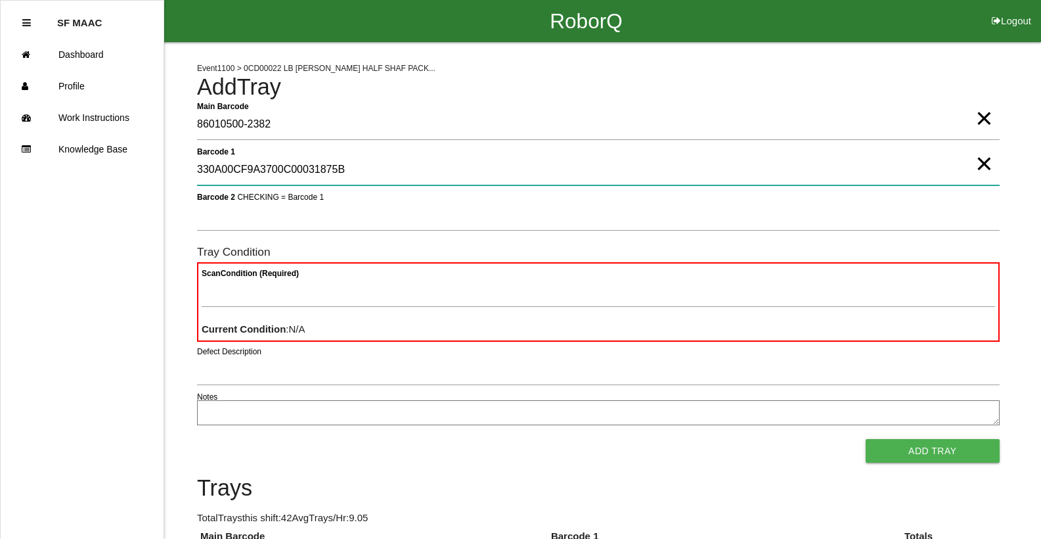
type 1 "330A00CF9A3700C00031875B"
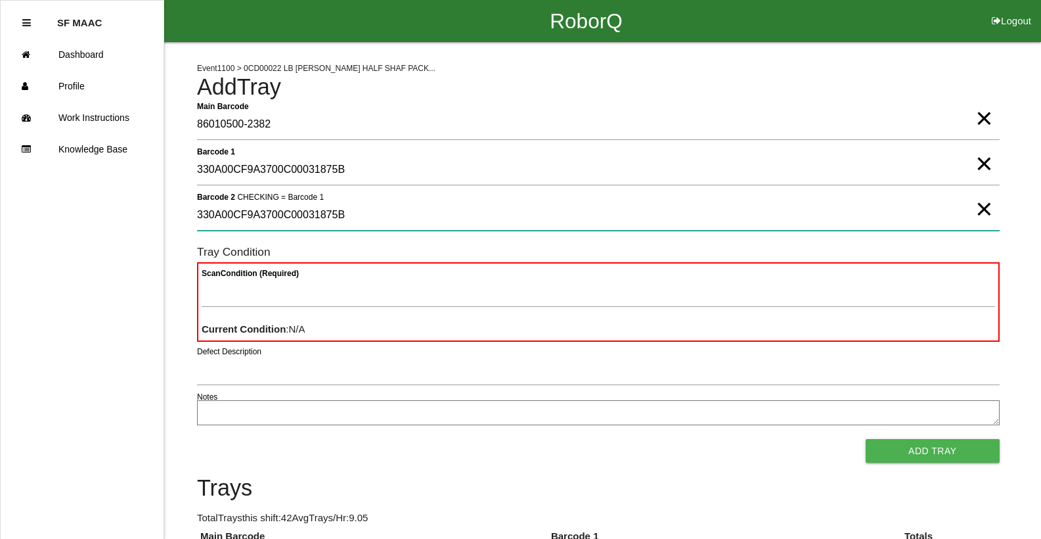
type 2 "330A00CF9A3700C00031875B"
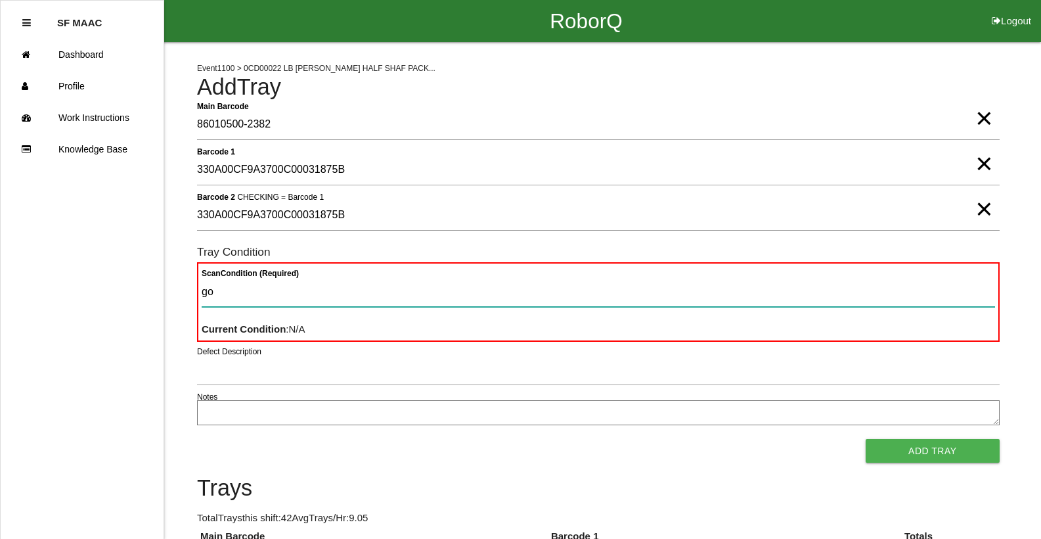
type Condition "goo"
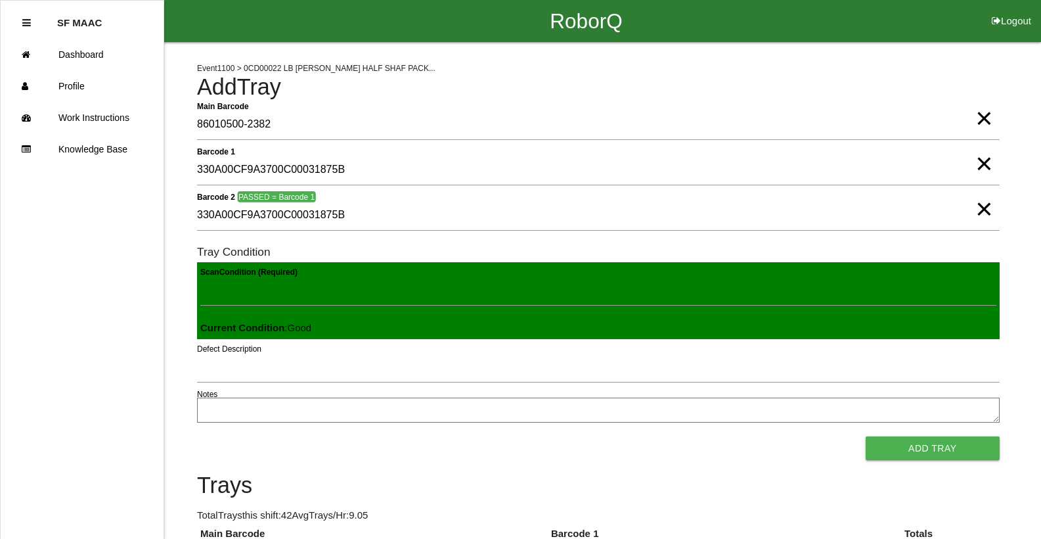
click at [866, 436] on button "Add Tray" at bounding box center [933, 448] width 134 height 24
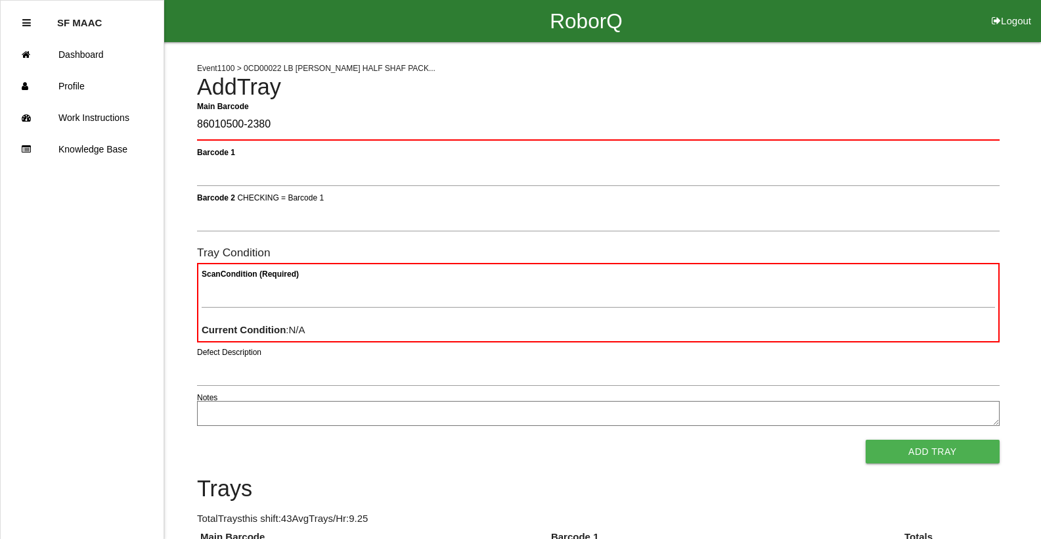
type Barcode "86010500-2380"
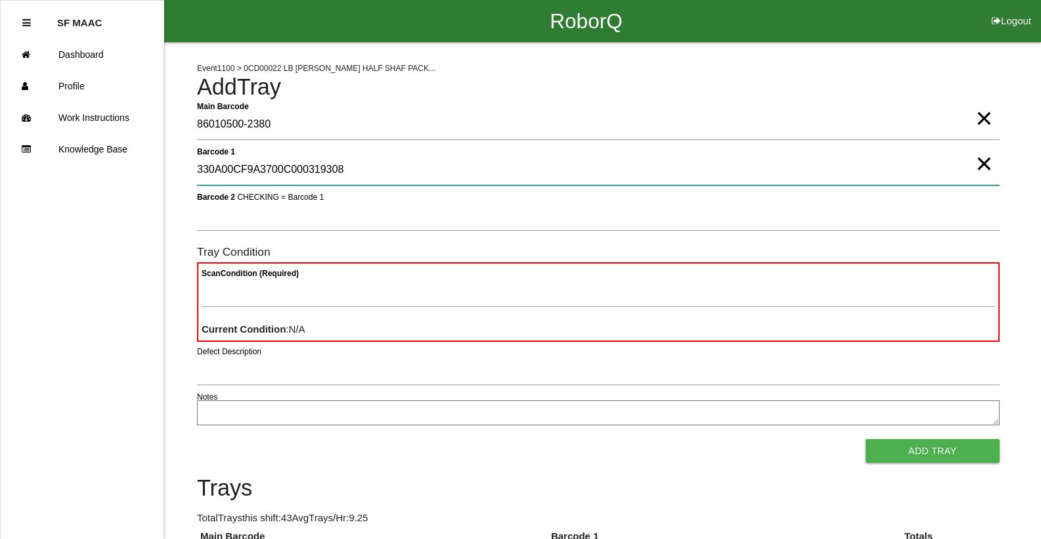
type 1 "330A00CF9A3700C000319308"
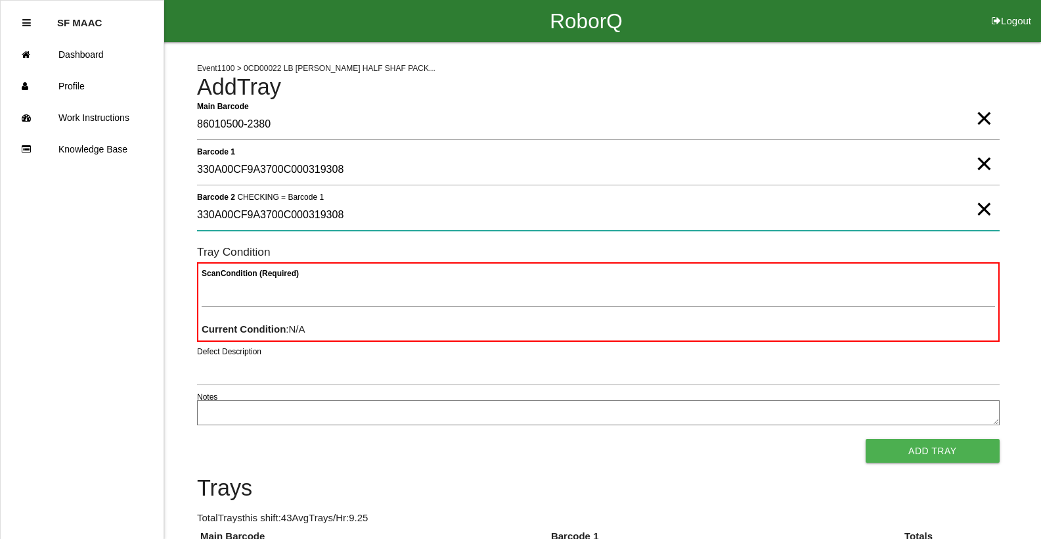
type 2 "330A00CF9A3700C000319308"
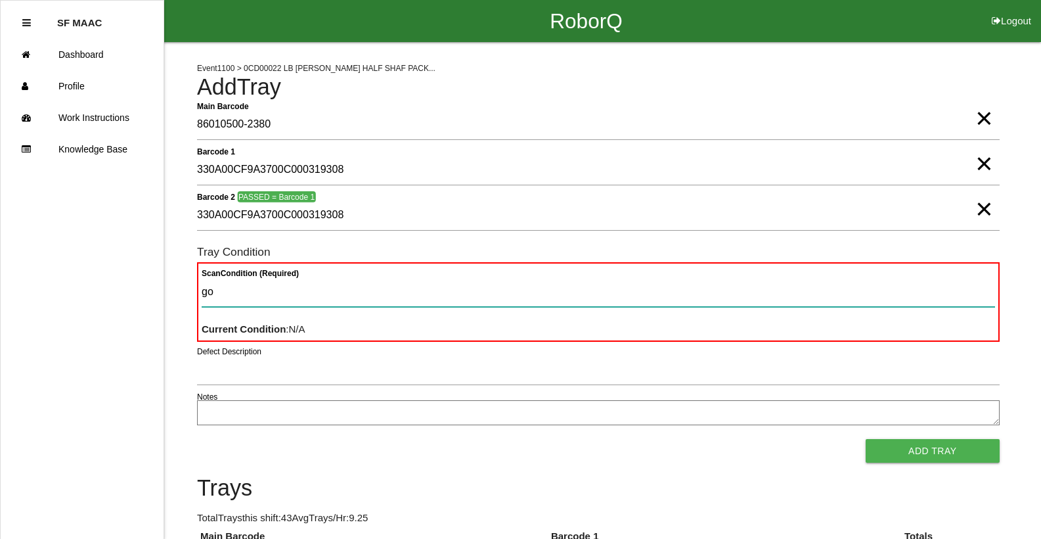
type Condition "goo"
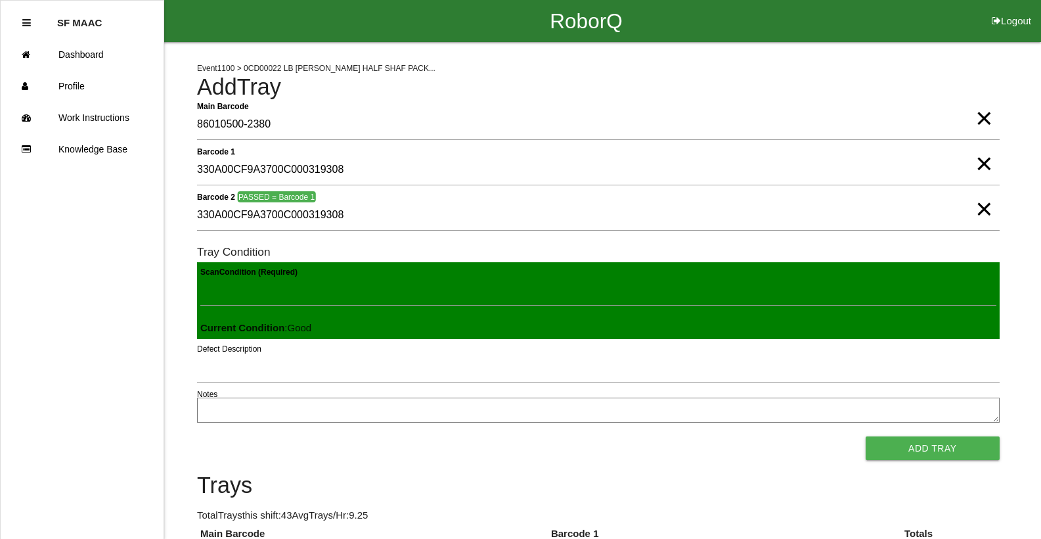
click at [866, 436] on button "Add Tray" at bounding box center [933, 448] width 134 height 24
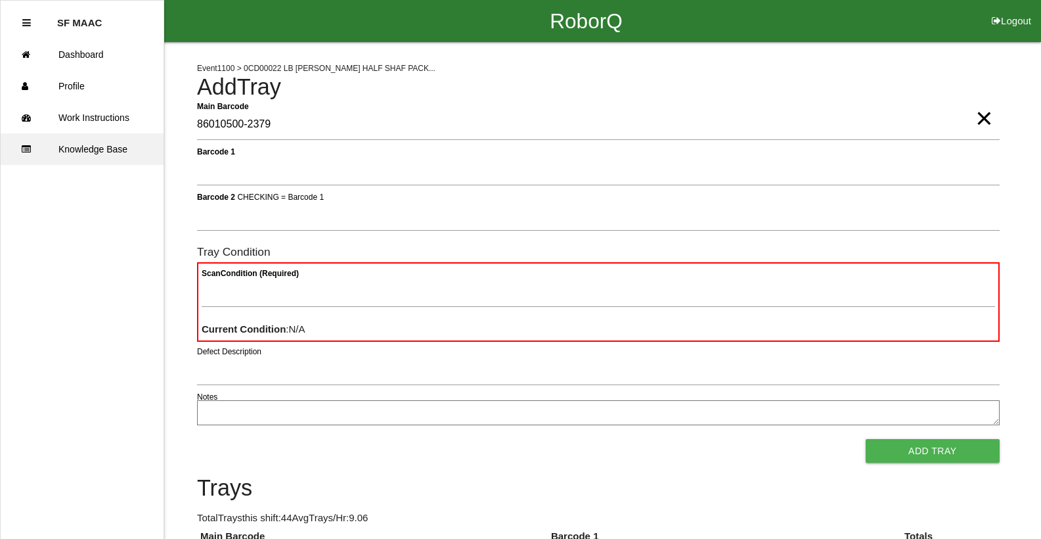
type Barcode "86010500-2379"
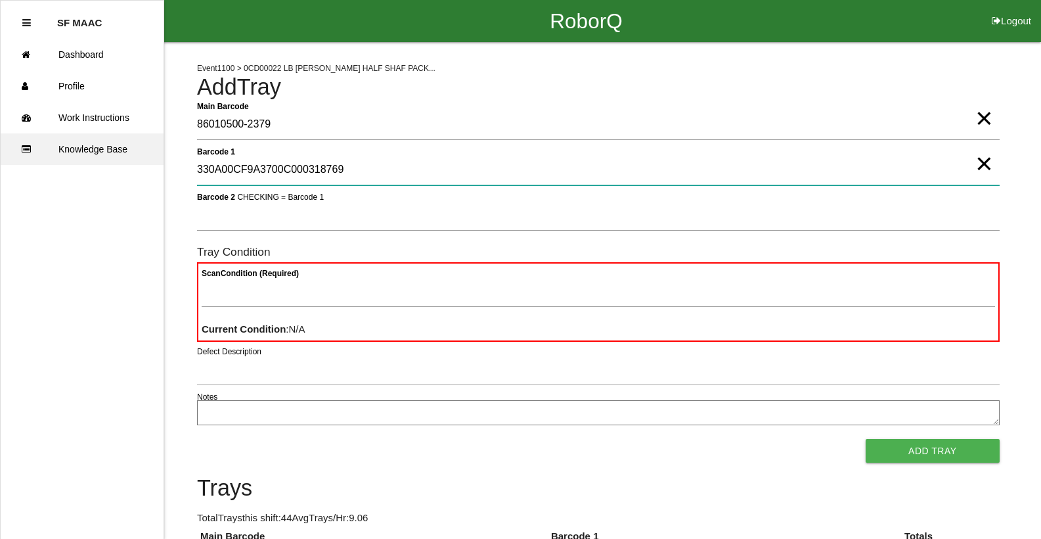
type 1 "330A00CF9A3700C000318769"
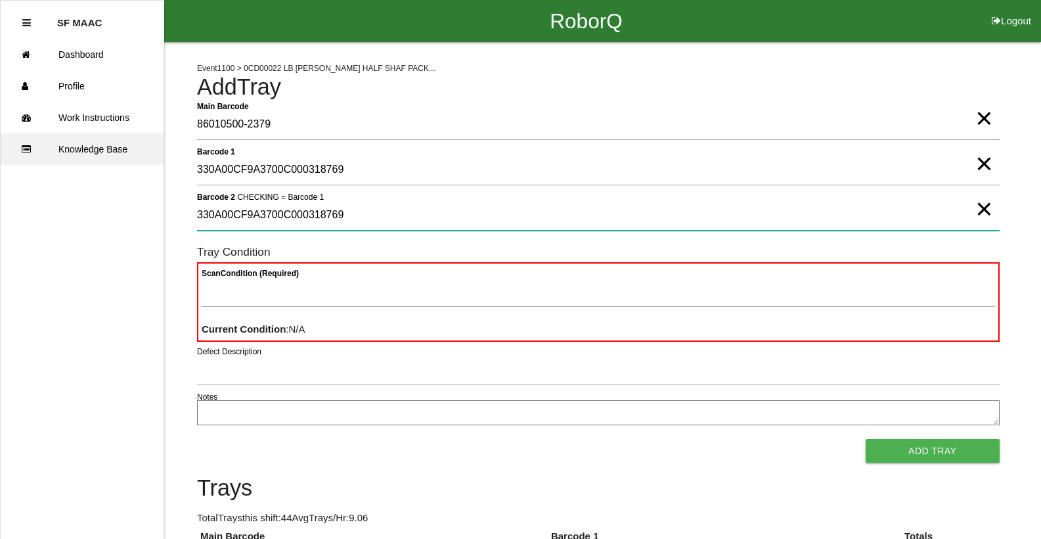
type 2 "330A00CF9A3700C000318769"
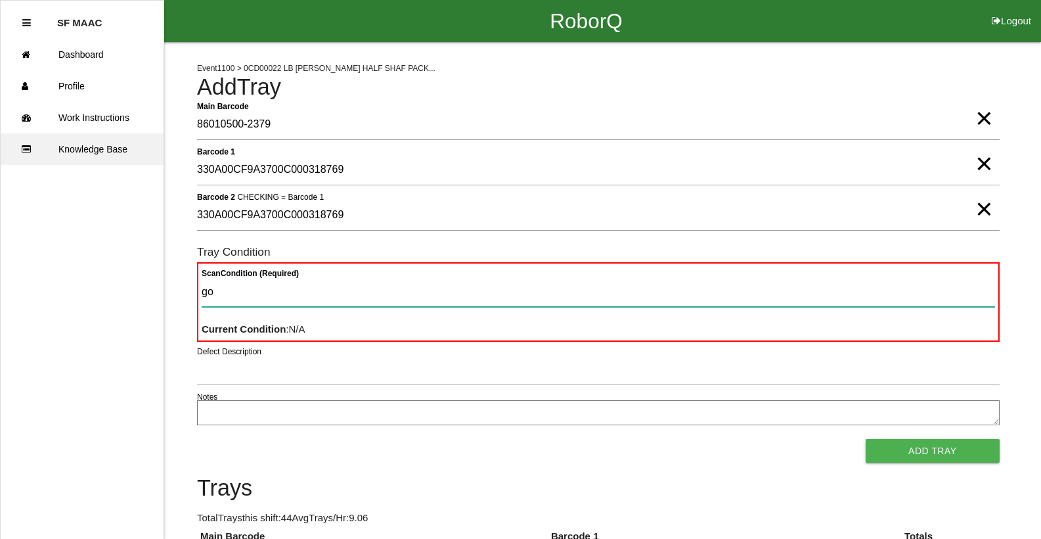
type Condition "goo"
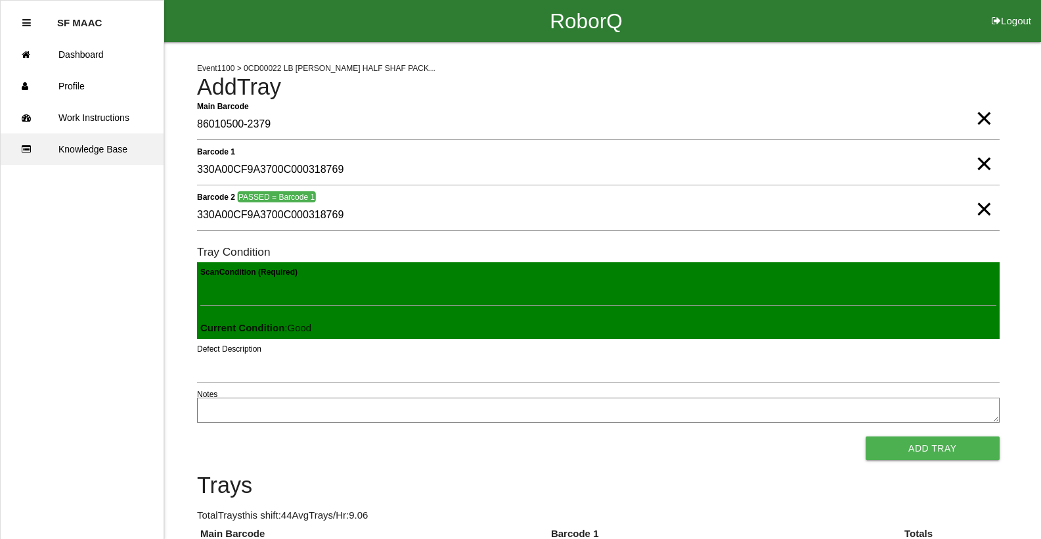
click at [866, 436] on button "Add Tray" at bounding box center [933, 448] width 134 height 24
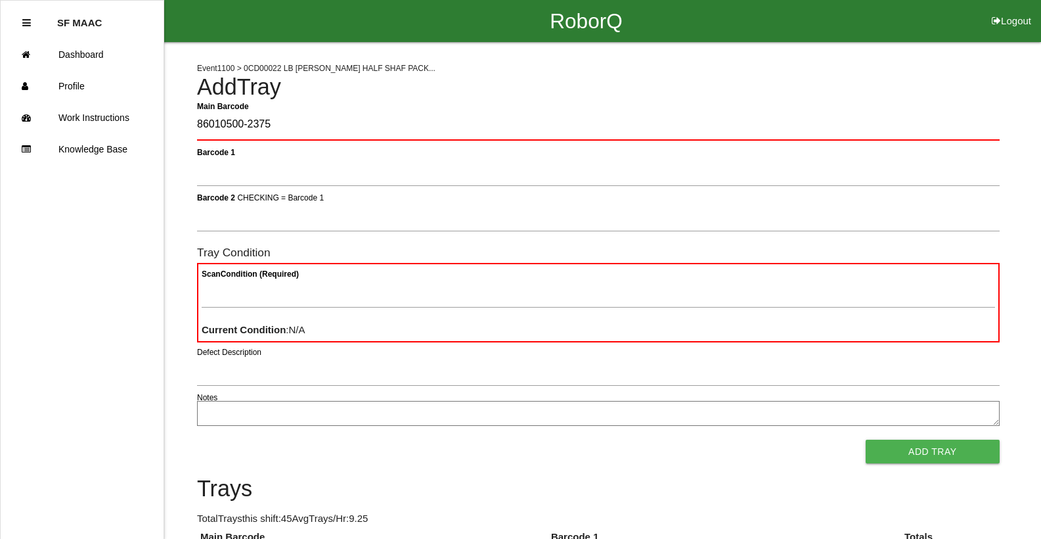
type Barcode "86010500-2375"
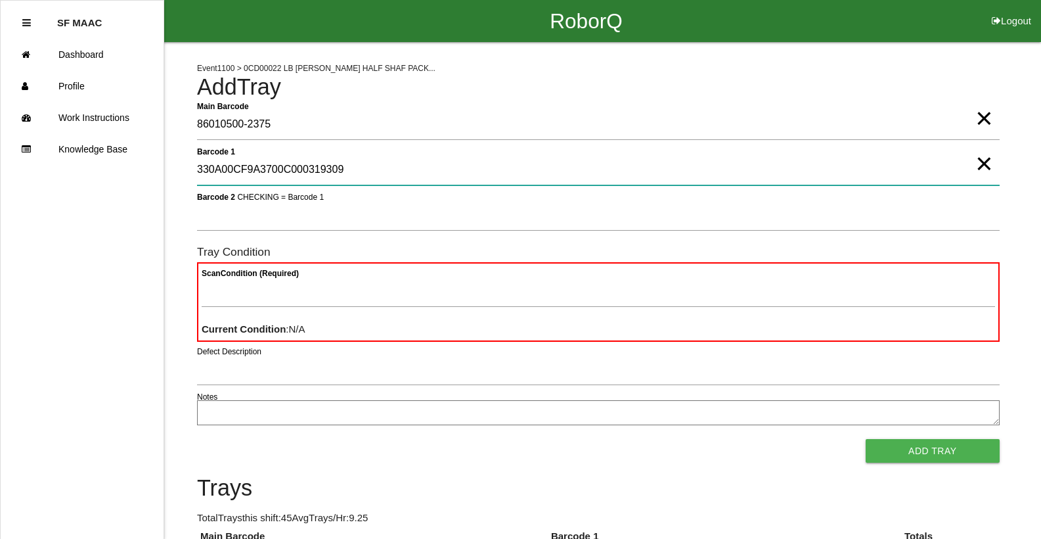
type 1 "330A00CF9A3700C000319309"
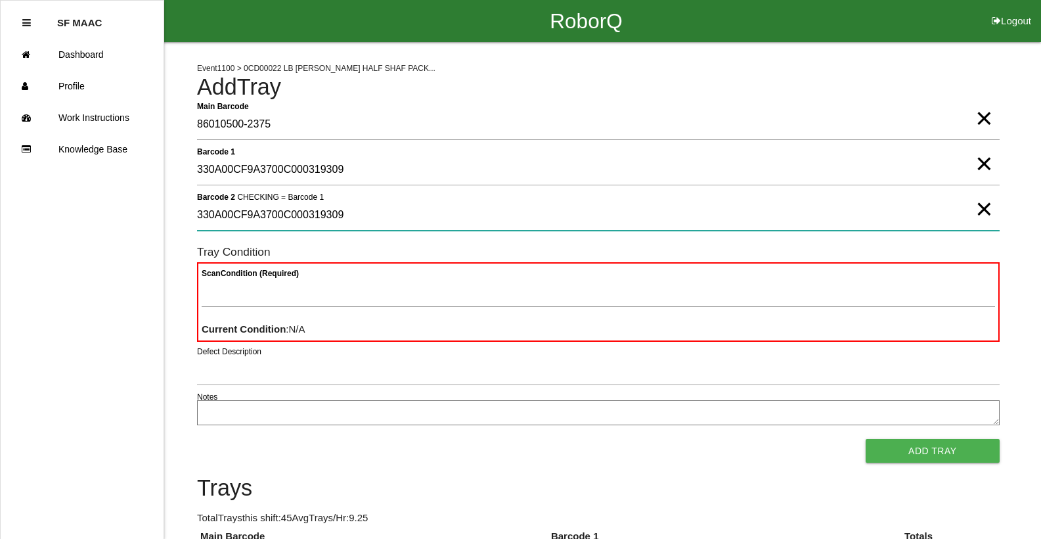
type 2 "330A00CF9A3700C000319309"
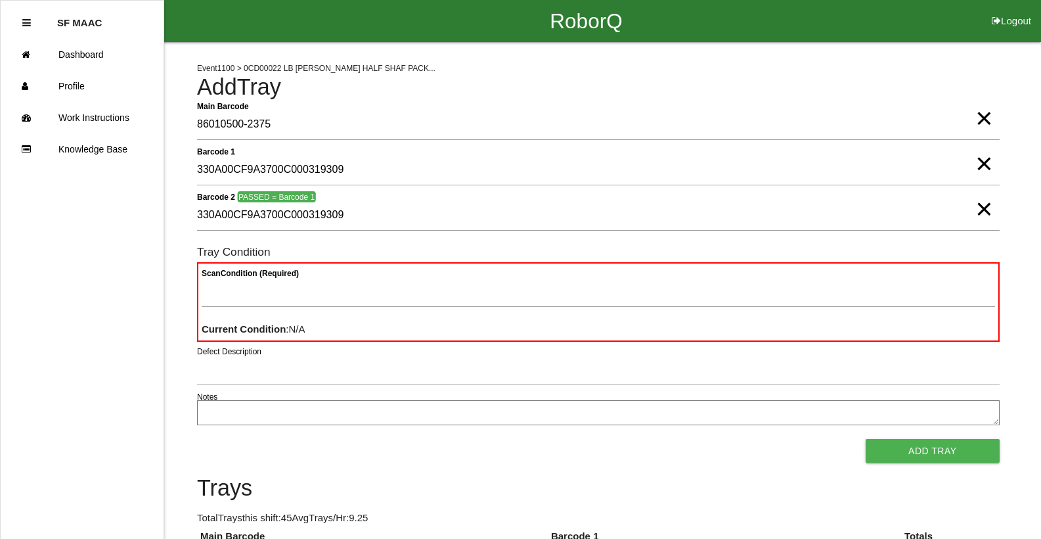
click at [975, 111] on span "×" at bounding box center [983, 105] width 17 height 26
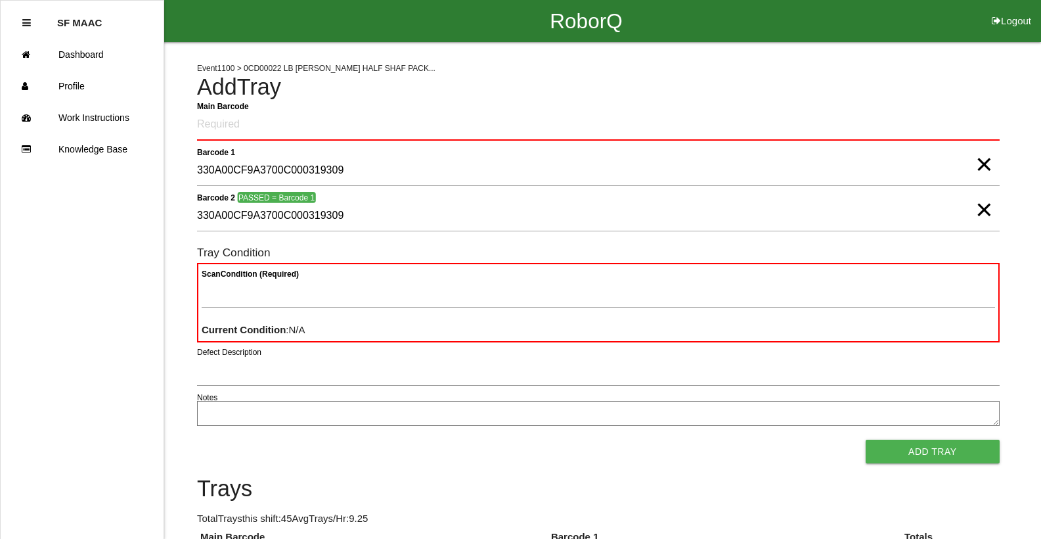
click at [975, 164] on span "×" at bounding box center [983, 151] width 17 height 26
click at [981, 210] on span "×" at bounding box center [983, 196] width 17 height 26
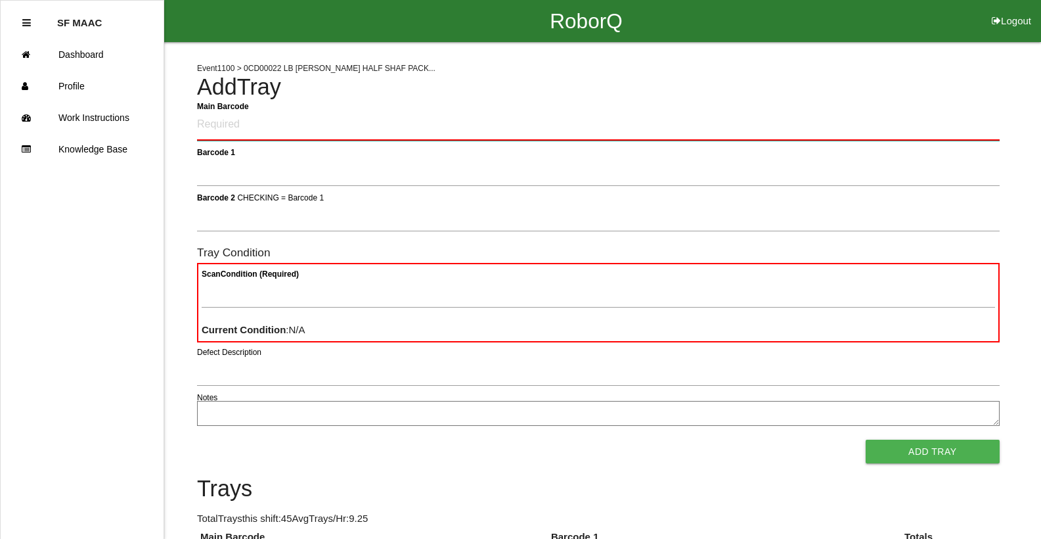
click at [932, 140] on Barcode "Main Barcode" at bounding box center [598, 125] width 803 height 31
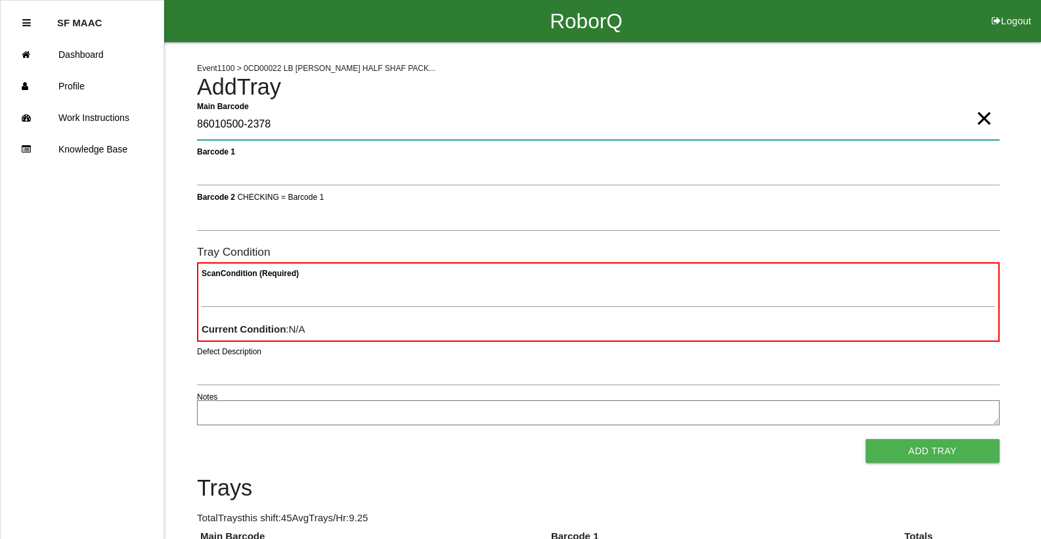
type Barcode "86010500-2378"
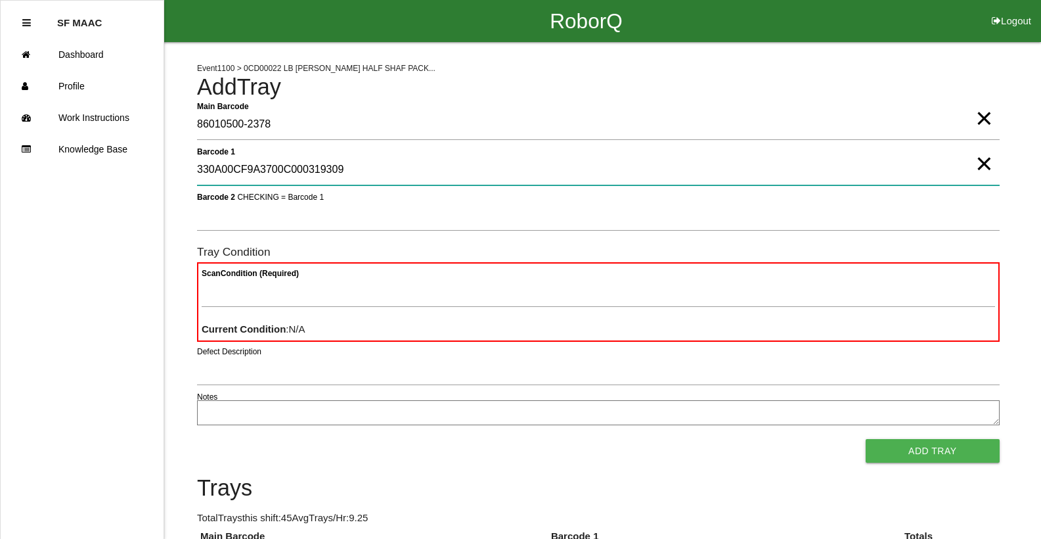
type 1 "330A00CF9A3700C000319309"
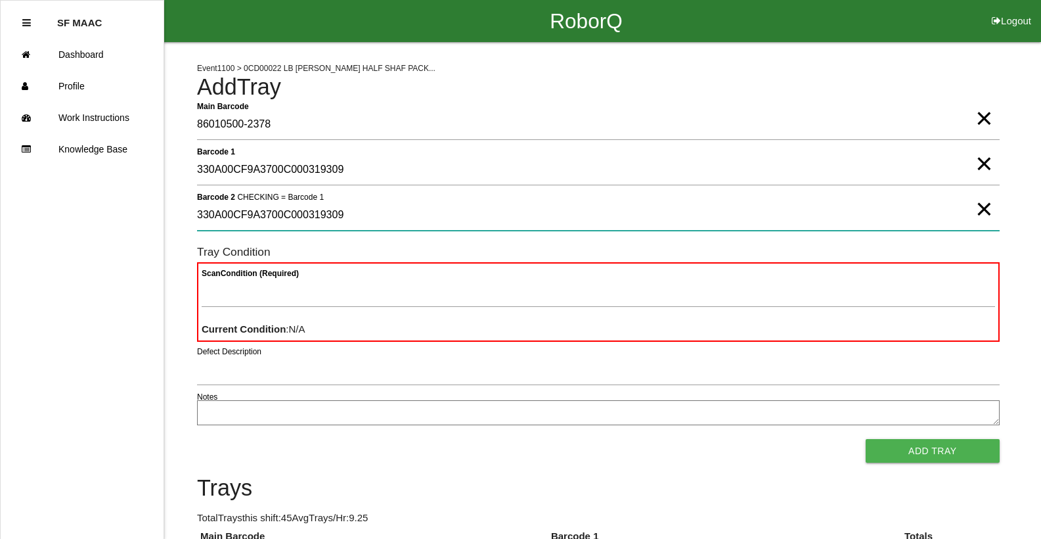
type 2 "330A00CF9A3700C000319309"
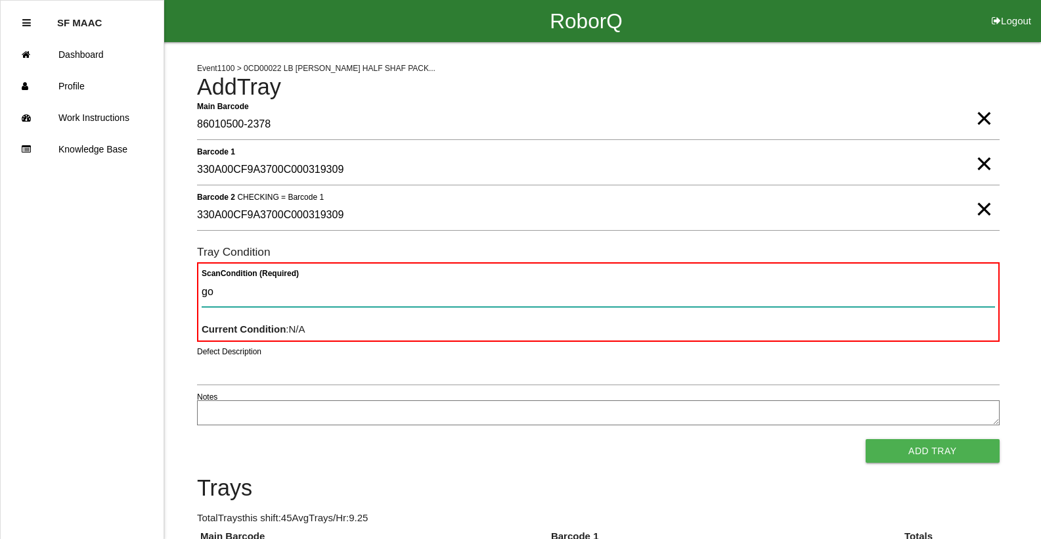
type Condition "goo"
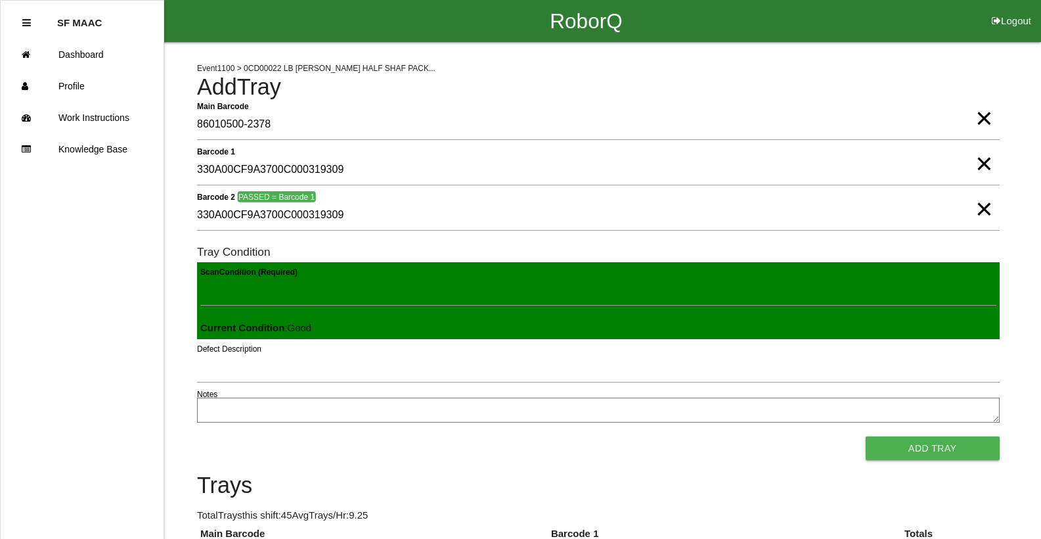
click at [866, 436] on button "Add Tray" at bounding box center [933, 448] width 134 height 24
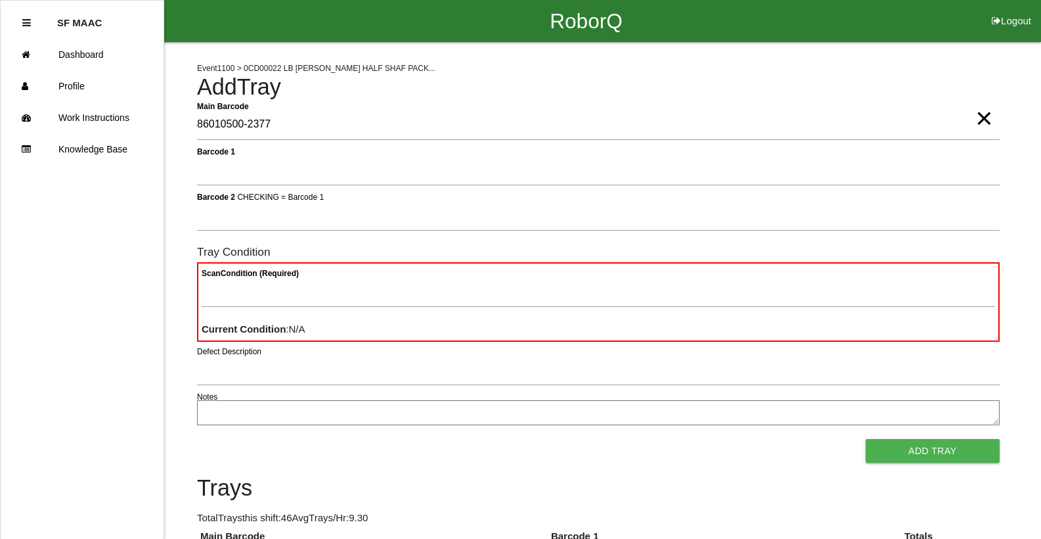
type Barcode "86010500-2377"
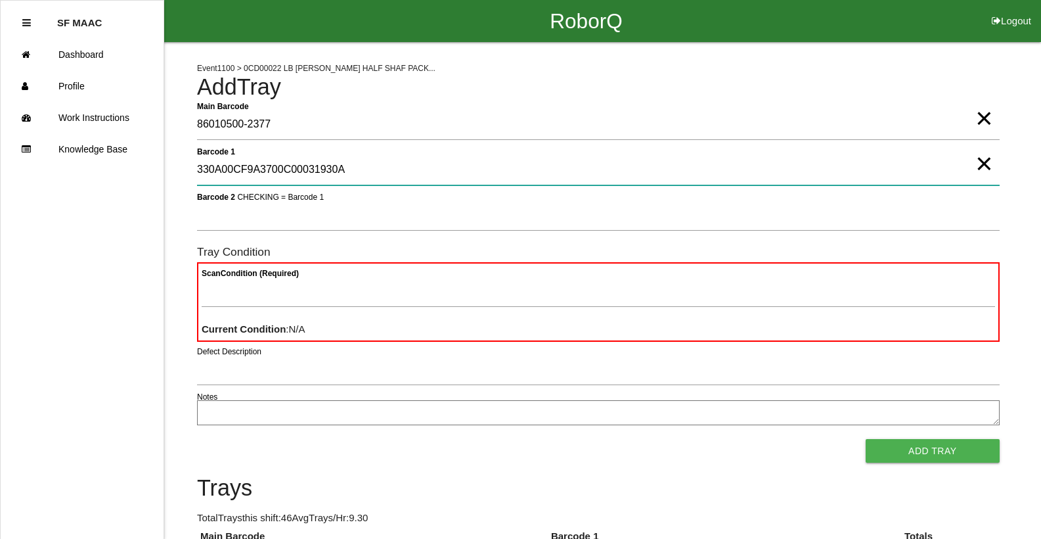
type 1 "330A00CF9A3700C00031930A"
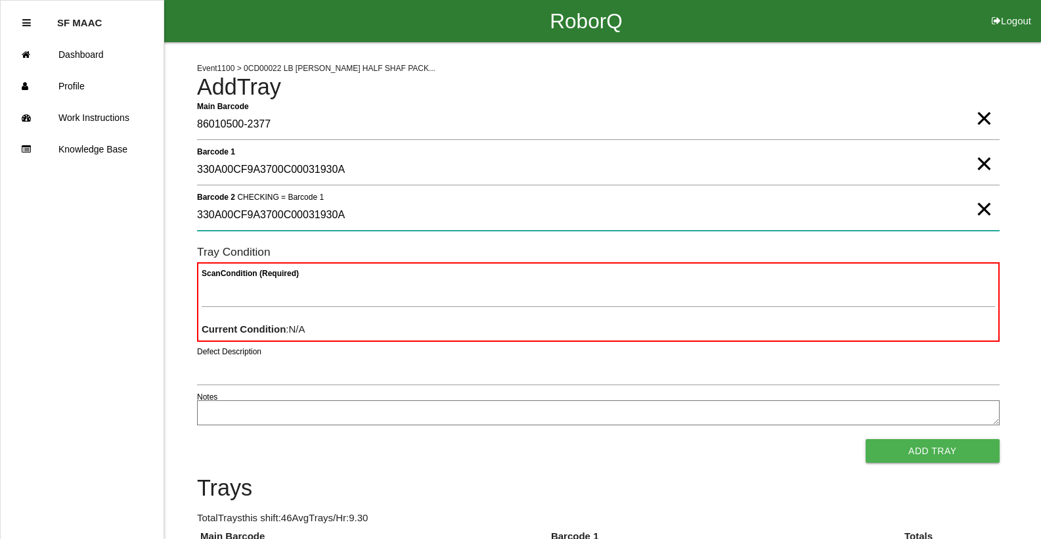
type 2 "330A00CF9A3700C00031930A"
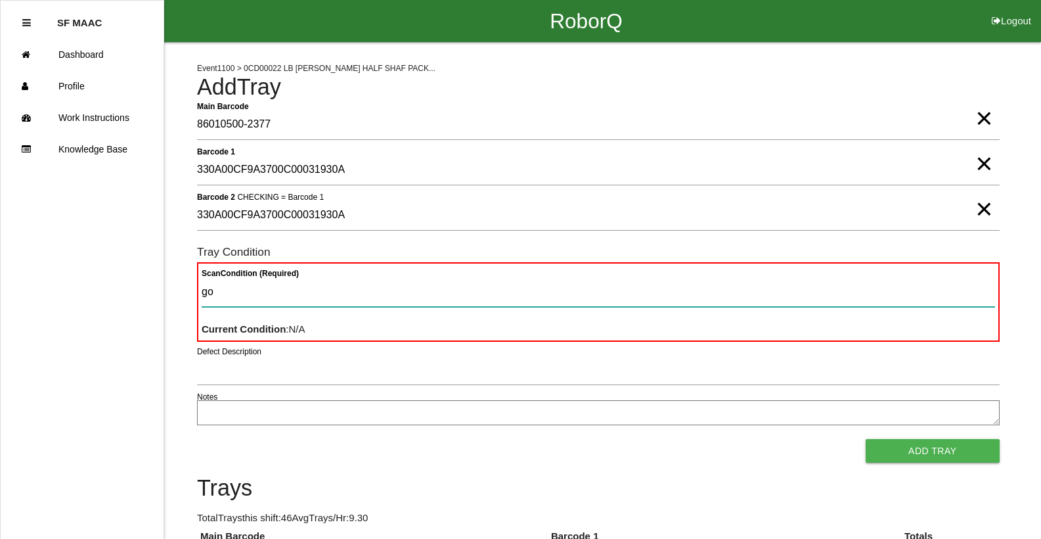
type Condition "goo"
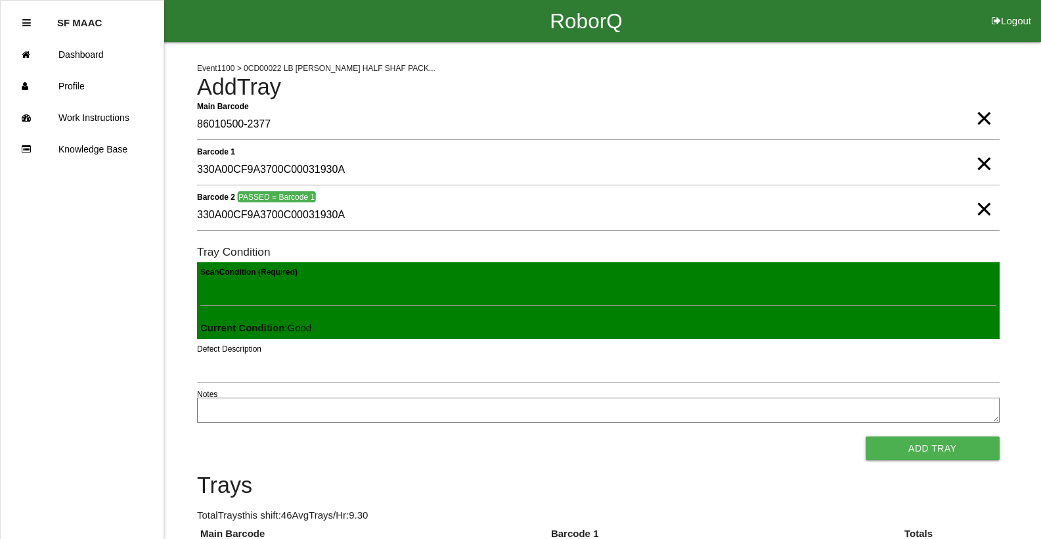
click at [866, 436] on button "Add Tray" at bounding box center [933, 448] width 134 height 24
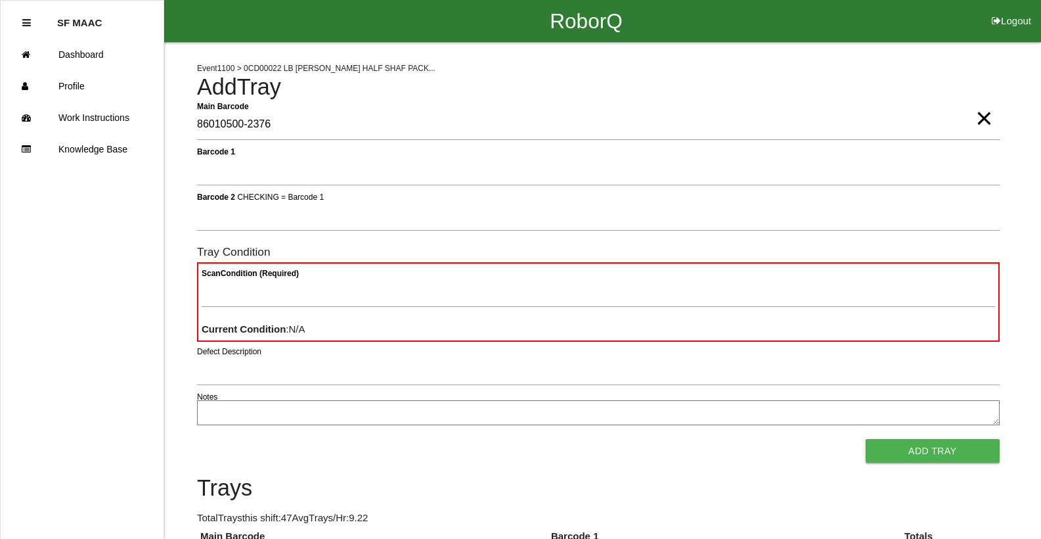
type Barcode "86010500-2376"
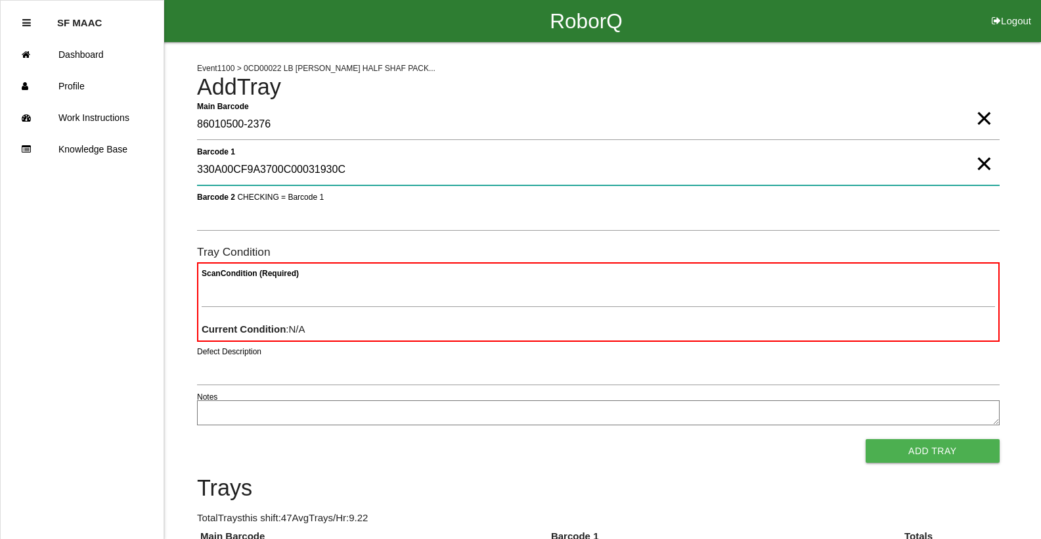
type 1 "330A00CF9A3700C00031930C"
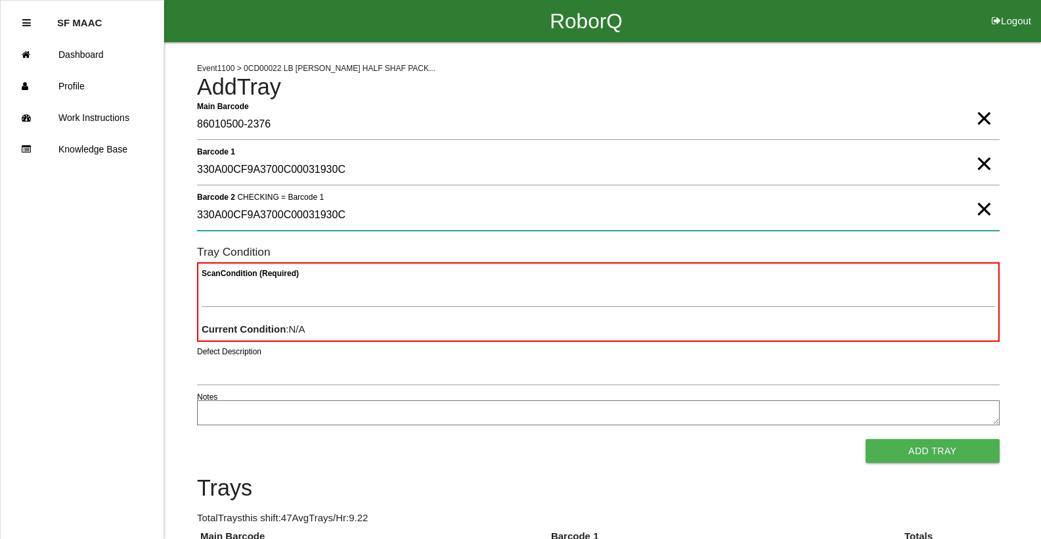
type 2 "330A00CF9A3700C00031930C"
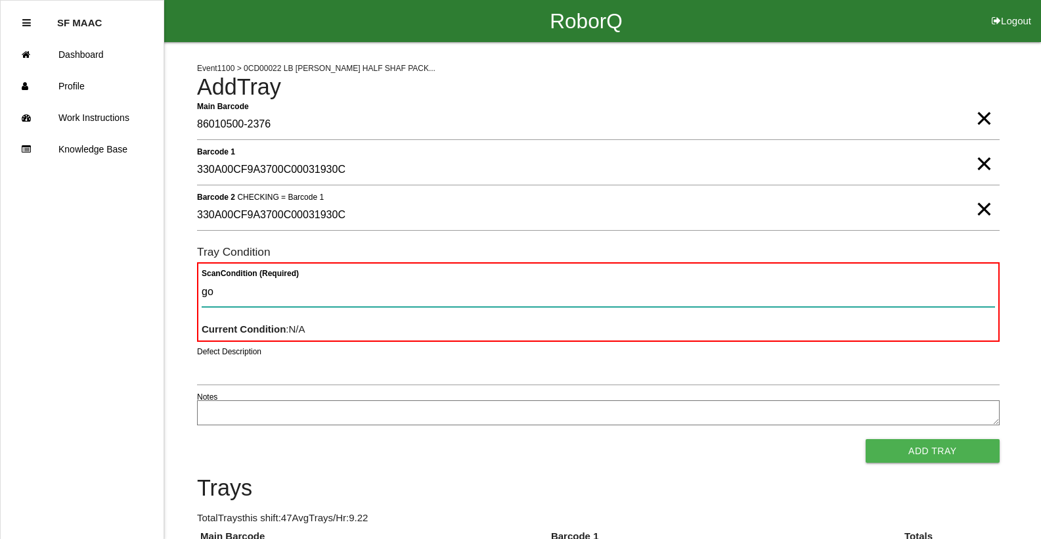
type Condition "goo"
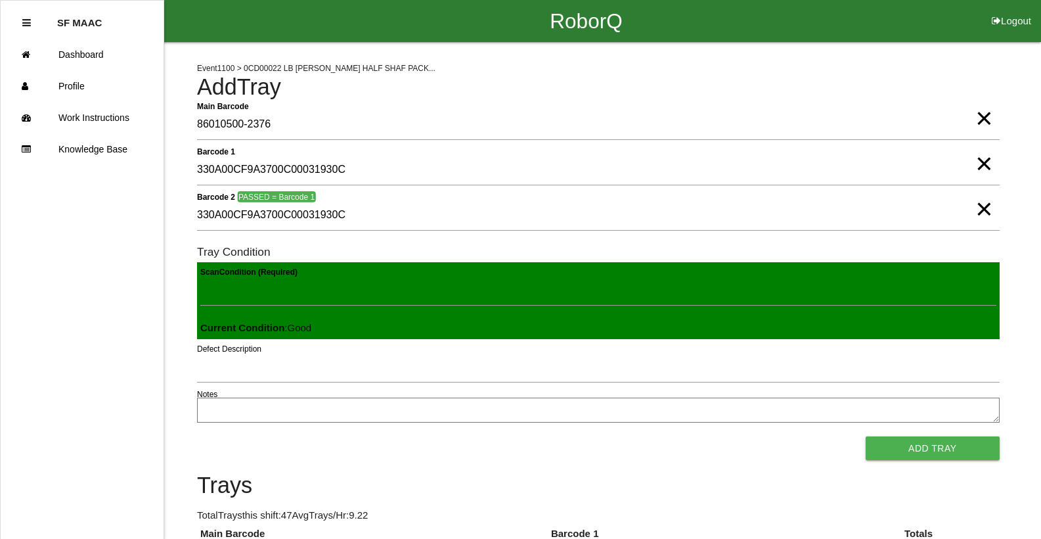
click at [866, 436] on button "Add Tray" at bounding box center [933, 448] width 134 height 24
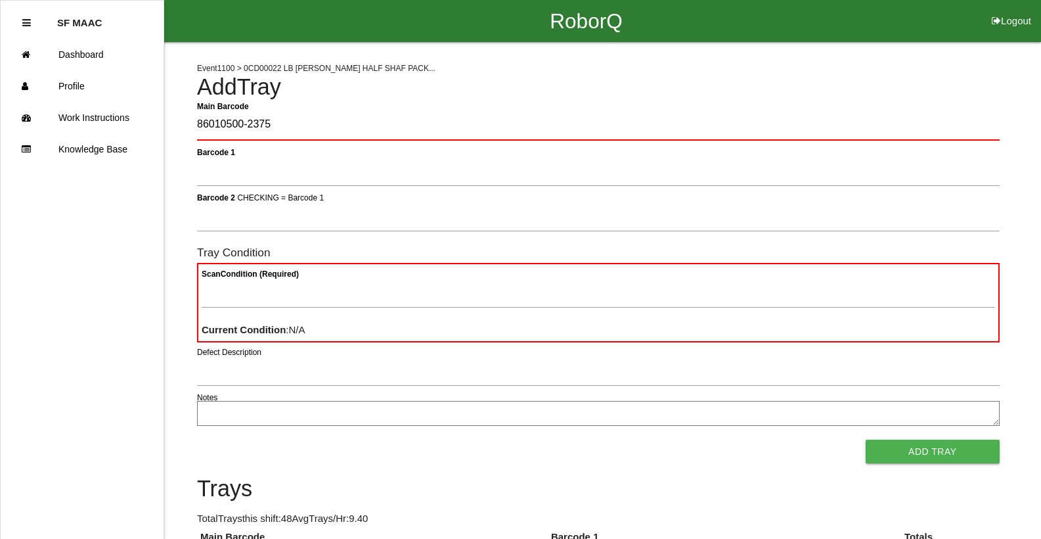
type Barcode "86010500-2375"
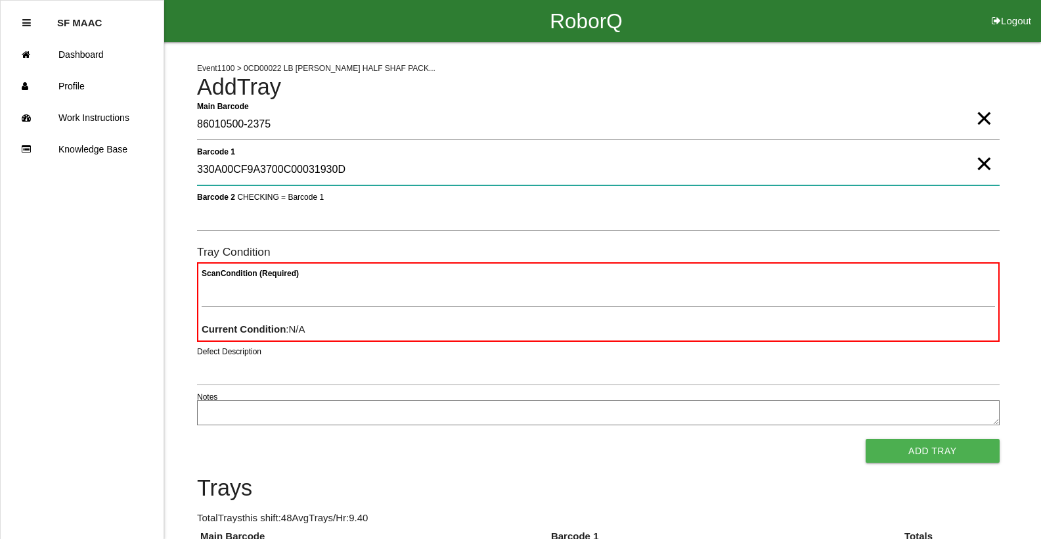
type 1 "330A00CF9A3700C00031930D"
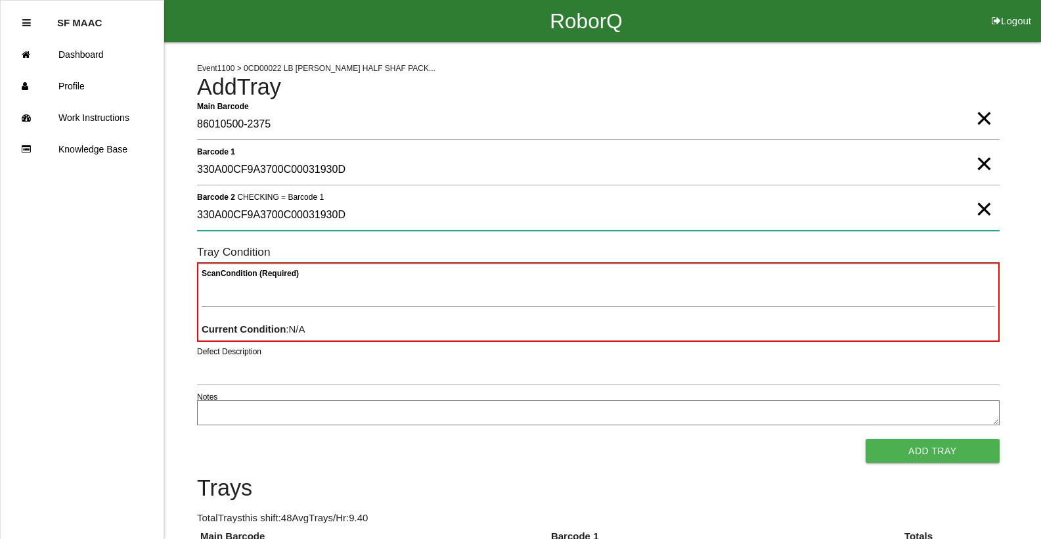
type 2 "330A00CF9A3700C00031930D"
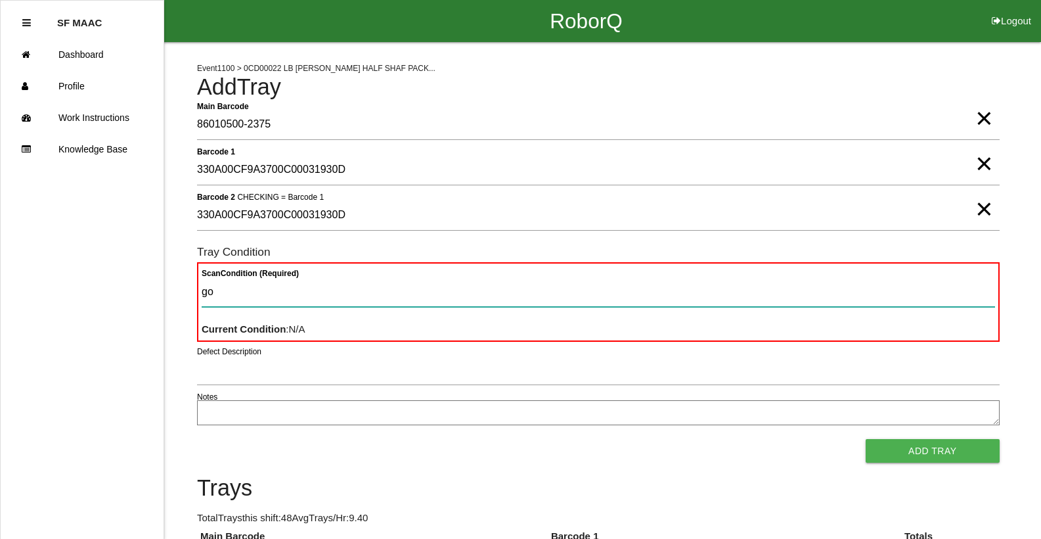
type Condition "goo"
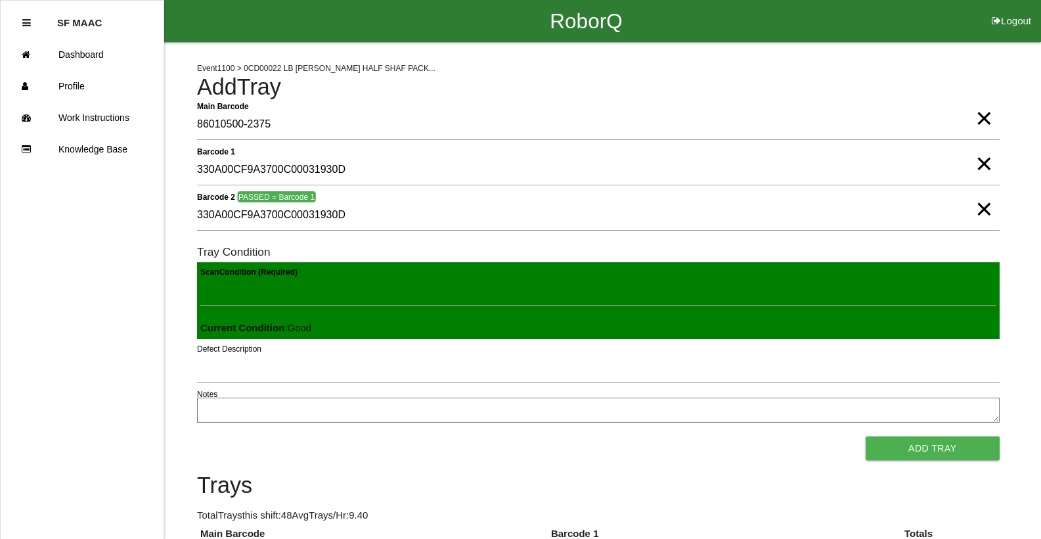
click at [866, 436] on button "Add Tray" at bounding box center [933, 448] width 134 height 24
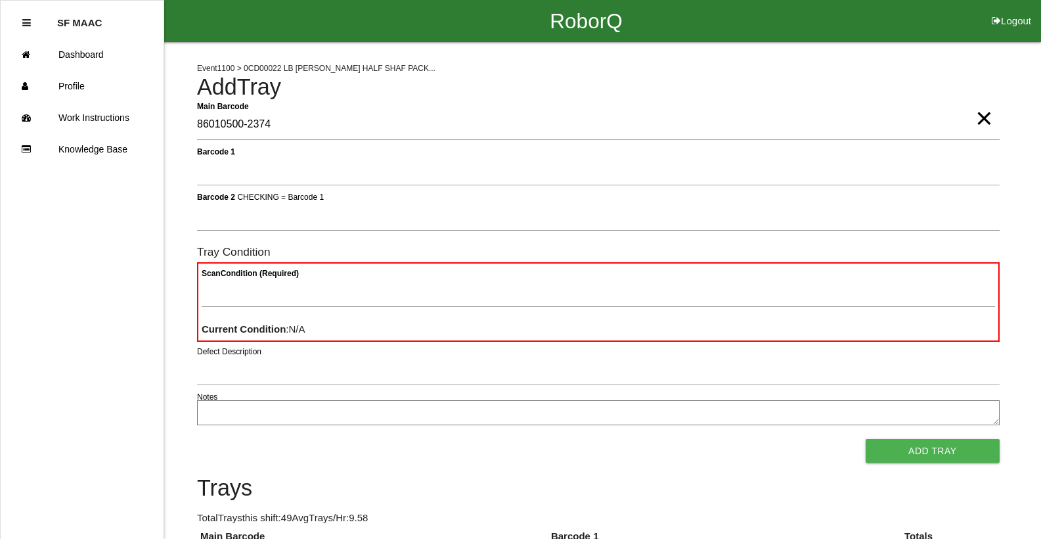
type Barcode "86010500-2374"
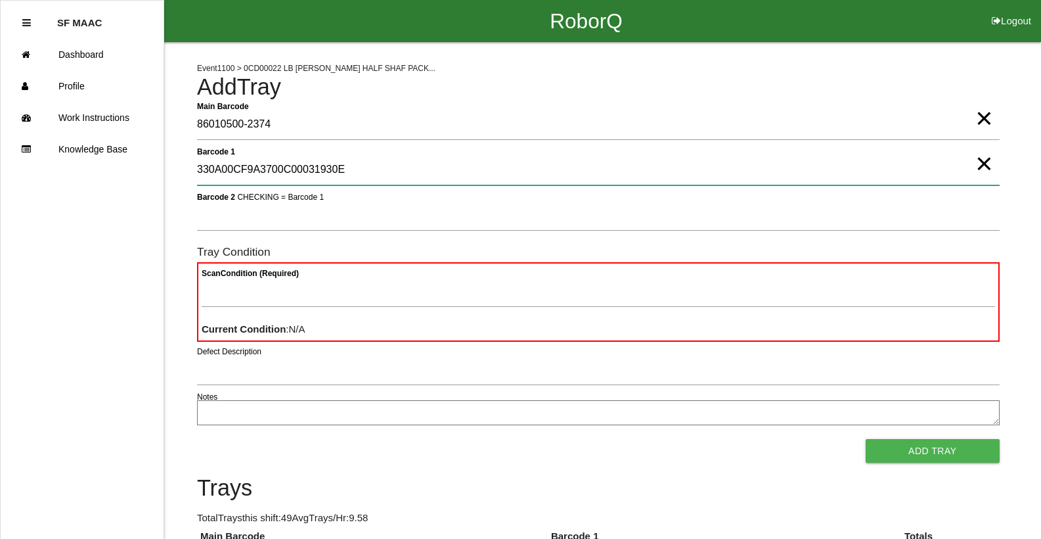
type 1 "330A00CF9A3700C00031930E"
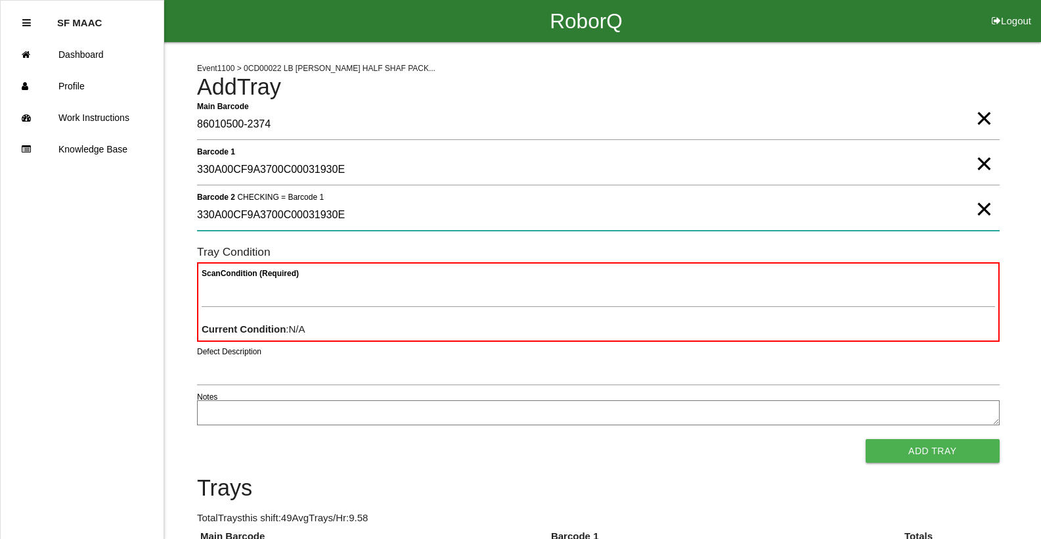
type 2 "330A00CF9A3700C00031930E"
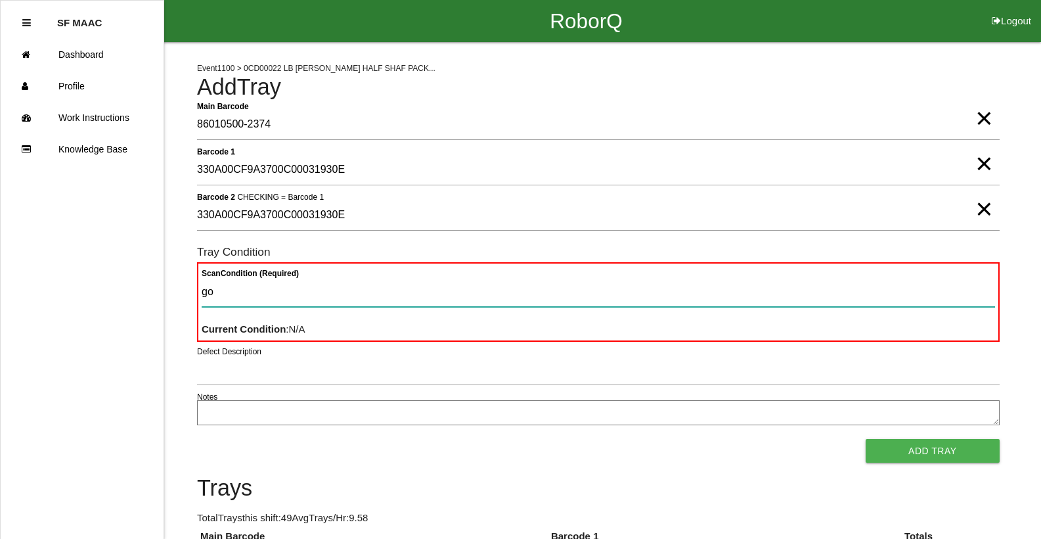
type Condition "goo"
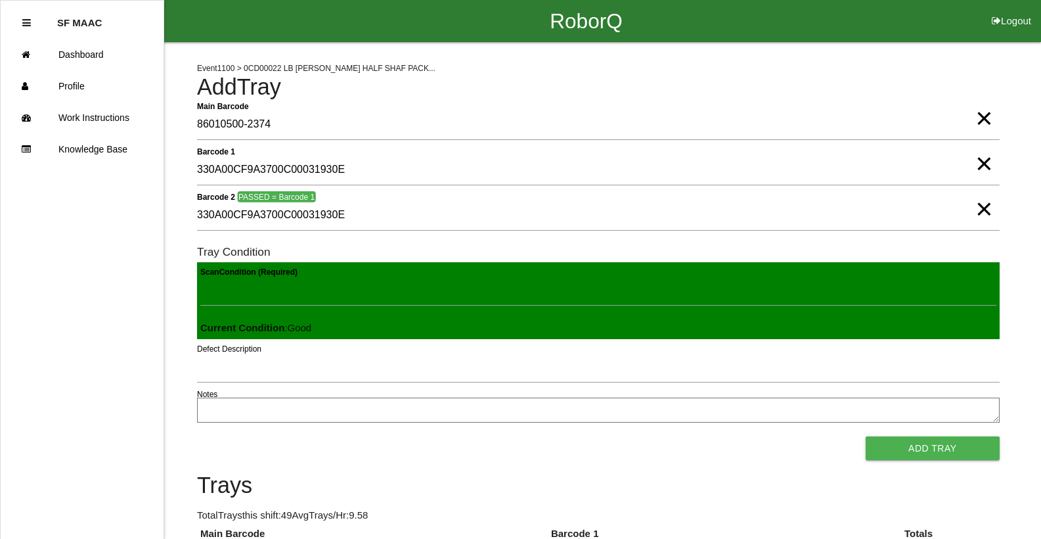
click at [866, 436] on button "Add Tray" at bounding box center [933, 448] width 134 height 24
